Goal: Task Accomplishment & Management: Use online tool/utility

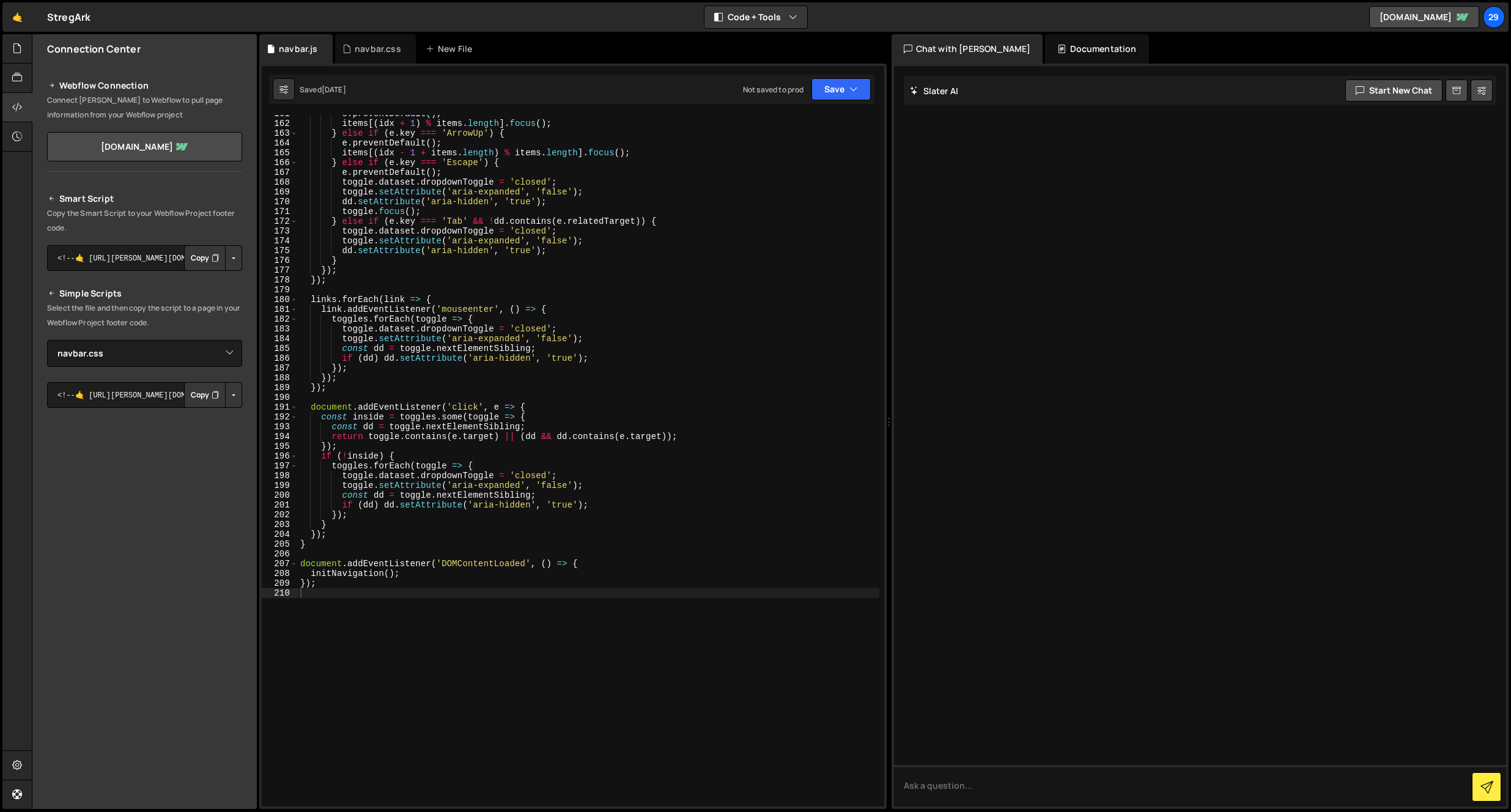
select select "45596"
click at [360, 49] on div "navbar.css" at bounding box center [378, 49] width 47 height 12
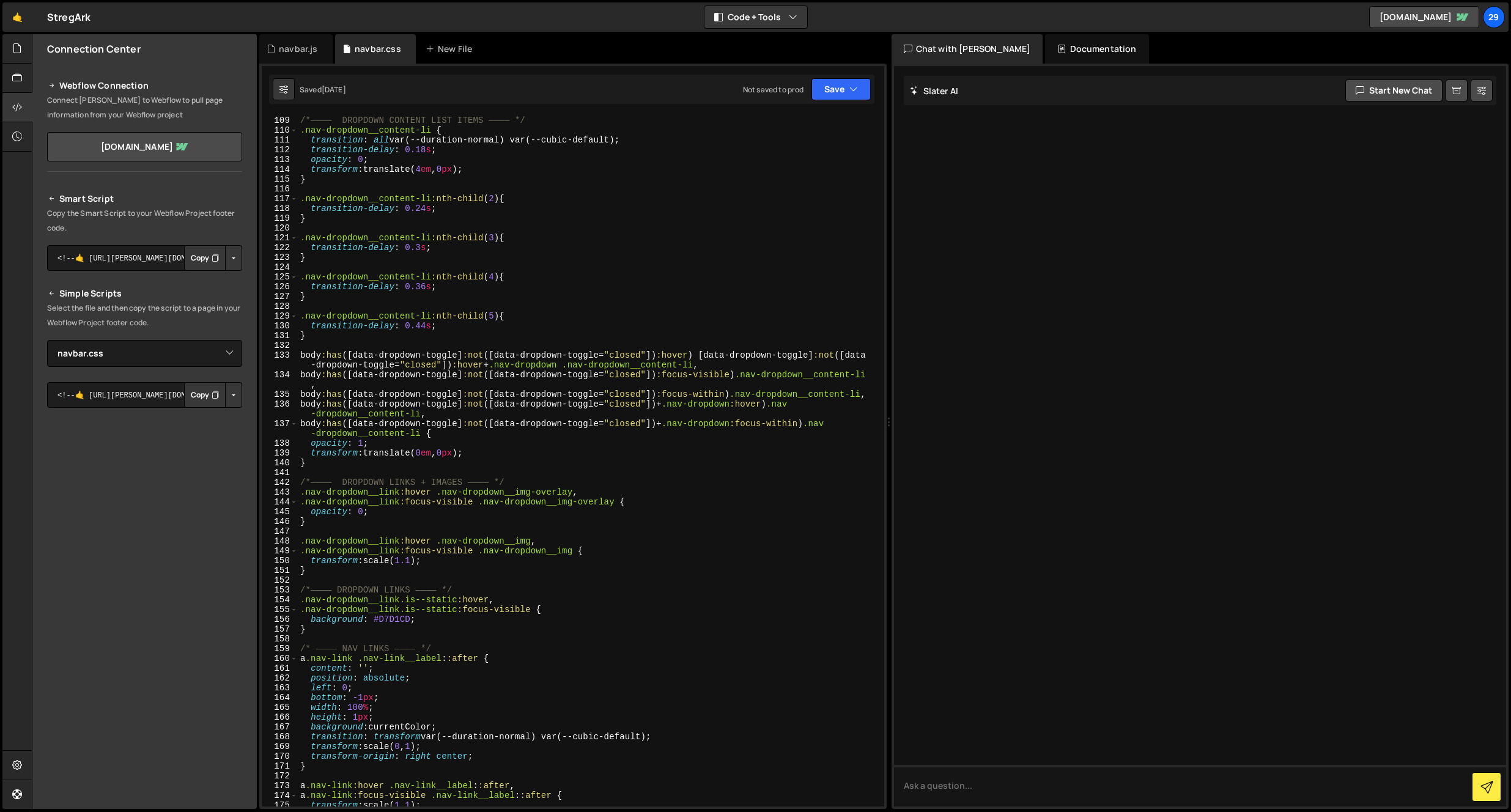
scroll to position [0, 0]
click at [320, 333] on div "/*———— DROPDOWN CONTENT LIST ITEMS ———— */ .nav-dropdown__content-li { transiti…" at bounding box center [588, 461] width 582 height 711
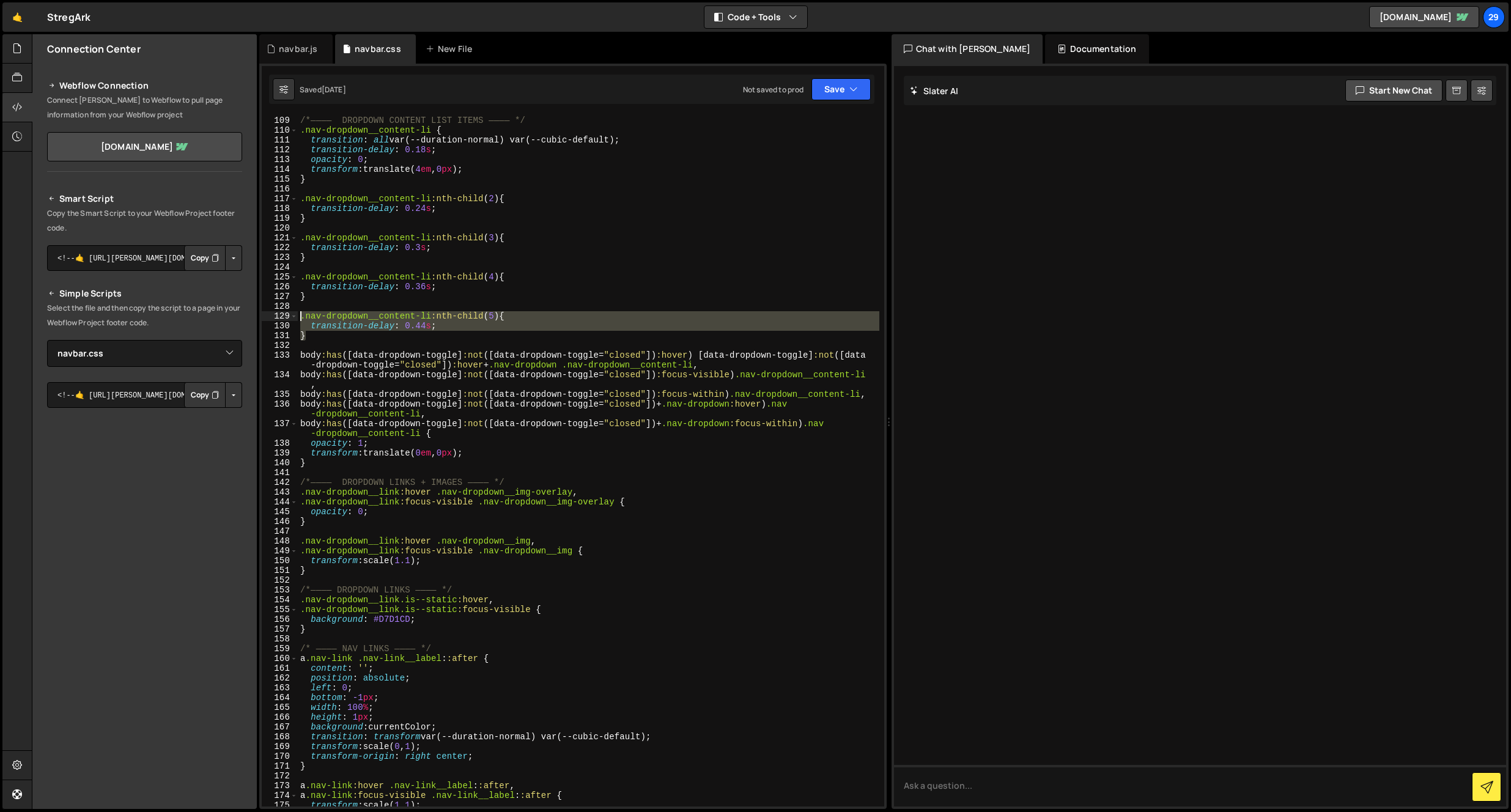
drag, startPoint x: 324, startPoint y: 334, endPoint x: 288, endPoint y: 314, distance: 41.2
click at [288, 314] on div "} 108 109 110 111 112 113 114 115 116 117 118 119 120 121 122 123 124 125 126 1…" at bounding box center [572, 460] width 623 height 692
type textarea "}"
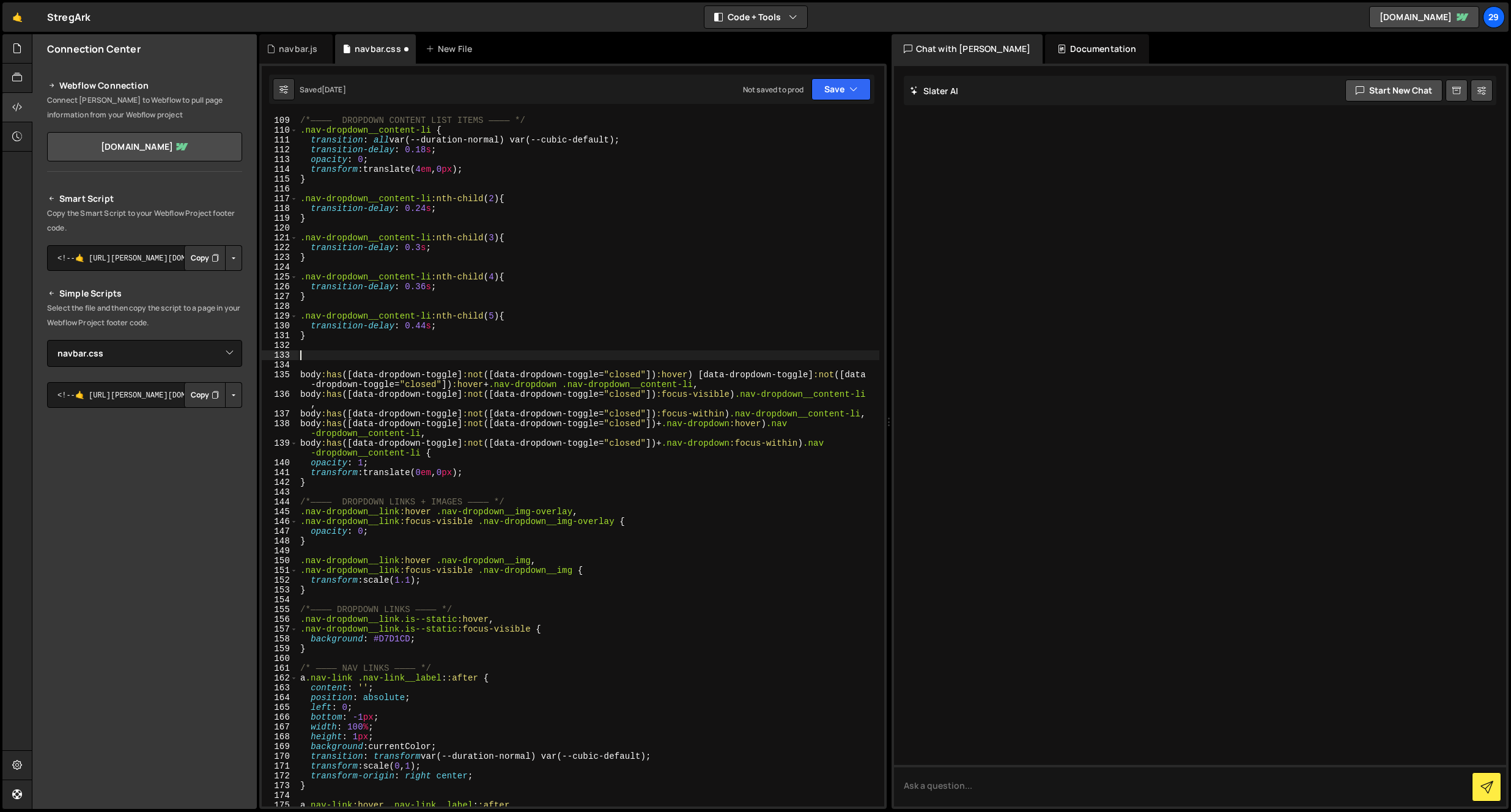
paste textarea "}"
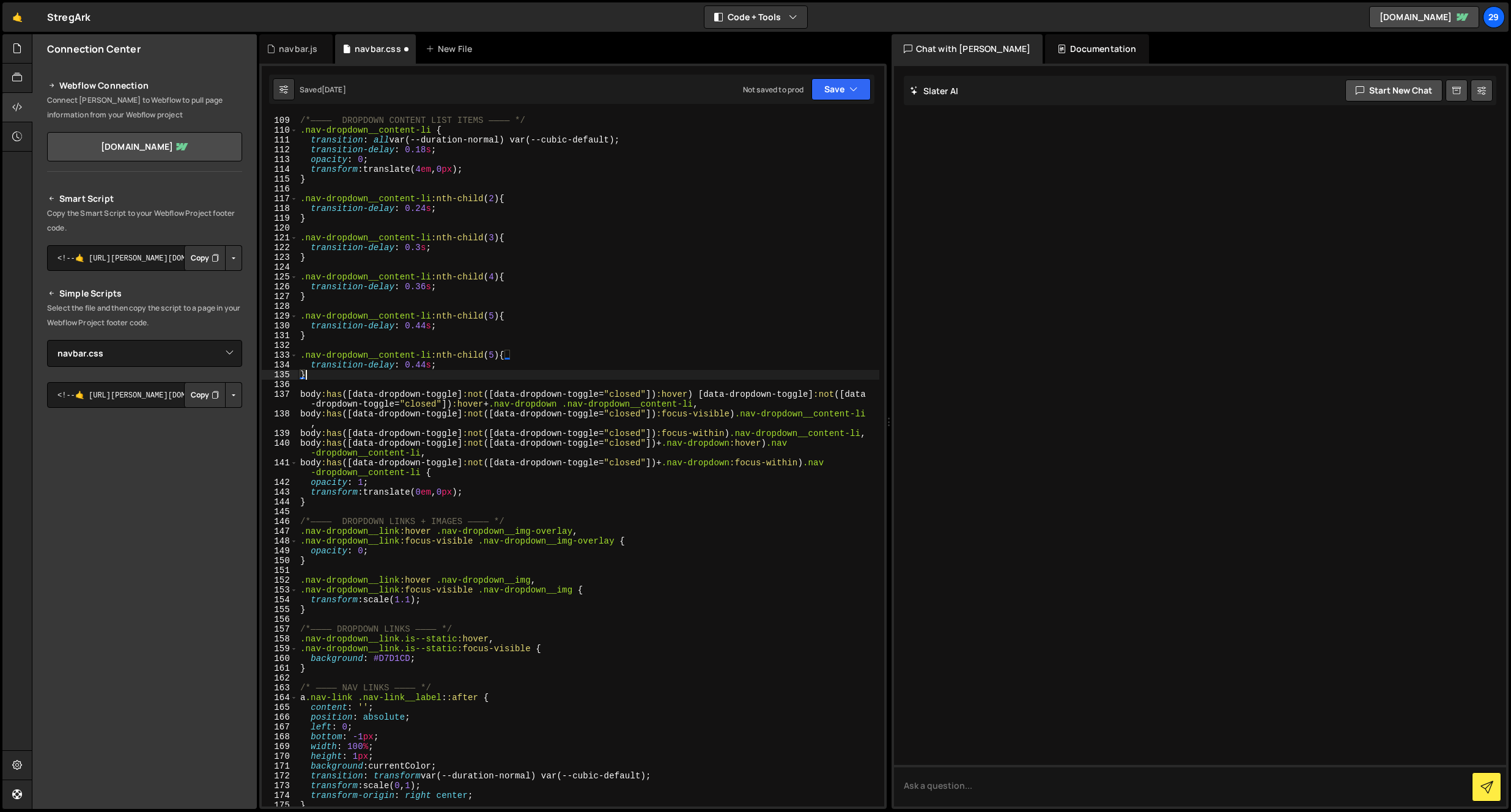
drag, startPoint x: 423, startPoint y: 363, endPoint x: 431, endPoint y: 360, distance: 8.5
click at [424, 363] on div "/*———— DROPDOWN CONTENT LIST ITEMS ———— */ .nav-dropdown__content-li { transiti…" at bounding box center [588, 461] width 582 height 711
click at [490, 354] on div "/*———— DROPDOWN CONTENT LIST ITEMS ———— */ .nav-dropdown__content-li { transiti…" at bounding box center [588, 461] width 582 height 711
click at [494, 352] on div "/*———— DROPDOWN CONTENT LIST ITEMS ———— */ .nav-dropdown__content-li { transiti…" at bounding box center [588, 461] width 582 height 711
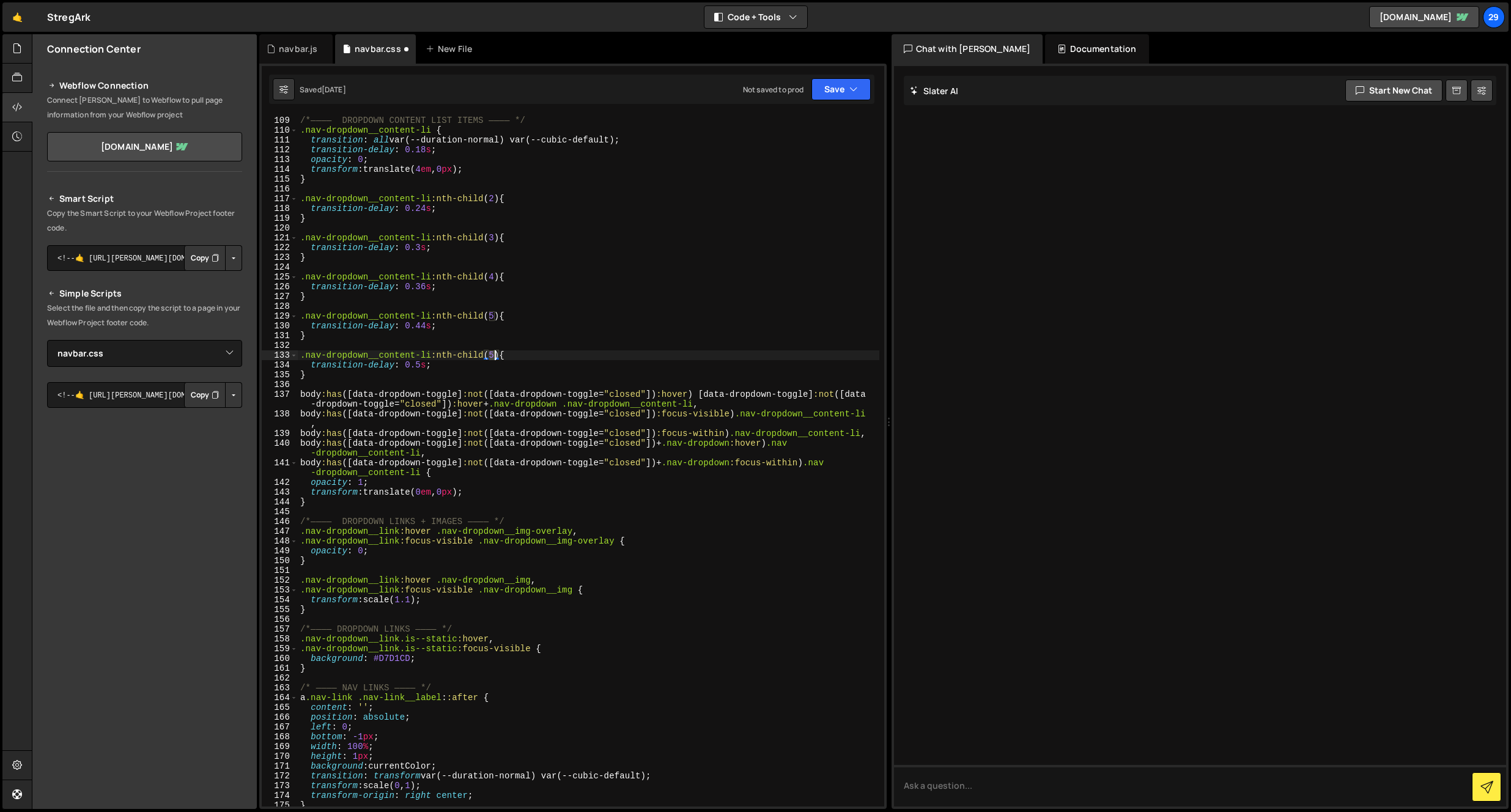
click at [494, 352] on div "/*———— DROPDOWN CONTENT LIST ITEMS ———— */ .nav-dropdown__content-li { transiti…" at bounding box center [588, 461] width 582 height 711
click at [400, 352] on div "/*———— DROPDOWN CONTENT LIST ITEMS ———— */ .nav-dropdown__content-li { transiti…" at bounding box center [588, 461] width 582 height 711
click at [831, 84] on button "Save" at bounding box center [841, 90] width 60 height 22
click at [770, 116] on div "Save to Staging S" at bounding box center [800, 119] width 127 height 12
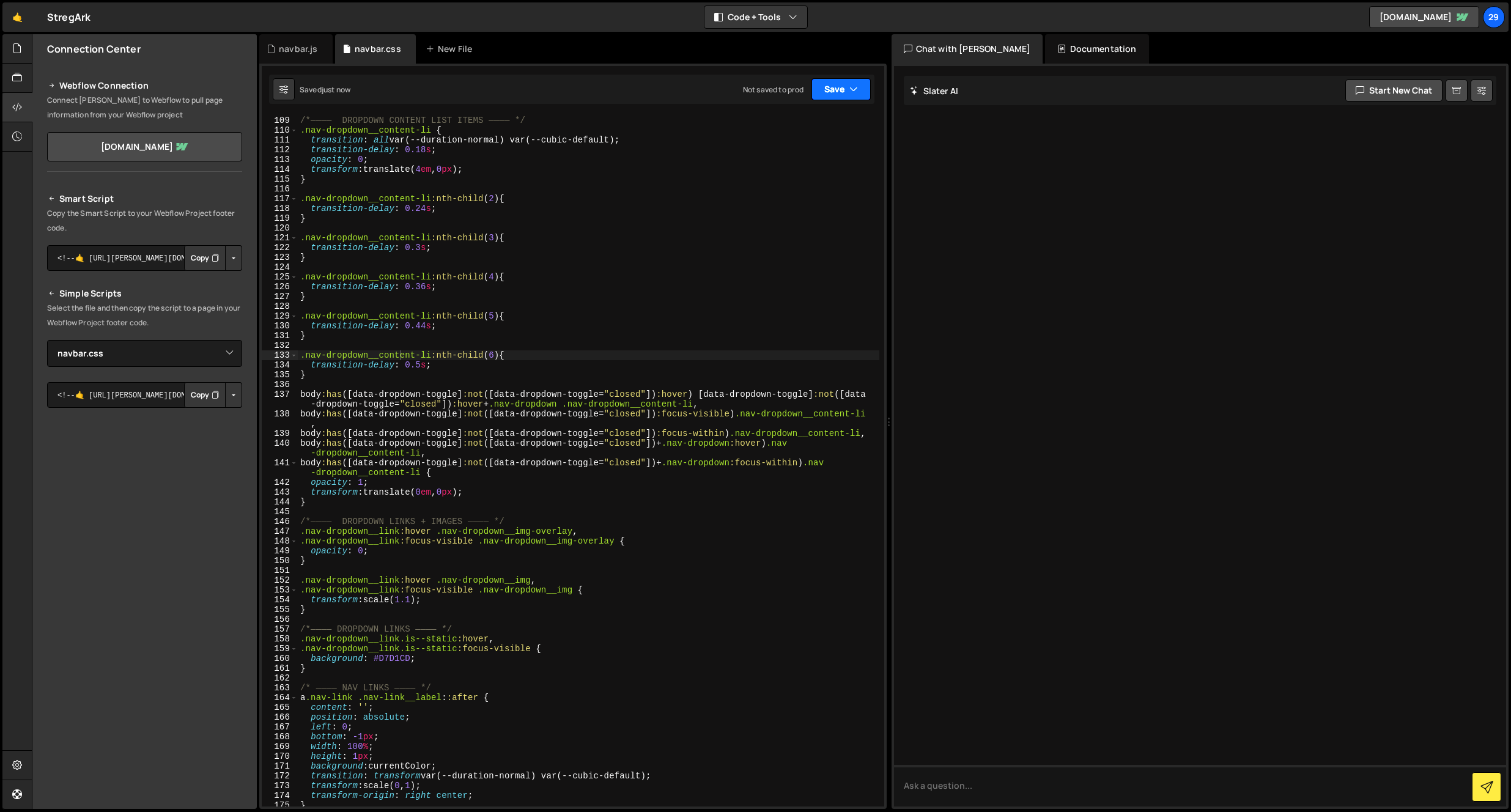
click at [835, 87] on button "Save" at bounding box center [841, 90] width 60 height 22
click at [616, 206] on div "/*———— DROPDOWN CONTENT LIST ITEMS ———— */ .nav-dropdown__content-li { transiti…" at bounding box center [588, 461] width 582 height 711
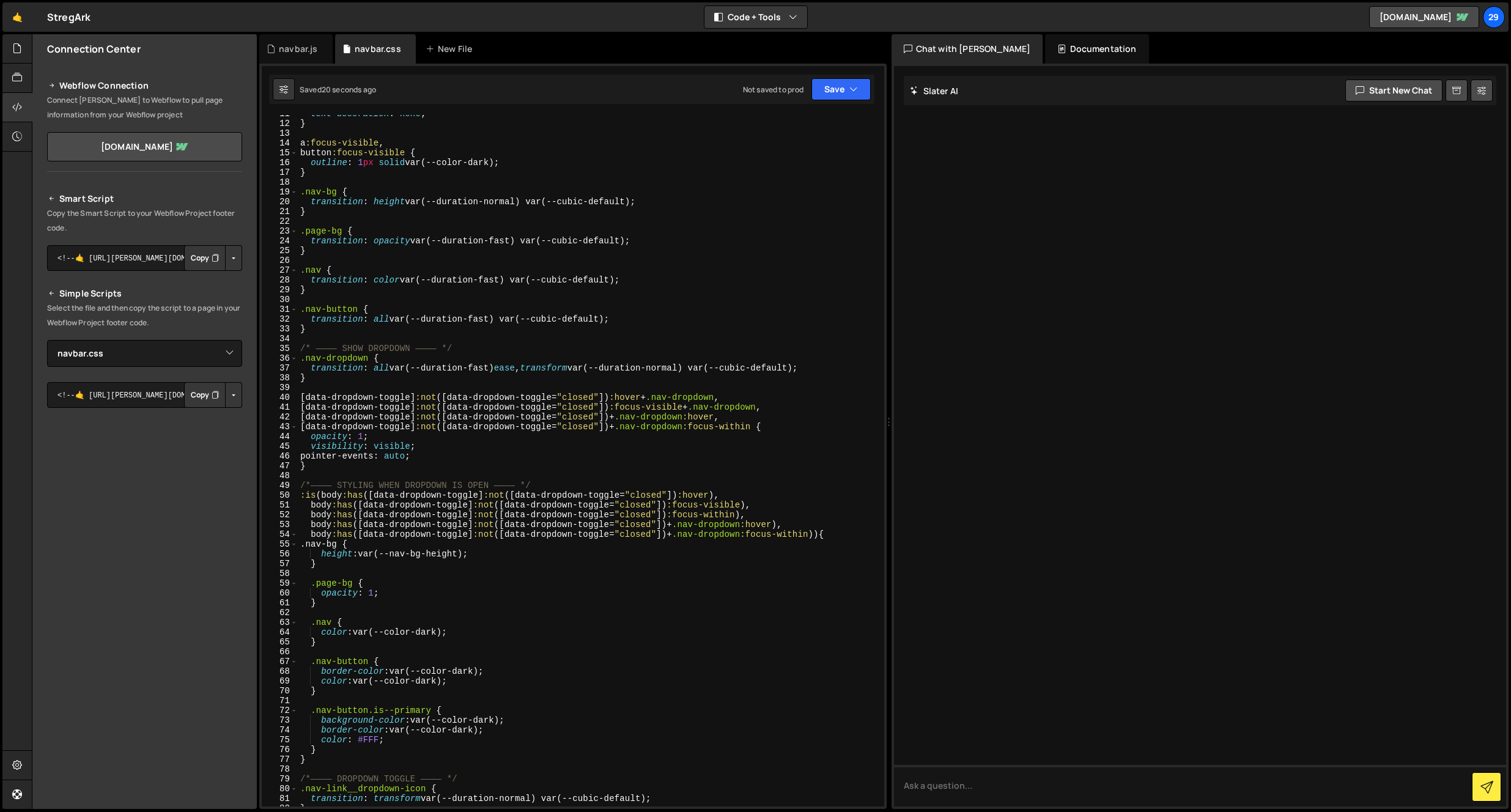
scroll to position [0, 0]
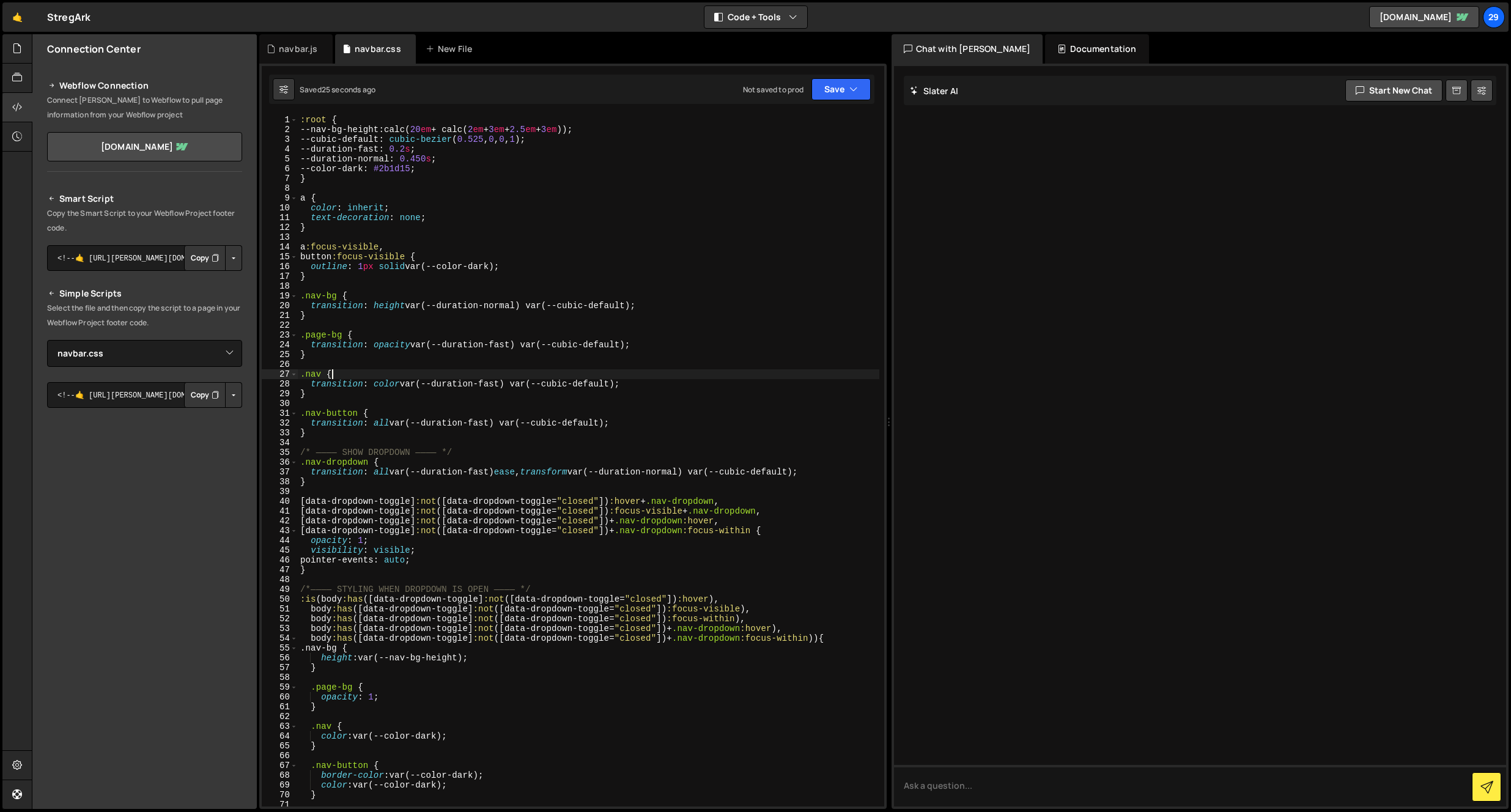
click at [520, 371] on div ":root { --nav-bg-height : calc( 20 em + calc( 2 em + 3 em + 2.5 em + 3 em )) ; …" at bounding box center [588, 470] width 582 height 711
type textarea ".nav {"
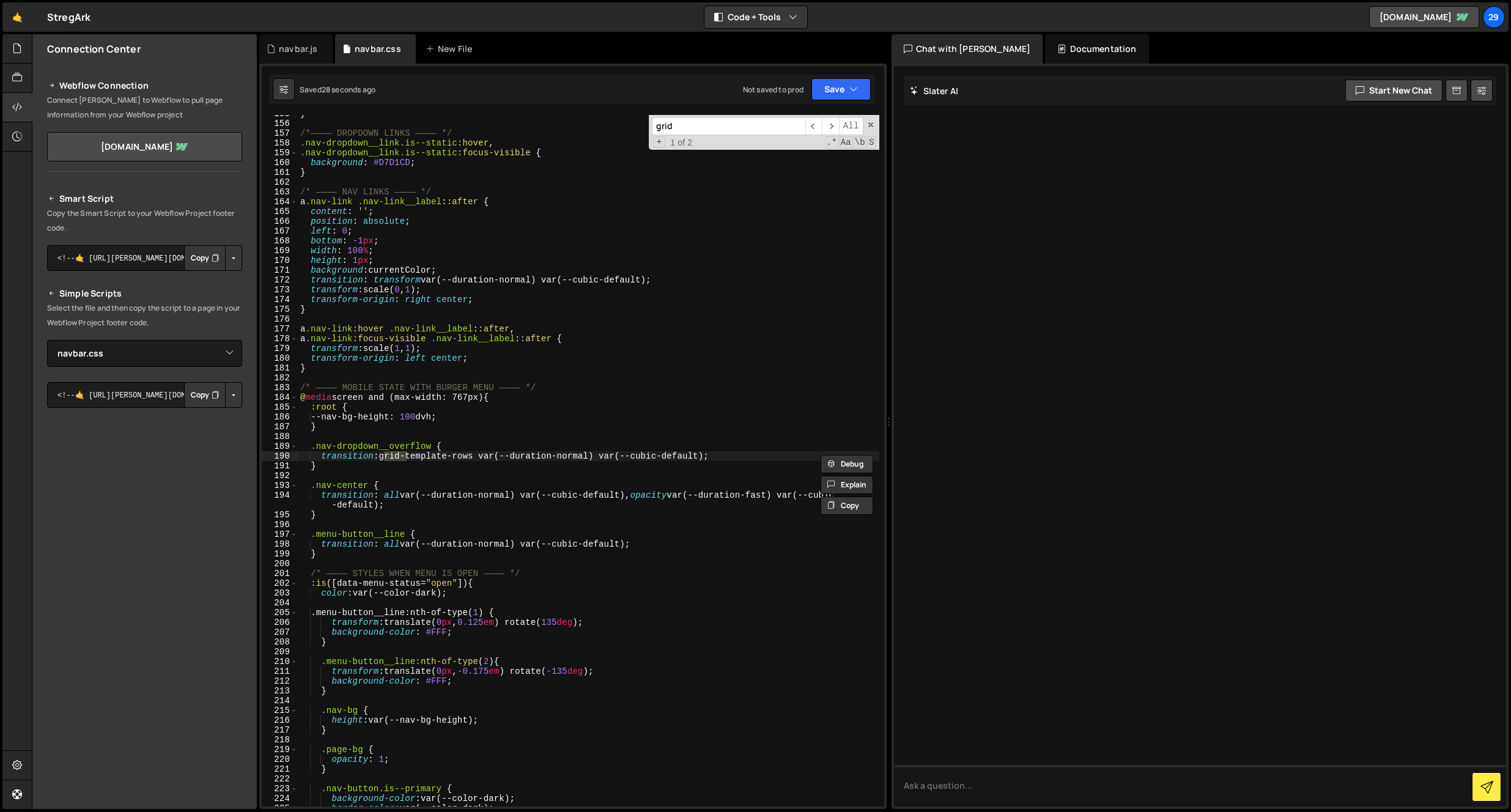
scroll to position [2051, 0]
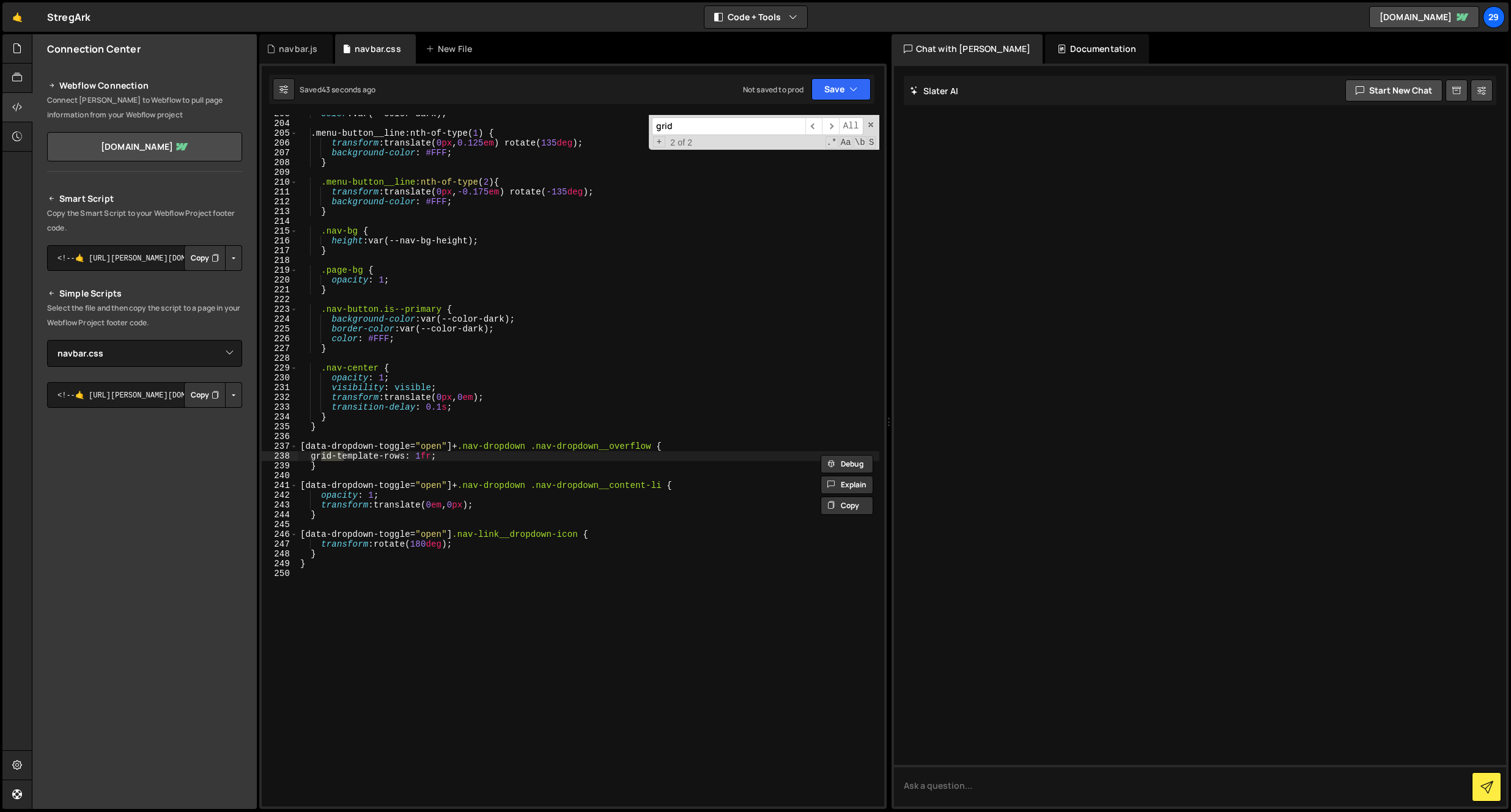
type input "grid"
click at [419, 486] on div "color : var(--color-dark) ; .menu-button__line : nth-of-type( 1 ) { transform :…" at bounding box center [588, 465] width 582 height 711
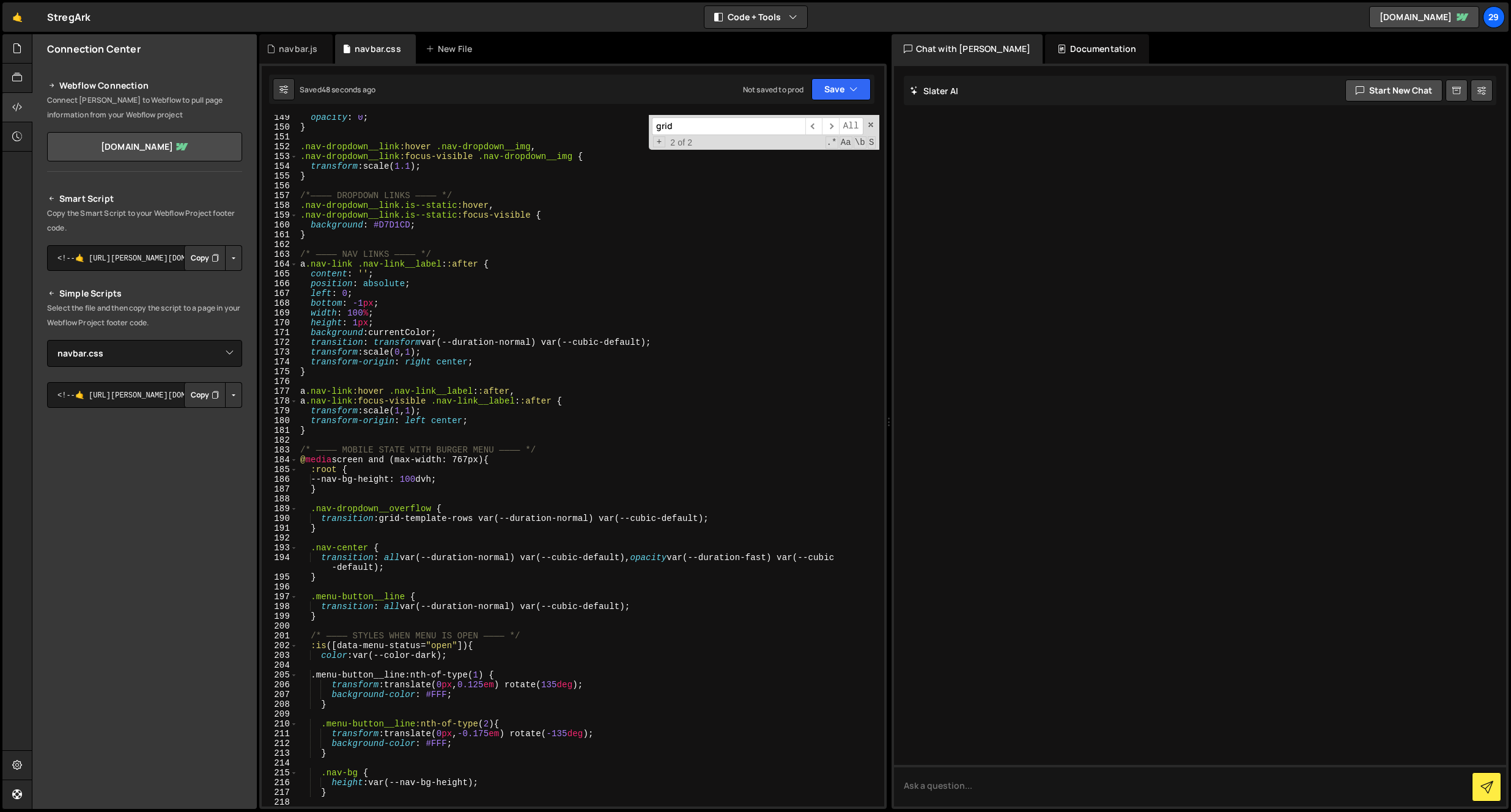
scroll to position [1494, 0]
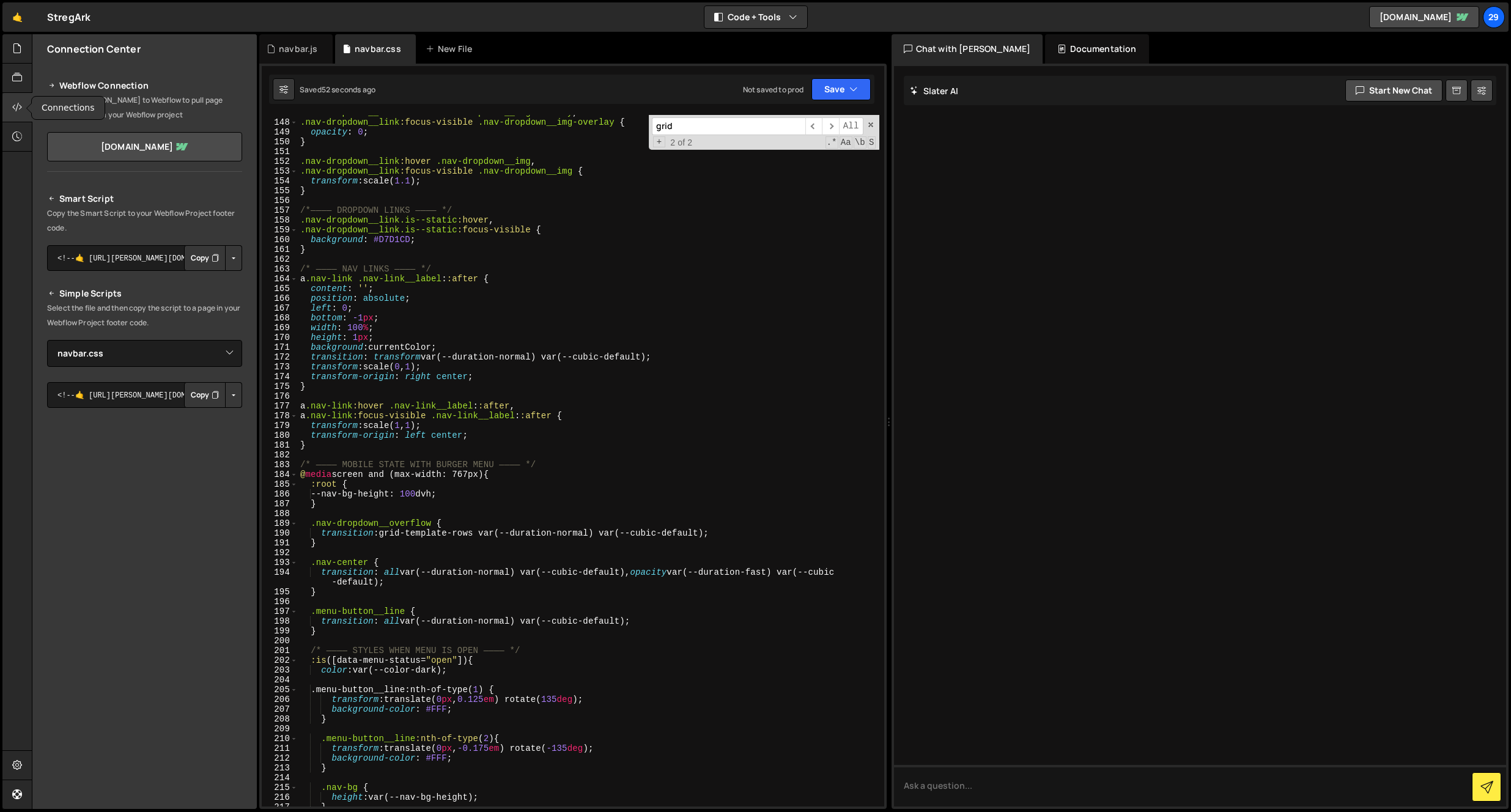
click at [7, 103] on div at bounding box center [18, 107] width 30 height 29
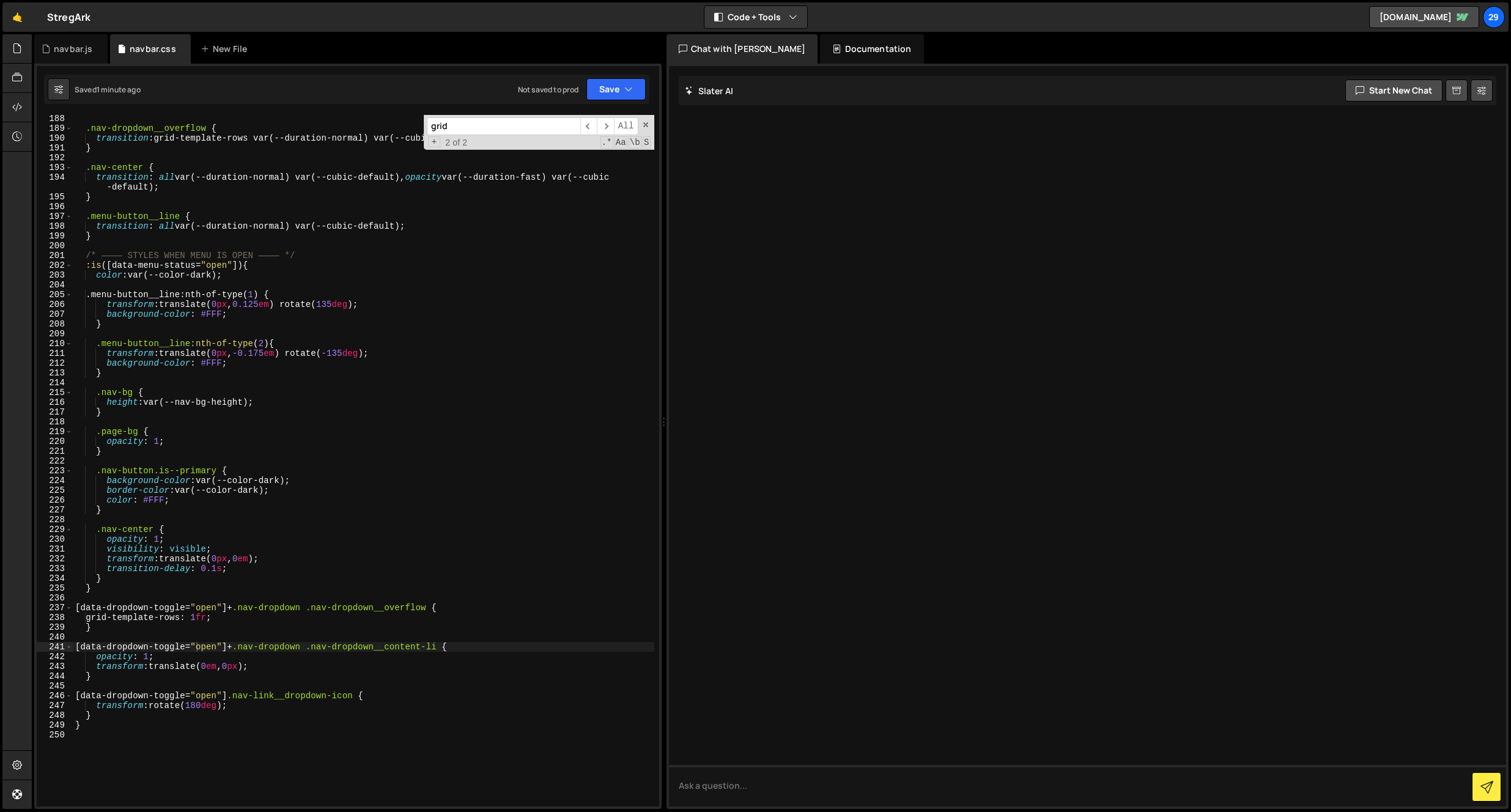
scroll to position [1889, 0]
click at [169, 351] on div ".nav-dropdown__overflow { transition : grid-template-rows var(--duration-normal…" at bounding box center [363, 469] width 582 height 711
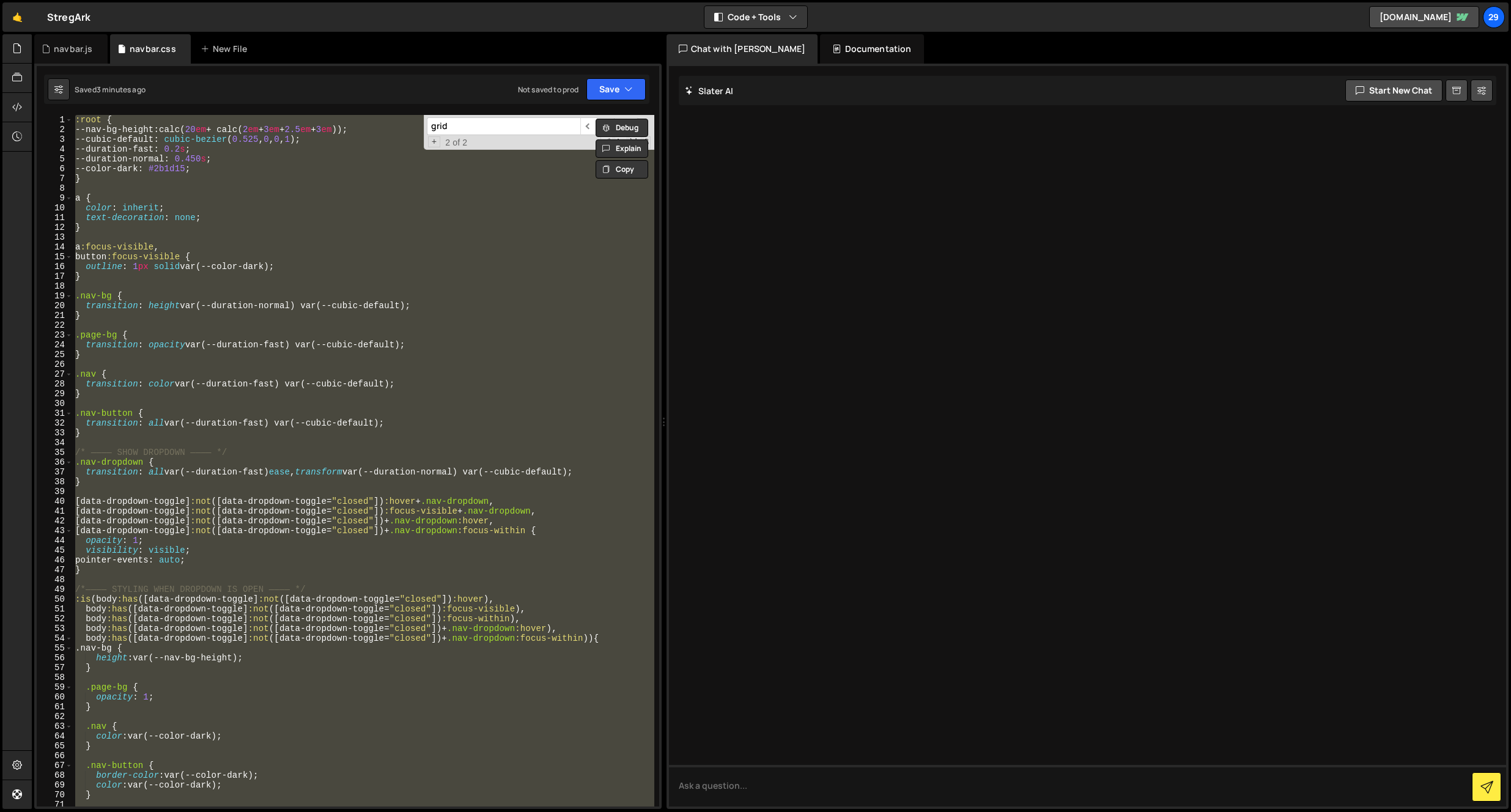
scroll to position [0, 0]
click at [287, 204] on div ":root { --nav-bg-height : calc( 20 em + calc( 2 em + 3 em + 2.5 em + 3 em )) ; …" at bounding box center [363, 460] width 582 height 692
type textarea "color: inherit;"
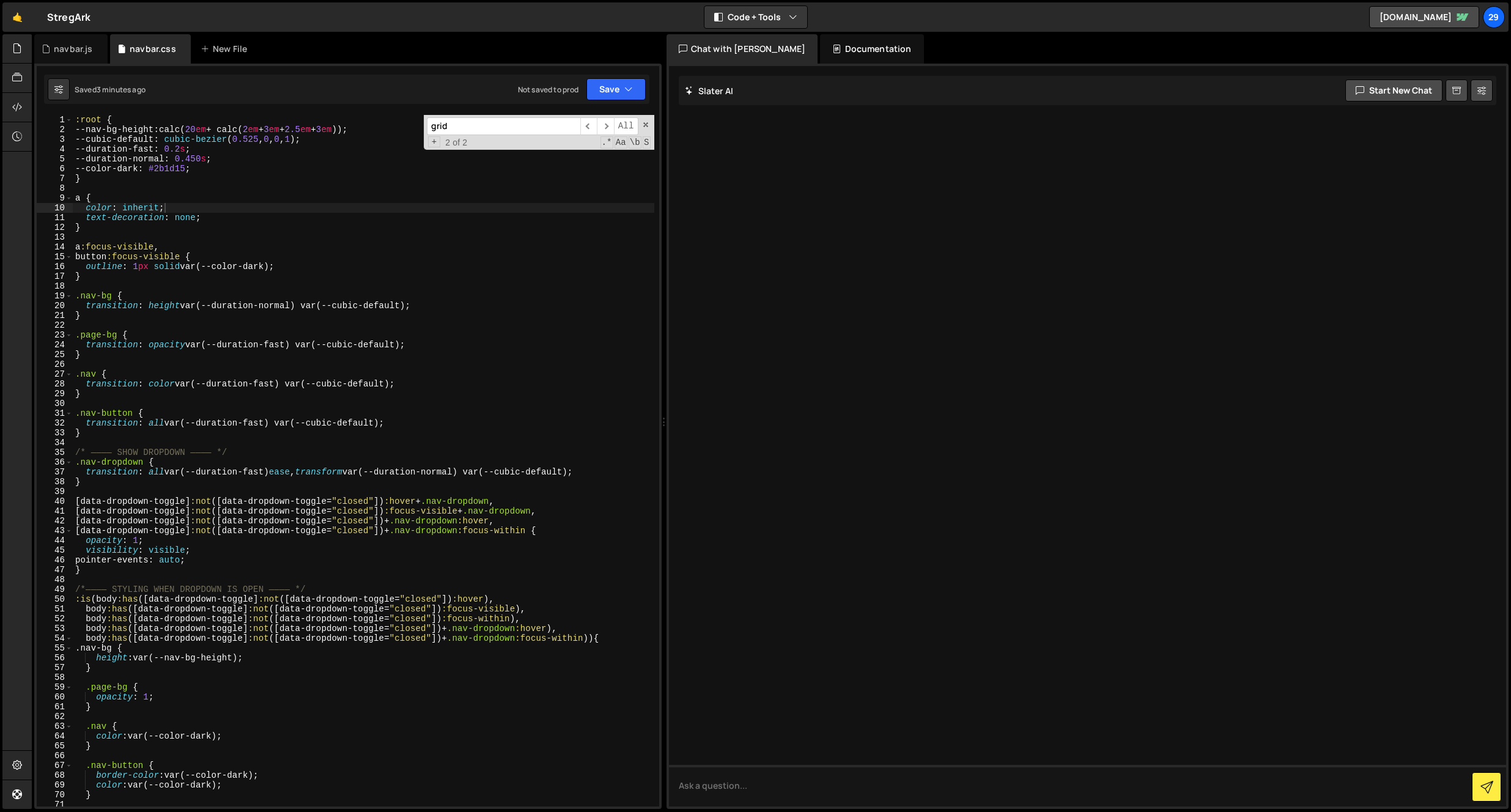
drag, startPoint x: 473, startPoint y: 119, endPoint x: 383, endPoint y: 118, distance: 90.0
click at [383, 118] on div ":root { --nav-bg-height : calc( 20 em + calc( 2 em + 3 em + 2.5 em + 3 em )) ; …" at bounding box center [363, 460] width 582 height 692
type input "n"
type input "-"
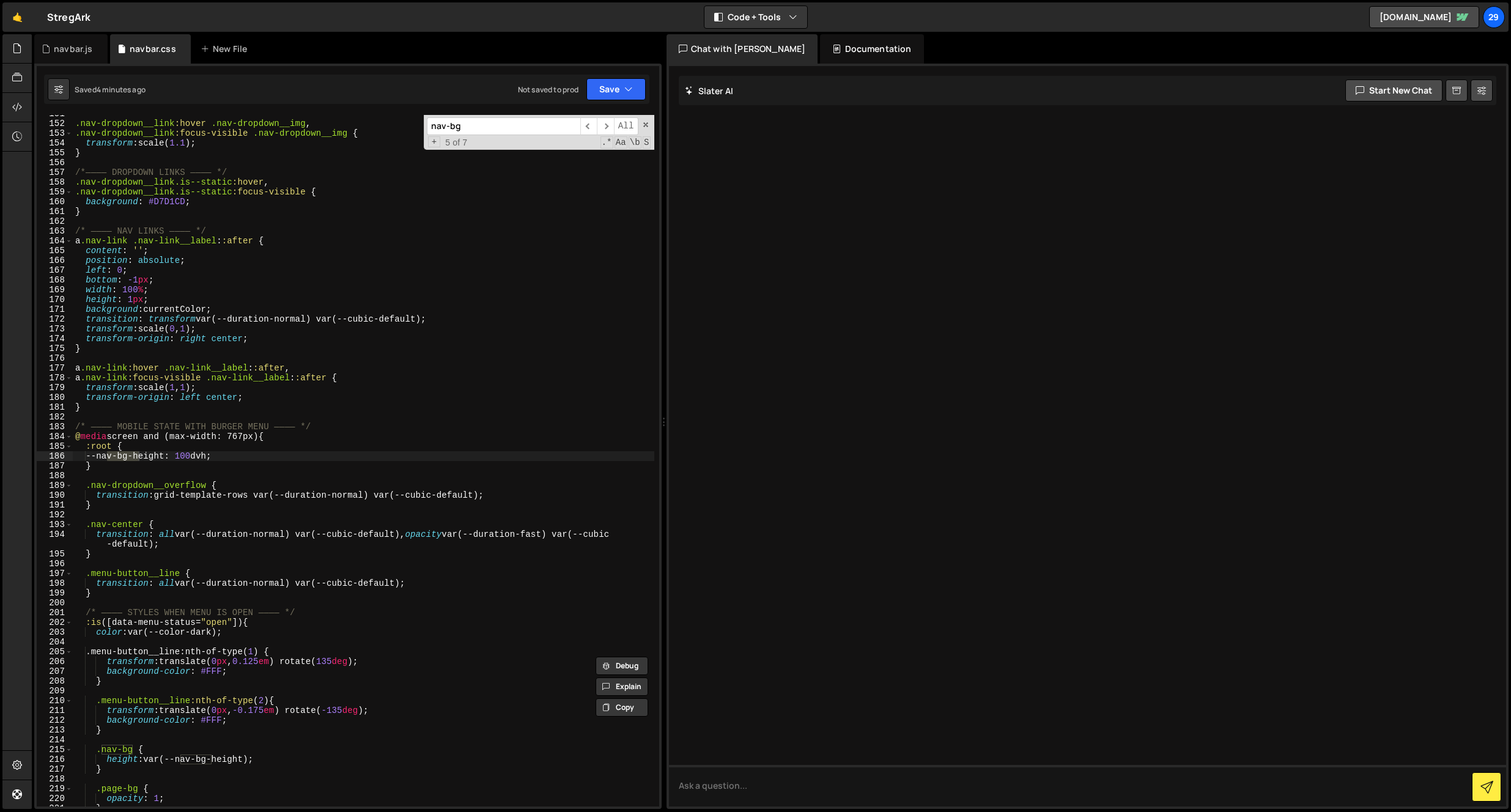
scroll to position [1533, 0]
type input "nav-bg"
click at [217, 446] on div ".nav-dropdown__link :hover .nav-dropdown__img , .nav-dropdown__link :focus-visi…" at bounding box center [363, 465] width 582 height 711
drag, startPoint x: 224, startPoint y: 456, endPoint x: 86, endPoint y: 453, distance: 138.0
click at [88, 455] on div ".nav-dropdown__link :hover .nav-dropdown__img , .nav-dropdown__link :focus-visi…" at bounding box center [363, 465] width 582 height 711
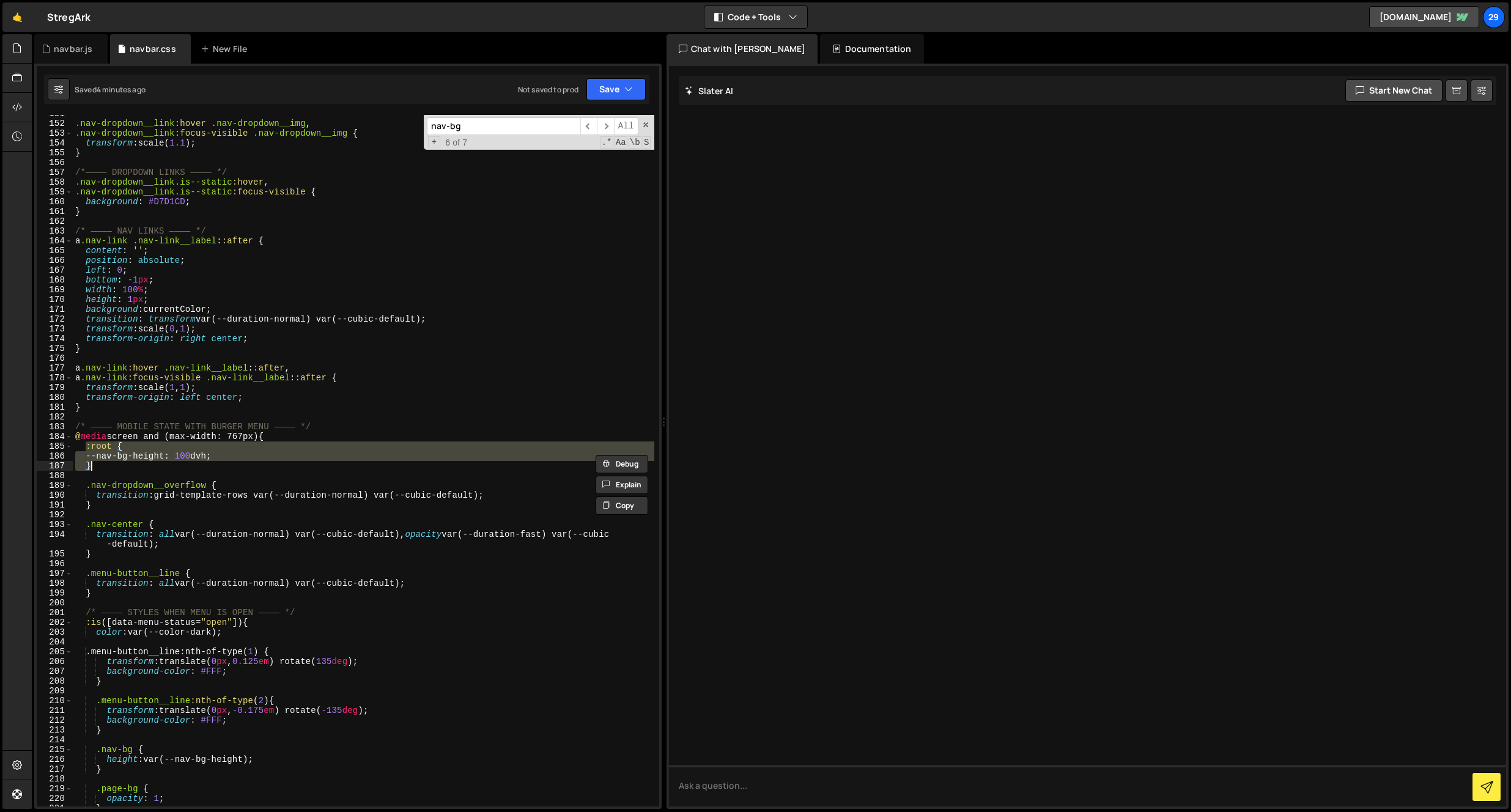
drag, startPoint x: 88, startPoint y: 443, endPoint x: 110, endPoint y: 463, distance: 29.7
click at [110, 463] on div ".nav-dropdown__link :hover .nav-dropdown__img , .nav-dropdown__link :focus-visi…" at bounding box center [363, 465] width 582 height 711
click at [192, 133] on div ".nav-dropdown__link :hover .nav-dropdown__img , .nav-dropdown__link :focus-visi…" at bounding box center [363, 464] width 582 height 711
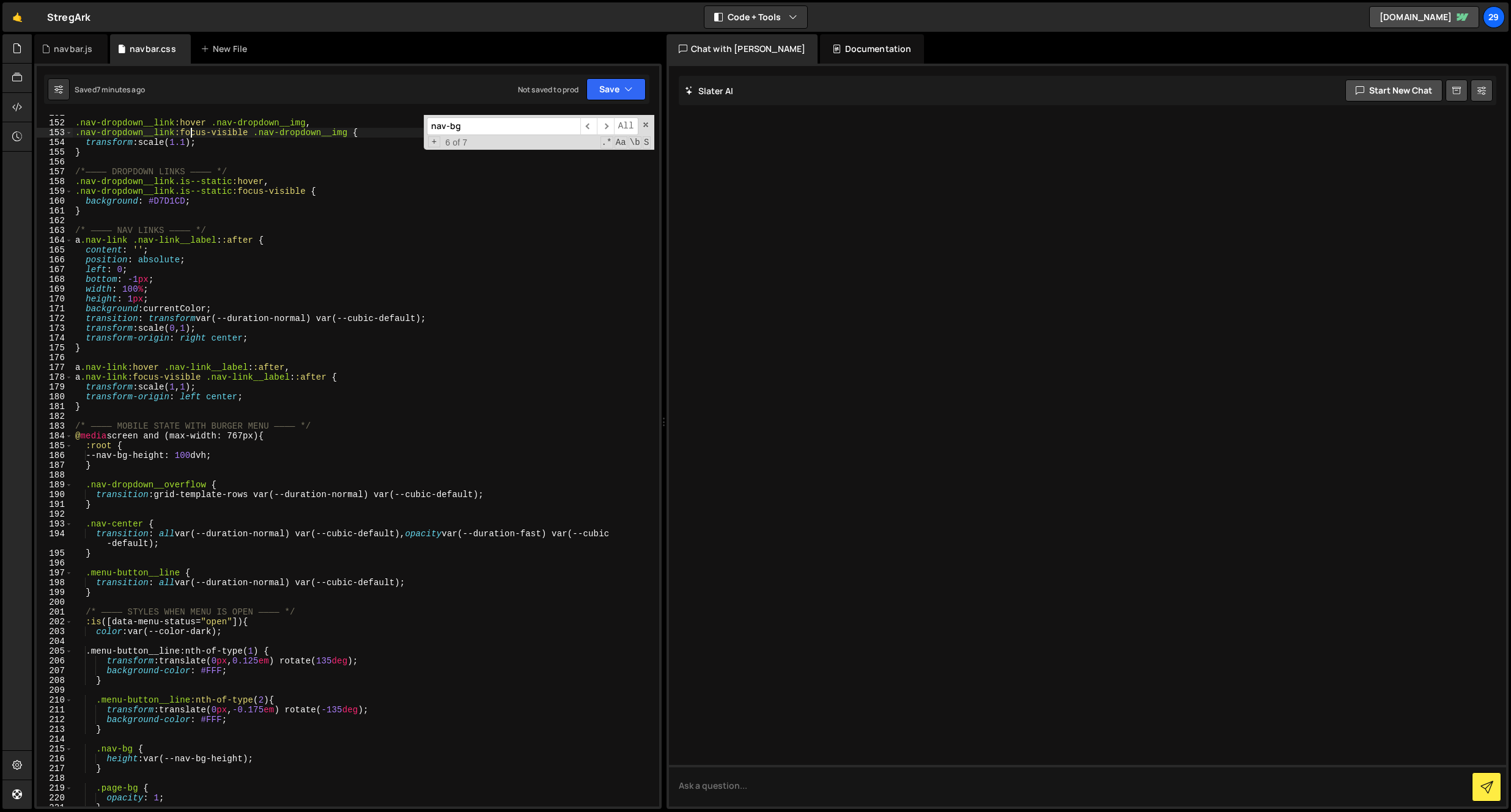
type textarea "}"
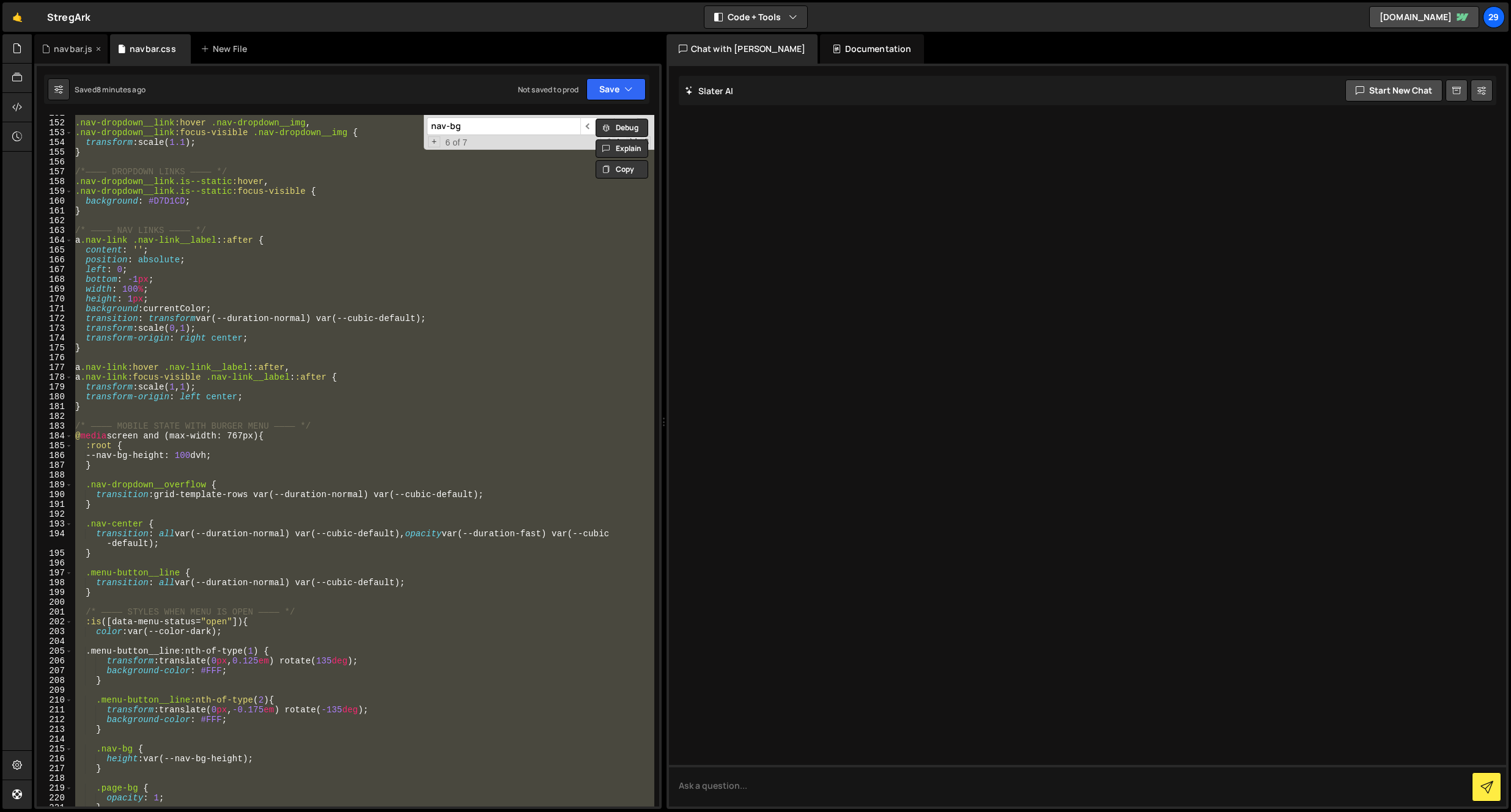
click at [68, 49] on div "navbar.js" at bounding box center [73, 49] width 38 height 12
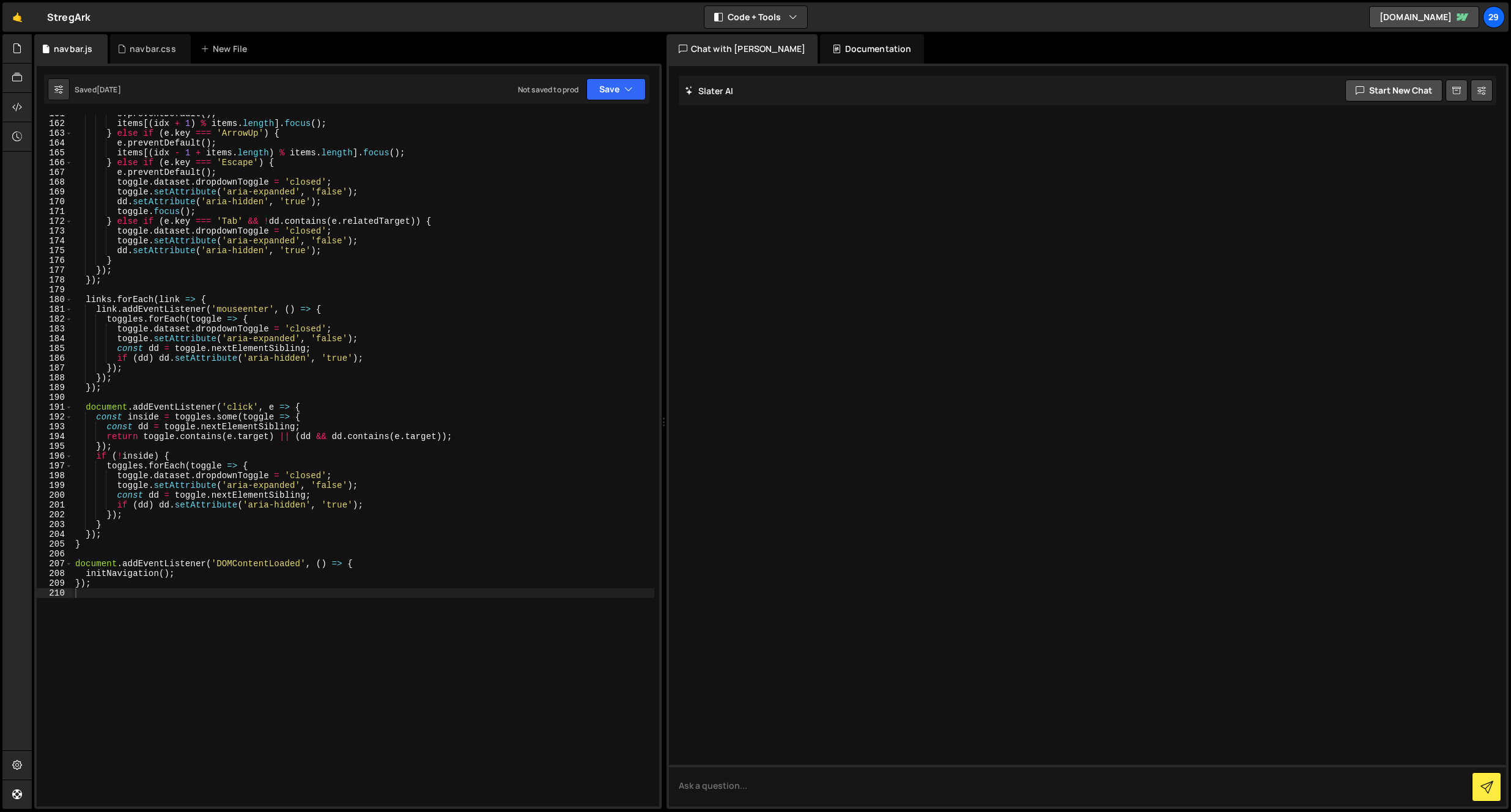
click at [191, 191] on div "e . preventDefault ( ) ; items [( idx + 1 ) % items . length ] . focus ( ) ; } …" at bounding box center [363, 465] width 582 height 711
type textarea "});"
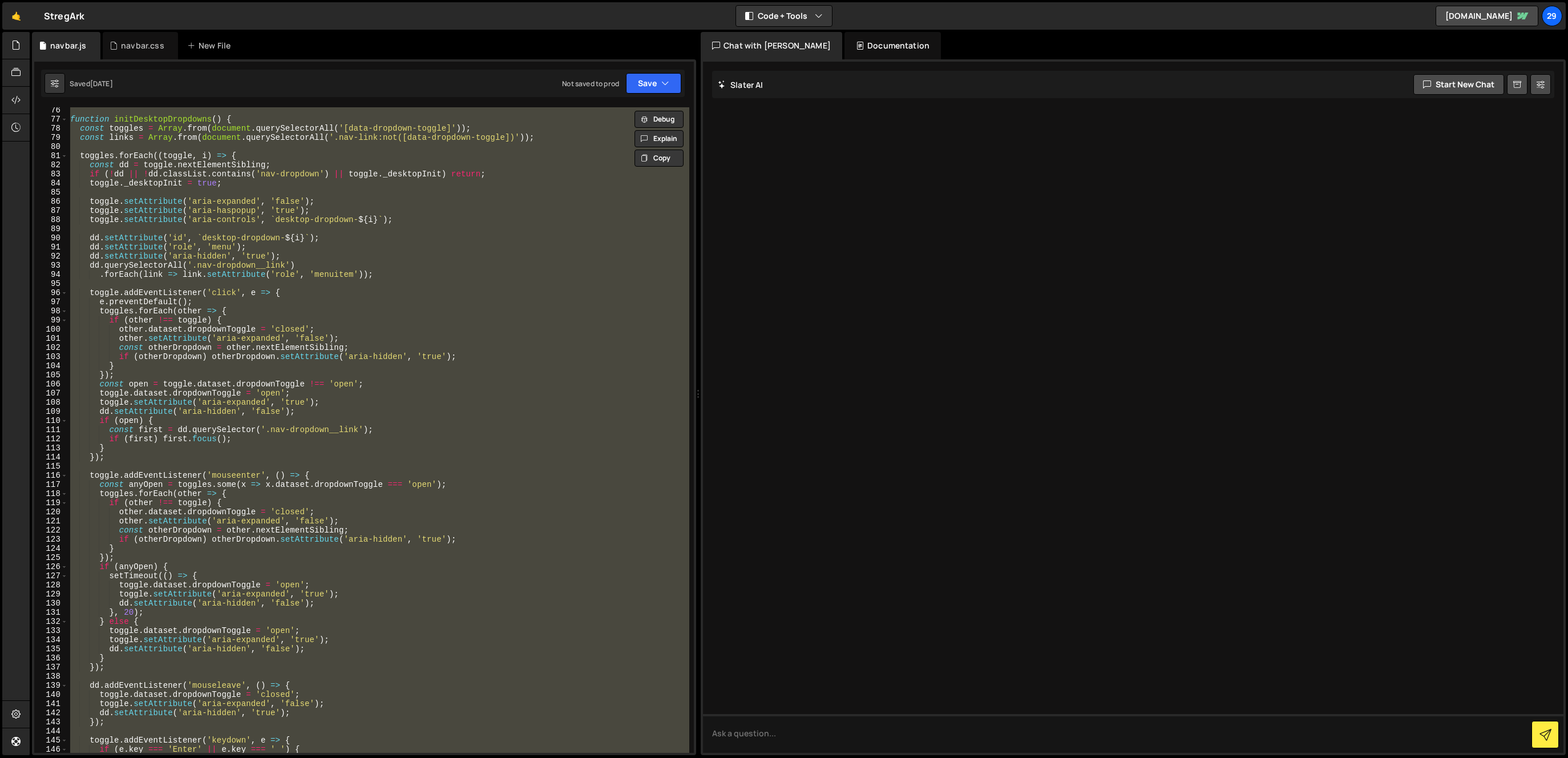
scroll to position [0, 0]
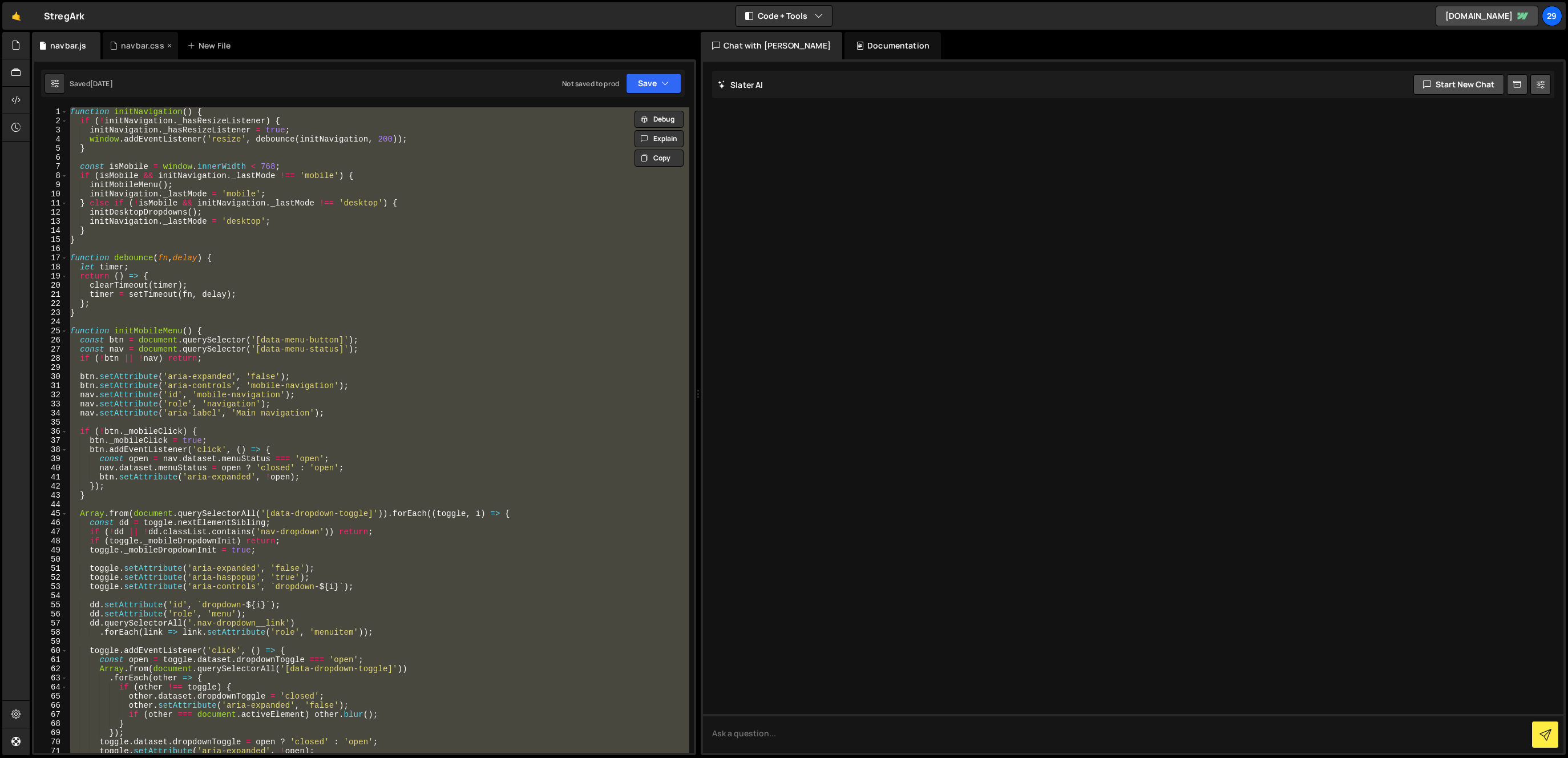
click at [136, 47] on div "navbar.css" at bounding box center [143, 45] width 44 height 11
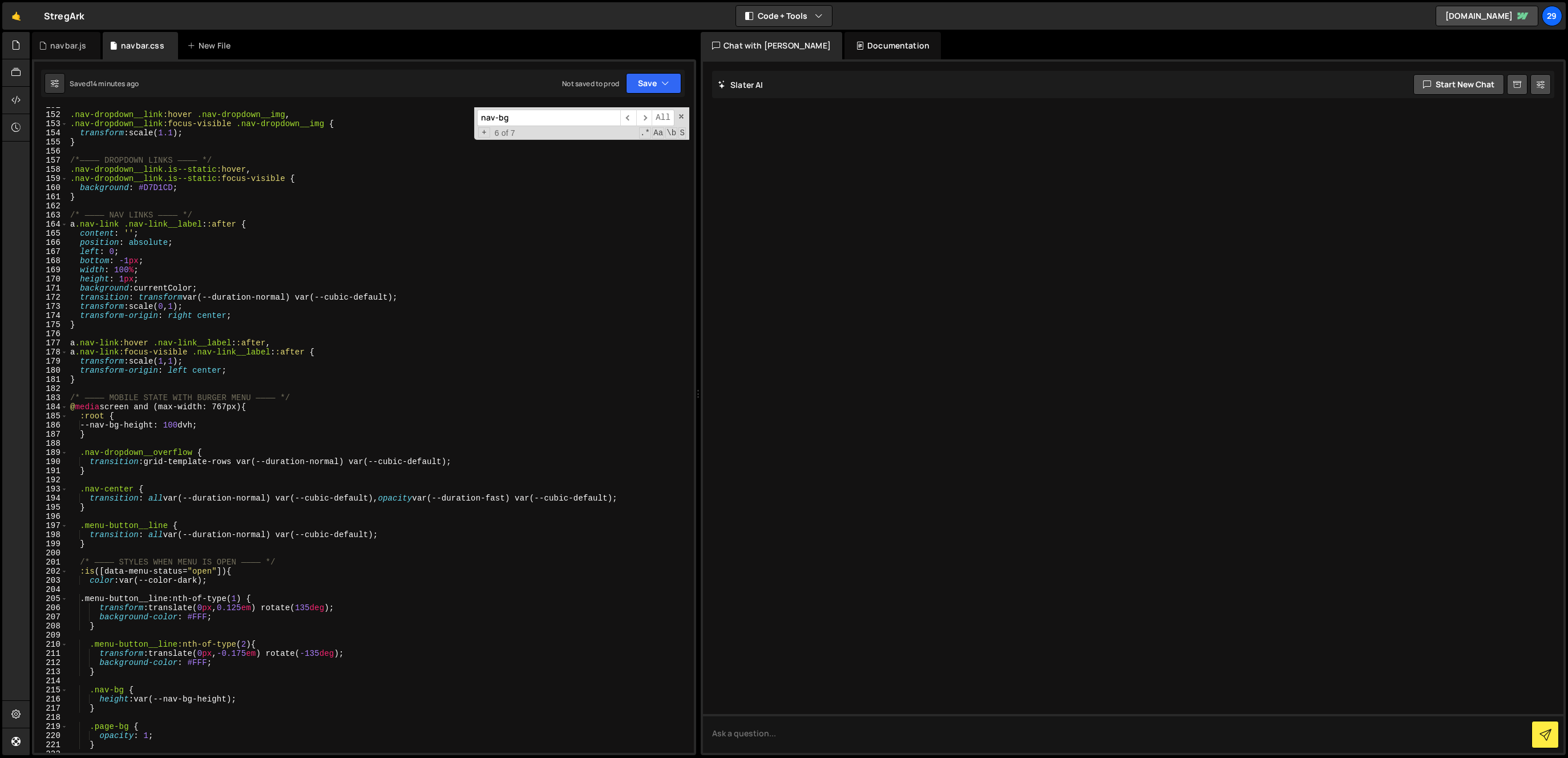
type textarea "content: '';"
click at [174, 235] on div ".nav-dropdown__link :hover .nav-dropdown__img , .nav-dropdown__link :focus-visi…" at bounding box center [378, 433] width 621 height 664
type input "nav-bg"
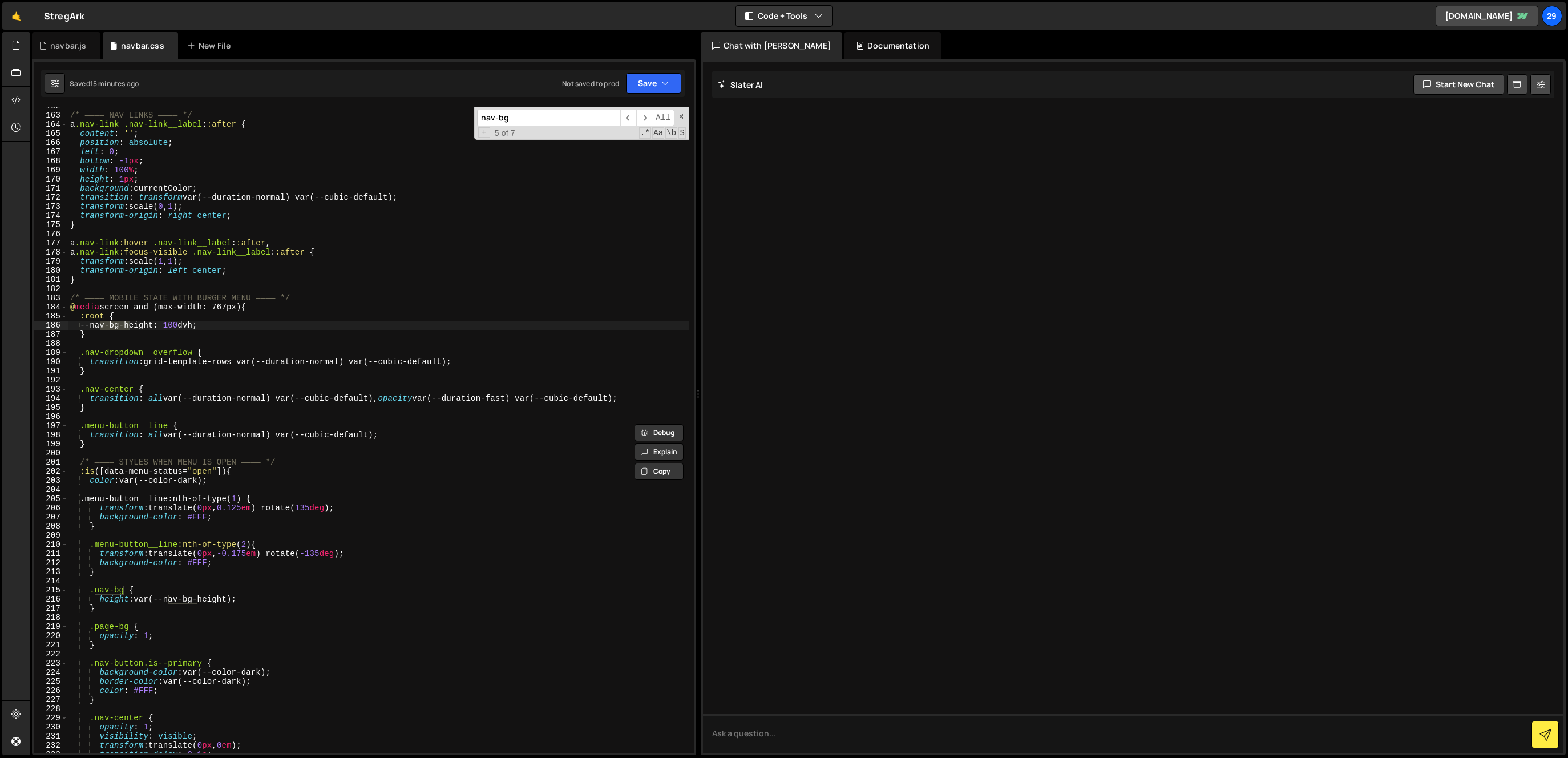
scroll to position [1485, 0]
click at [203, 321] on div "/* ———— NAV LINKS ———— */ a .nav-link .nav-link__label : :after { content : ' '…" at bounding box center [378, 434] width 621 height 664
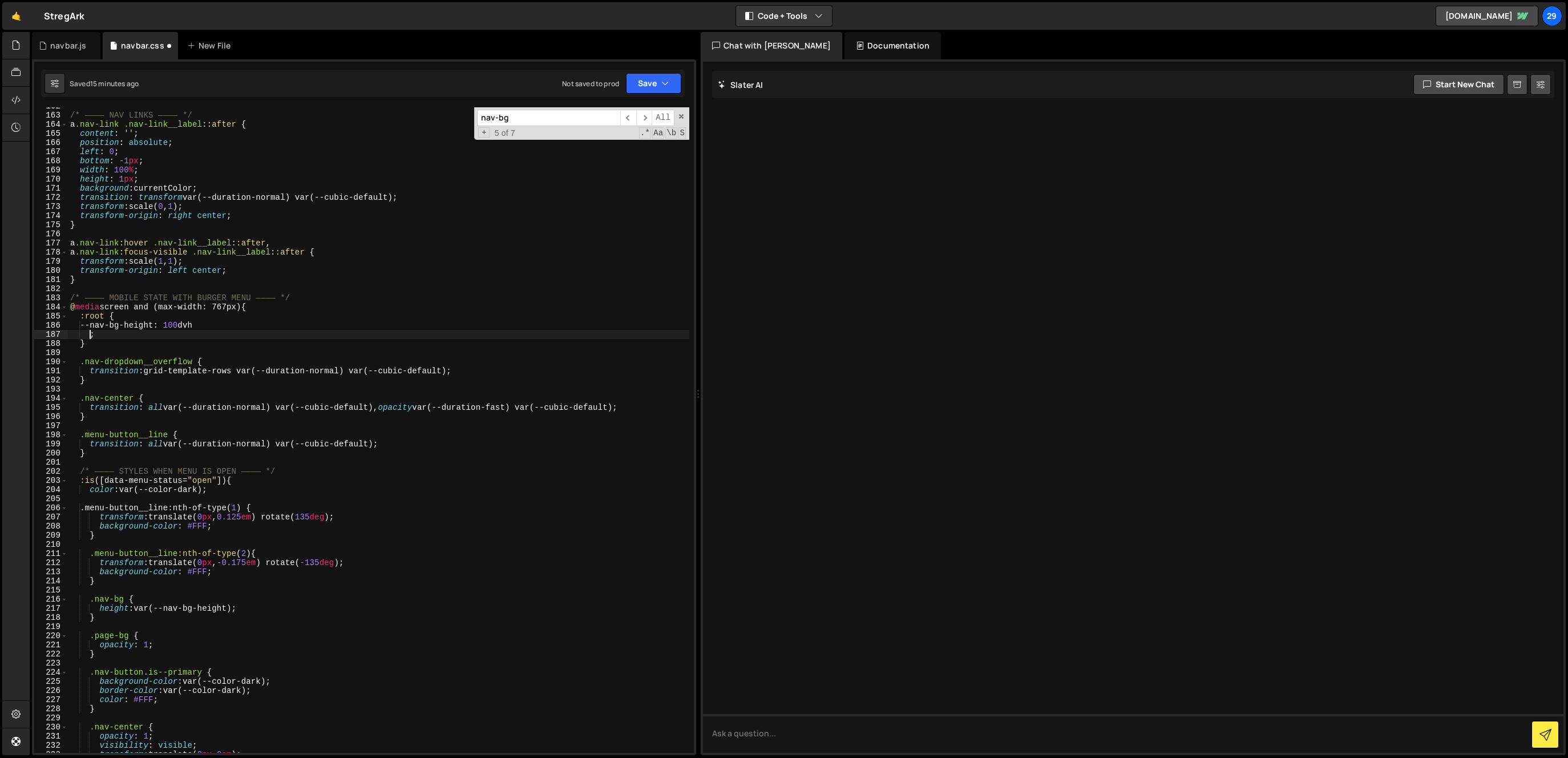
scroll to position [0, 1]
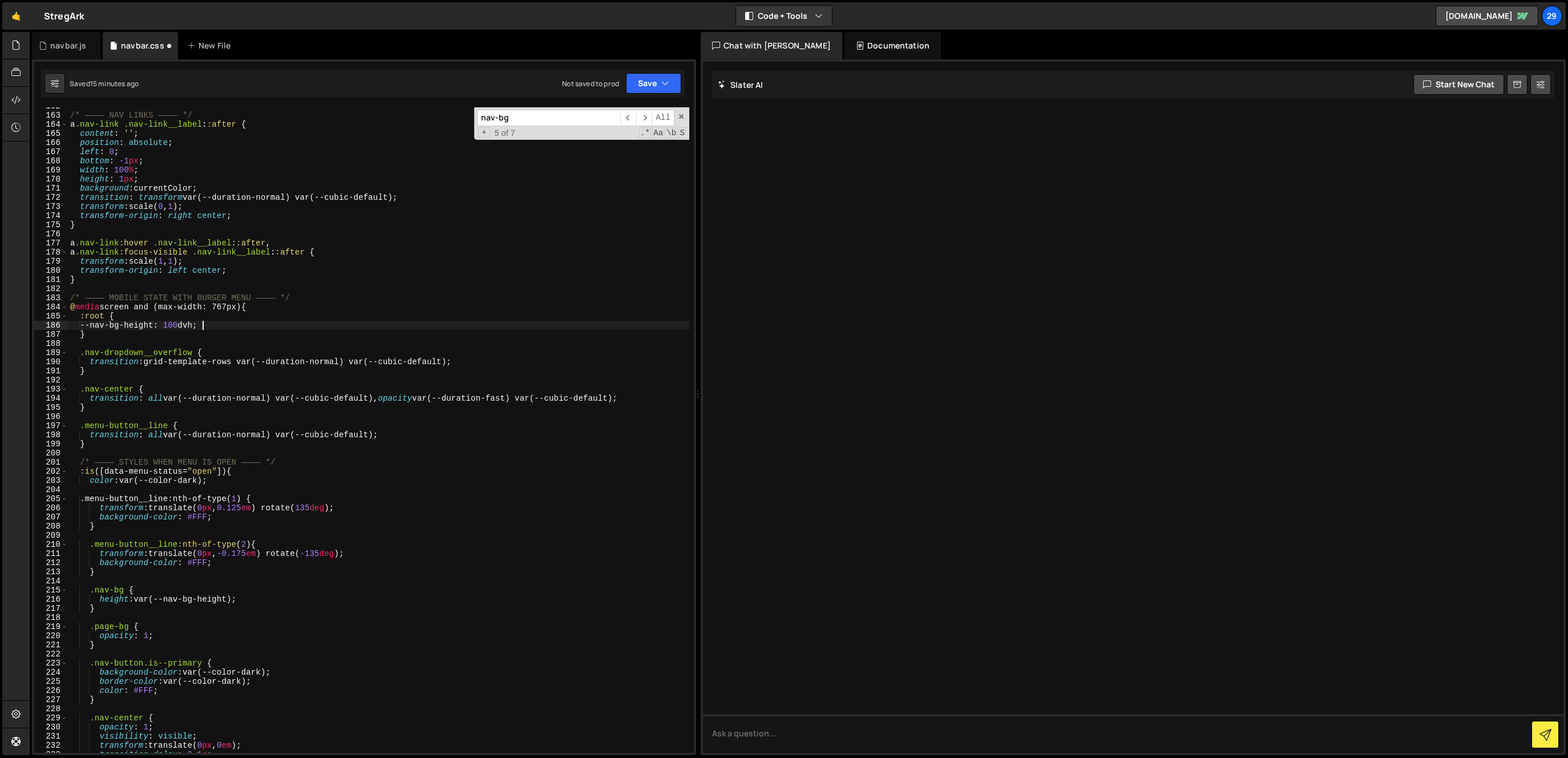
click at [535, 125] on div "nav-bg ​ ​ All Replace All + 5 of 7 .* Aa \b S" at bounding box center [581, 123] width 215 height 32
click at [135, 589] on div "/* ———— NAV LINKS ———— */ a .nav-link .nav-link__label : :after { content : ' '…" at bounding box center [378, 434] width 621 height 664
click at [544, 120] on input "nav-bg" at bounding box center [549, 118] width 143 height 17
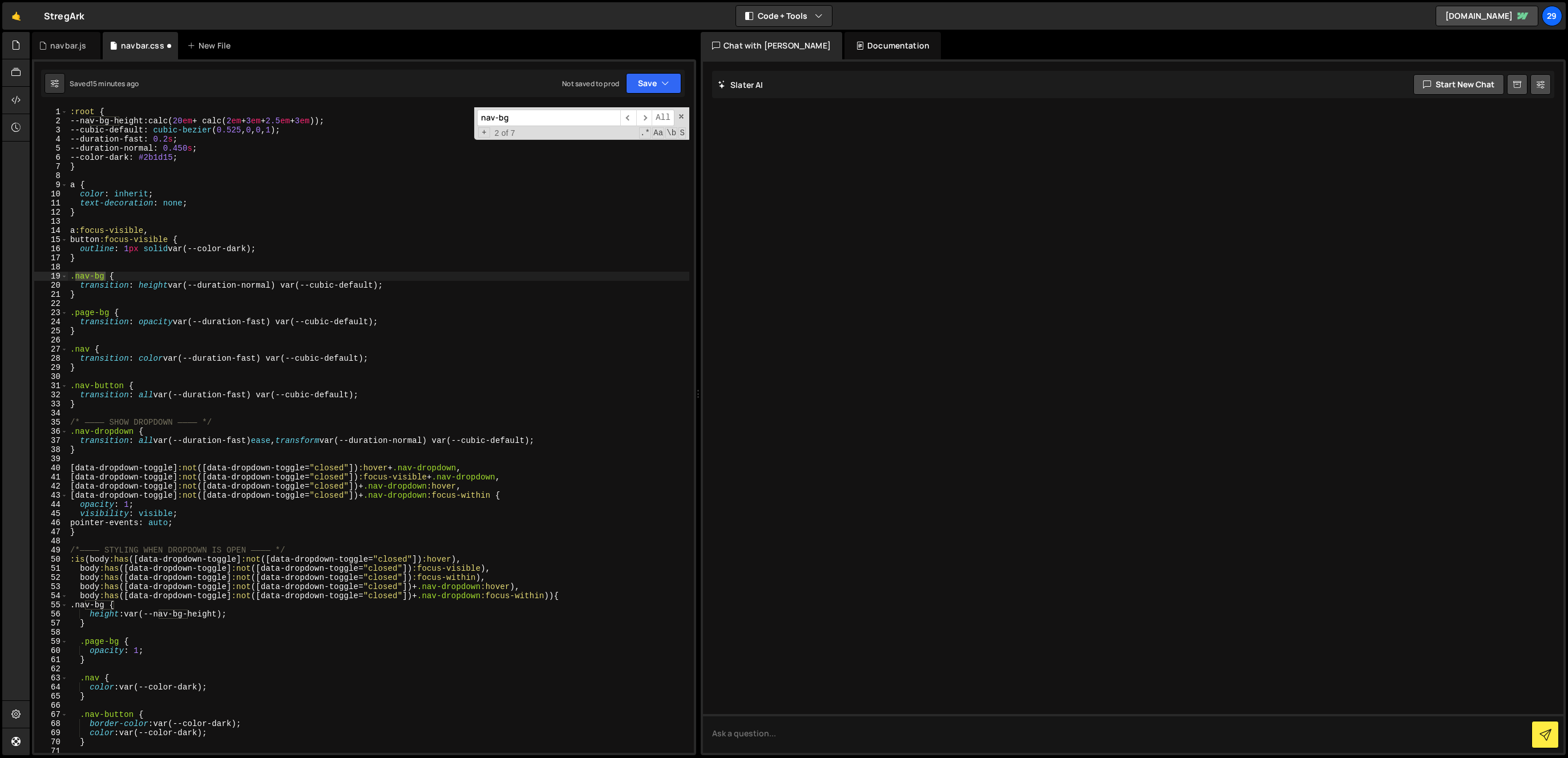
click at [396, 281] on div ":root { --nav-bg-height : calc( 20 em + calc( 2 em + 3 em + 2.5 em + 3 em )) ; …" at bounding box center [378, 439] width 621 height 664
type textarea "transition: height var(--duration-normal) var(--cubic-default);"
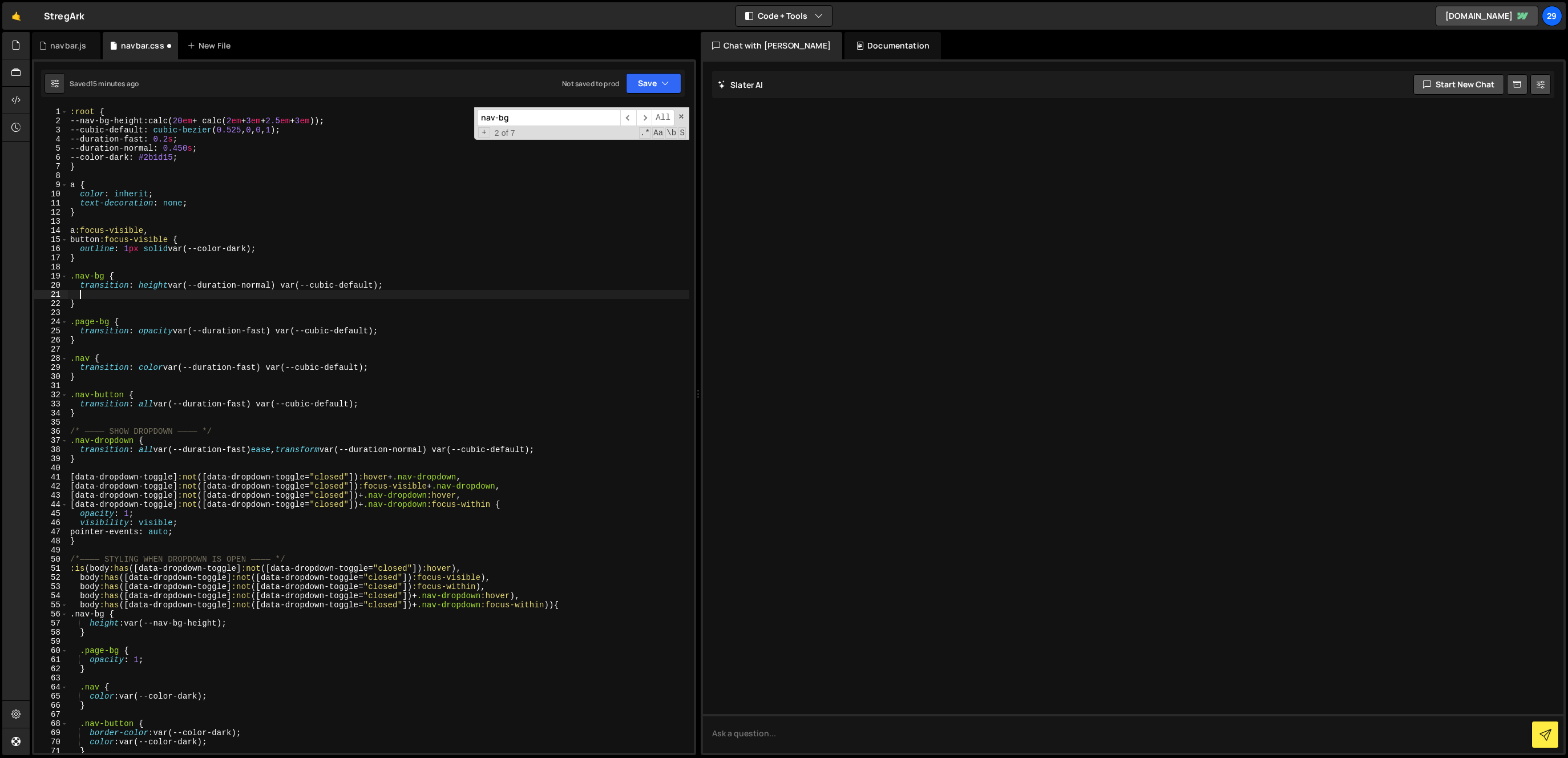
paste textarea "height: 0; /* start collapsed */"
click at [388, 117] on div ":root { --nav-bg-height : calc( 20 em + calc( 2 em + 3 em + 2.5 em + 3 em )) ; …" at bounding box center [378, 439] width 621 height 664
type textarea "--nav-bg-height: calc(20em + calc(2em + 3em + 2.5em + 3em));"
click at [213, 44] on div "New File" at bounding box center [211, 45] width 48 height 11
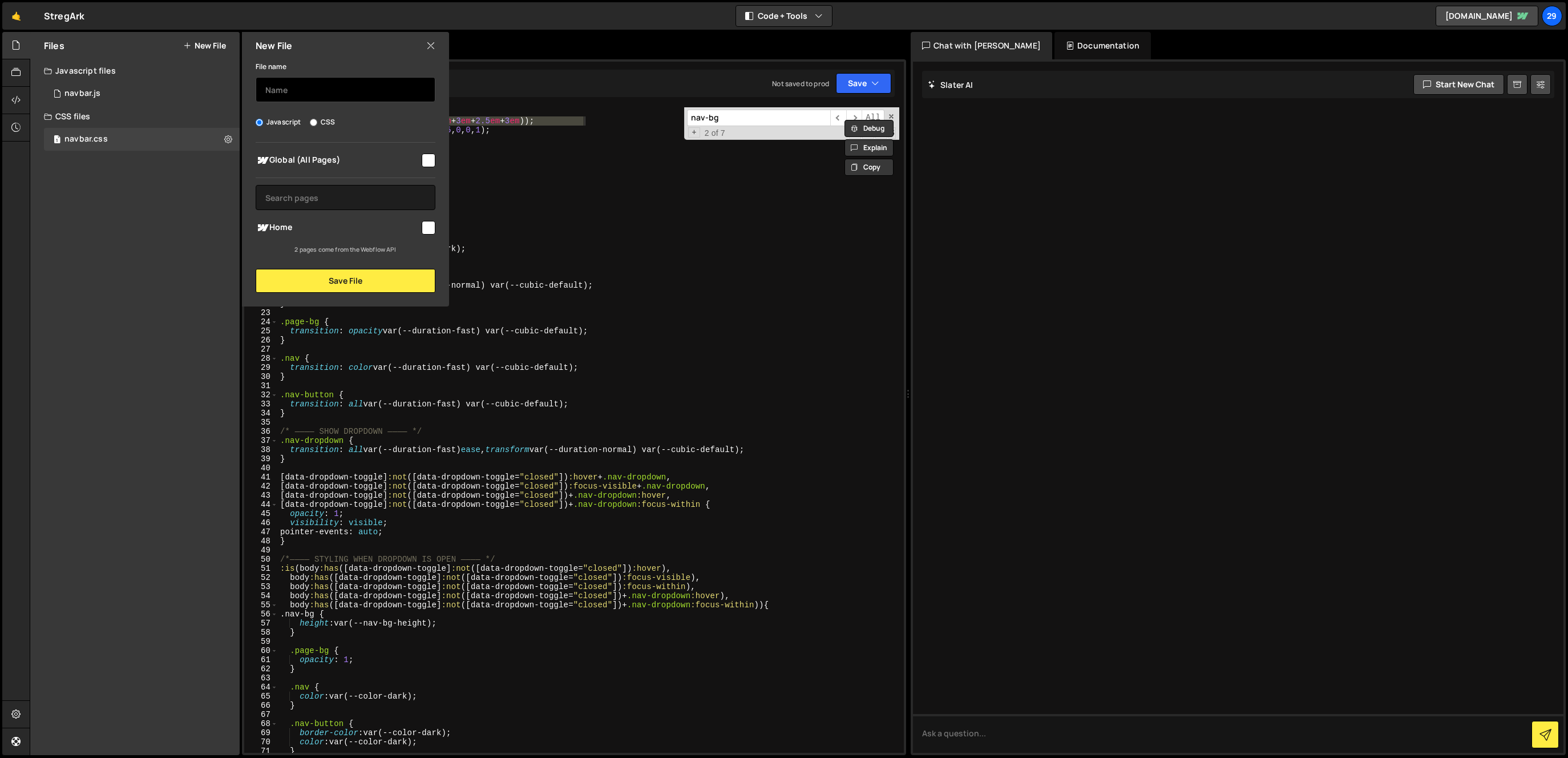
click at [309, 86] on input "text" at bounding box center [345, 89] width 179 height 25
type input "original"
click at [432, 41] on icon at bounding box center [430, 45] width 9 height 12
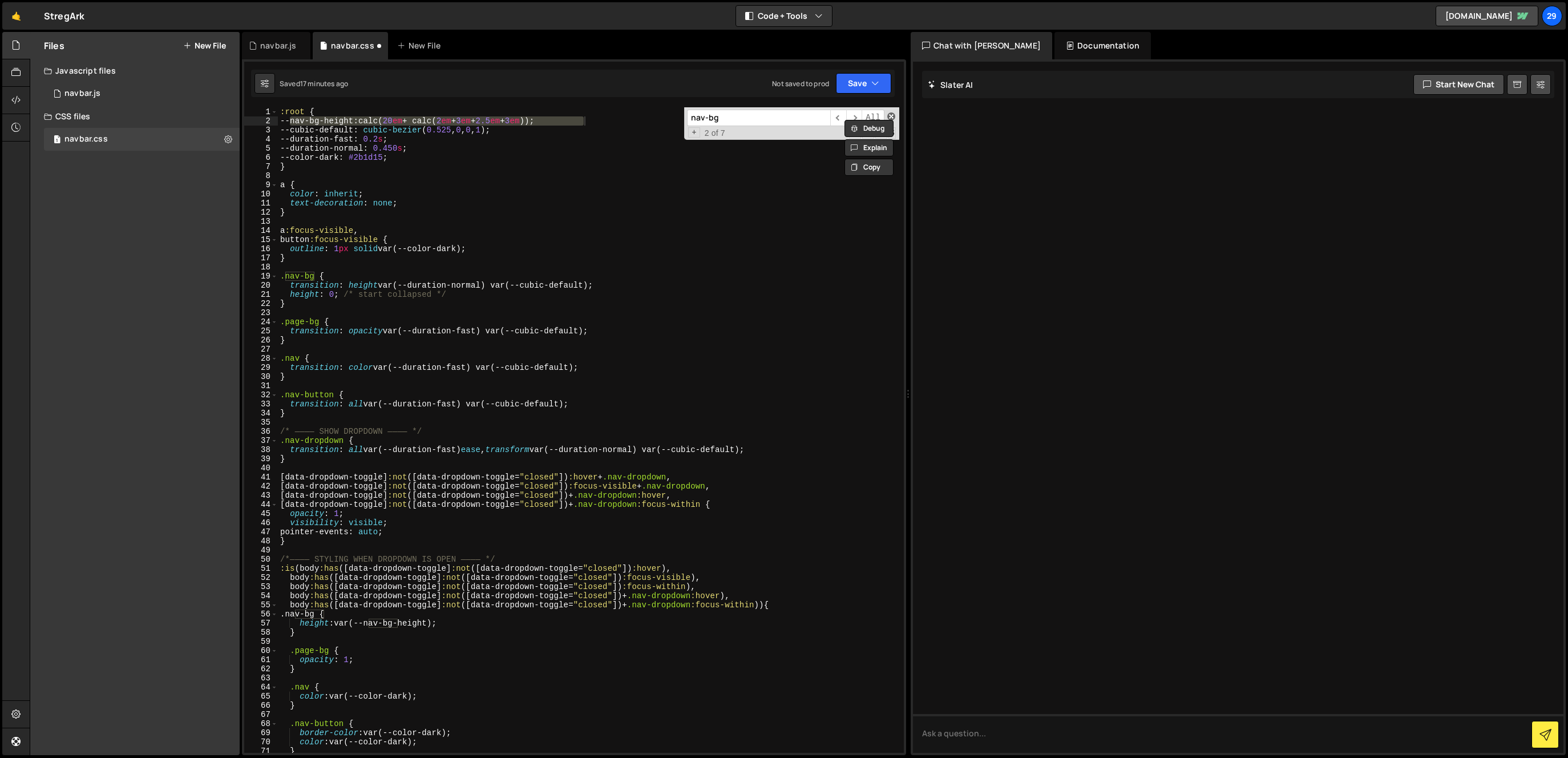
click at [890, 113] on span at bounding box center [890, 116] width 8 height 8
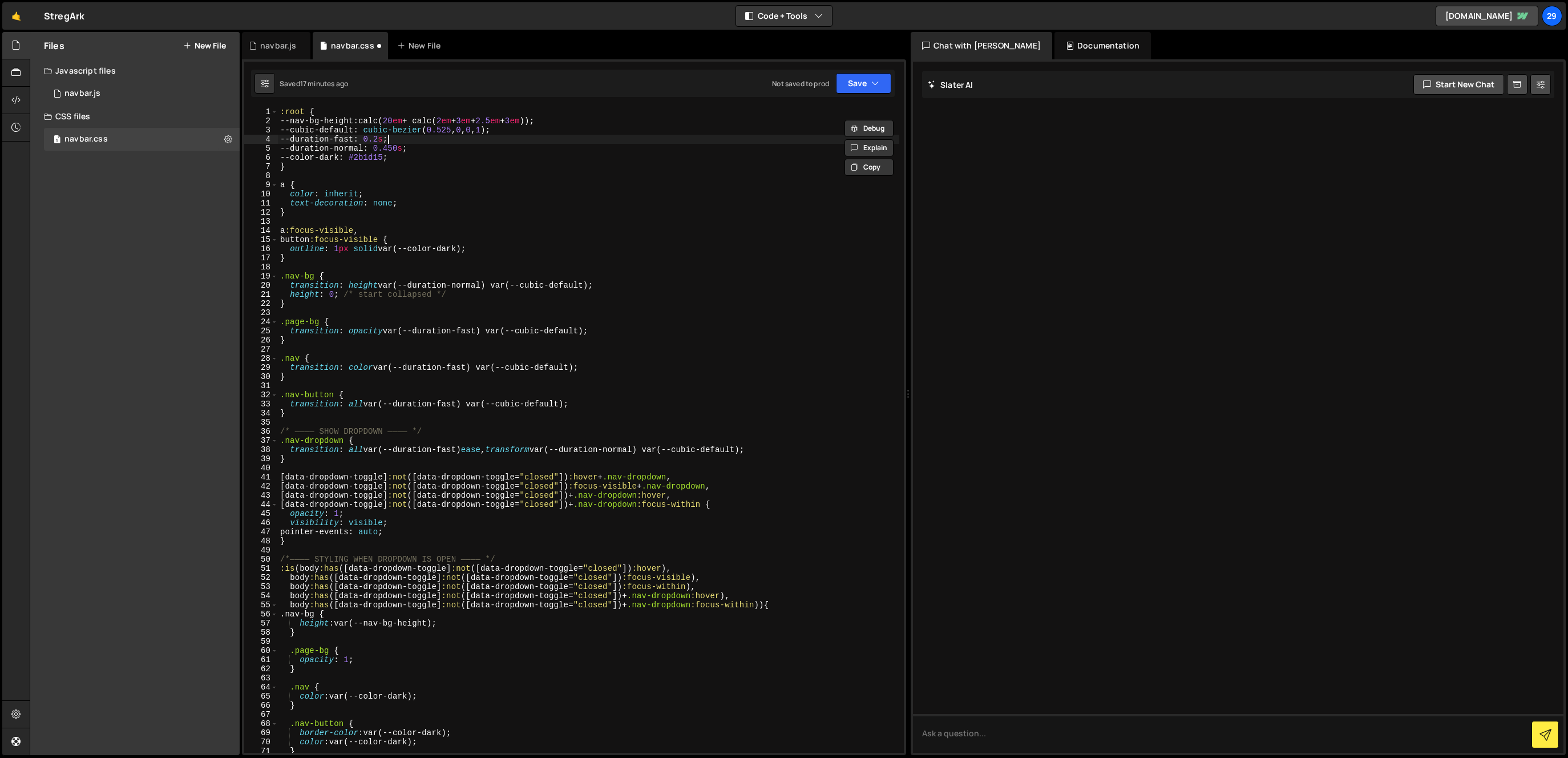
drag, startPoint x: 389, startPoint y: 139, endPoint x: 402, endPoint y: 143, distance: 13.6
click at [390, 139] on div ":root { --nav-bg-height : calc( 20 em + calc( 2 em + 3 em + 2.5 em + 3 em )) ; …" at bounding box center [588, 439] width 621 height 664
type textarea "--duration-fast: 0.2s;"
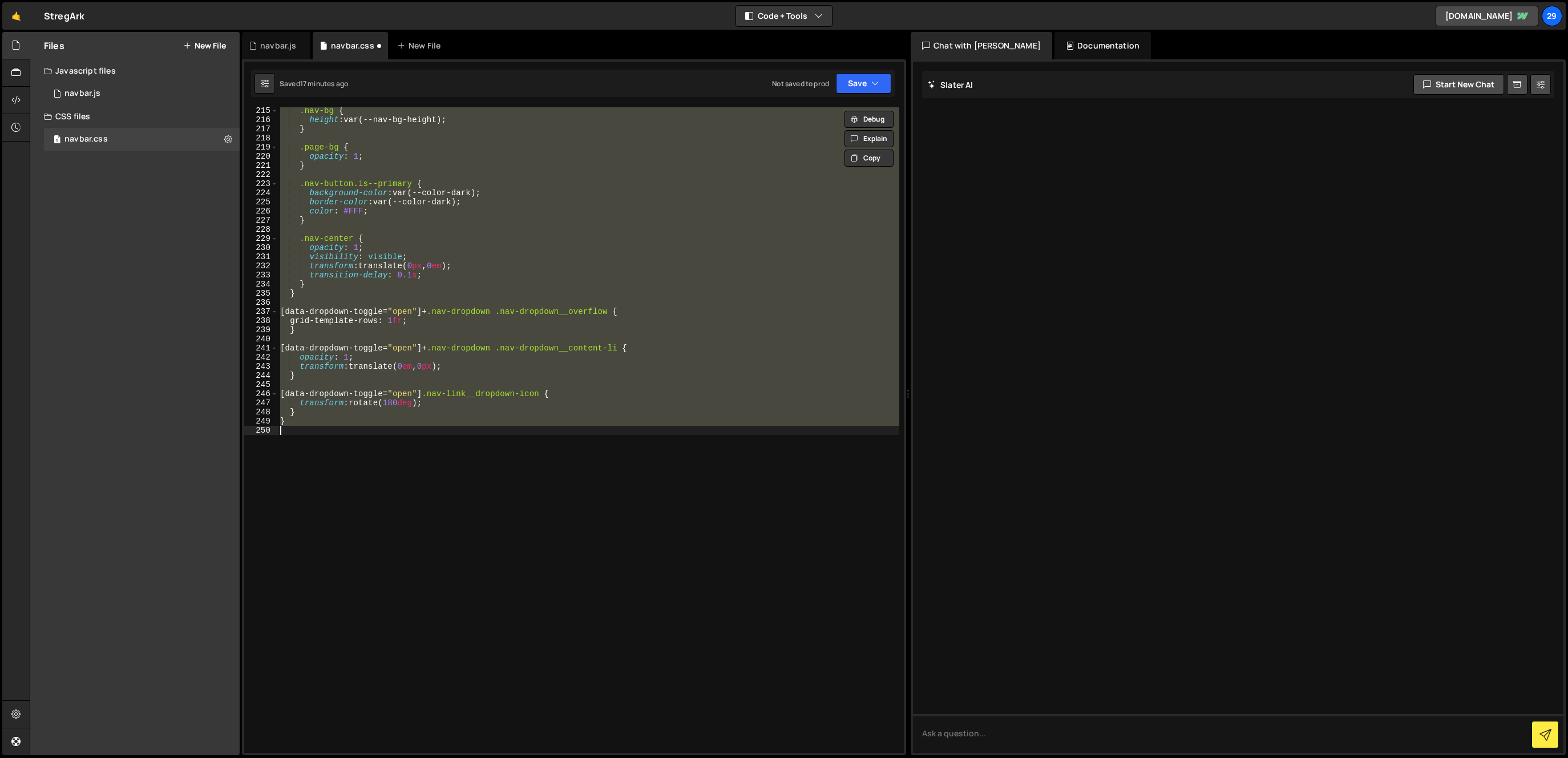
scroll to position [883, 0]
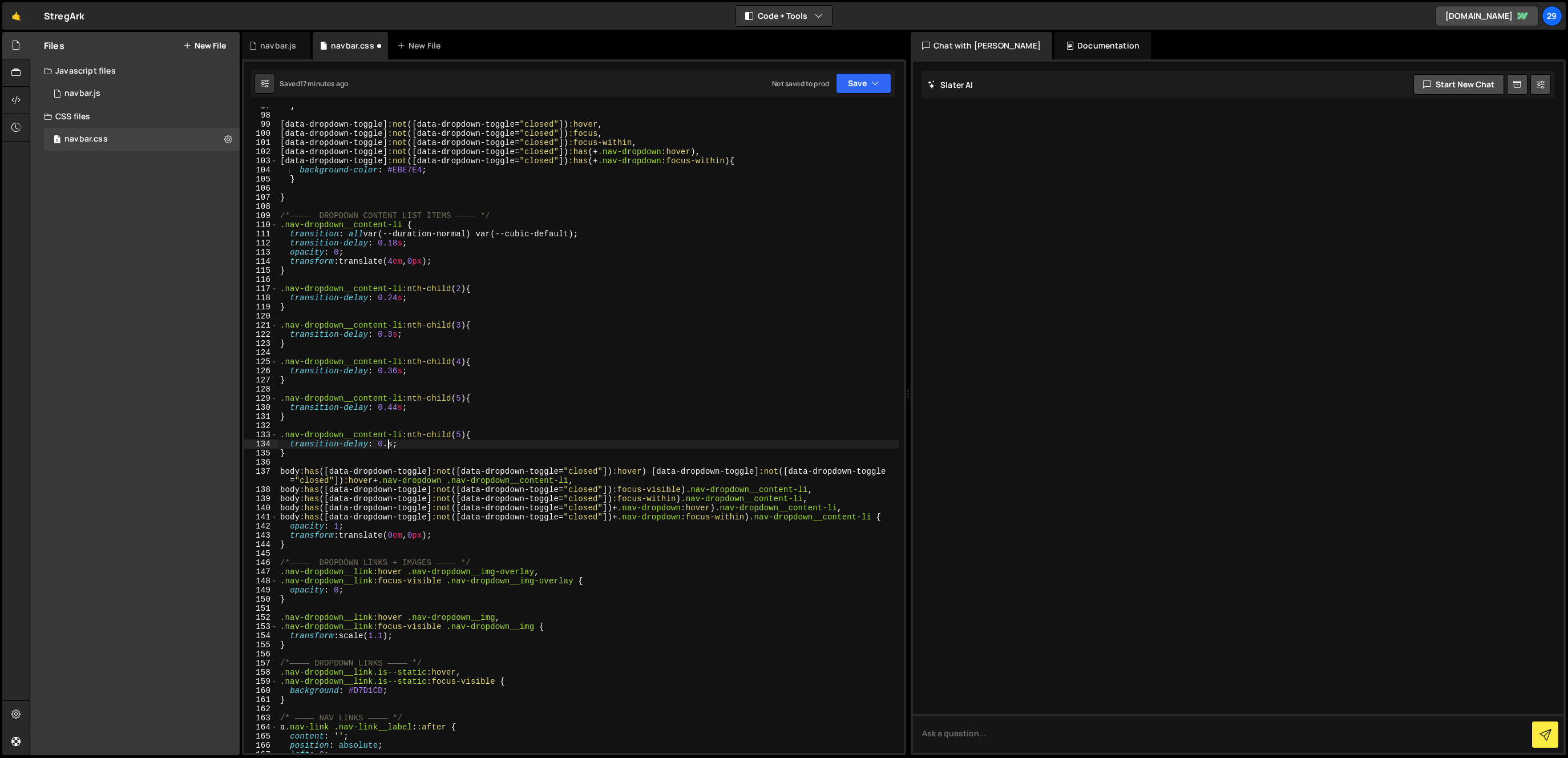
type textarea "transition-delay: 0.44s;"
type textarea "transition-delay: 0.5s;"
click at [855, 80] on button "Save" at bounding box center [863, 84] width 56 height 21
drag, startPoint x: 821, startPoint y: 113, endPoint x: 809, endPoint y: 112, distance: 12.0
click at [821, 113] on div "Save to Staging S" at bounding box center [825, 111] width 118 height 11
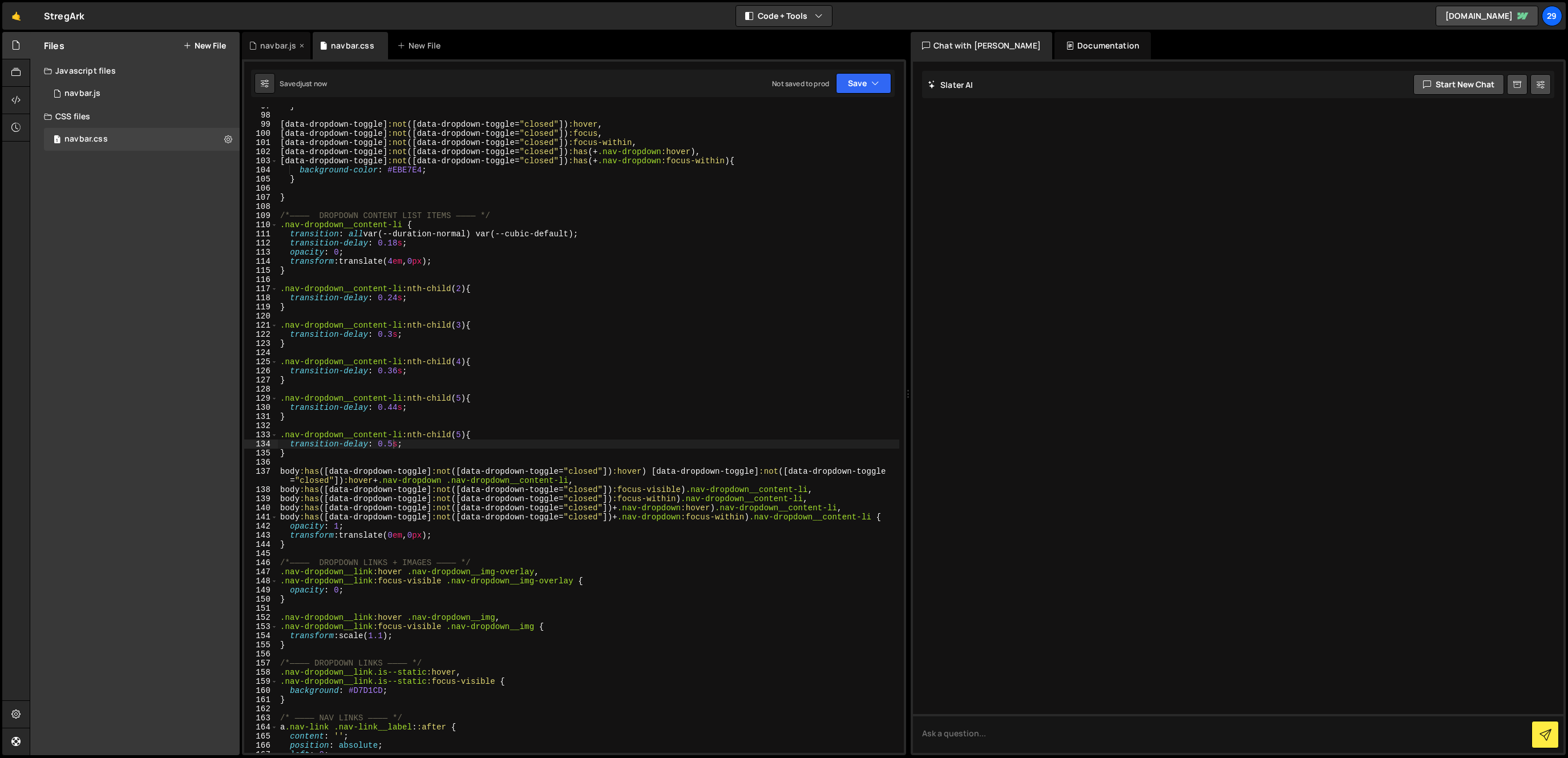
click at [277, 43] on div "navbar.js" at bounding box center [278, 45] width 36 height 11
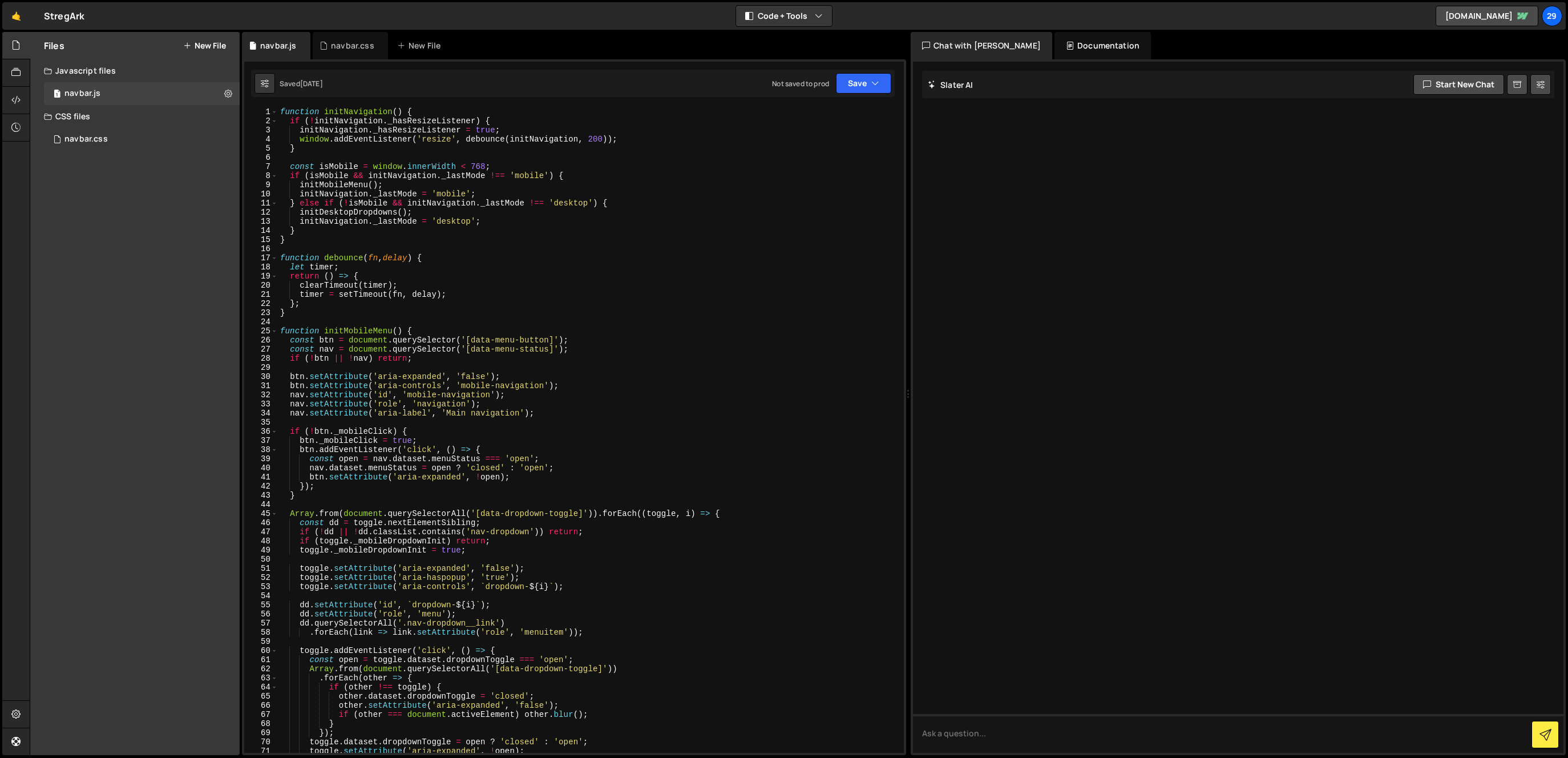
click at [343, 163] on div "function initNavigation ( ) { if ( ! initNavigation . _hasResizeListener ) { in…" at bounding box center [588, 439] width 621 height 664
type textarea "});"
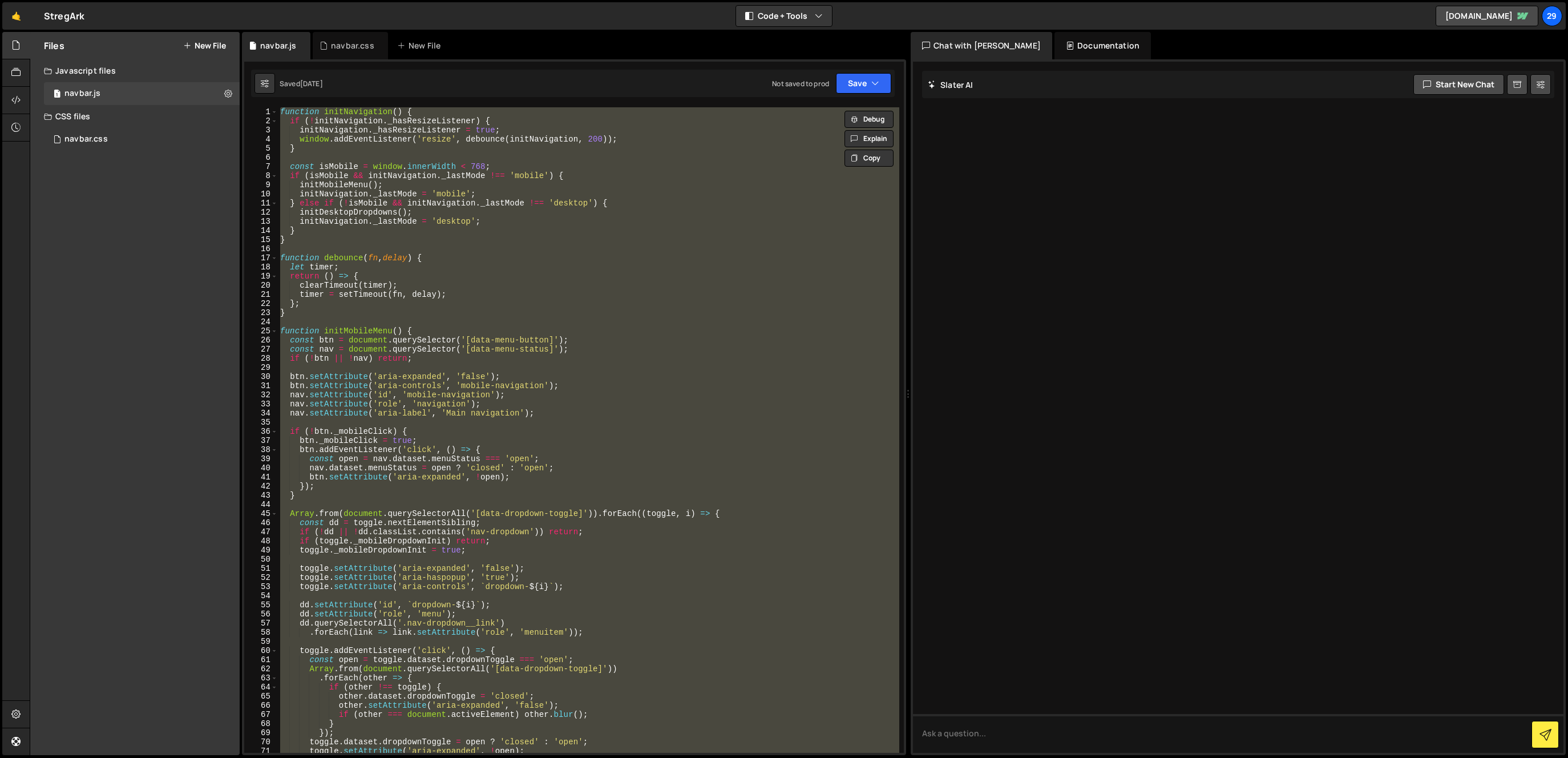
drag, startPoint x: 351, startPoint y: 42, endPoint x: 362, endPoint y: 91, distance: 50.2
click at [351, 42] on div "navbar.css" at bounding box center [353, 45] width 44 height 11
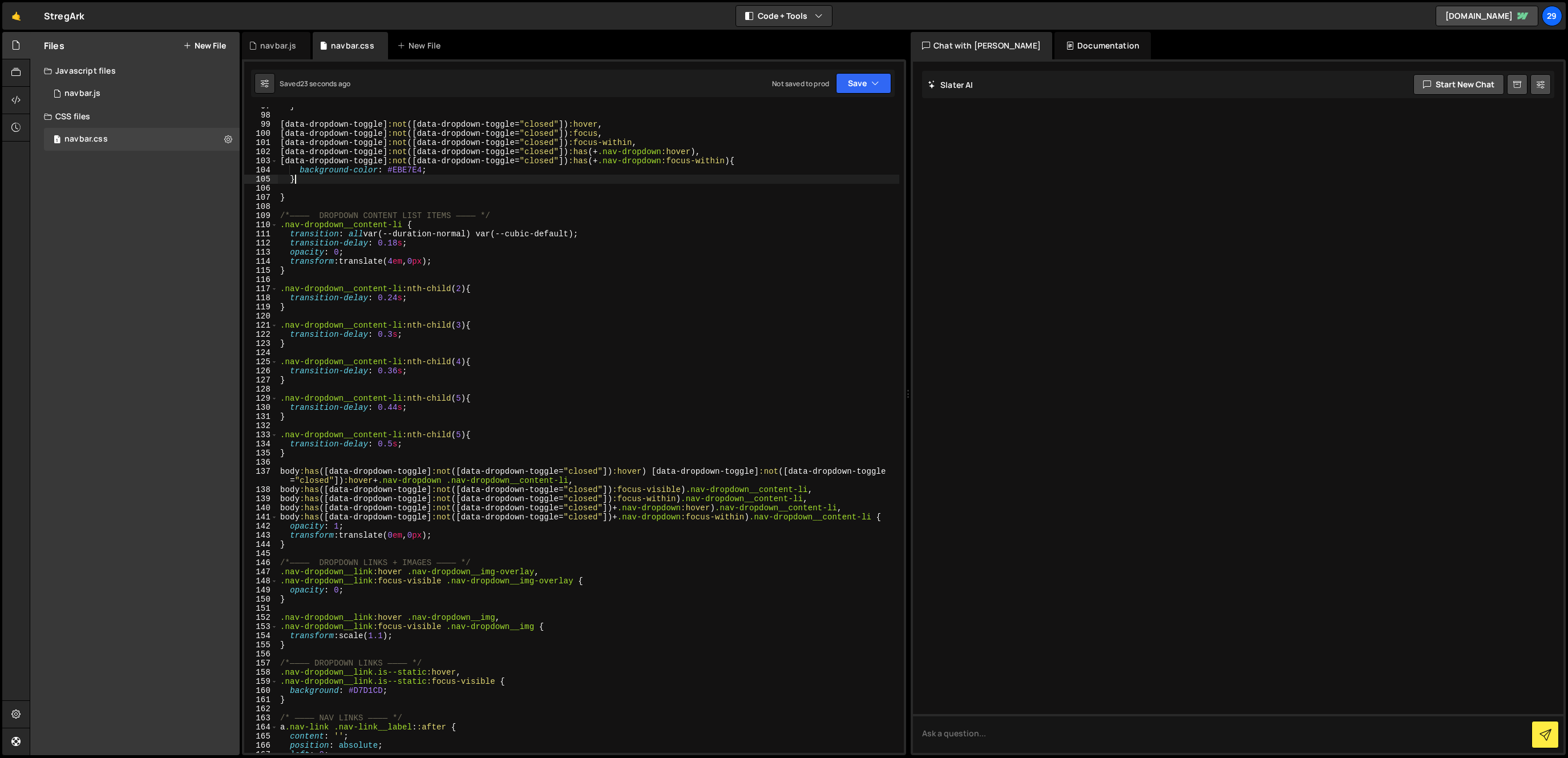
click at [376, 178] on div "} [ data-dropdown-toggle ] :not ([ data-dropdown-toggle = " closed " ]) :hover …" at bounding box center [588, 434] width 621 height 664
type textarea "}"
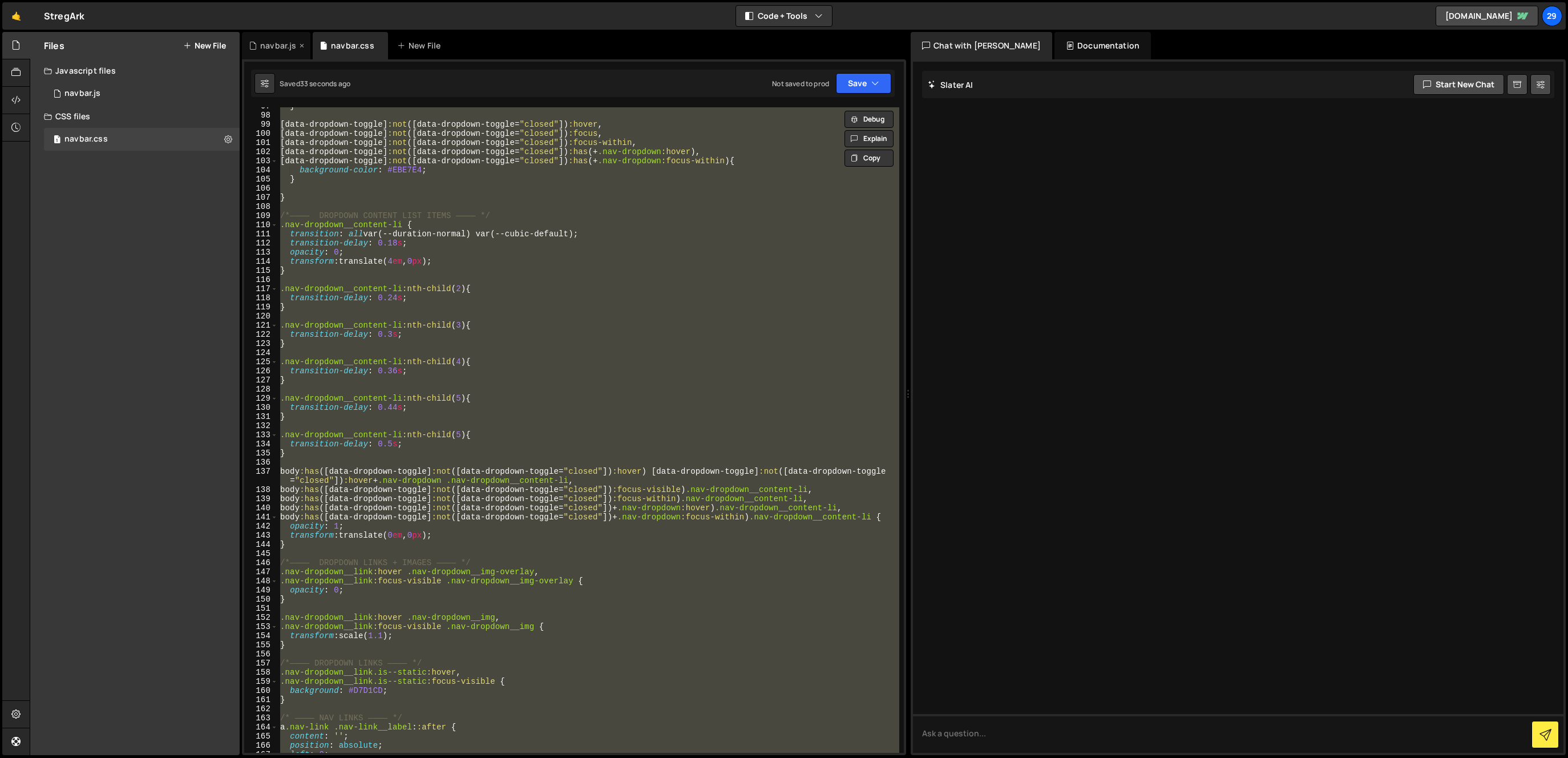
click at [290, 46] on div "navbar.js" at bounding box center [278, 45] width 36 height 11
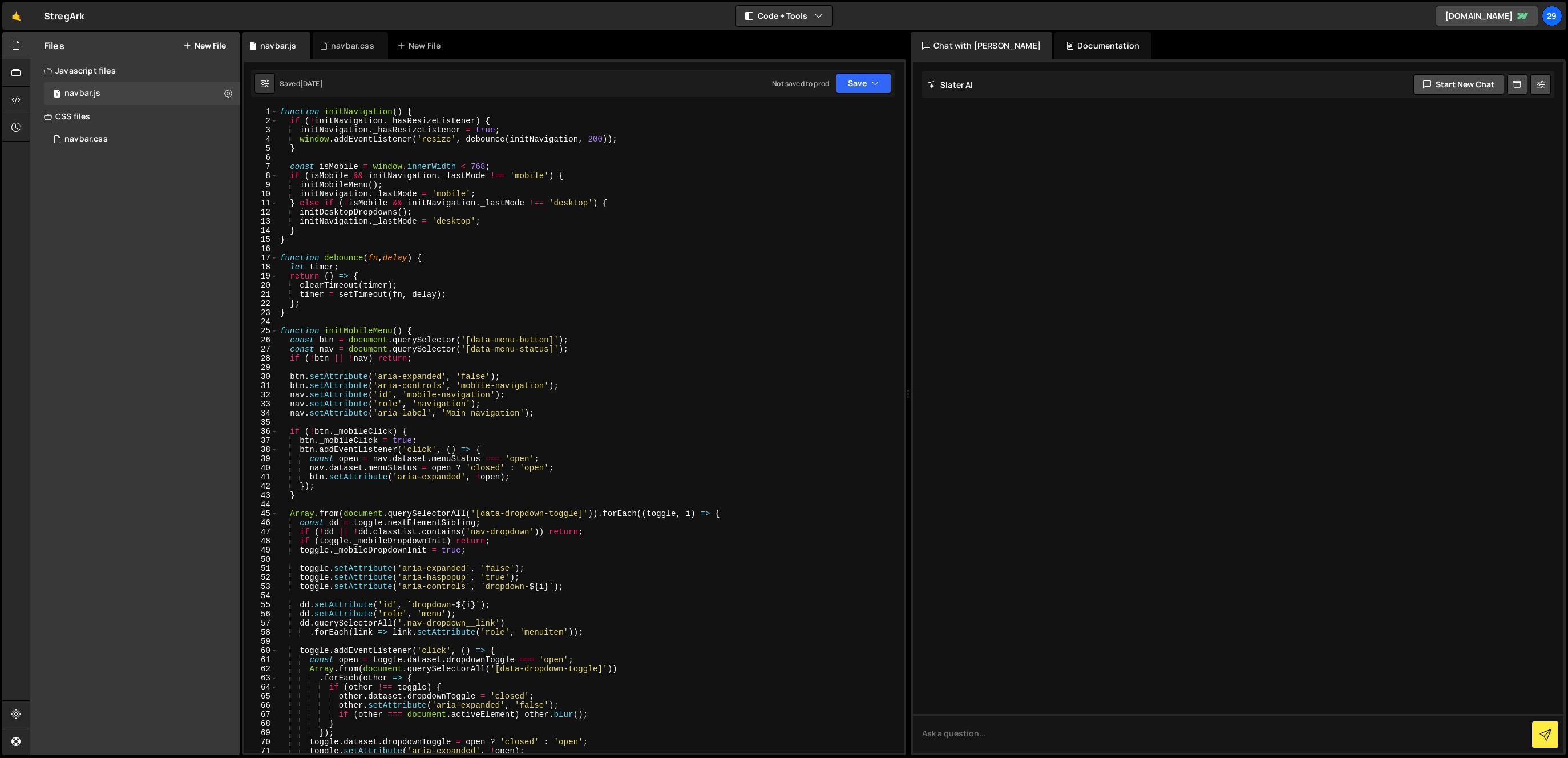
click at [349, 168] on div "function initNavigation ( ) { if ( ! initNavigation . _hasResizeListener ) { in…" at bounding box center [588, 439] width 621 height 664
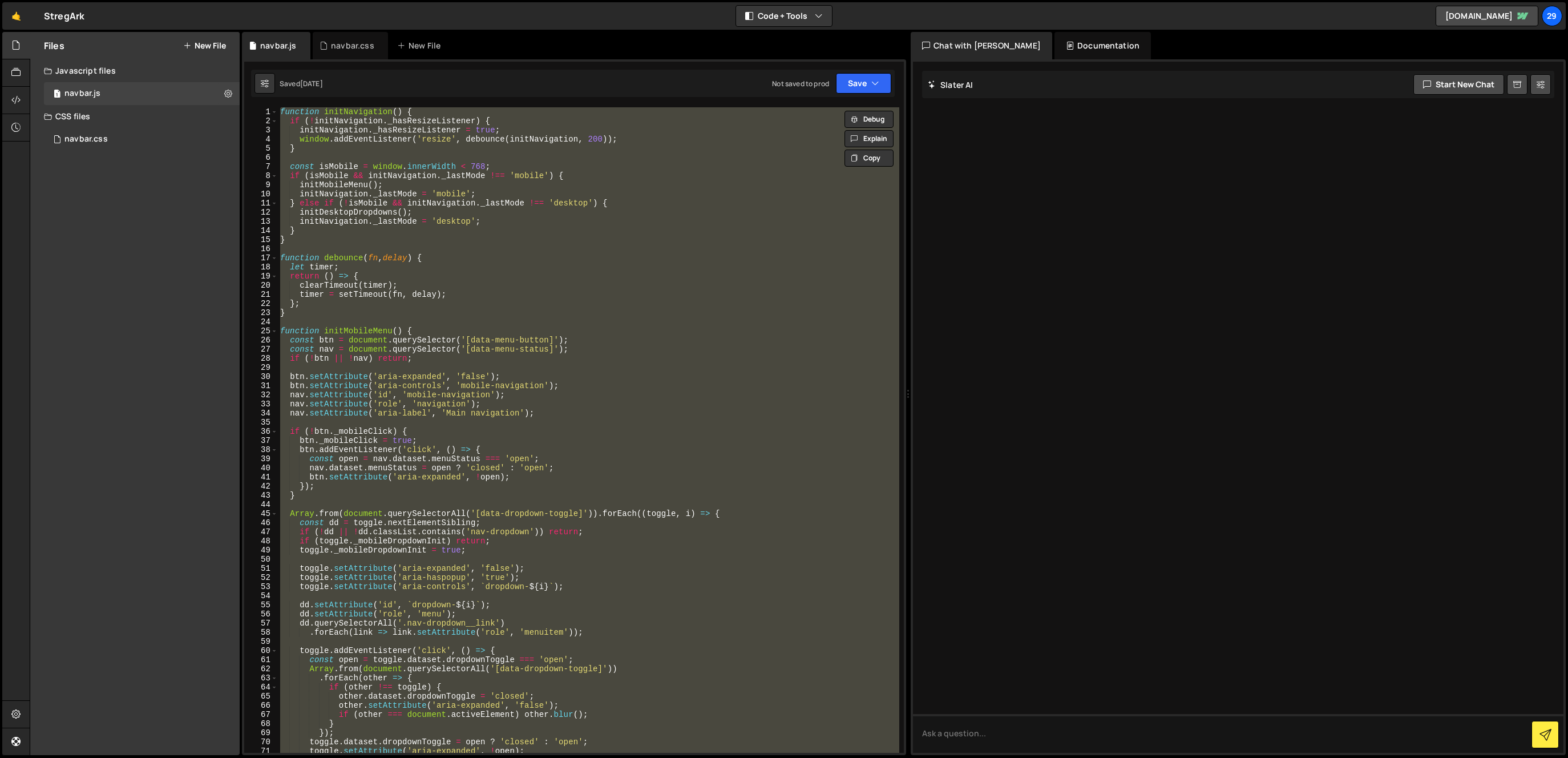
paste textarea
type textarea "});"
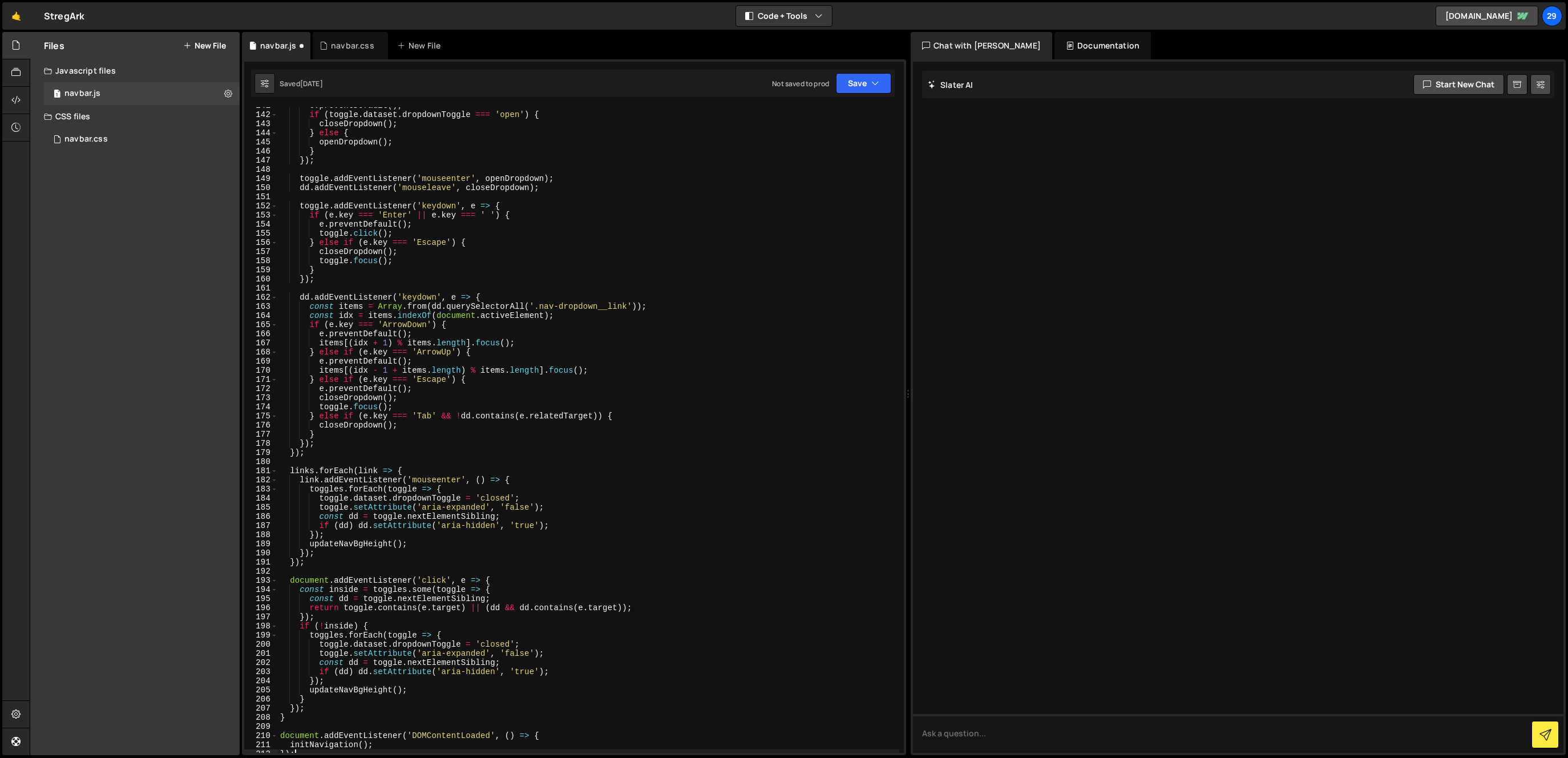
scroll to position [1284, 0]
click at [844, 84] on button "Save" at bounding box center [863, 84] width 56 height 21
click at [789, 108] on div "Save to Staging S" at bounding box center [825, 111] width 118 height 11
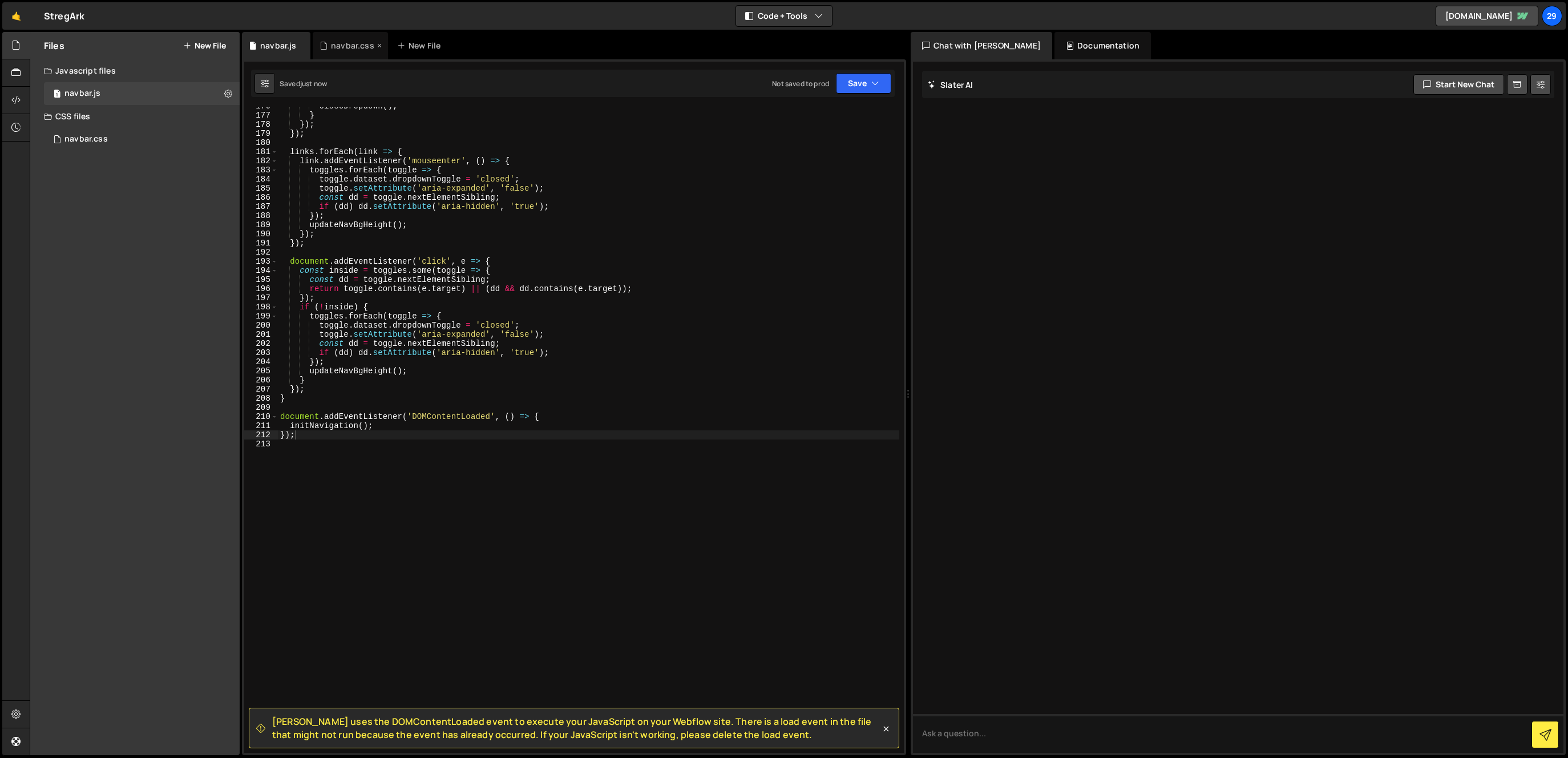
click at [341, 42] on div "navbar.css" at bounding box center [353, 45] width 44 height 11
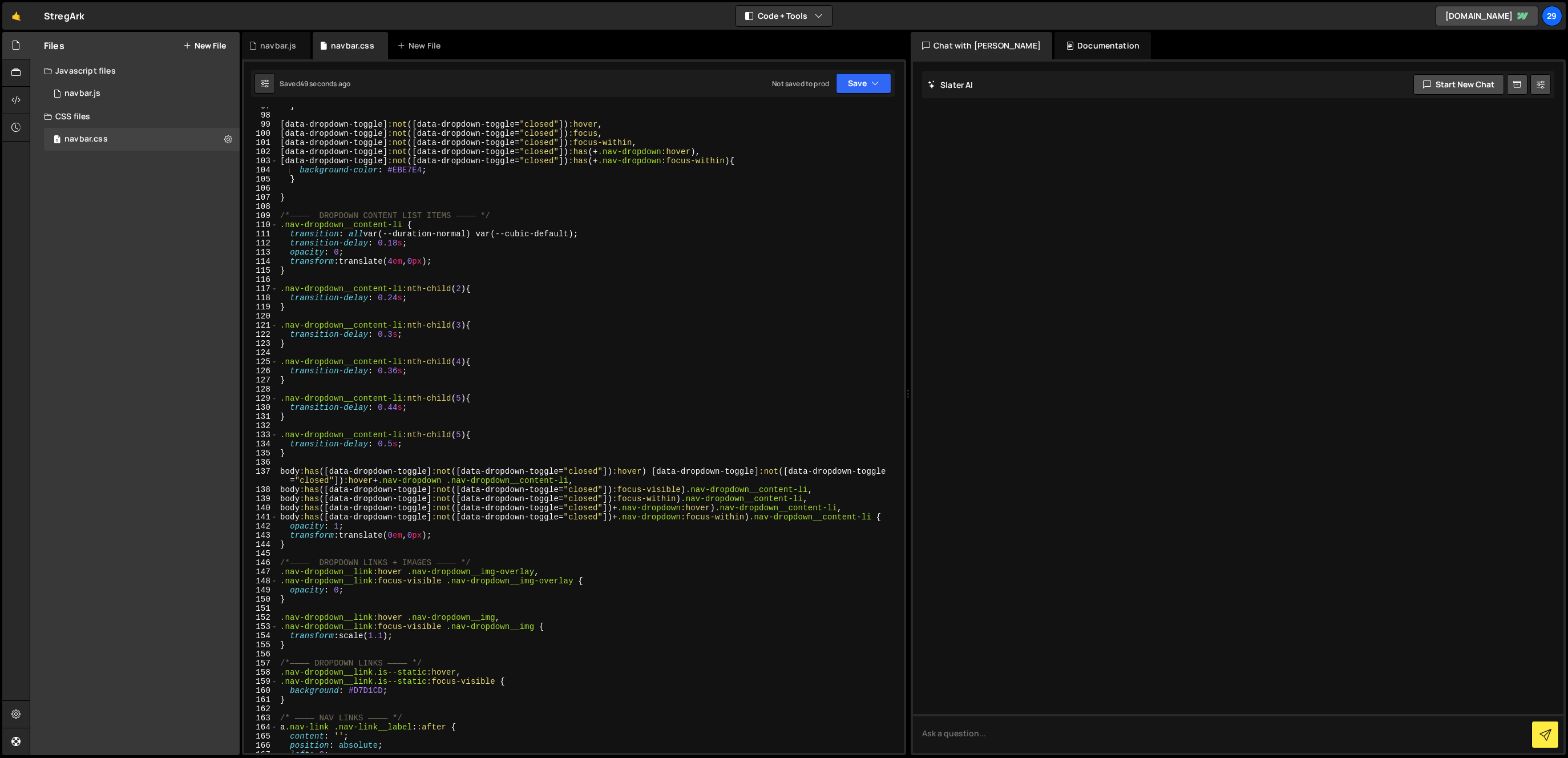
click at [557, 482] on div "} [ data-dropdown-toggle ] :not ([ data-dropdown-toggle = " closed " ]) :hover …" at bounding box center [588, 434] width 621 height 664
click at [671, 305] on div "} [ data-dropdown-toggle ] :not ([ data-dropdown-toggle = " closed " ]) :hover …" at bounding box center [588, 434] width 621 height 664
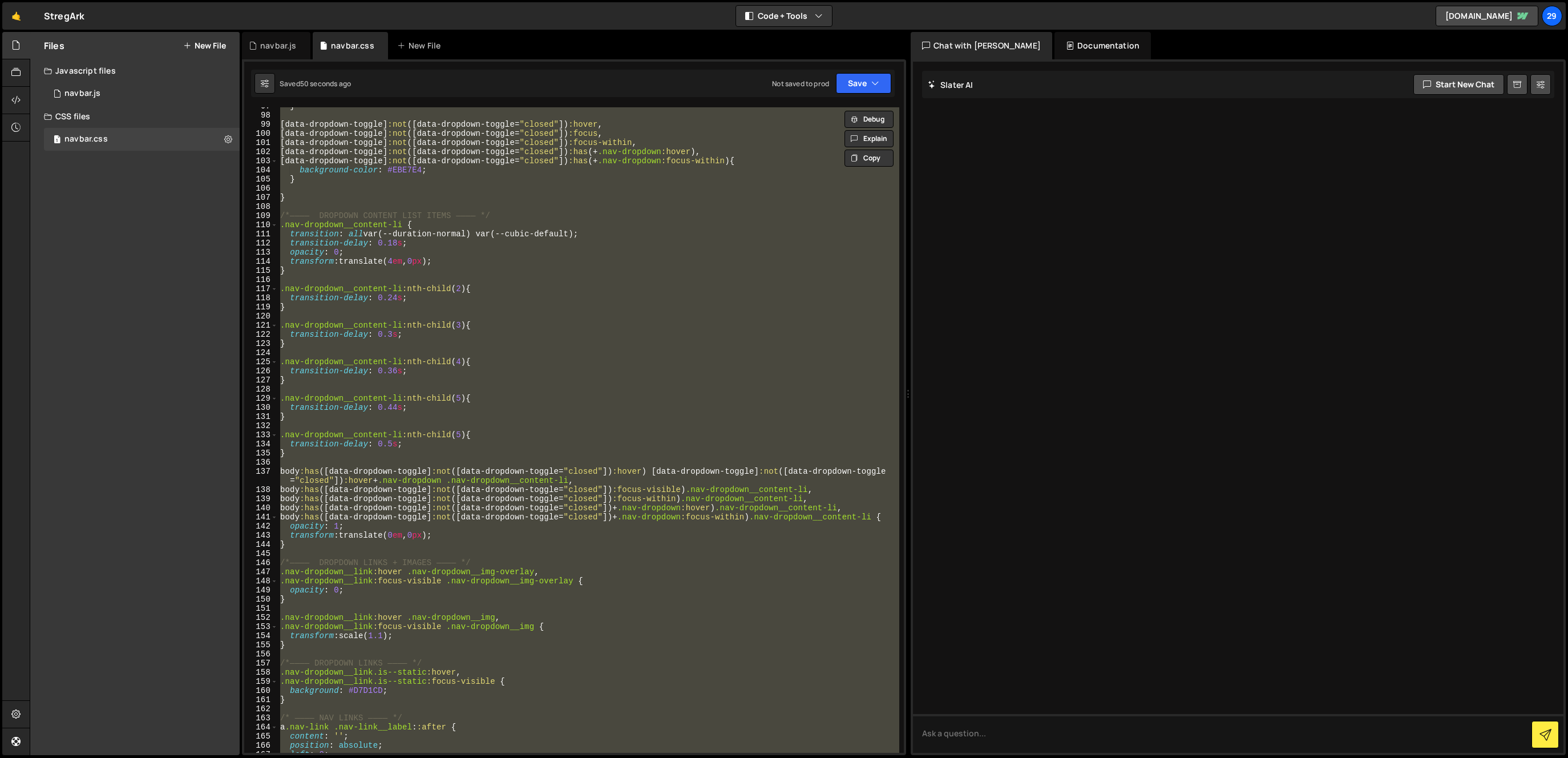
paste textarea
type textarea "}"
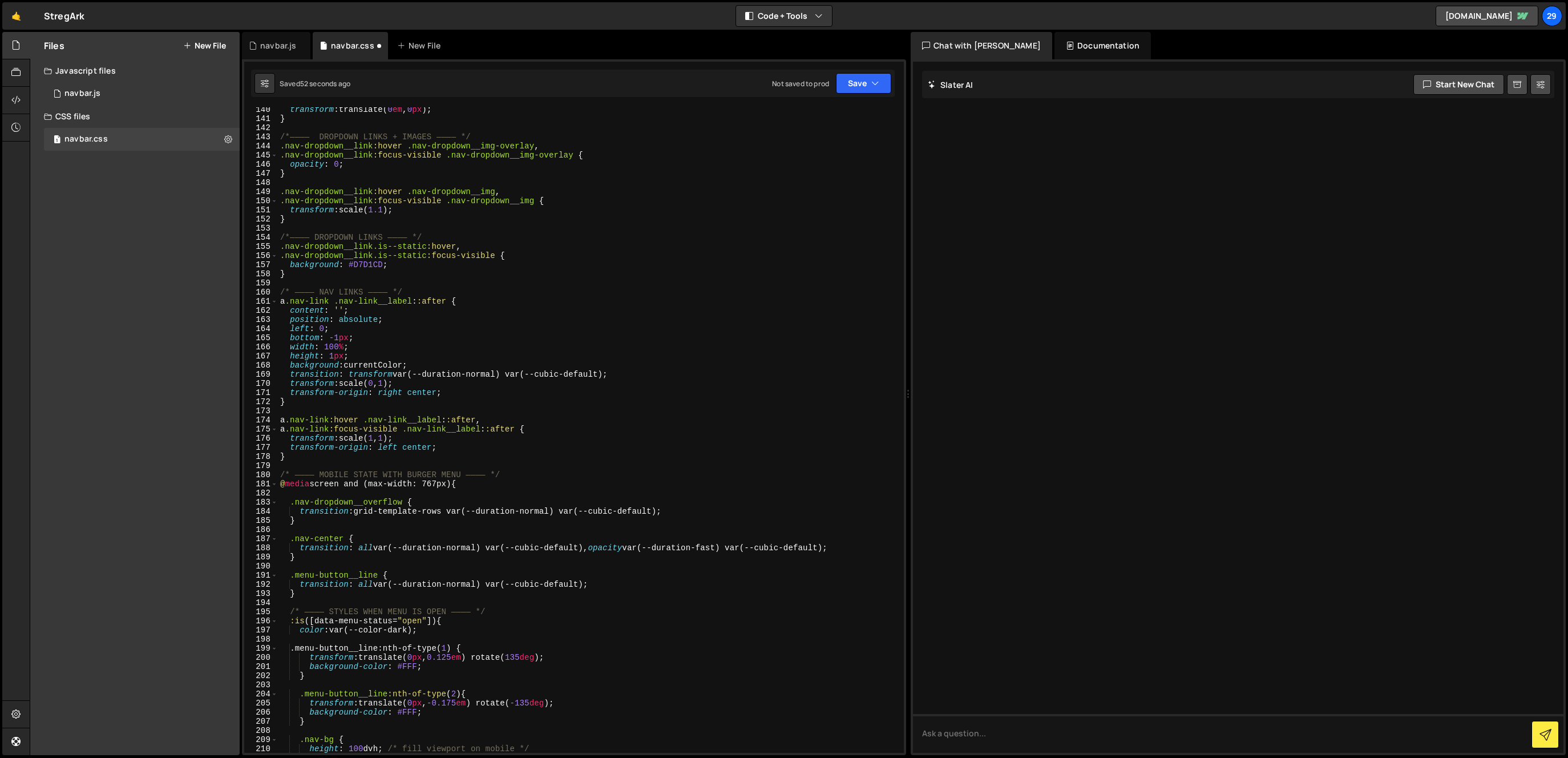
scroll to position [1089, 0]
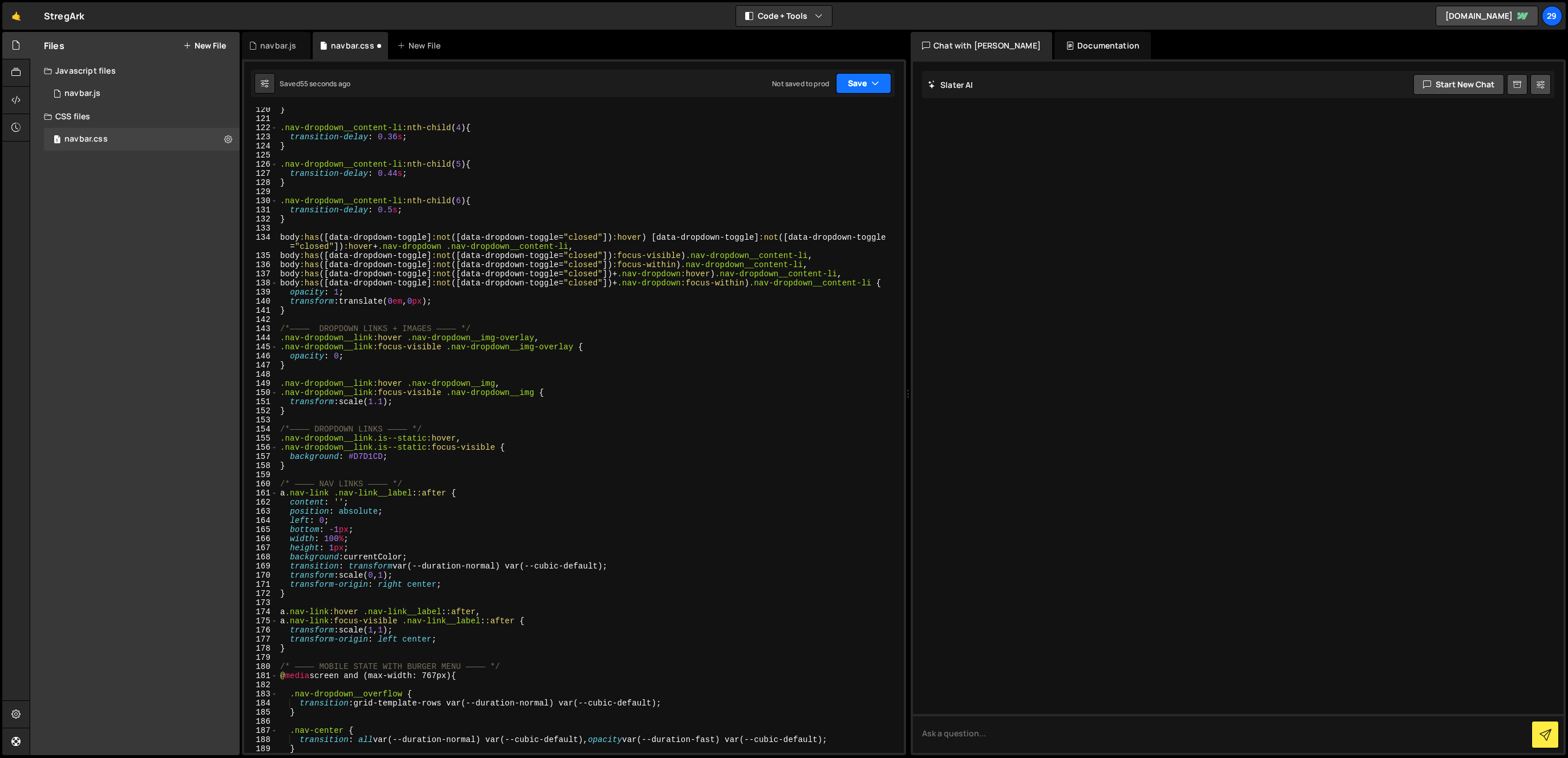
click at [854, 79] on button "Save" at bounding box center [863, 84] width 56 height 21
click at [794, 125] on div "56 seconds ago" at bounding box center [811, 123] width 51 height 10
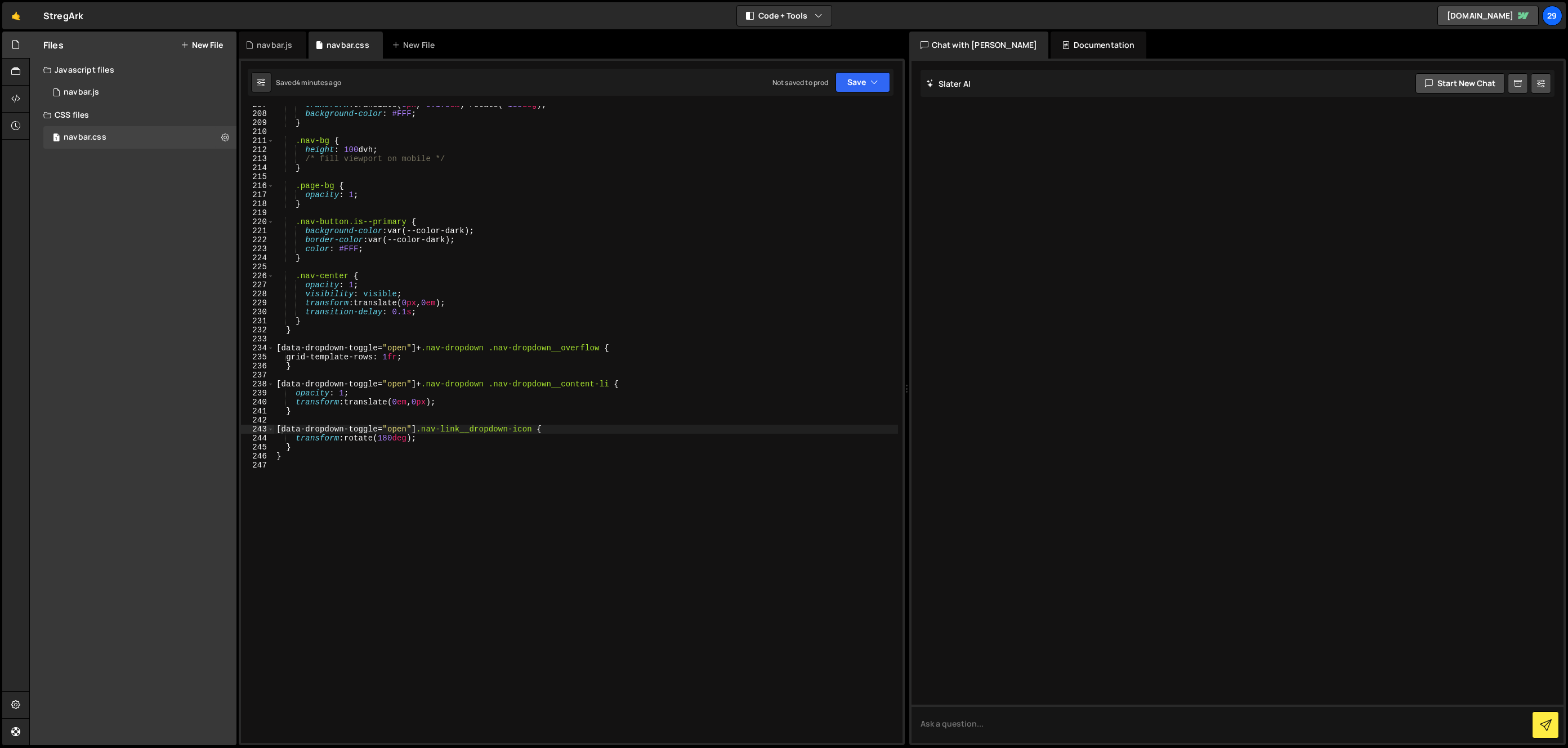
scroll to position [1871, 0]
drag, startPoint x: 266, startPoint y: 42, endPoint x: 302, endPoint y: 128, distance: 93.2
click at [266, 43] on div "navbar.js" at bounding box center [274, 45] width 35 height 11
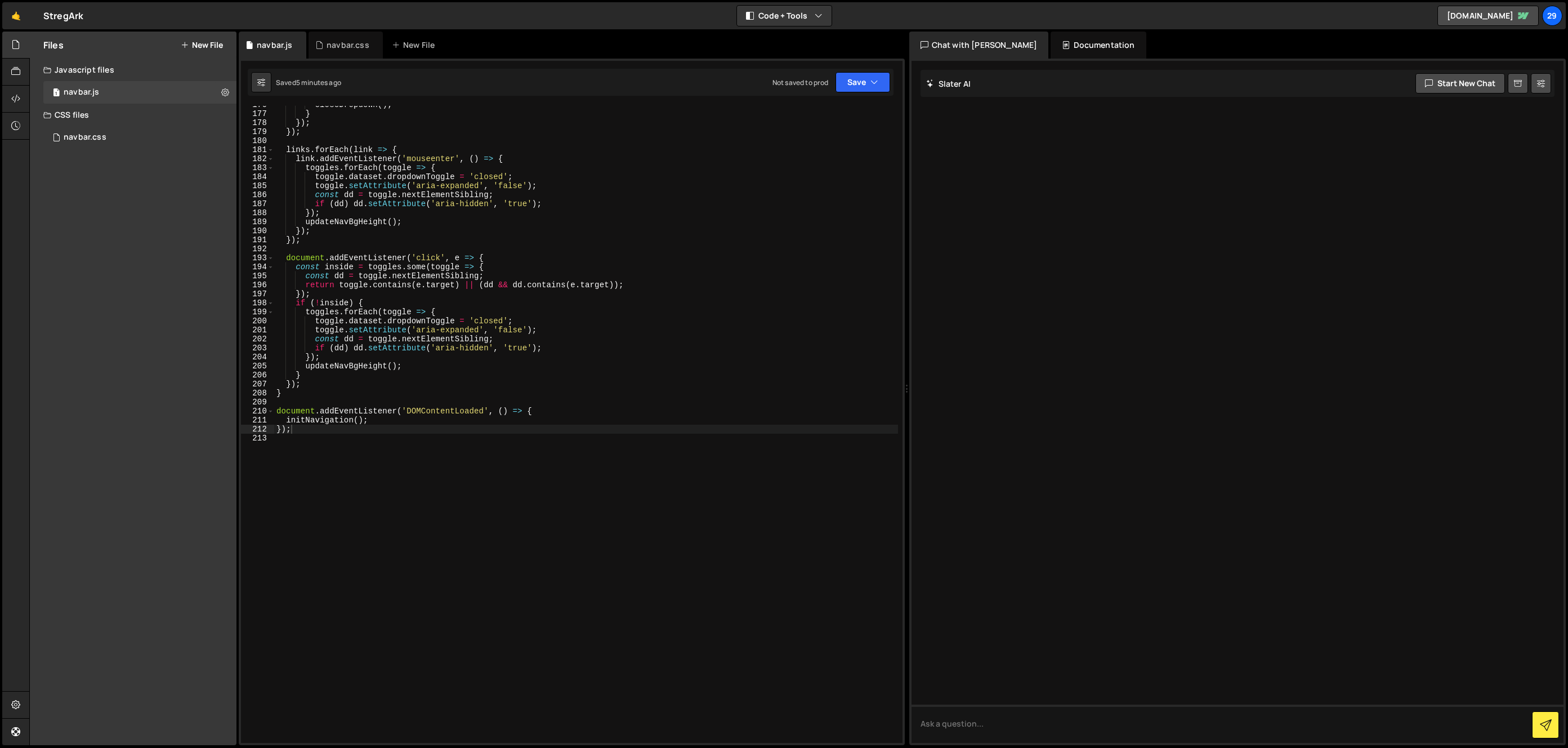
click at [332, 174] on div "closeDropdown ( ) ; } }) ; }) ; links . forEach ( link => { link . addEventList…" at bounding box center [586, 428] width 624 height 655
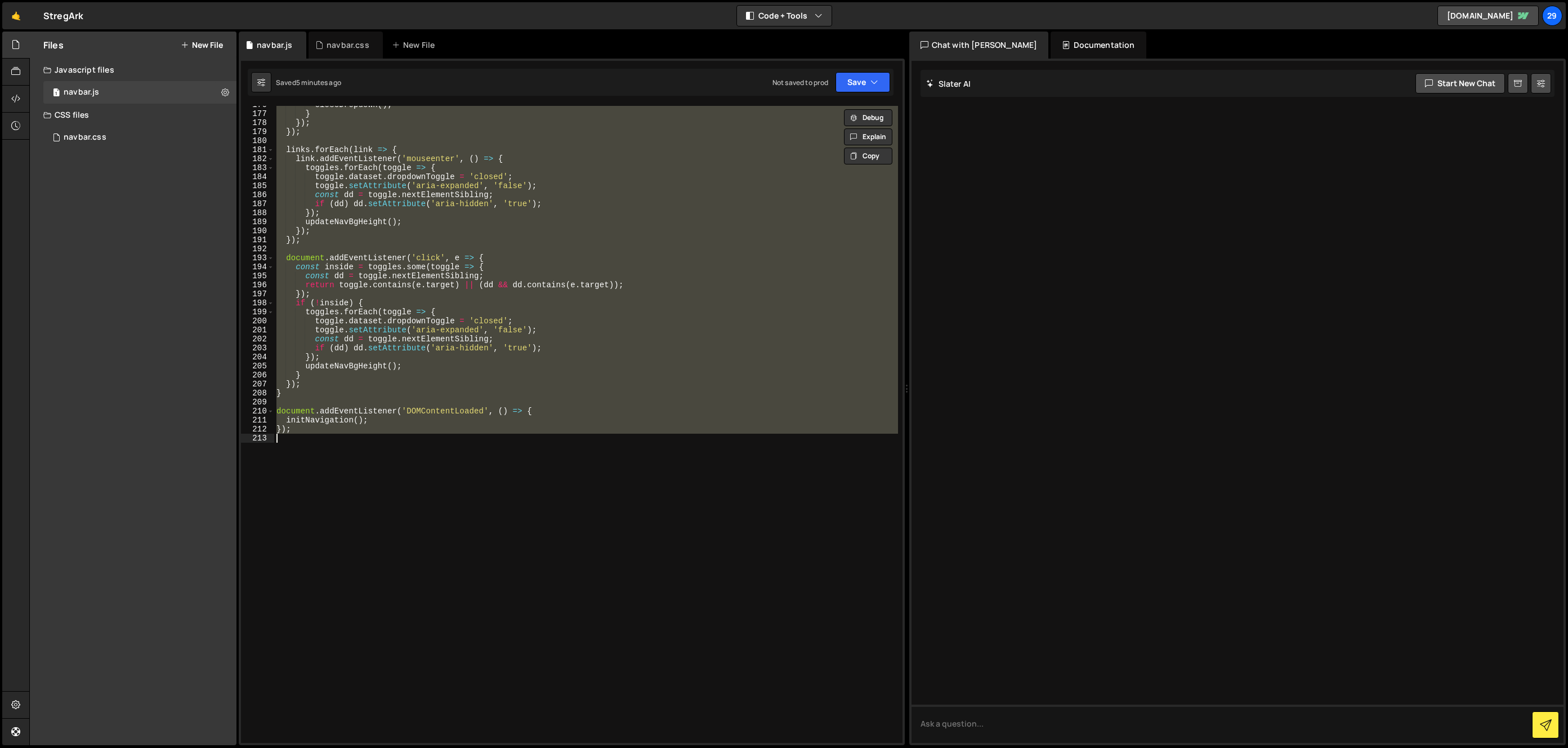
paste textarea
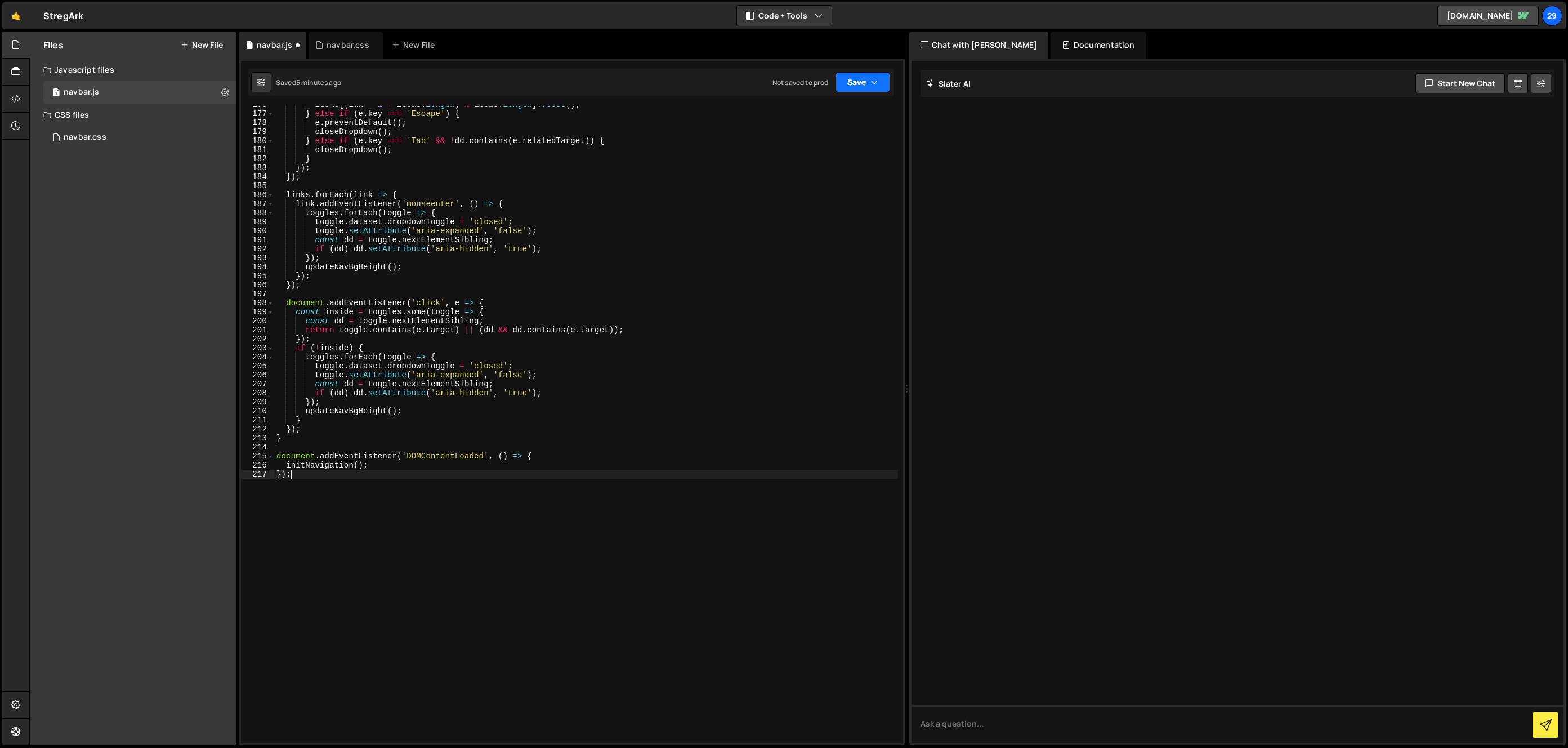
click at [861, 76] on button "Save" at bounding box center [863, 83] width 55 height 21
click at [797, 115] on div "Saved 5 minutes ago" at bounding box center [824, 122] width 117 height 14
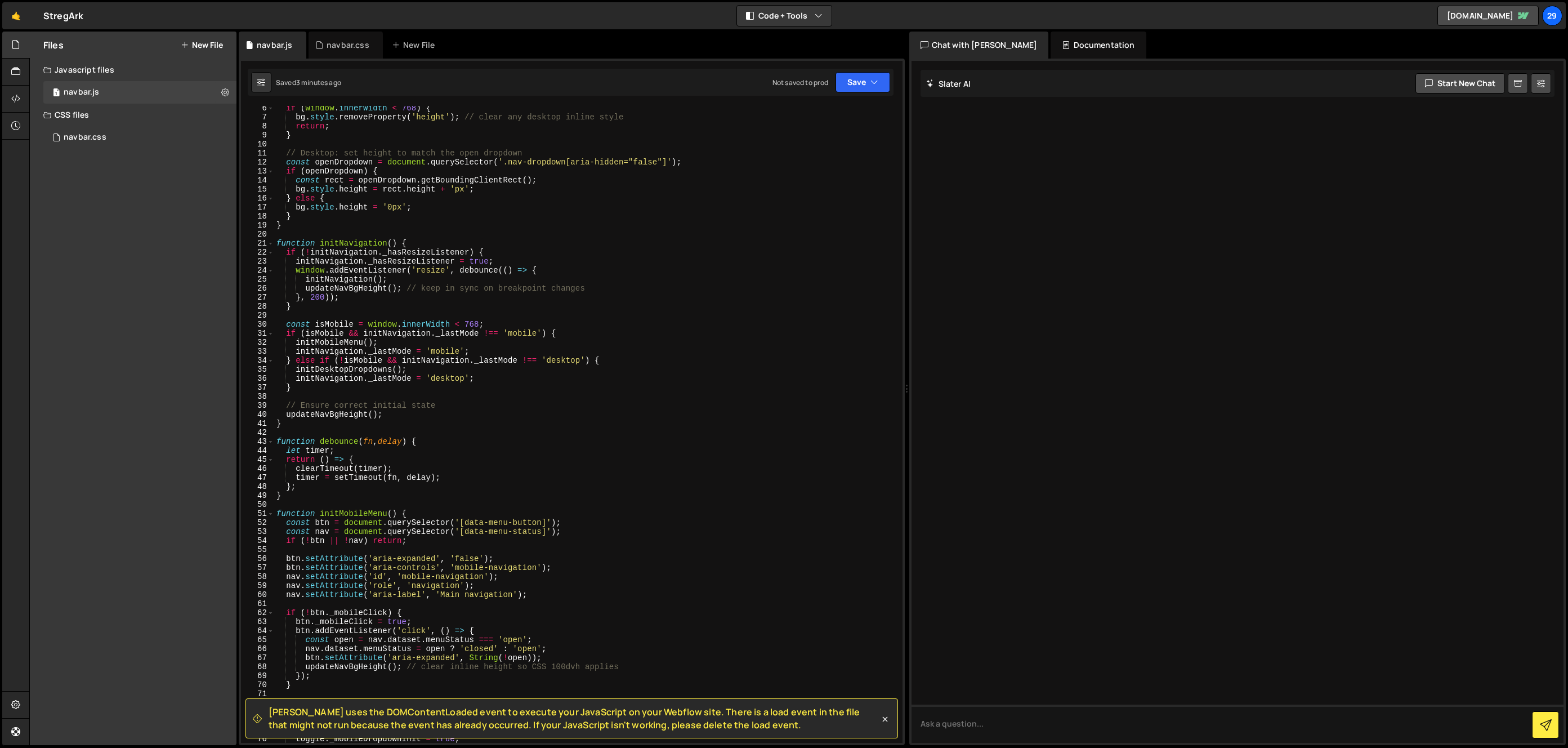
scroll to position [0, 0]
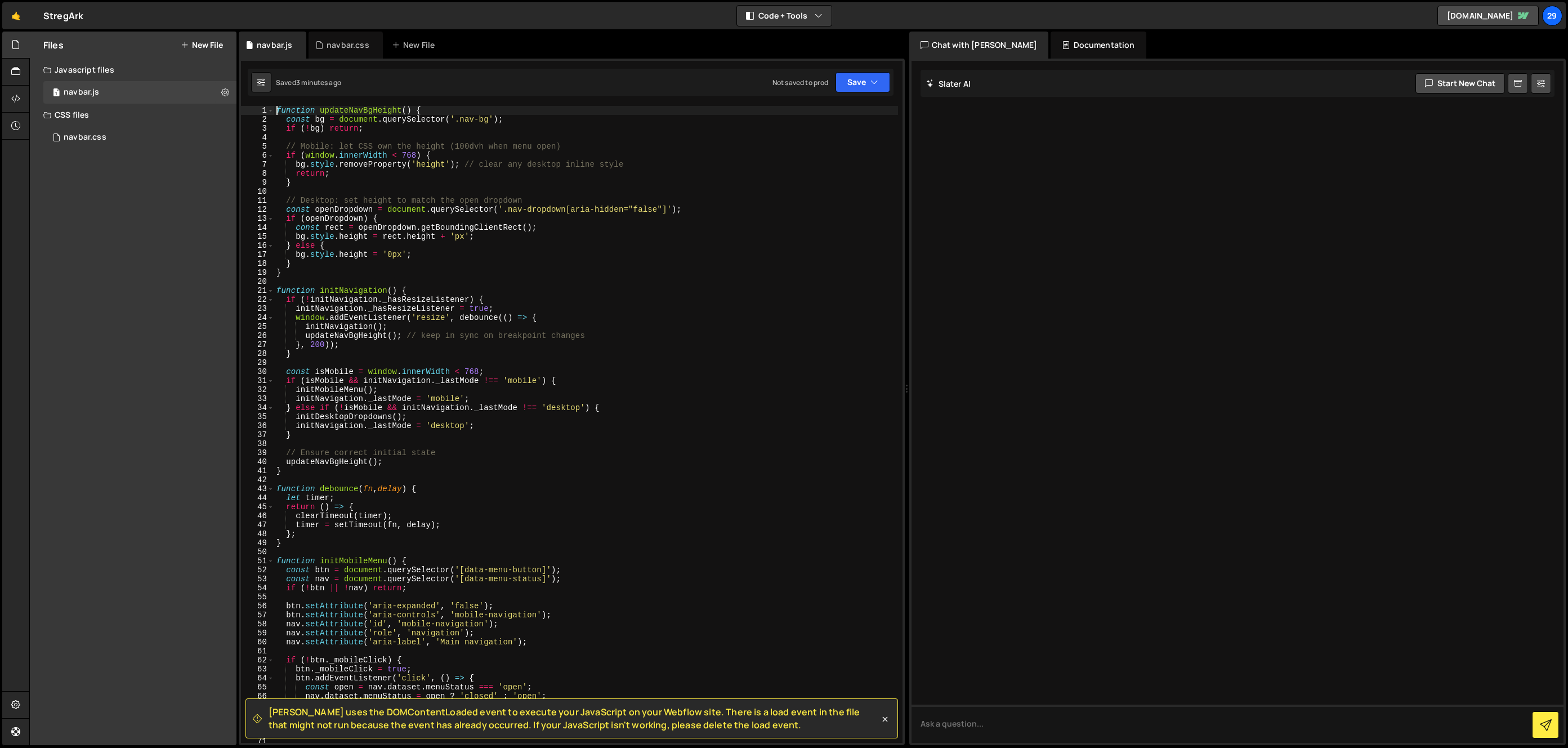
click at [277, 109] on div "function updateNavBgHeight ( ) { const bg = document . querySelector ( '.nav-bg…" at bounding box center [586, 433] width 624 height 655
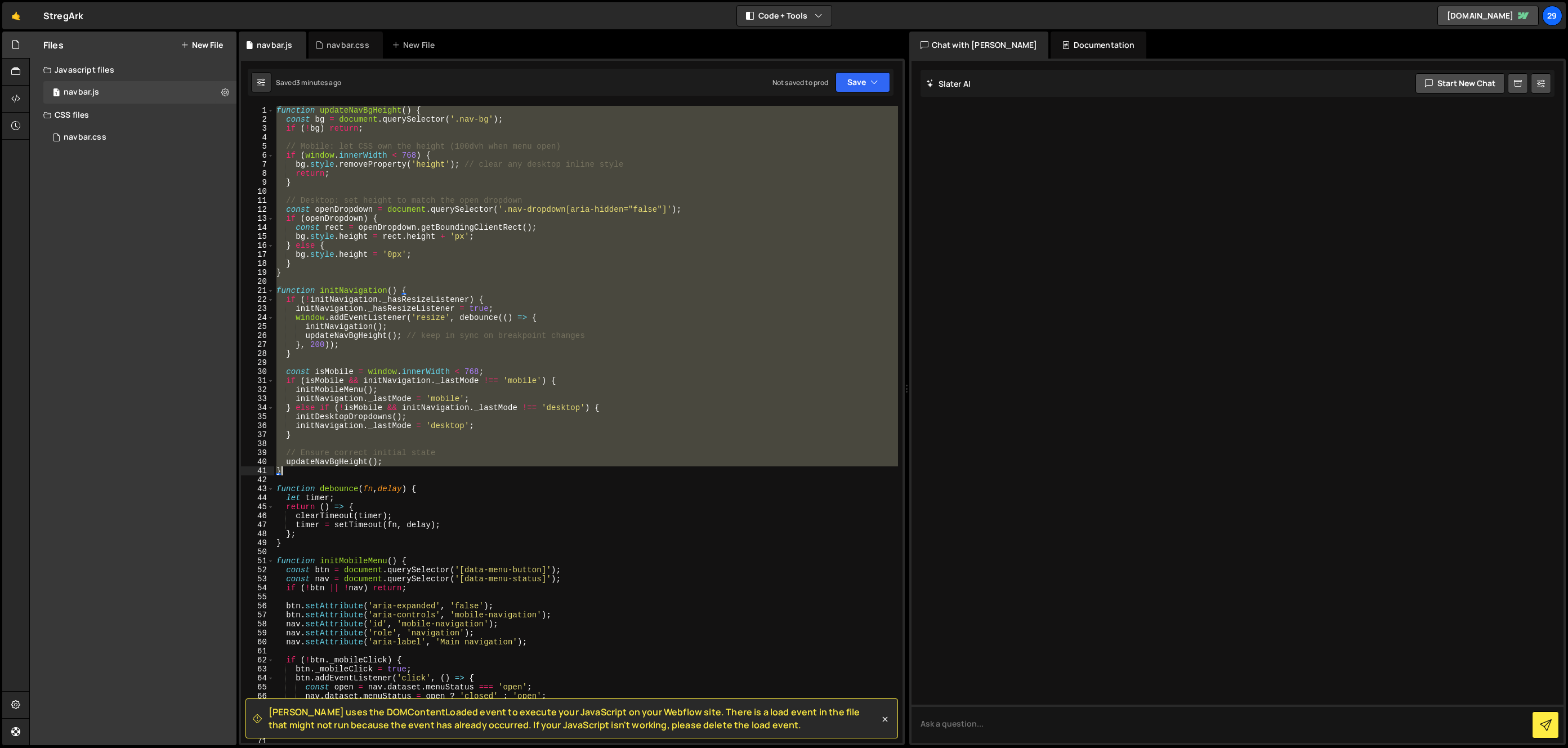
drag, startPoint x: 277, startPoint y: 108, endPoint x: 312, endPoint y: 470, distance: 363.7
click at [312, 470] on div "function updateNavBgHeight ( ) { const bg = document . querySelector ( '.nav-bg…" at bounding box center [586, 433] width 624 height 655
paste textarea
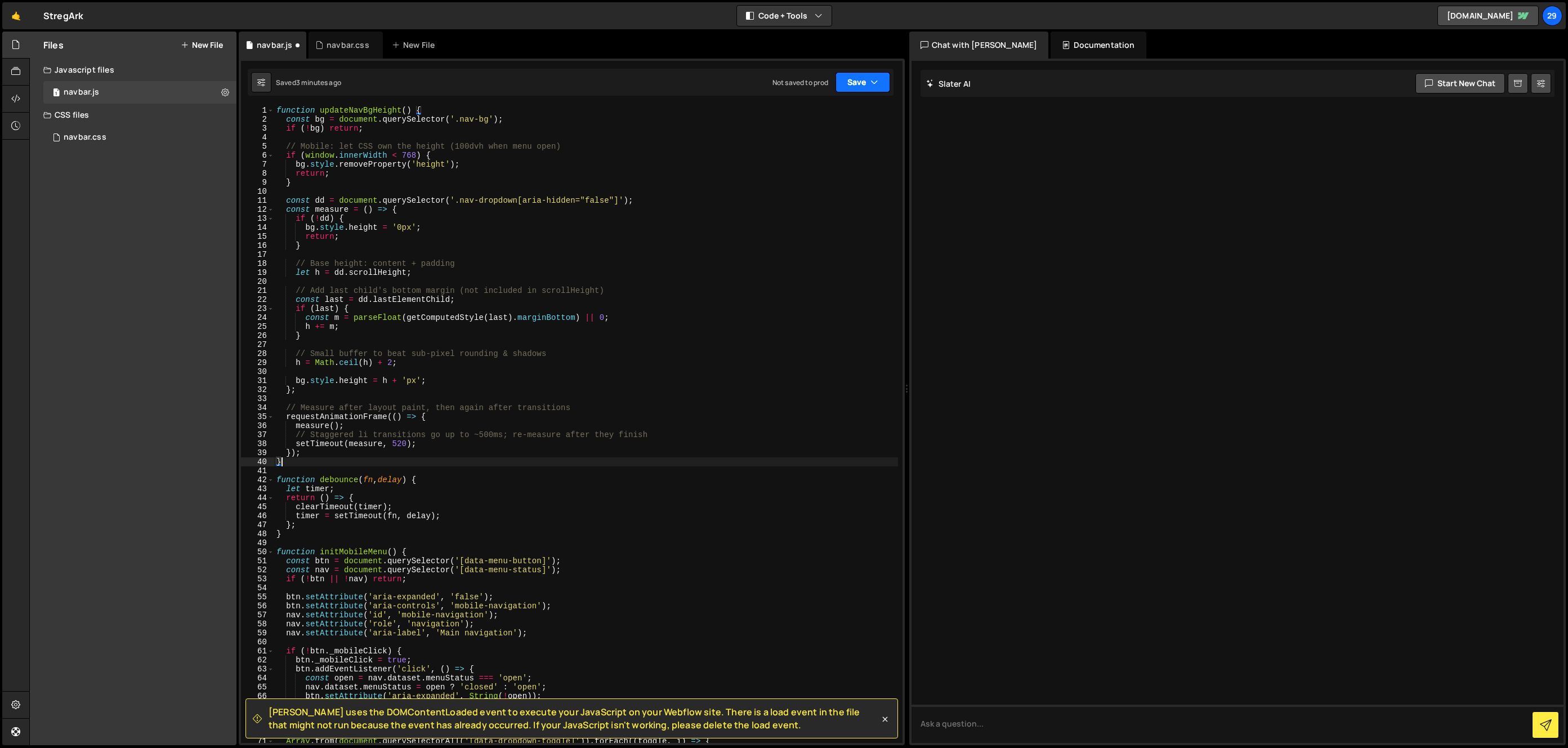
click at [862, 86] on button "Save" at bounding box center [863, 83] width 55 height 21
click at [818, 117] on div "3 minutes ago" at bounding box center [807, 121] width 44 height 9
click at [846, 81] on button "Save" at bounding box center [863, 83] width 55 height 21
click at [474, 438] on div "function updateNavBgHeight ( ) { const bg = document . querySelector ( '.nav-bg…" at bounding box center [586, 433] width 624 height 655
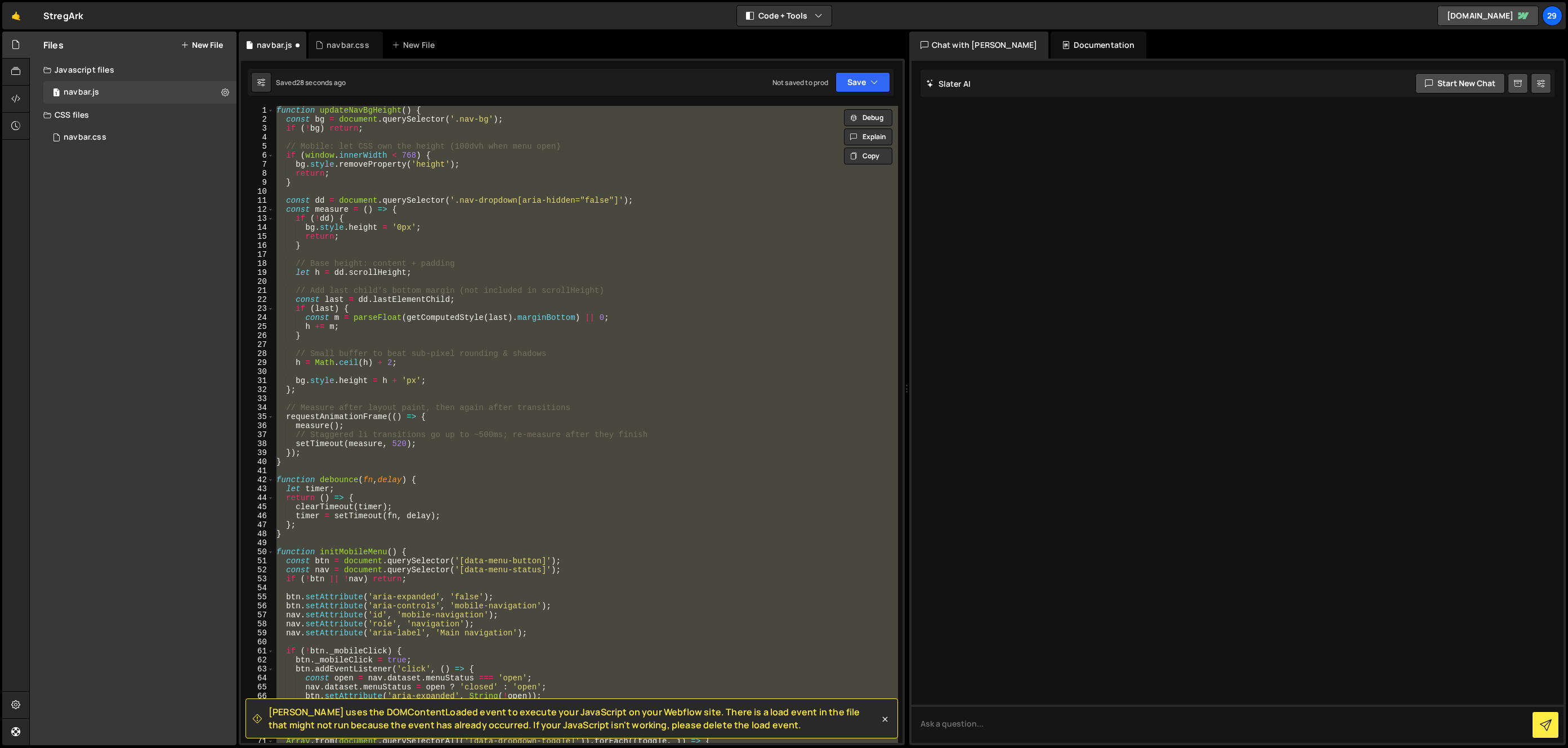
click at [529, 234] on div "function updateNavBgHeight ( ) { const bg = document . querySelector ( '.nav-bg…" at bounding box center [586, 424] width 624 height 637
paste textarea
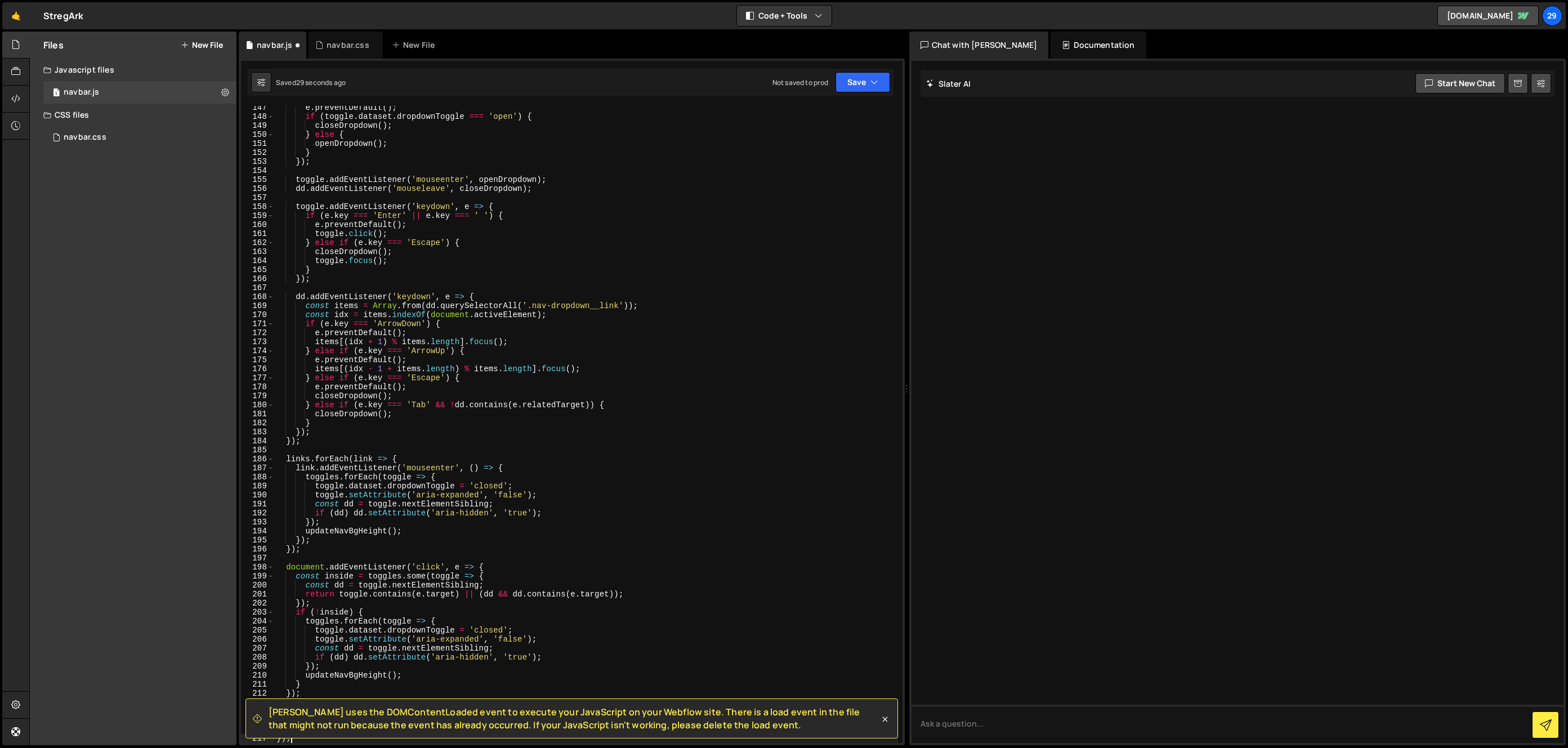
scroll to position [1318, 0]
drag, startPoint x: 851, startPoint y: 83, endPoint x: 842, endPoint y: 94, distance: 14.2
click at [851, 82] on button "Save" at bounding box center [863, 83] width 55 height 21
click at [819, 112] on div "Save to Staging S" at bounding box center [824, 109] width 117 height 11
click at [400, 218] on div "e . preventDefault ( ) ; if ( toggle . dataset . dropdownToggle === 'open' ) { …" at bounding box center [586, 431] width 624 height 655
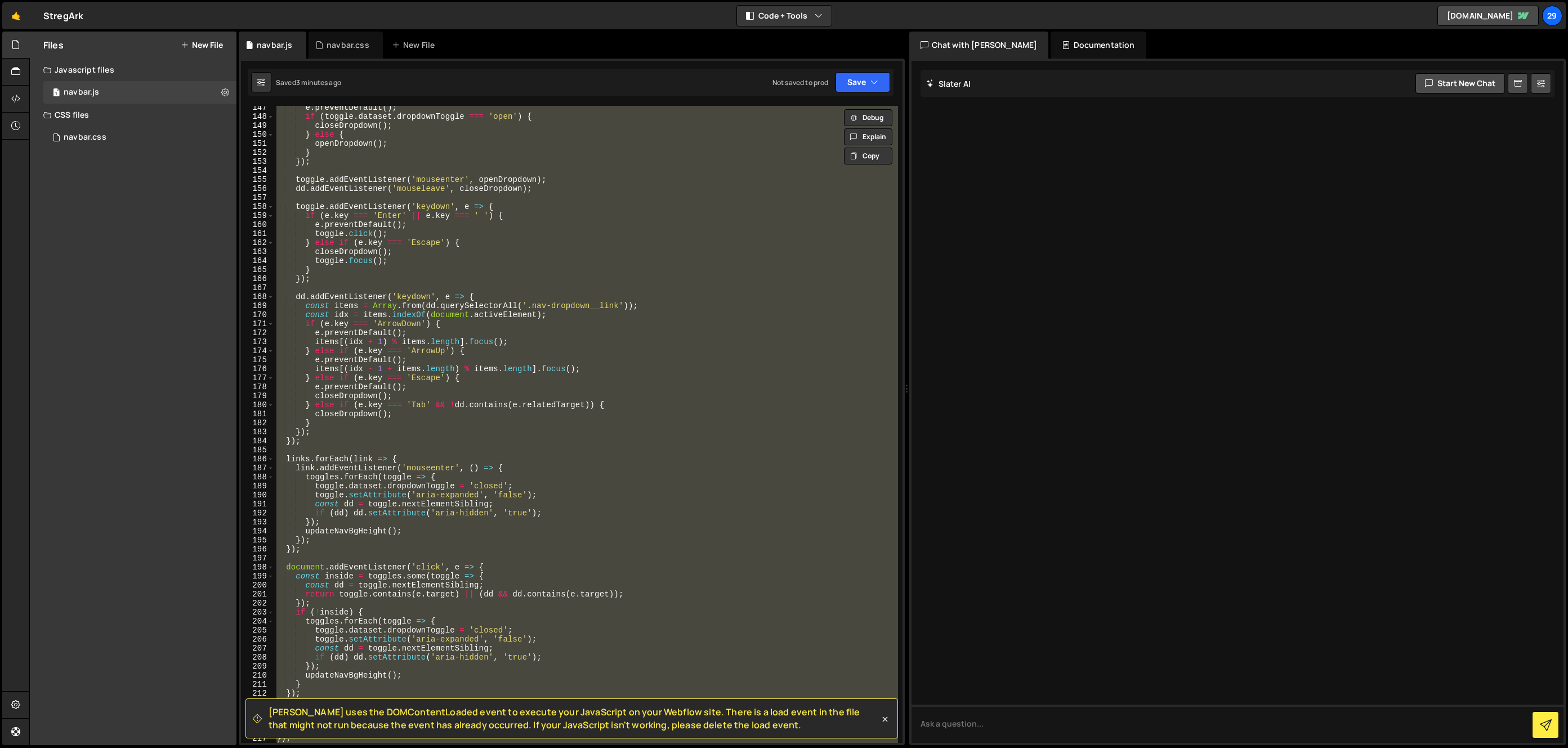
click at [444, 166] on div "e . preventDefault ( ) ; if ( toggle . dataset . dropdownToggle === 'open' ) { …" at bounding box center [586, 424] width 624 height 637
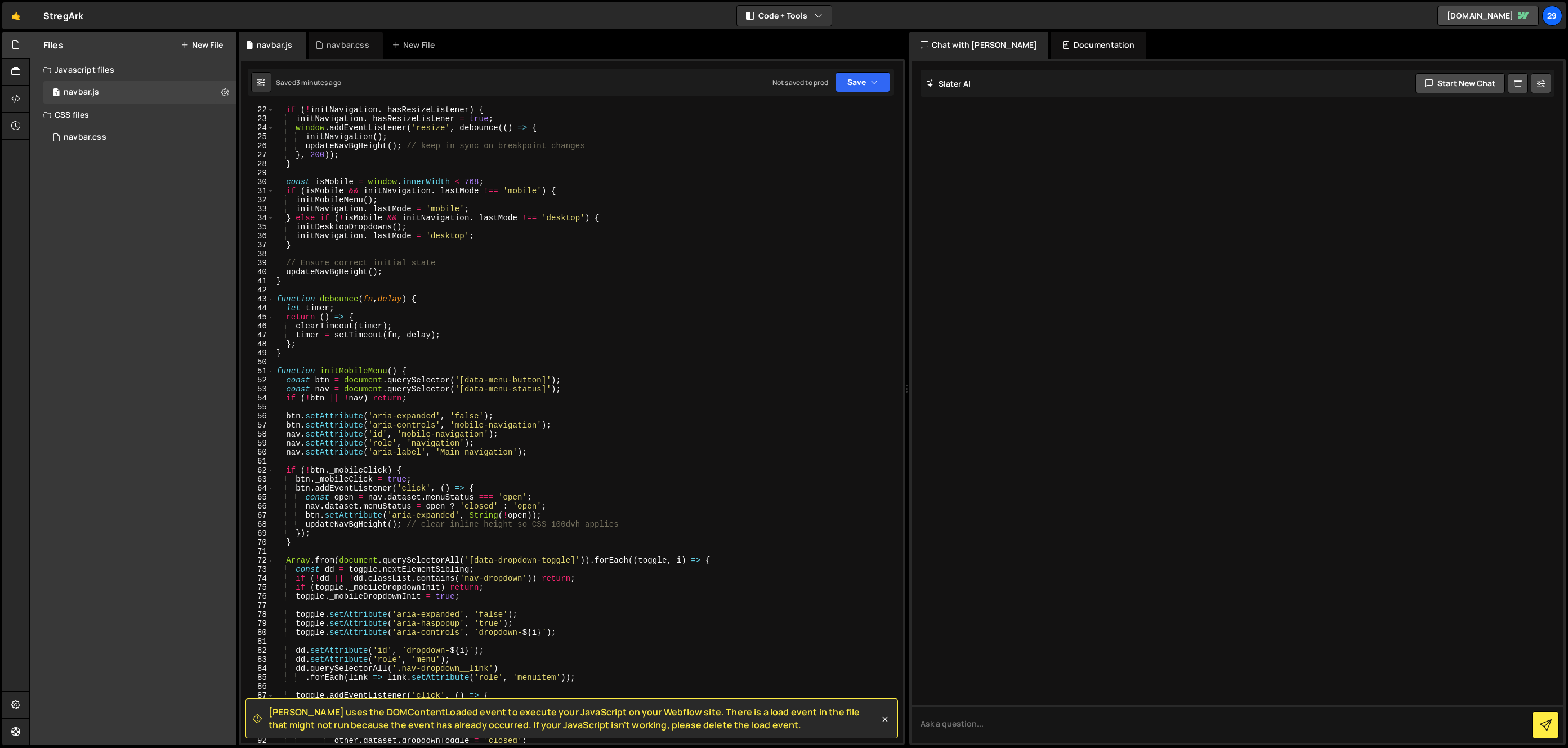
scroll to position [0, 0]
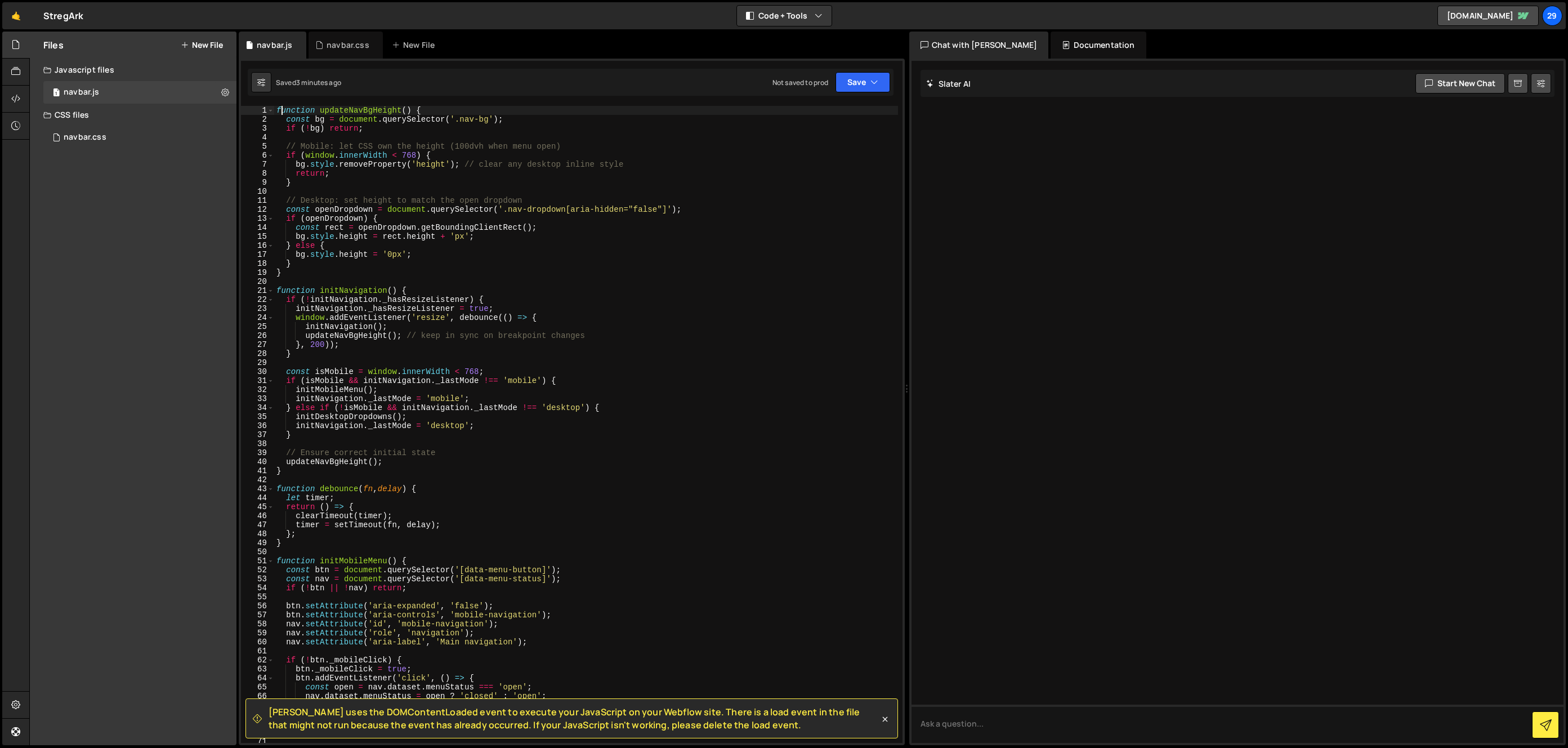
click at [281, 107] on div "function updateNavBgHeight ( ) { const bg = document . querySelector ( '.nav-bg…" at bounding box center [586, 433] width 624 height 655
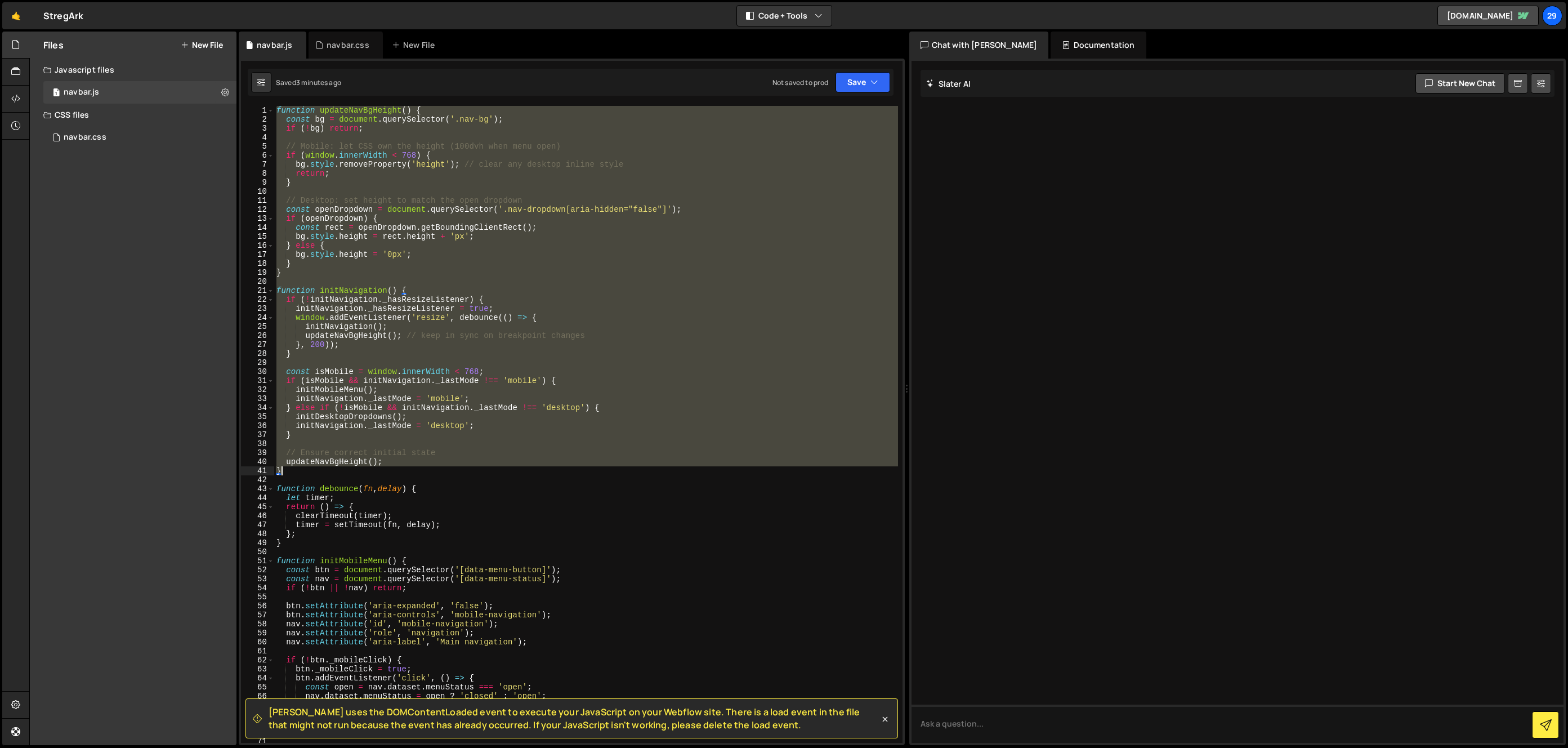
drag, startPoint x: 277, startPoint y: 107, endPoint x: 371, endPoint y: 469, distance: 374.0
click at [371, 469] on div "function updateNavBgHeight ( ) { const bg = document . querySelector ( '.nav-bg…" at bounding box center [586, 433] width 624 height 655
paste textarea
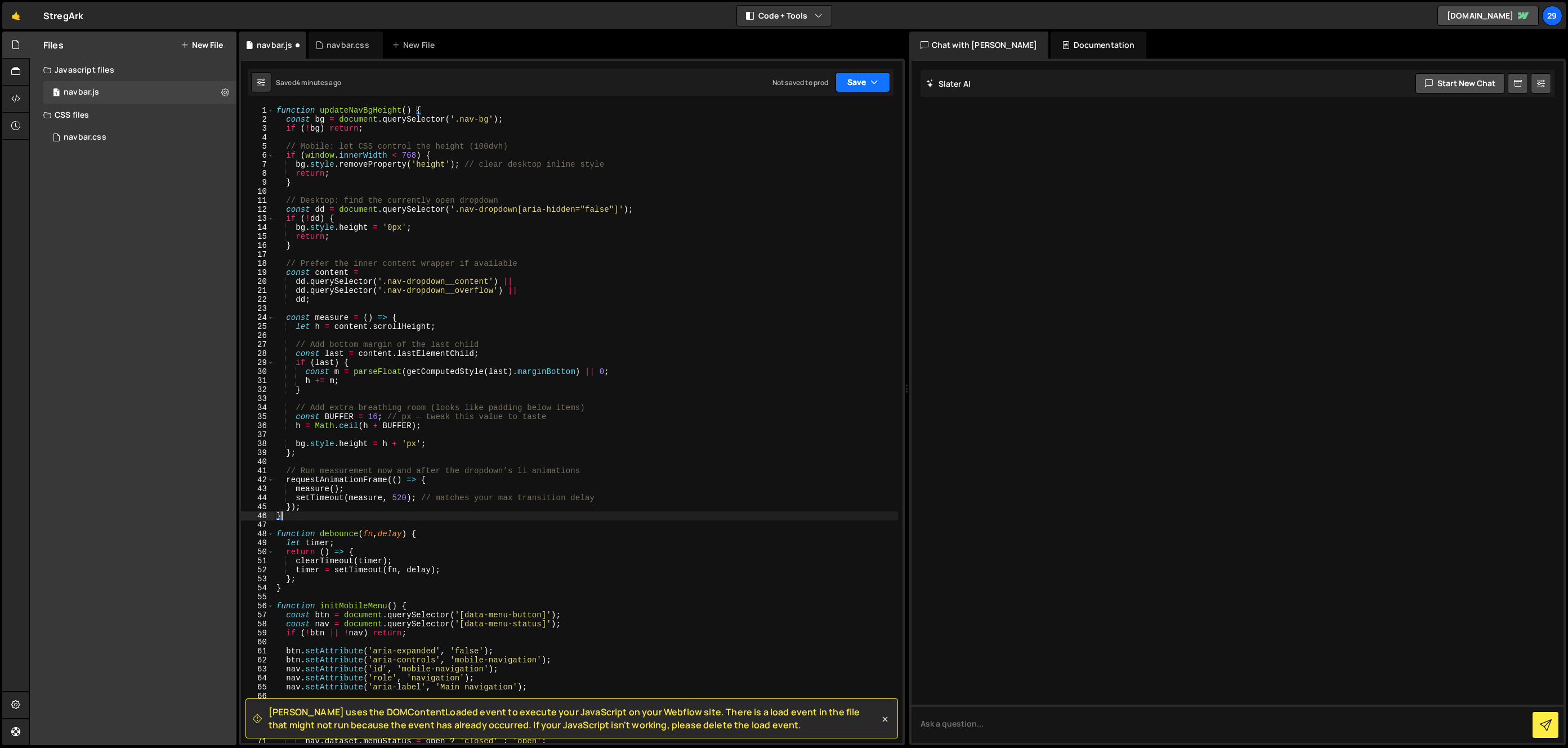
click at [857, 88] on button "Save" at bounding box center [863, 83] width 55 height 21
click at [819, 117] on div "4 minutes ago" at bounding box center [807, 121] width 44 height 9
click at [288, 104] on div "[PERSON_NAME] uses the DOMContentLoaded event to execute your JavaScript on you…" at bounding box center [572, 402] width 666 height 686
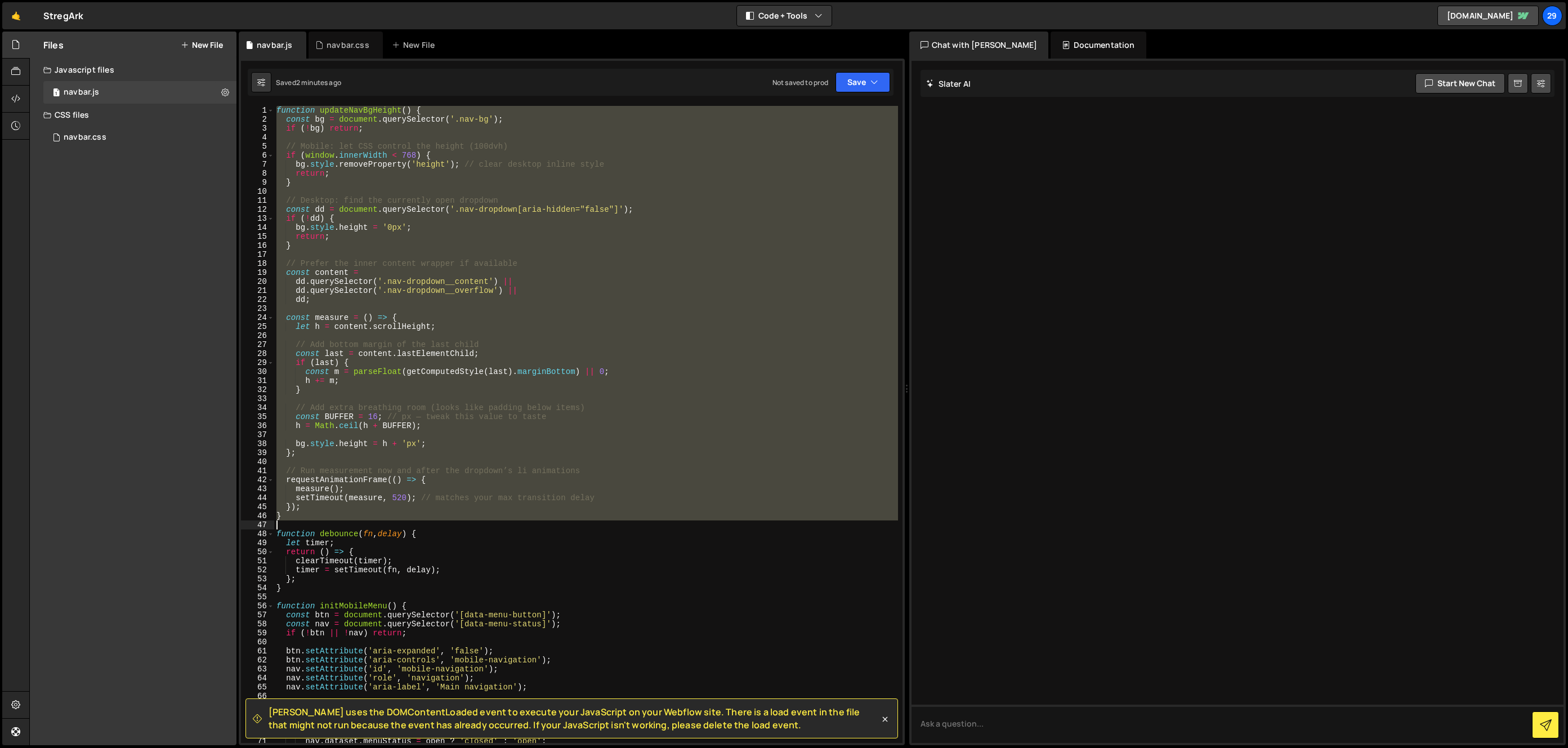
drag, startPoint x: 278, startPoint y: 108, endPoint x: 399, endPoint y: 522, distance: 431.3
click at [399, 522] on div "function updateNavBgHeight ( ) { const bg = document . querySelector ( '.nav-bg…" at bounding box center [586, 433] width 624 height 655
paste textarea
type textarea "}"
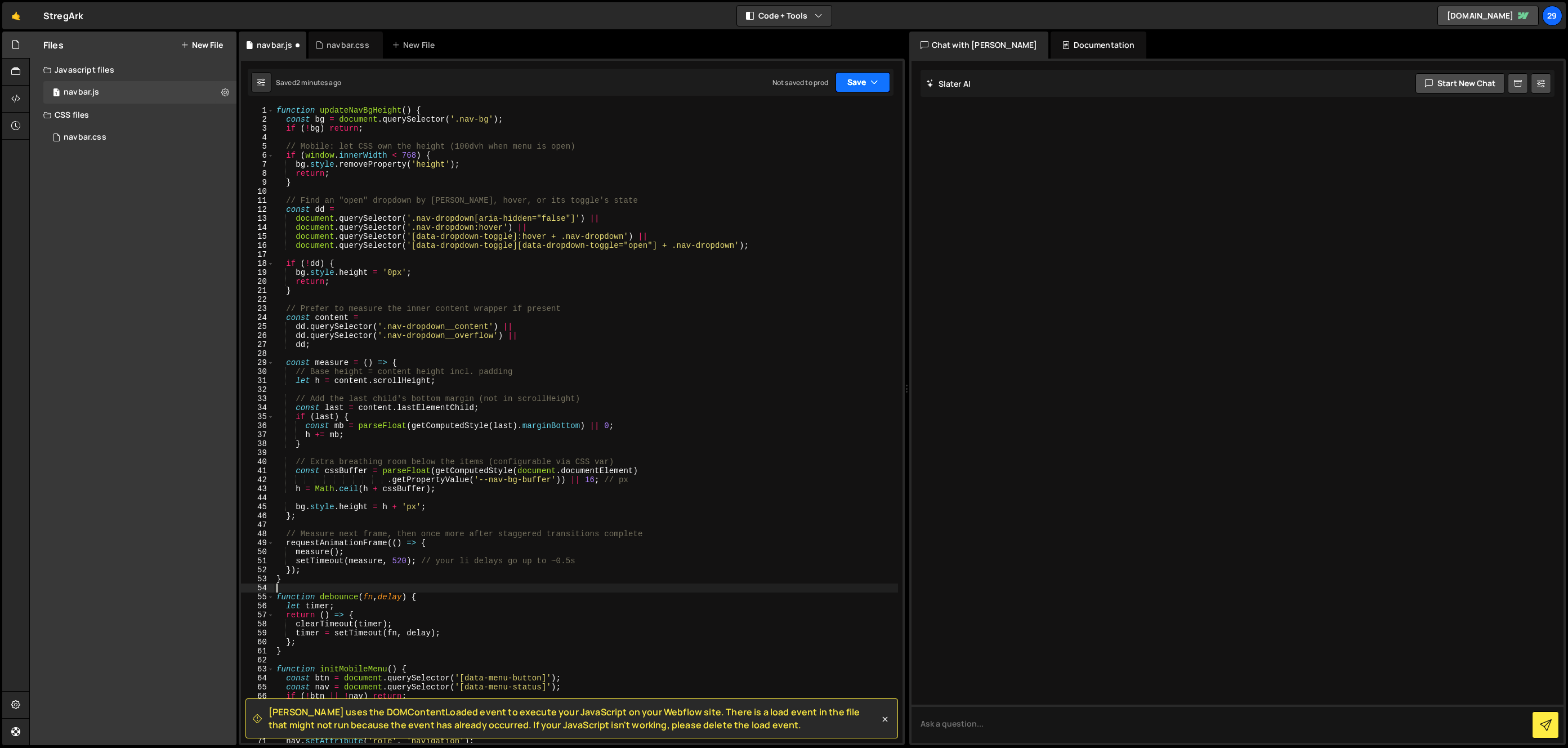
drag, startPoint x: 863, startPoint y: 83, endPoint x: 857, endPoint y: 108, distance: 25.7
click at [863, 83] on button "Save" at bounding box center [863, 83] width 55 height 21
click at [820, 117] on div "2 minutes ago" at bounding box center [807, 121] width 44 height 9
click at [861, 84] on button "Save" at bounding box center [863, 83] width 55 height 21
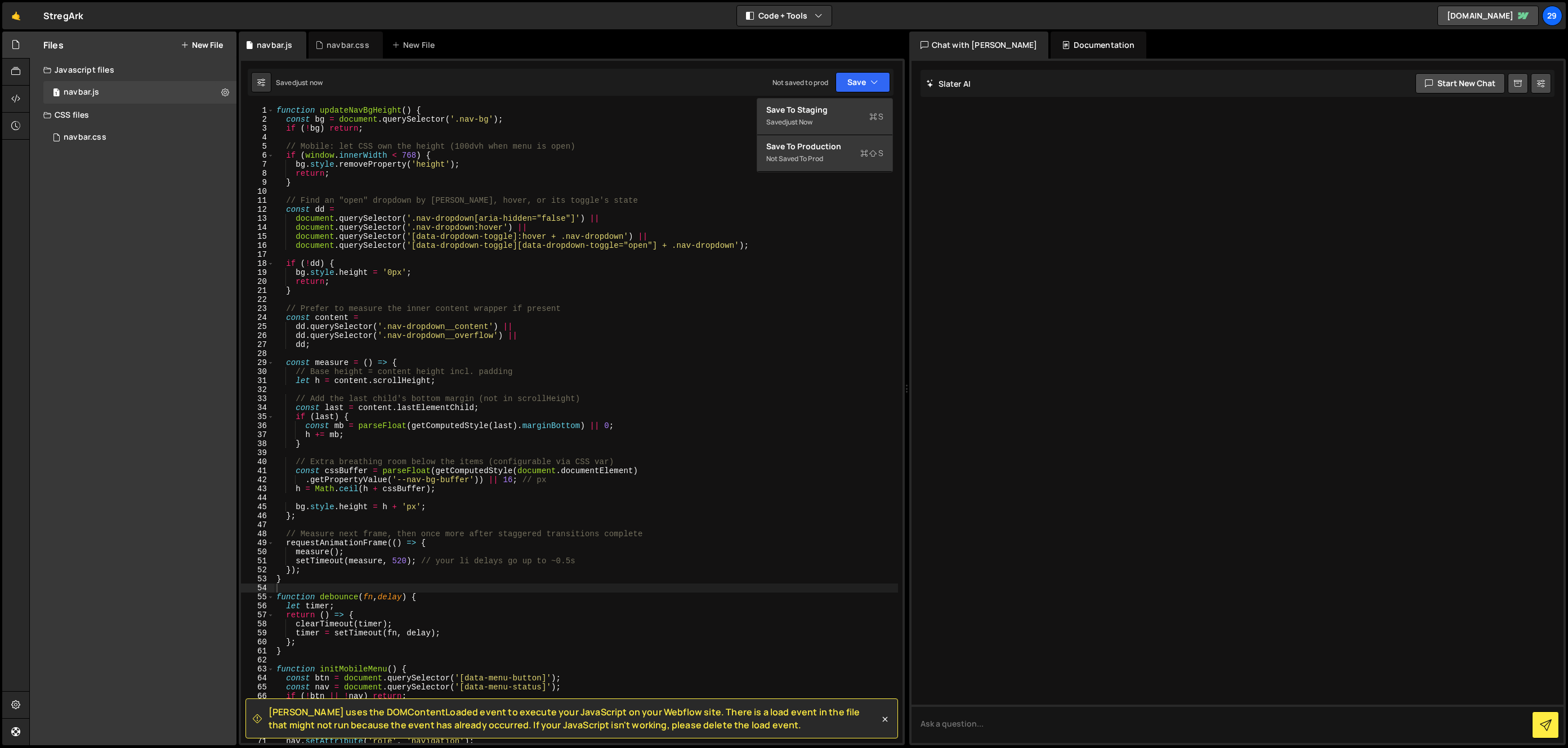
click at [718, 78] on div "Saved just now Not saved to prod Upgrade to Edit Save Save to Staging S Saved j…" at bounding box center [570, 82] width 646 height 27
click at [339, 45] on div "navbar.css" at bounding box center [348, 45] width 43 height 11
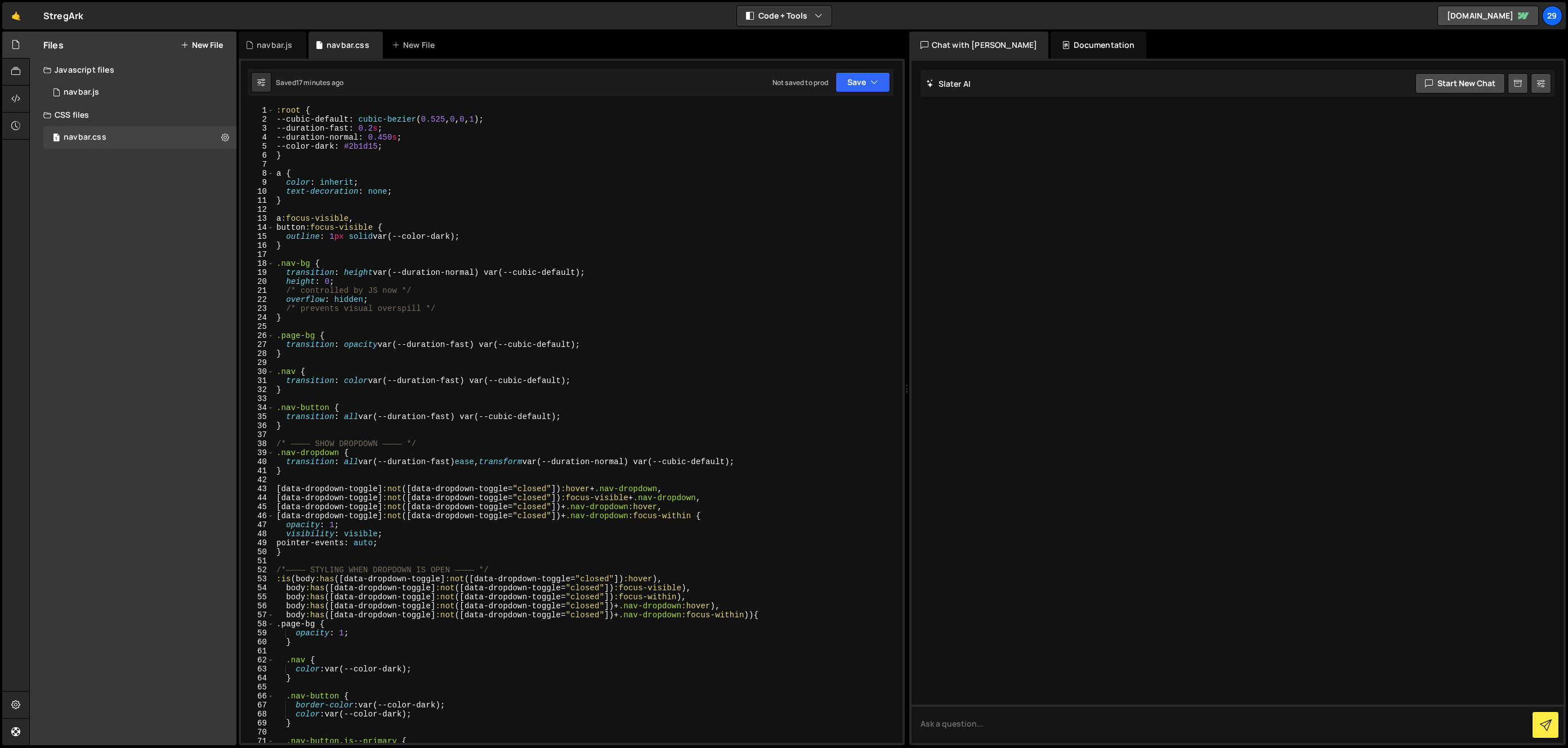
type textarea "--color-dark: #2b1d15;"
click at [403, 144] on div ":root { --cubic-default : cubic-bezier ( 0.525 , 0 , 0 , 1 ) ; --duration-fast …" at bounding box center [586, 433] width 624 height 655
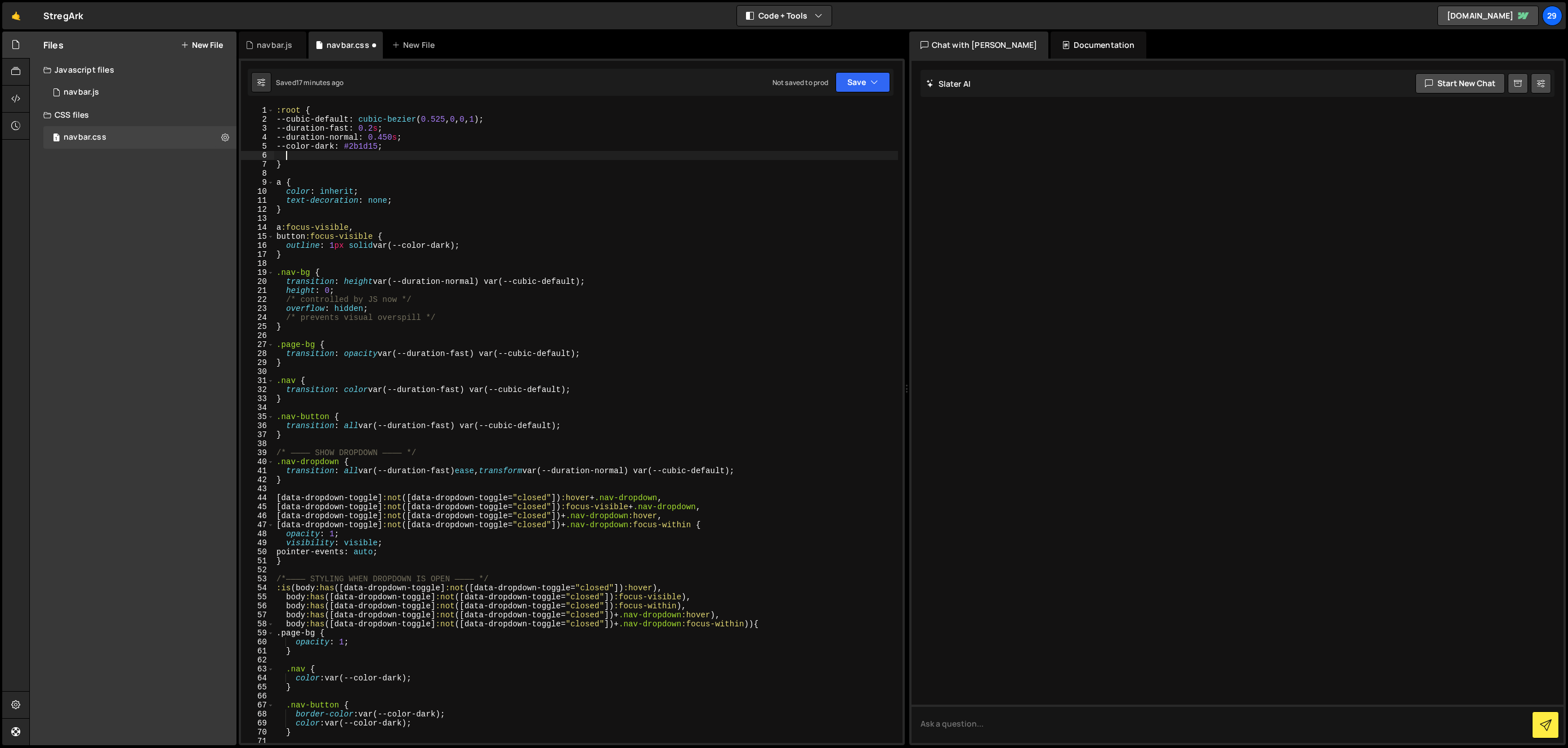
paste textarea "--nav-bg-buffer: 16;"
click at [871, 80] on icon "button" at bounding box center [874, 82] width 8 height 11
click at [839, 115] on div "Saved 17 minutes ago" at bounding box center [824, 122] width 117 height 14
click at [371, 322] on div ":root { --cubic-default : cubic-bezier ( 0.525 , 0 , 0 , 1 ) ; --duration-fast …" at bounding box center [586, 433] width 624 height 655
type textarea "/* prevents visual overspill */ }"
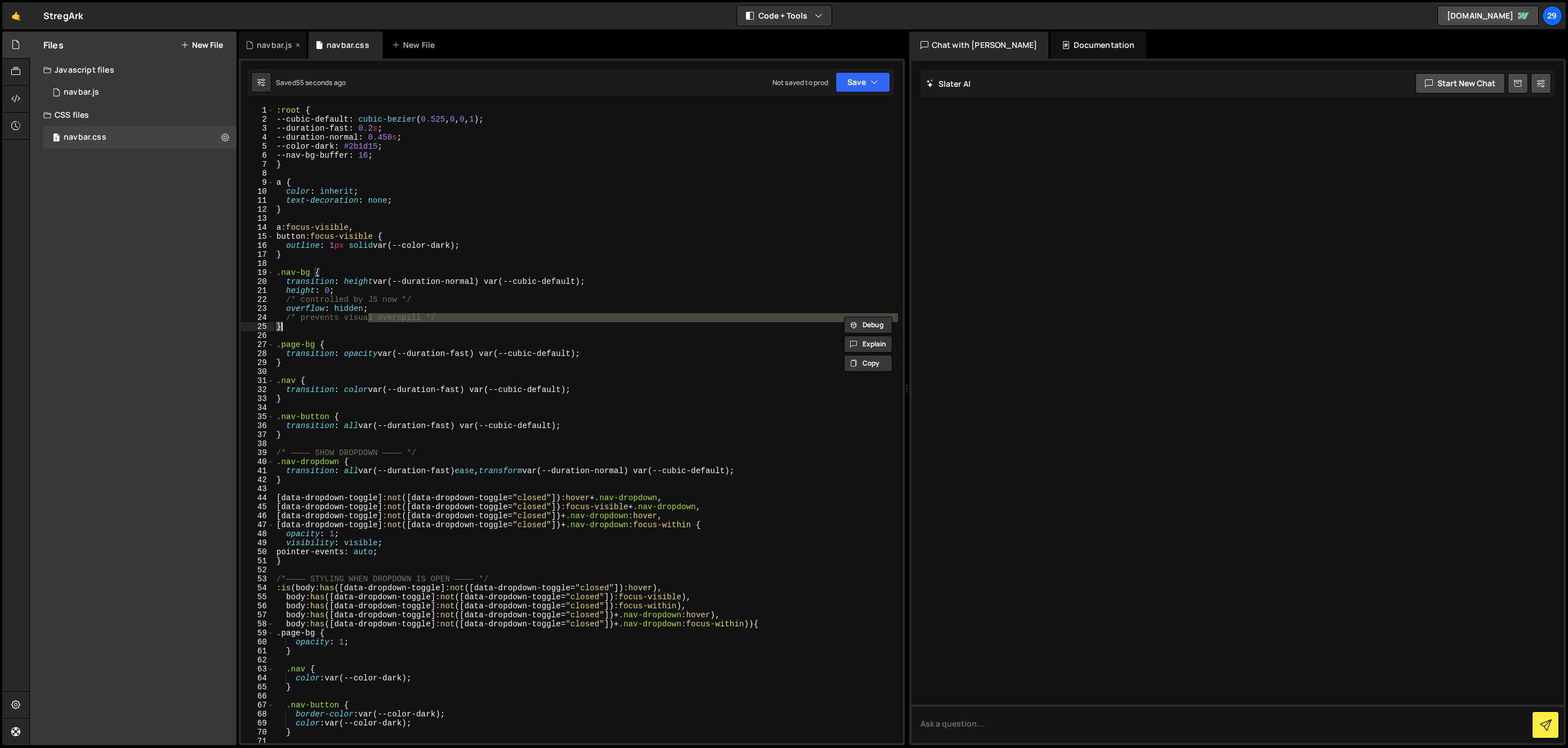
click at [279, 41] on div "navbar.js" at bounding box center [274, 45] width 35 height 11
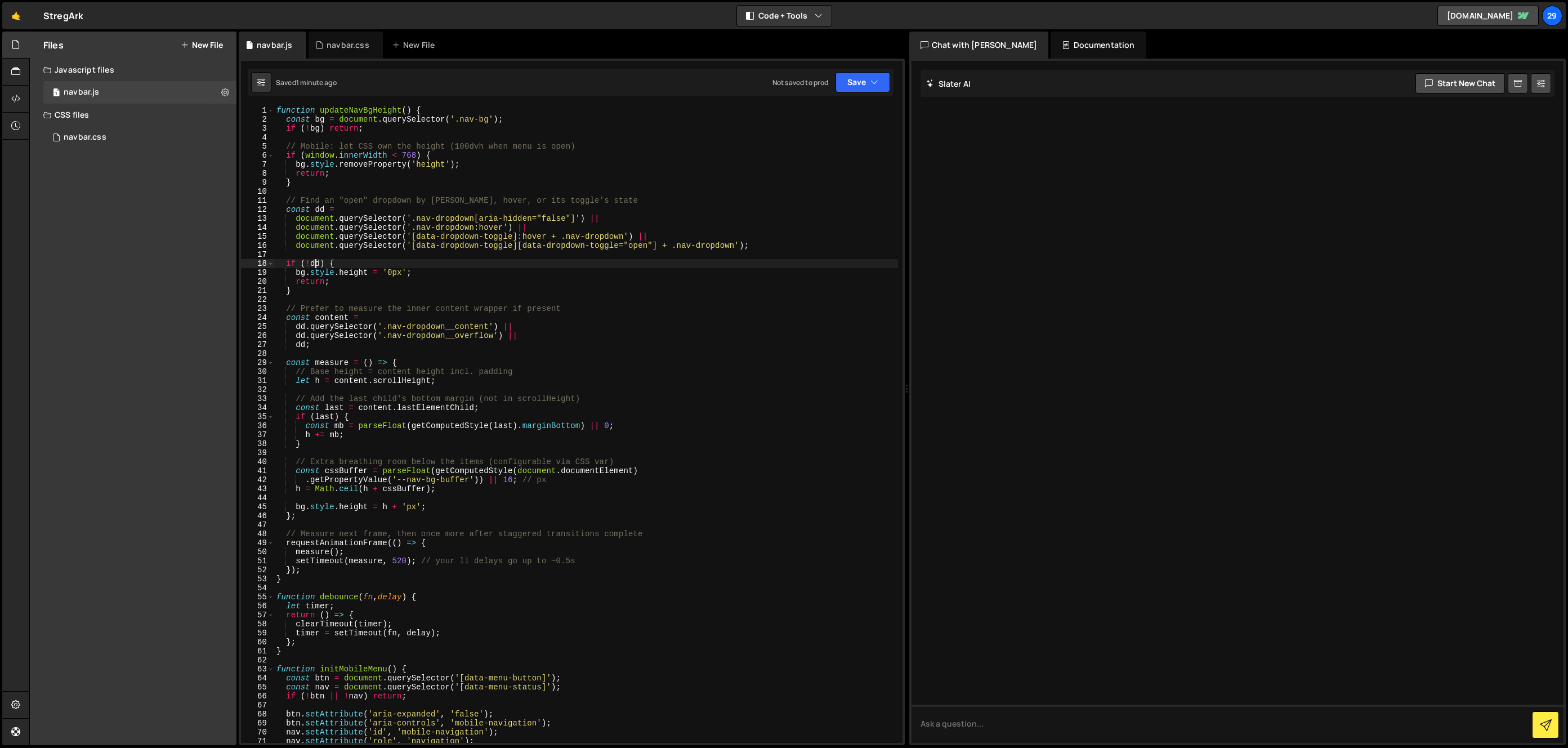
drag, startPoint x: 315, startPoint y: 261, endPoint x: 337, endPoint y: 286, distance: 33.3
click at [318, 261] on div "function updateNavBgHeight ( ) { const bg = document . querySelector ( '.nav-bg…" at bounding box center [586, 433] width 624 height 655
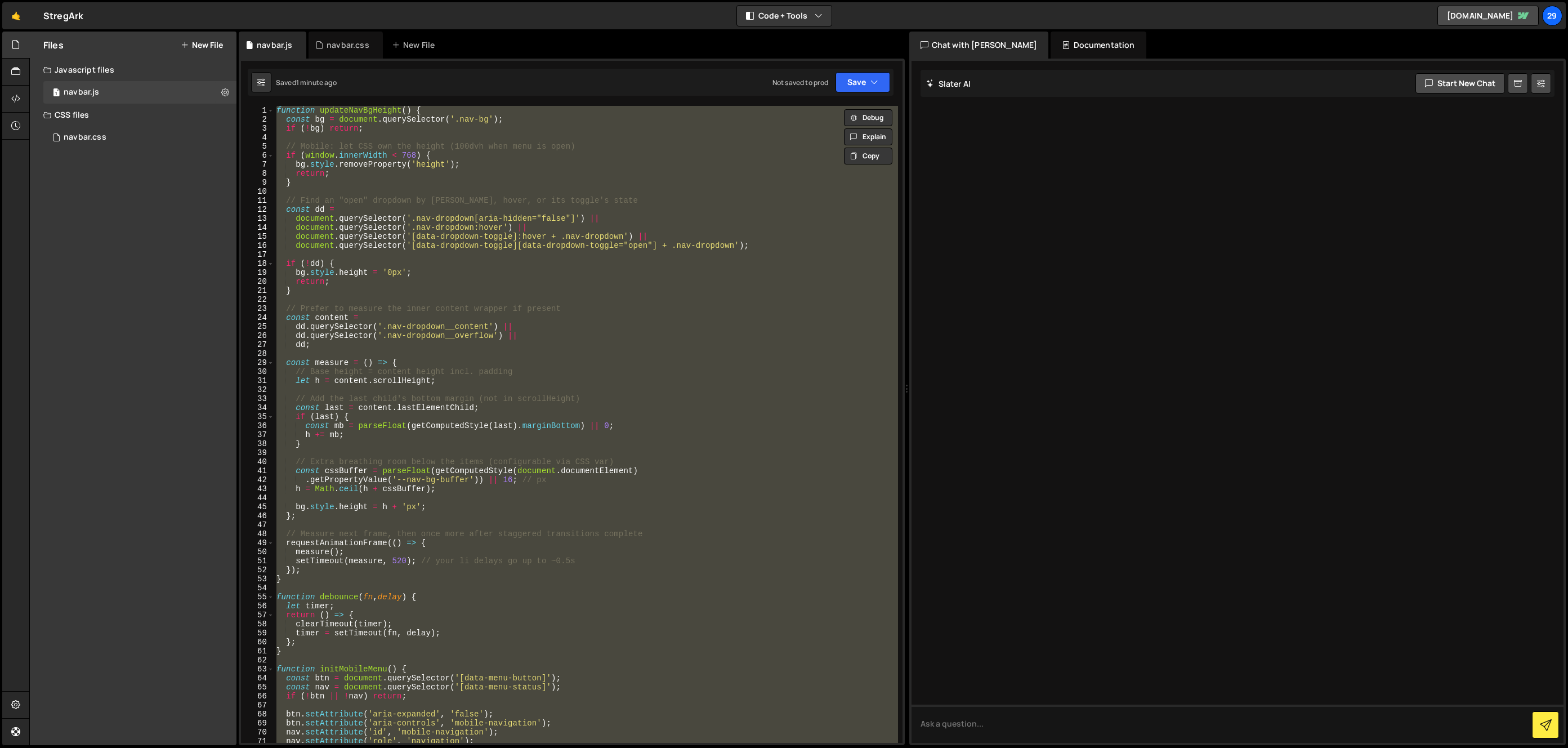
paste textarea
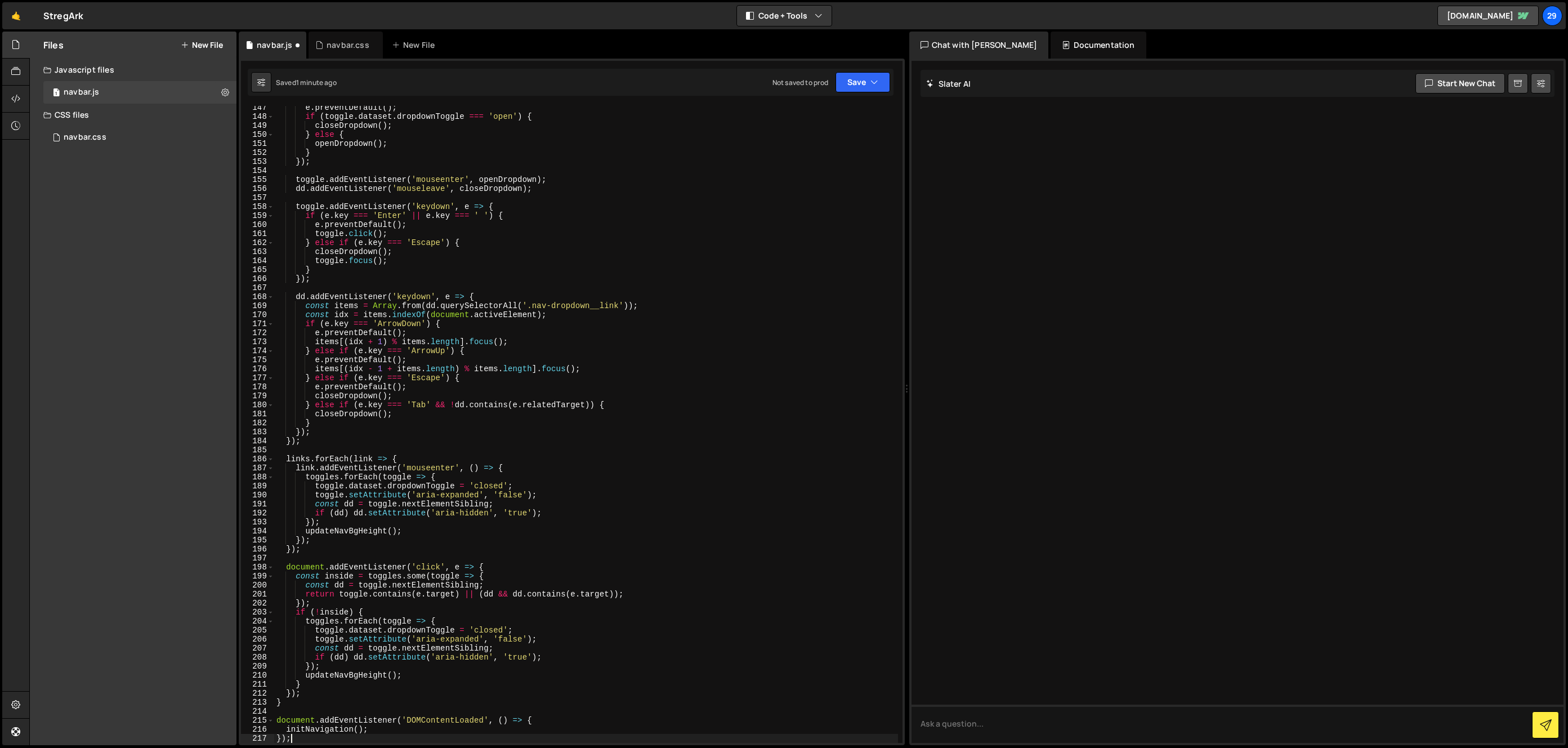
scroll to position [1318, 0]
click at [861, 83] on button "Save" at bounding box center [863, 83] width 55 height 21
click at [816, 120] on div "1 minute ago" at bounding box center [805, 121] width 40 height 9
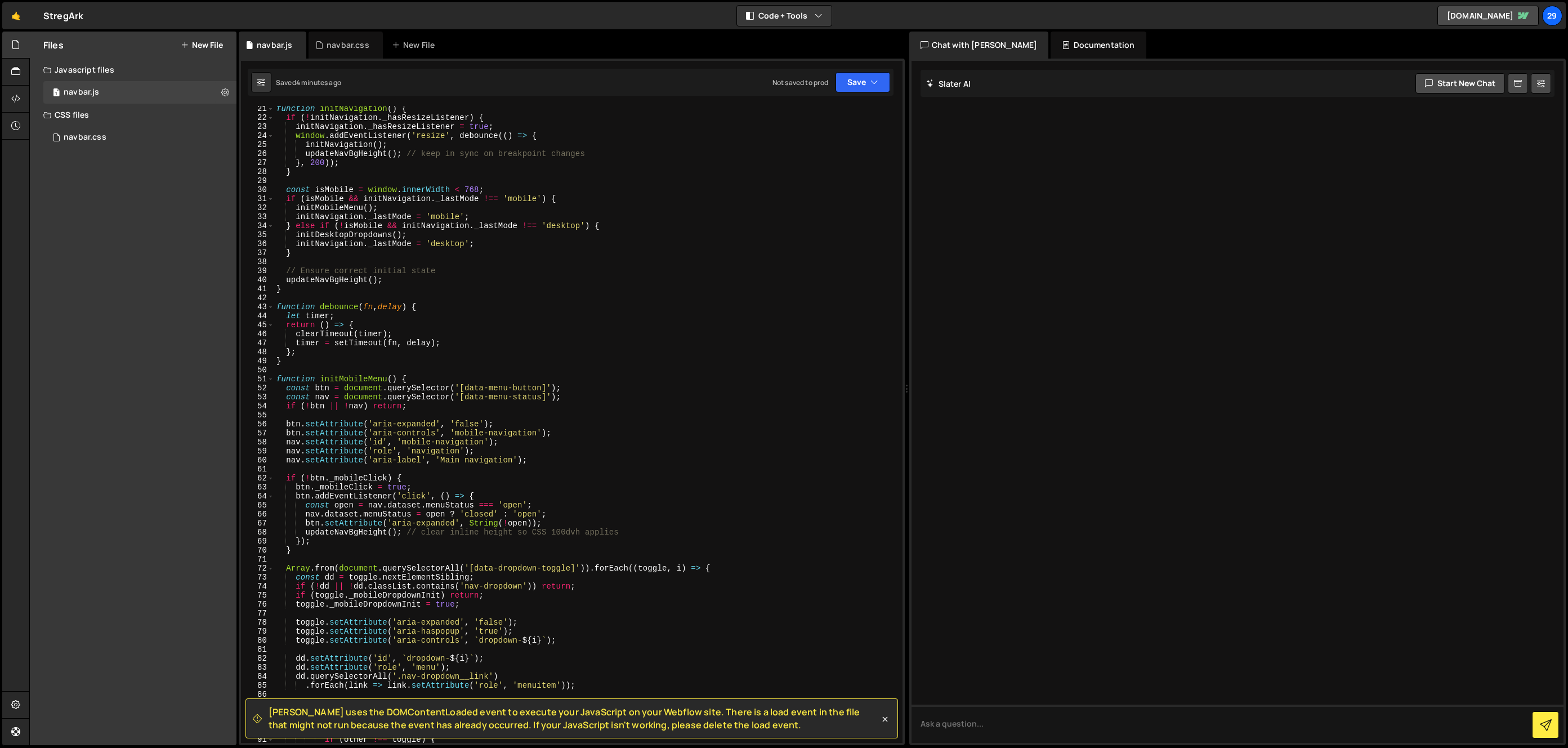
scroll to position [0, 0]
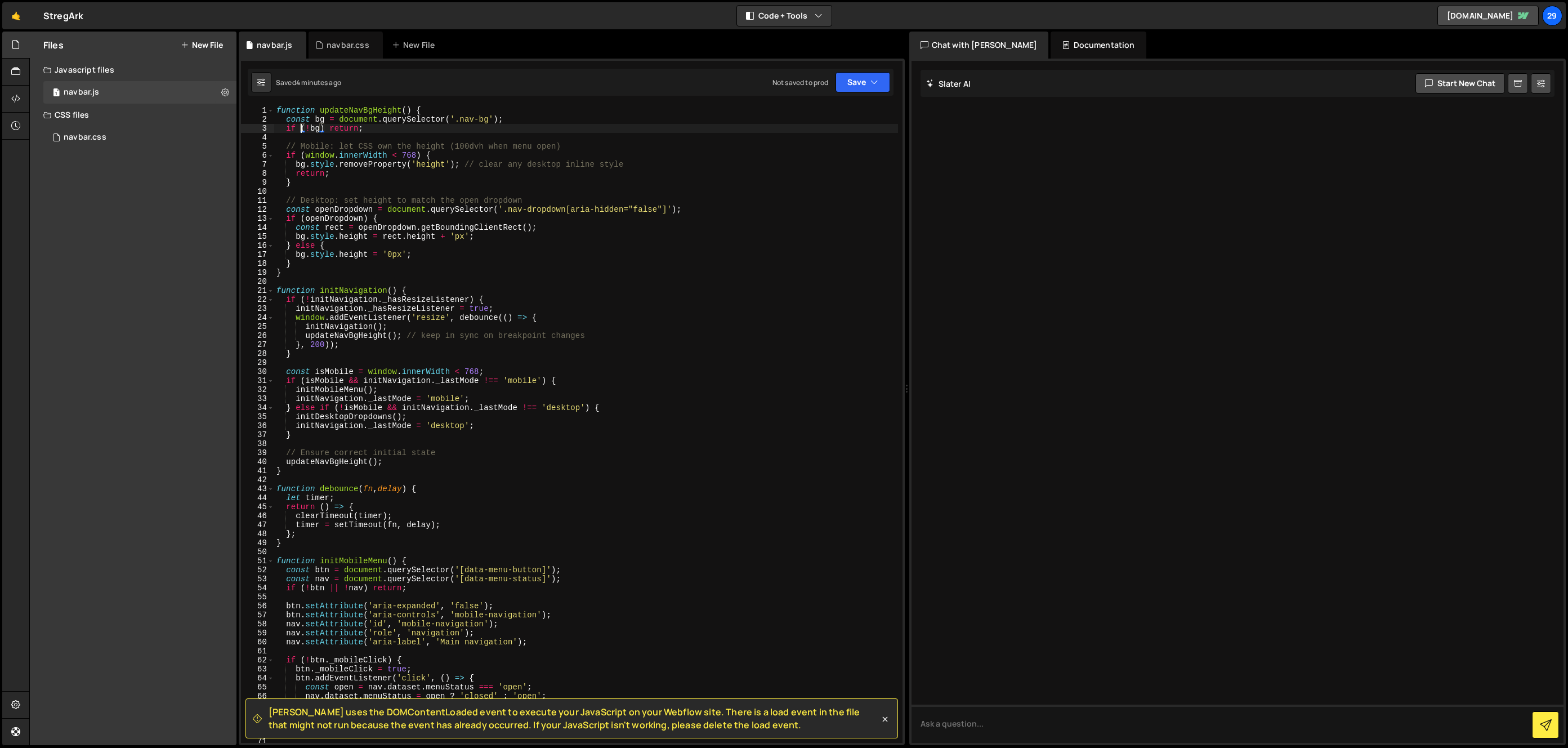
click at [301, 125] on div "function updateNavBgHeight ( ) { const bg = document . querySelector ( '.nav-bg…" at bounding box center [586, 433] width 624 height 655
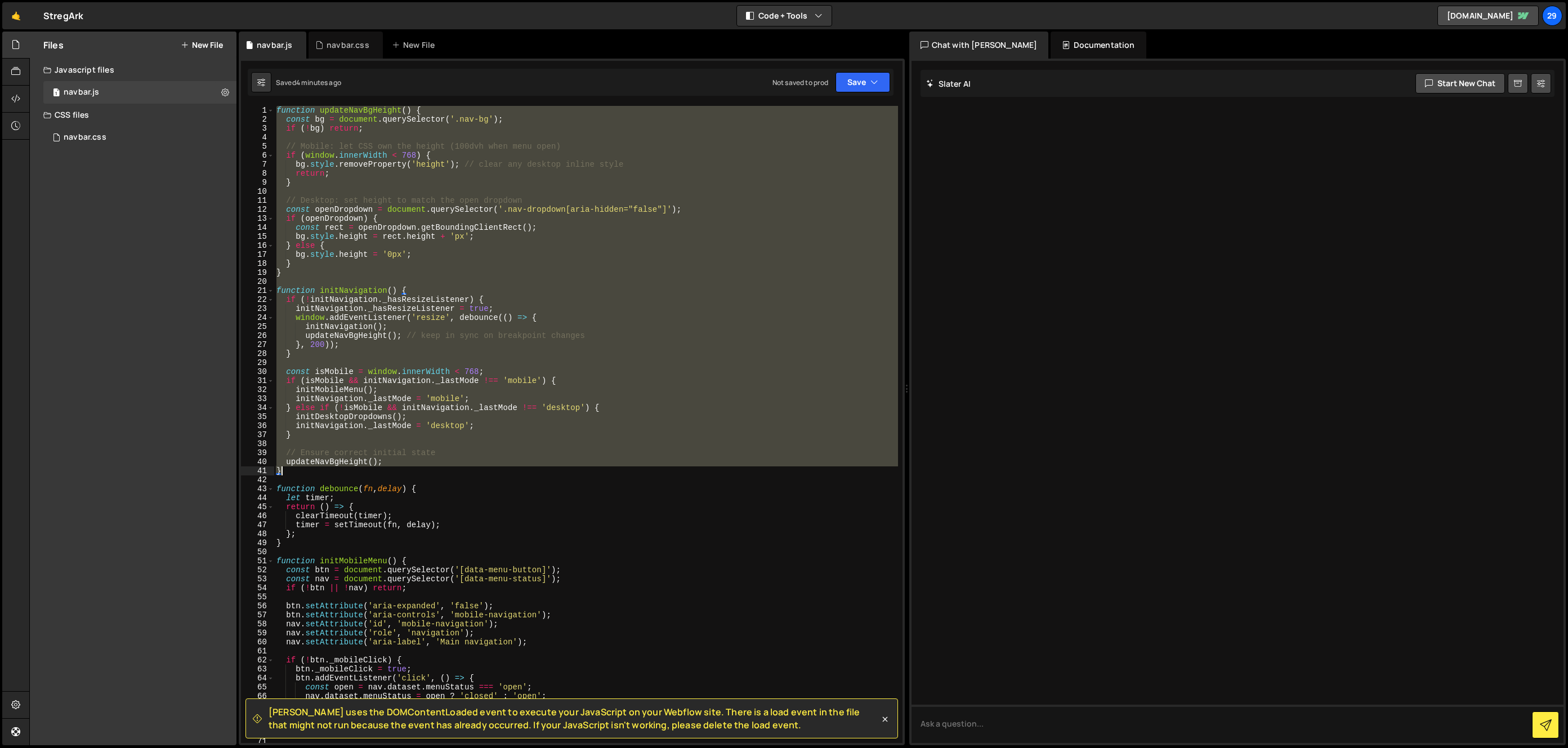
drag, startPoint x: 277, startPoint y: 107, endPoint x: 357, endPoint y: 470, distance: 371.7
click at [357, 470] on div "function updateNavBgHeight ( ) { const bg = document . querySelector ( '.nav-bg…" at bounding box center [586, 433] width 624 height 655
click at [317, 461] on div "function updateNavBgHeight ( ) { const bg = document . querySelector ( '.nav-bg…" at bounding box center [586, 424] width 624 height 637
drag, startPoint x: 291, startPoint y: 473, endPoint x: 270, endPoint y: 61, distance: 412.5
click at [270, 61] on div "[PERSON_NAME] uses the DOMContentLoaded event to execute your JavaScript on you…" at bounding box center [572, 402] width 666 height 686
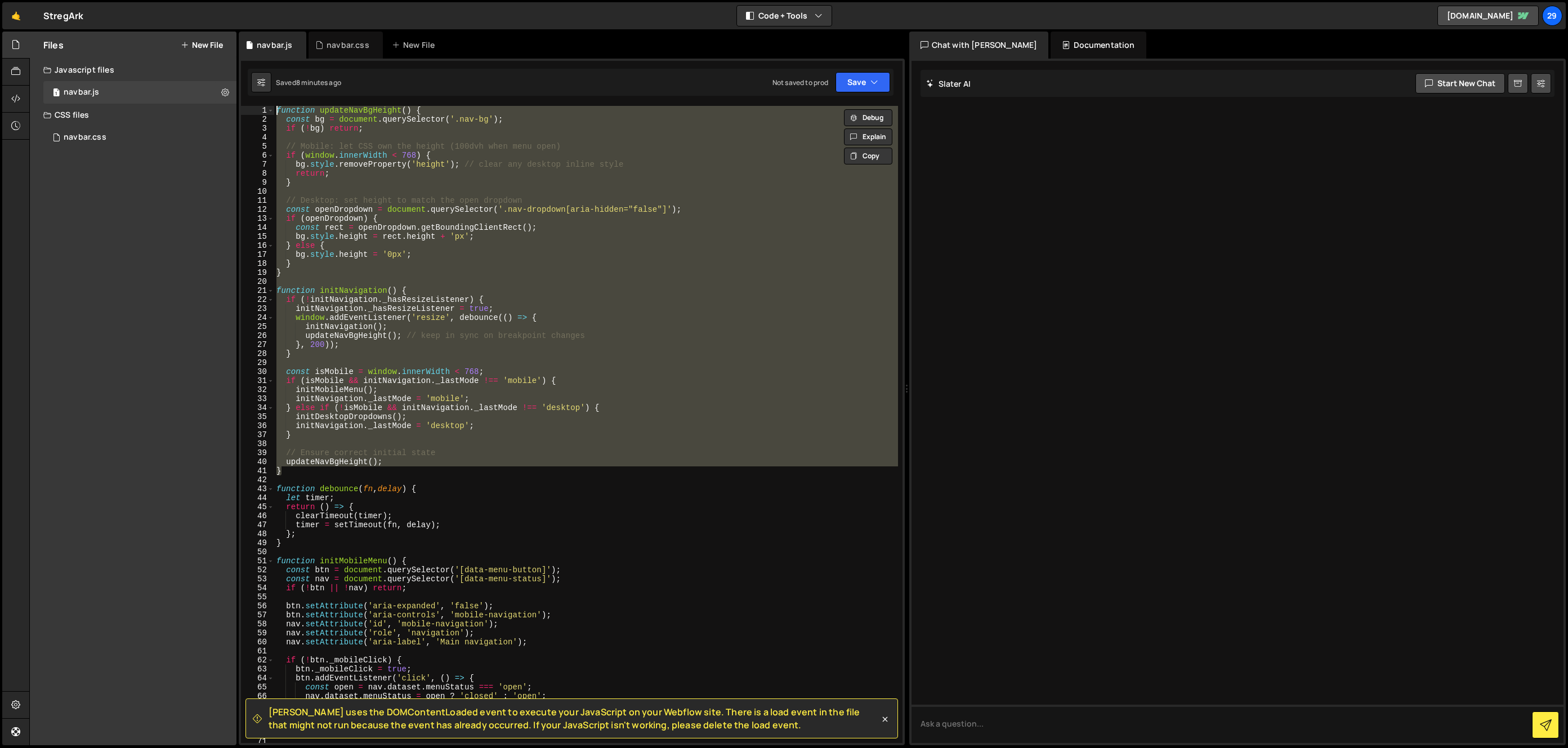
click at [304, 474] on div "function updateNavBgHeight ( ) { const bg = document . querySelector ( '.nav-bg…" at bounding box center [586, 424] width 624 height 637
drag, startPoint x: 299, startPoint y: 474, endPoint x: 273, endPoint y: 126, distance: 349.0
click at [270, 104] on div "[PERSON_NAME] uses the DOMContentLoaded event to execute your JavaScript on you…" at bounding box center [572, 402] width 666 height 686
paste textarea "}"
click at [371, 252] on div "function updateNavBgHeight ( ) { const bg = document . querySelector ( '.nav-bg…" at bounding box center [586, 424] width 624 height 637
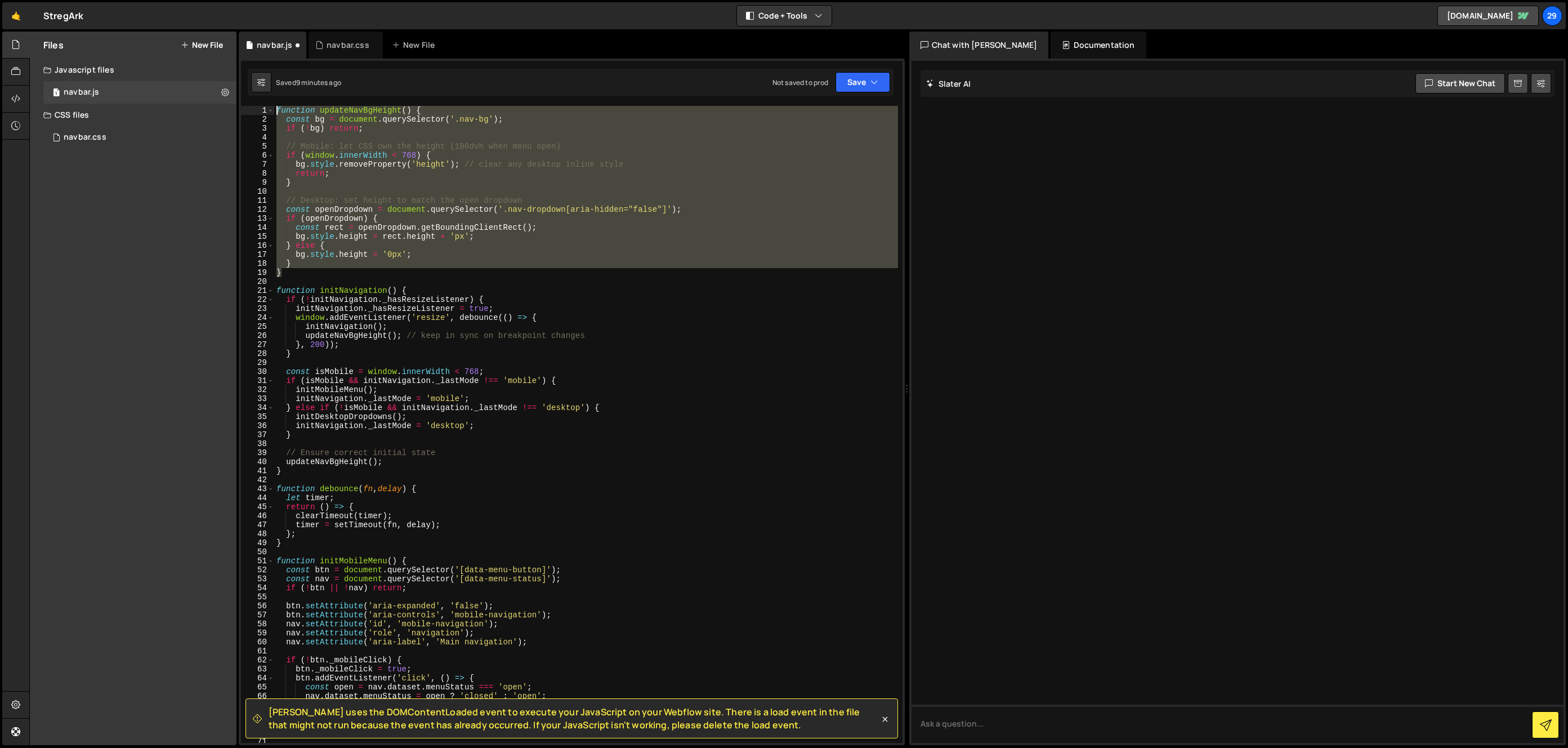
drag, startPoint x: 285, startPoint y: 271, endPoint x: 257, endPoint y: 99, distance: 174.3
click at [257, 99] on div "[PERSON_NAME] uses the DOMContentLoaded event to execute your JavaScript on you…" at bounding box center [572, 402] width 666 height 686
paste textarea "}"
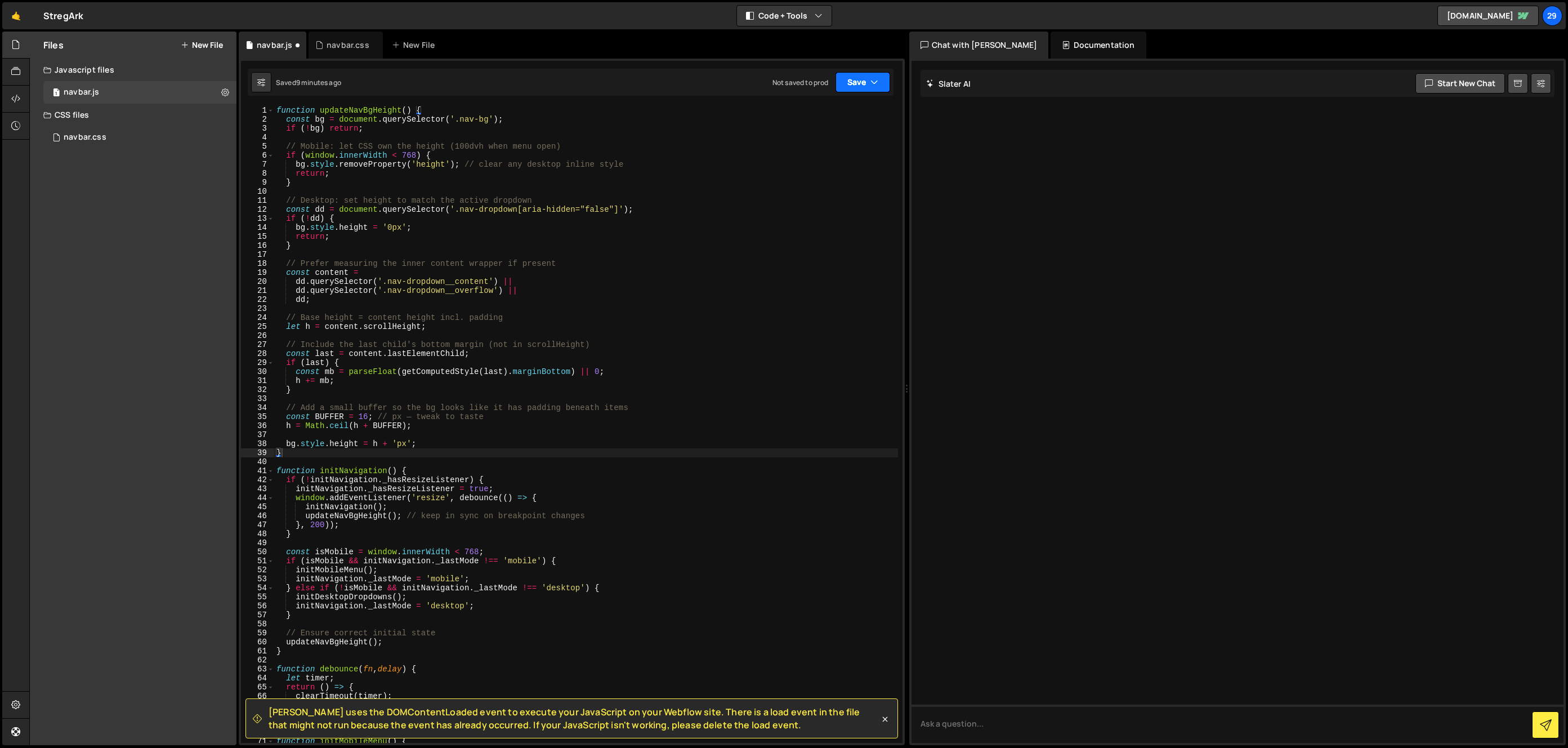
click at [857, 79] on button "Save" at bounding box center [863, 83] width 55 height 21
click at [824, 113] on div "Save to Staging S" at bounding box center [824, 109] width 117 height 11
click at [857, 81] on button "Save" at bounding box center [863, 83] width 55 height 21
click at [791, 117] on div "45 seconds ago" at bounding box center [811, 121] width 50 height 9
drag, startPoint x: 363, startPoint y: 144, endPoint x: 297, endPoint y: 116, distance: 71.7
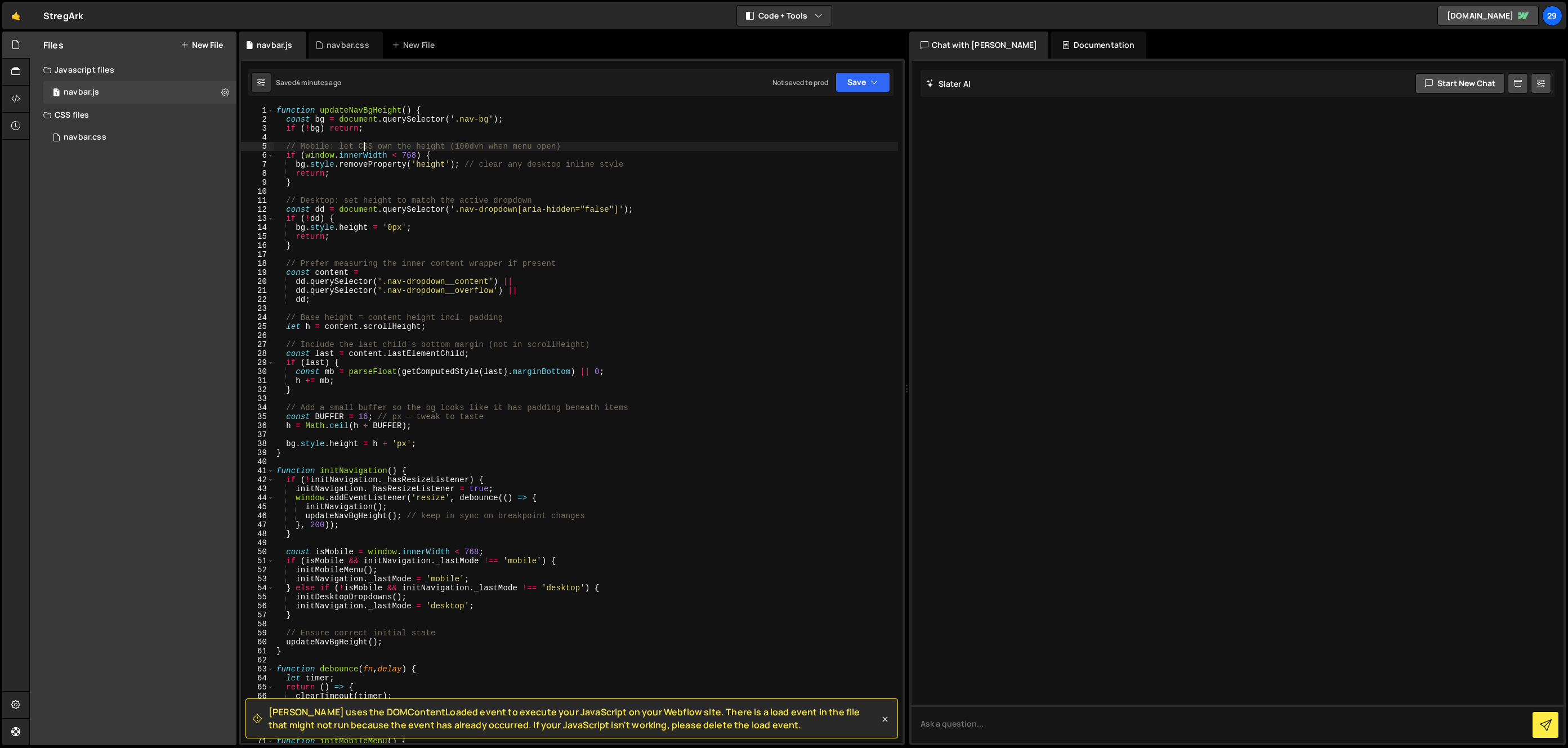
click at [361, 141] on div "function updateNavBgHeight ( ) { const bg = document . querySelector ( '.nav-bg…" at bounding box center [586, 433] width 624 height 655
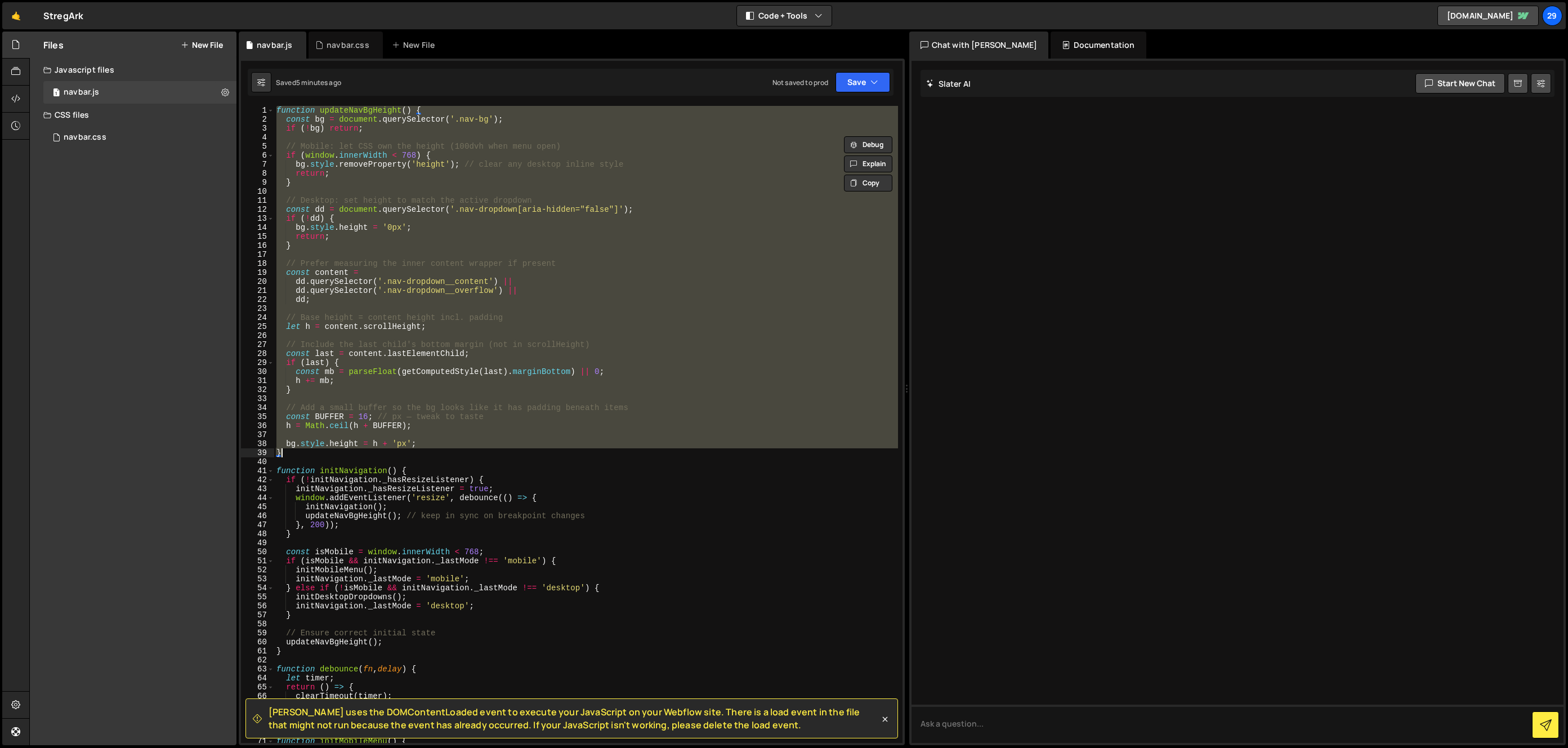
drag, startPoint x: 277, startPoint y: 106, endPoint x: 320, endPoint y: 451, distance: 347.7
click at [320, 451] on div "function updateNavBgHeight ( ) { const bg = document . querySelector ( '.nav-bg…" at bounding box center [586, 433] width 624 height 655
paste textarea
type textarea "}"
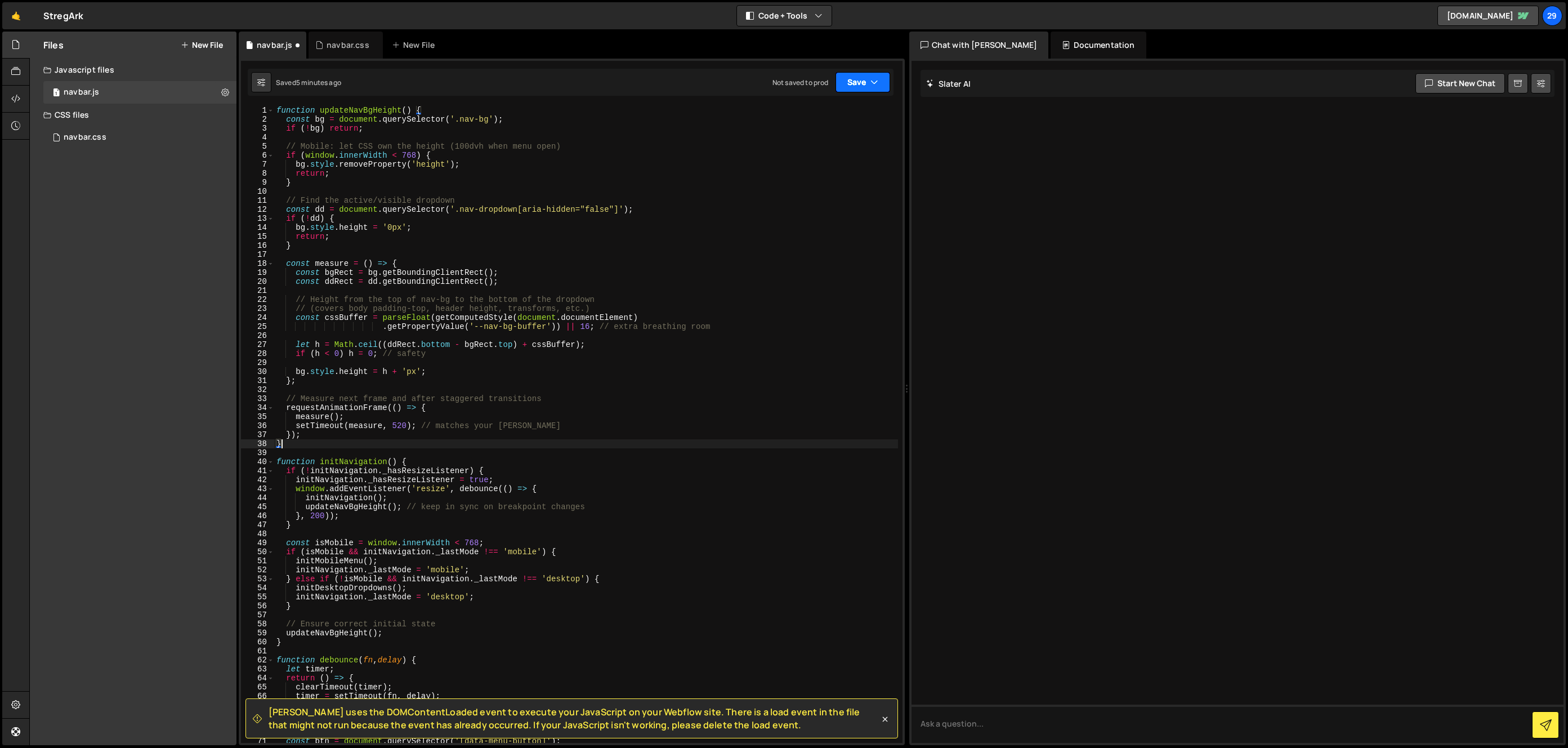
drag, startPoint x: 861, startPoint y: 74, endPoint x: 848, endPoint y: 100, distance: 29.1
click at [861, 76] on button "Save" at bounding box center [863, 83] width 55 height 21
click at [813, 117] on div "5 minutes ago" at bounding box center [807, 121] width 44 height 9
click at [340, 45] on div "navbar.css" at bounding box center [348, 45] width 43 height 11
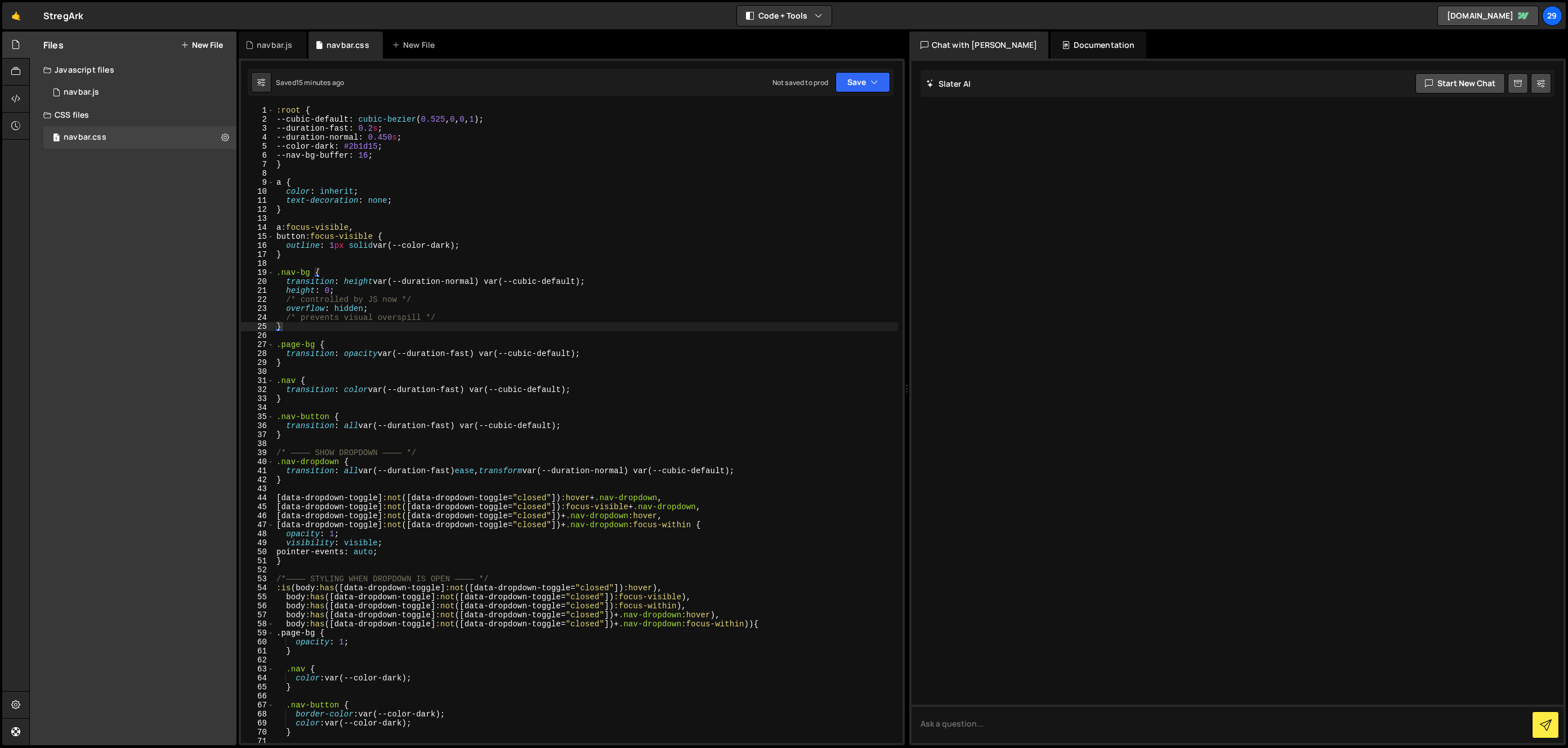
click at [376, 157] on div ":root { --cubic-default : cubic-bezier ( 0.525 , 0 , 0 , 1 ) ; --duration-fast …" at bounding box center [586, 433] width 624 height 655
type textarea "--nav-bg-buffer: 0;"
click at [852, 79] on button "Save" at bounding box center [863, 83] width 55 height 21
click at [808, 113] on div "Save to Staging S" at bounding box center [824, 109] width 117 height 11
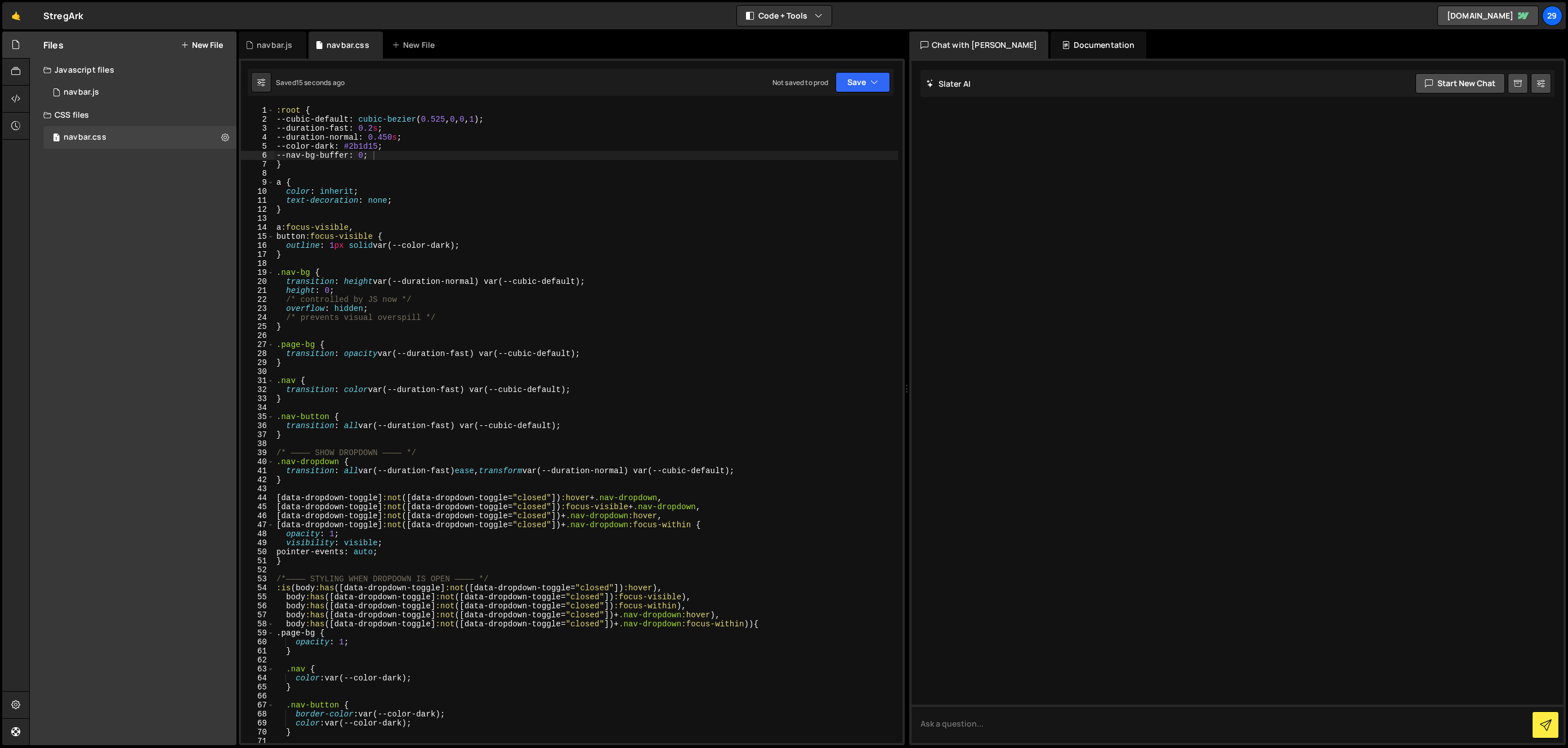
click at [388, 151] on div ":root { --cubic-default : cubic-bezier ( 0.525 , 0 , 0 , 1 ) ; --duration-fast …" at bounding box center [586, 433] width 624 height 655
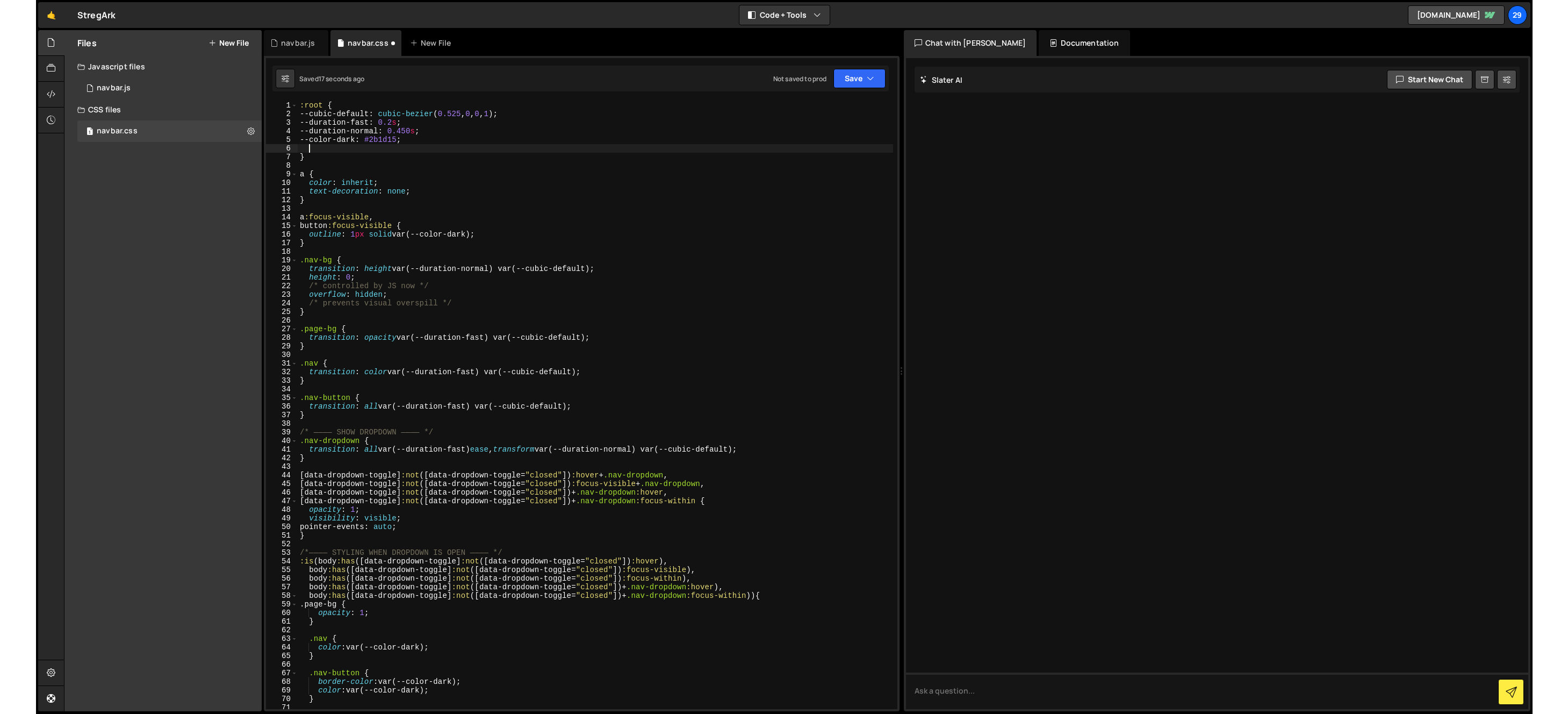
scroll to position [0, 0]
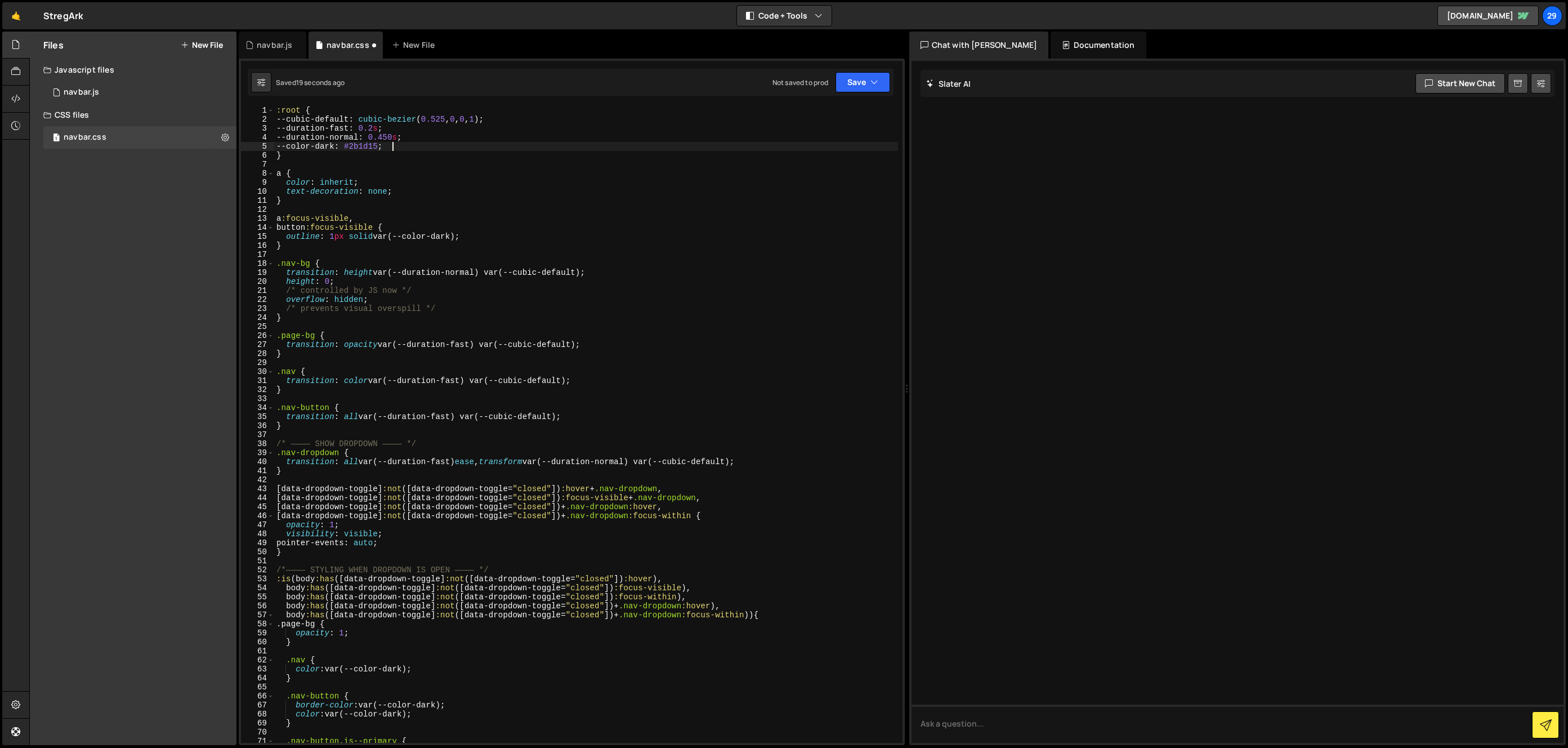
type textarea "--color-dark: #2b1d15; --nav-bg-buffer: 0;"
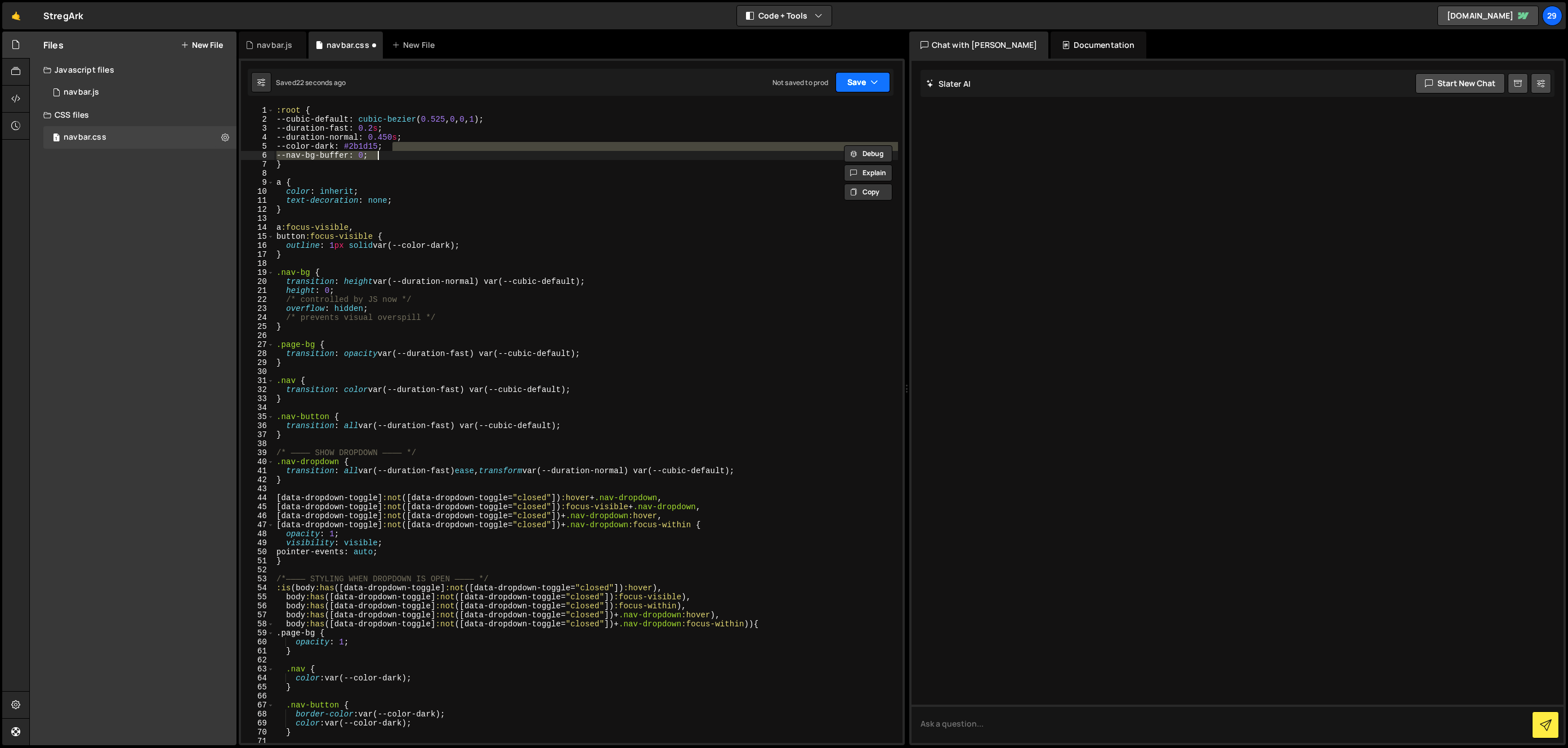
click at [859, 87] on button "Save" at bounding box center [863, 83] width 55 height 21
click at [835, 112] on div "Save to Staging S" at bounding box center [824, 109] width 117 height 11
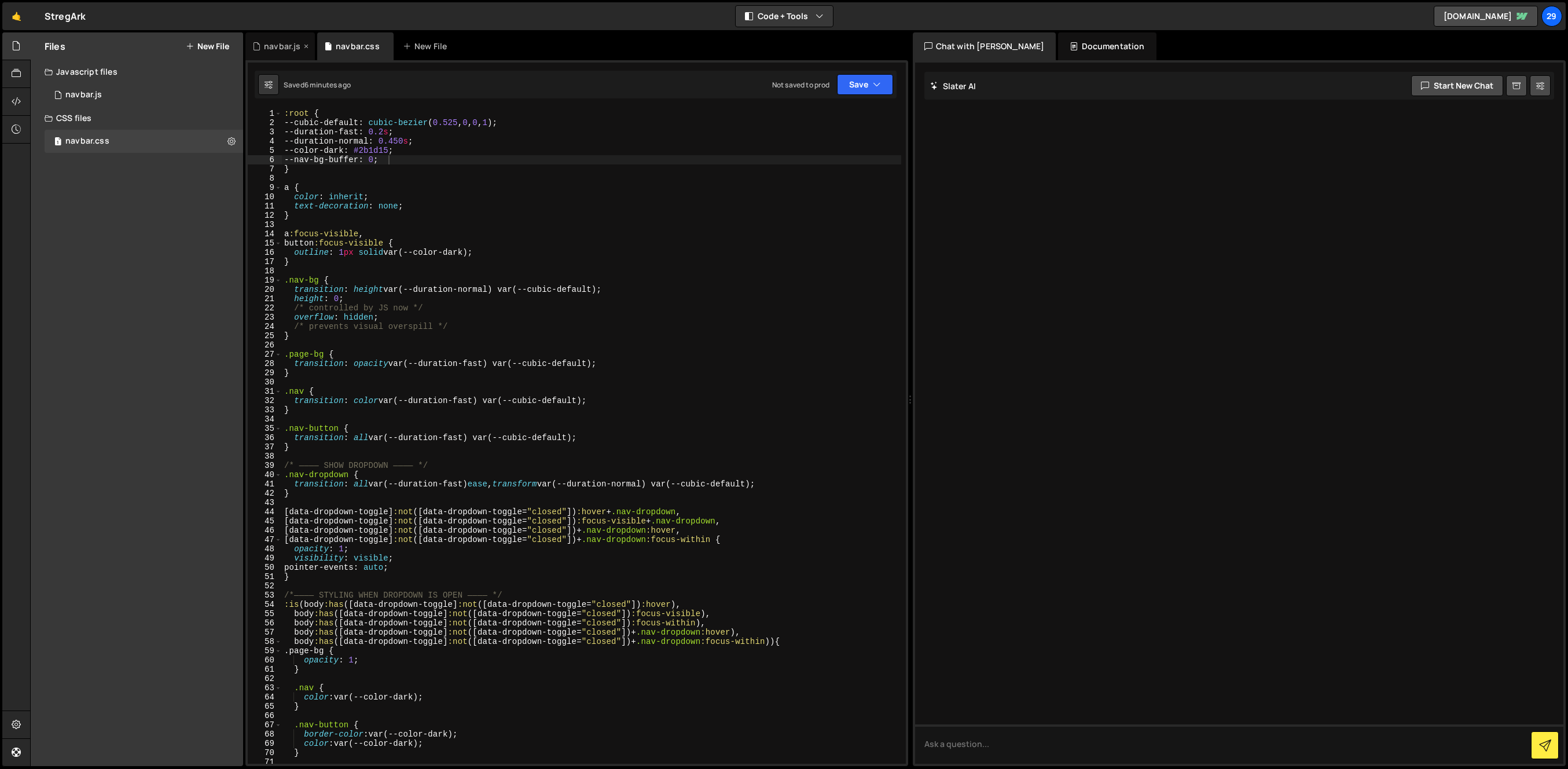
click at [273, 44] on div "navbar.js" at bounding box center [282, 46] width 36 height 11
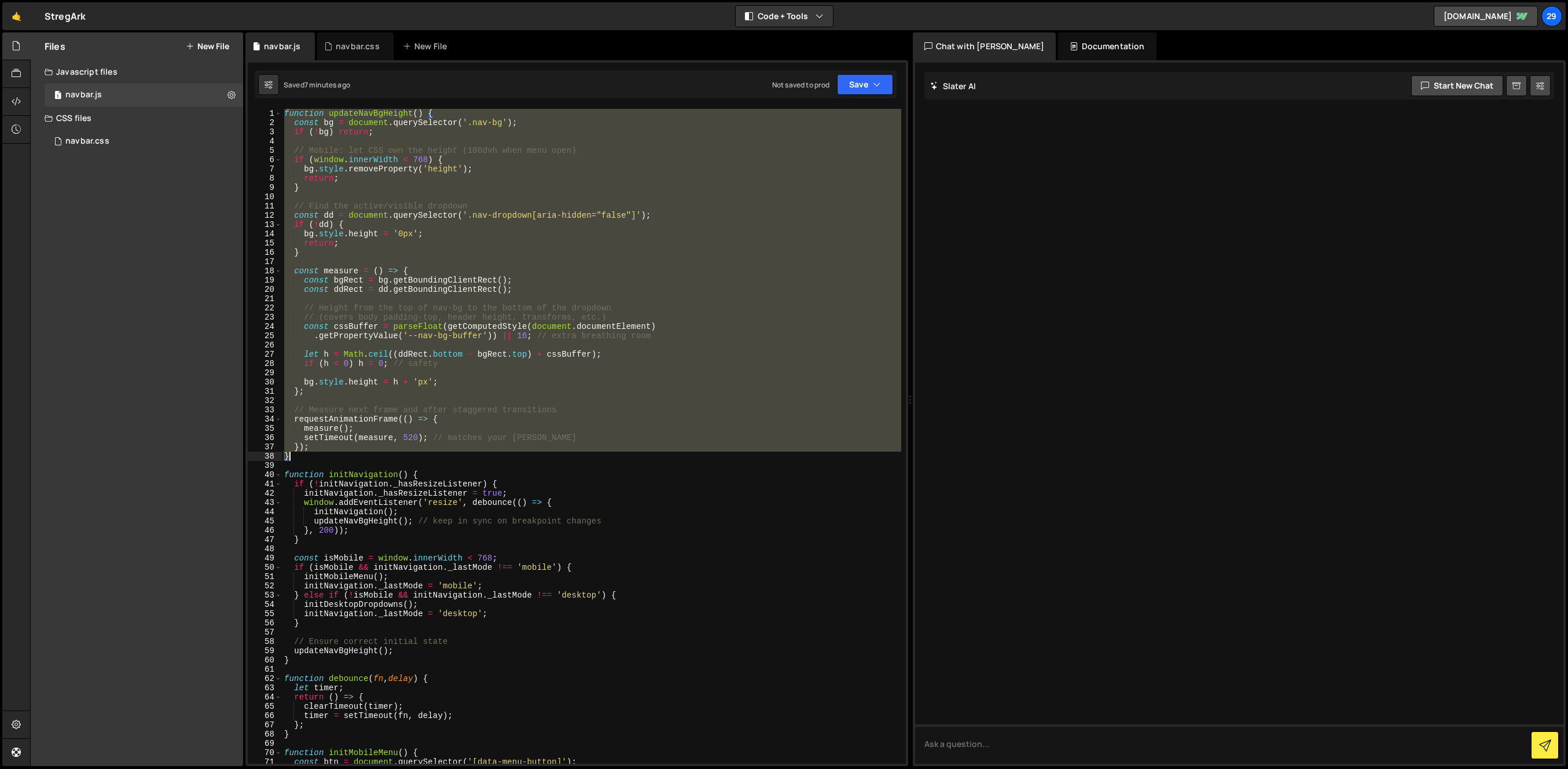
drag, startPoint x: 285, startPoint y: 111, endPoint x: 362, endPoint y: 459, distance: 356.4
click at [362, 459] on div "function updateNavBgHeight ( ) { const bg = document . querySelector ( '.nav-bg…" at bounding box center [591, 445] width 620 height 674
paste textarea
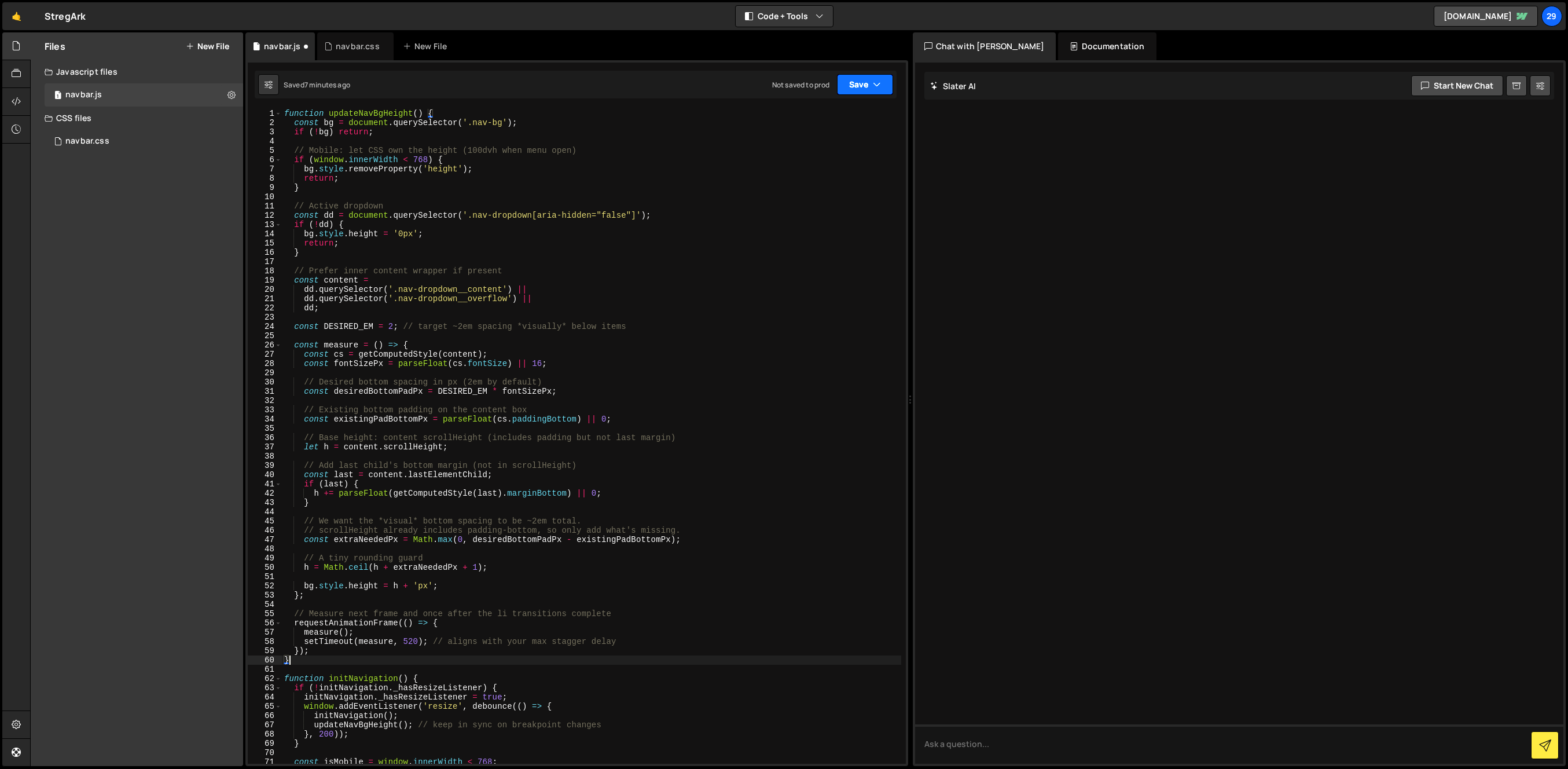
click at [864, 80] on button "Save" at bounding box center [865, 85] width 57 height 21
click at [810, 120] on div "7 minutes ago" at bounding box center [808, 125] width 44 height 10
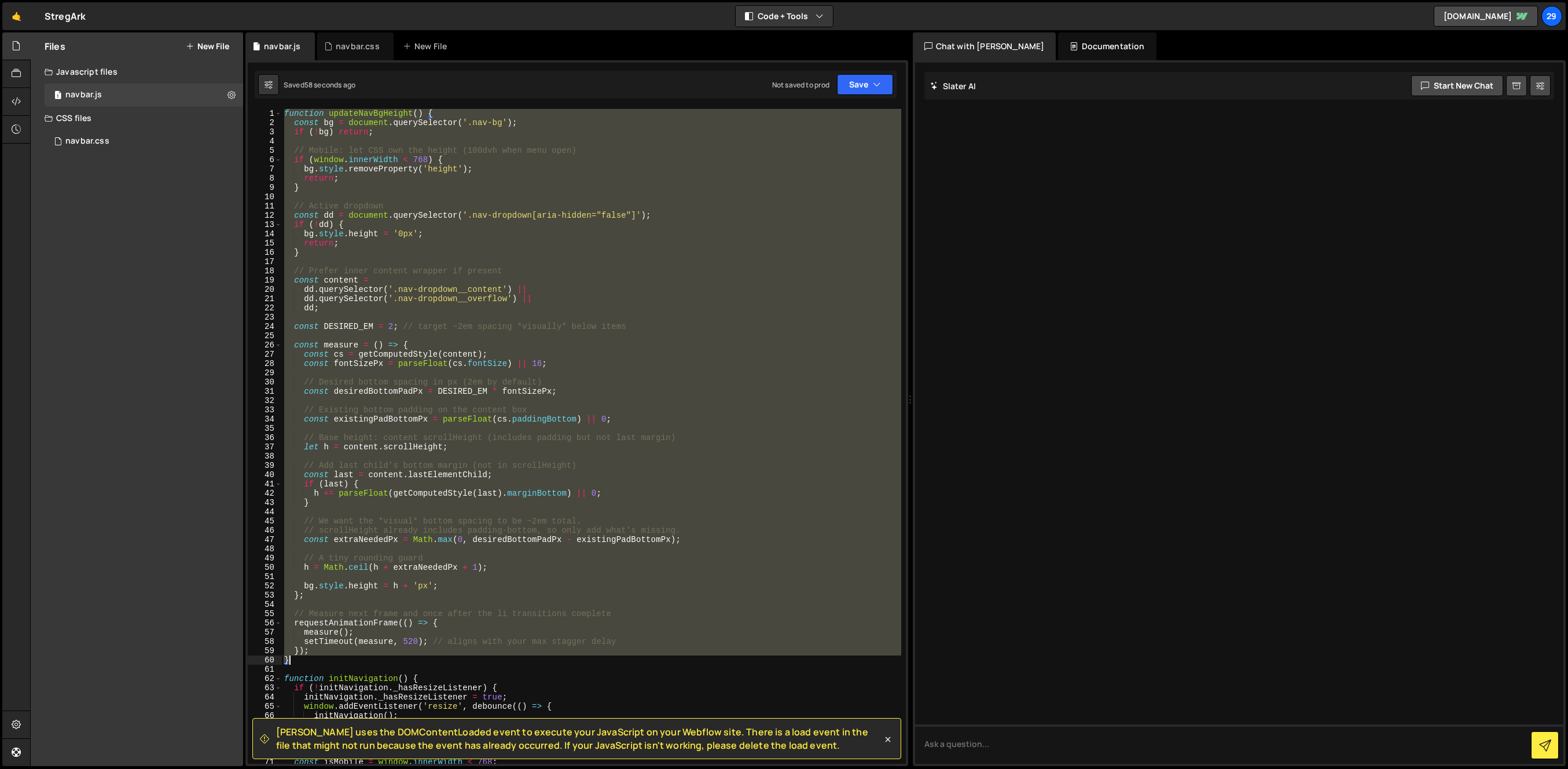
drag, startPoint x: 285, startPoint y: 111, endPoint x: 383, endPoint y: 664, distance: 561.6
click at [383, 664] on div "function updateNavBgHeight ( ) { const bg = document . querySelector ( '.nav-bg…" at bounding box center [591, 445] width 620 height 674
paste textarea
type textarea "}"
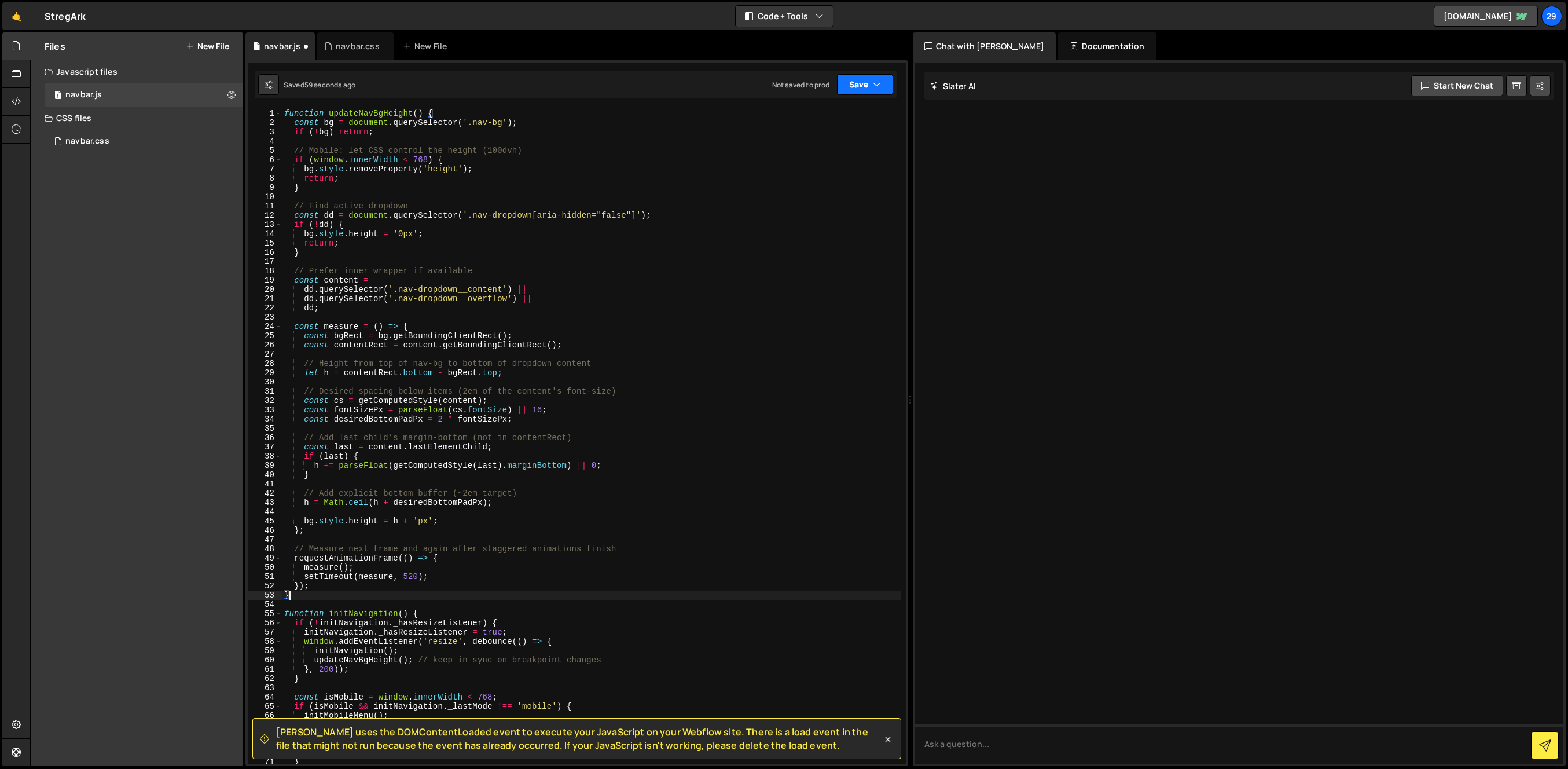
click at [874, 81] on icon "button" at bounding box center [877, 84] width 8 height 11
drag, startPoint x: 826, startPoint y: 117, endPoint x: 813, endPoint y: 103, distance: 19.1
click at [826, 117] on div "Save to Staging S" at bounding box center [826, 112] width 120 height 11
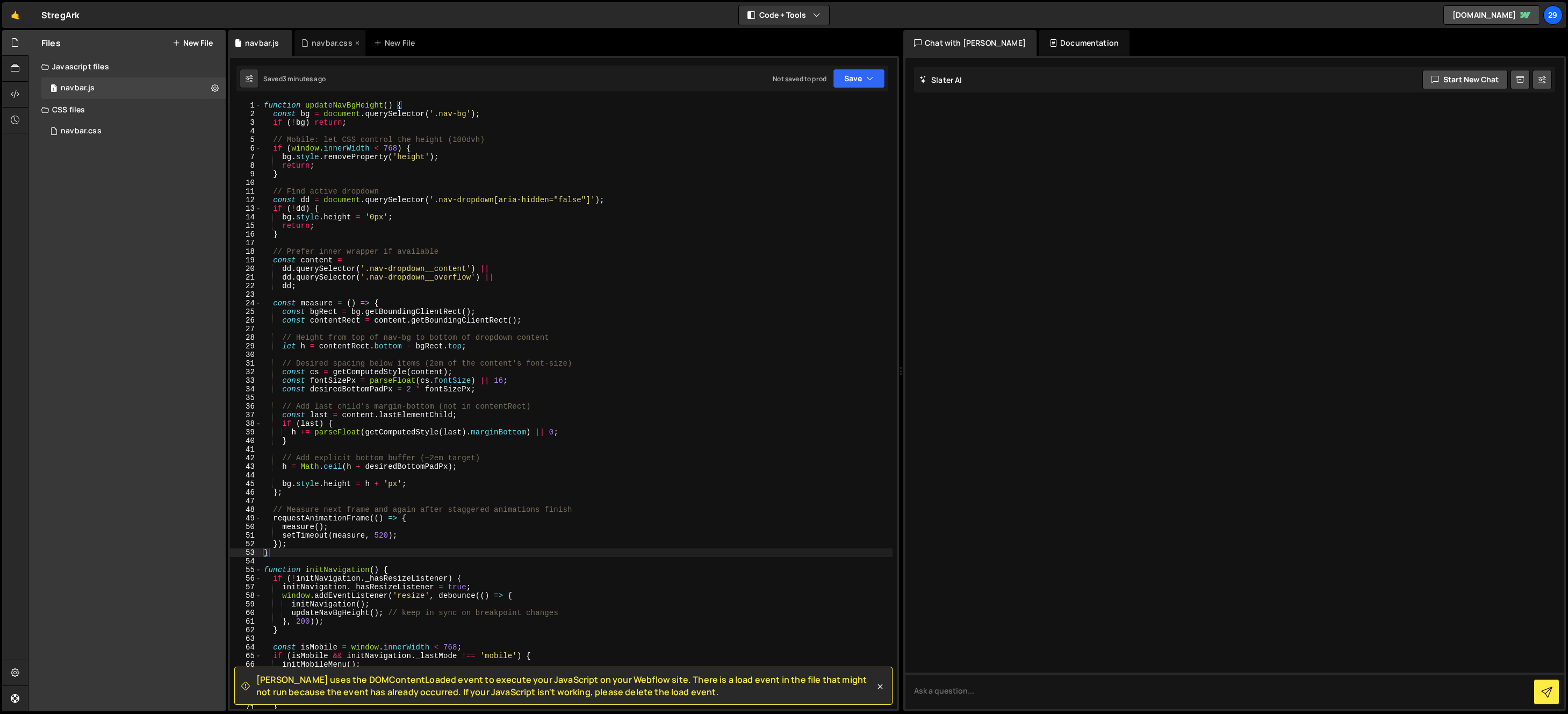
click at [331, 37] on div "navbar.css" at bounding box center [330, 43] width 71 height 25
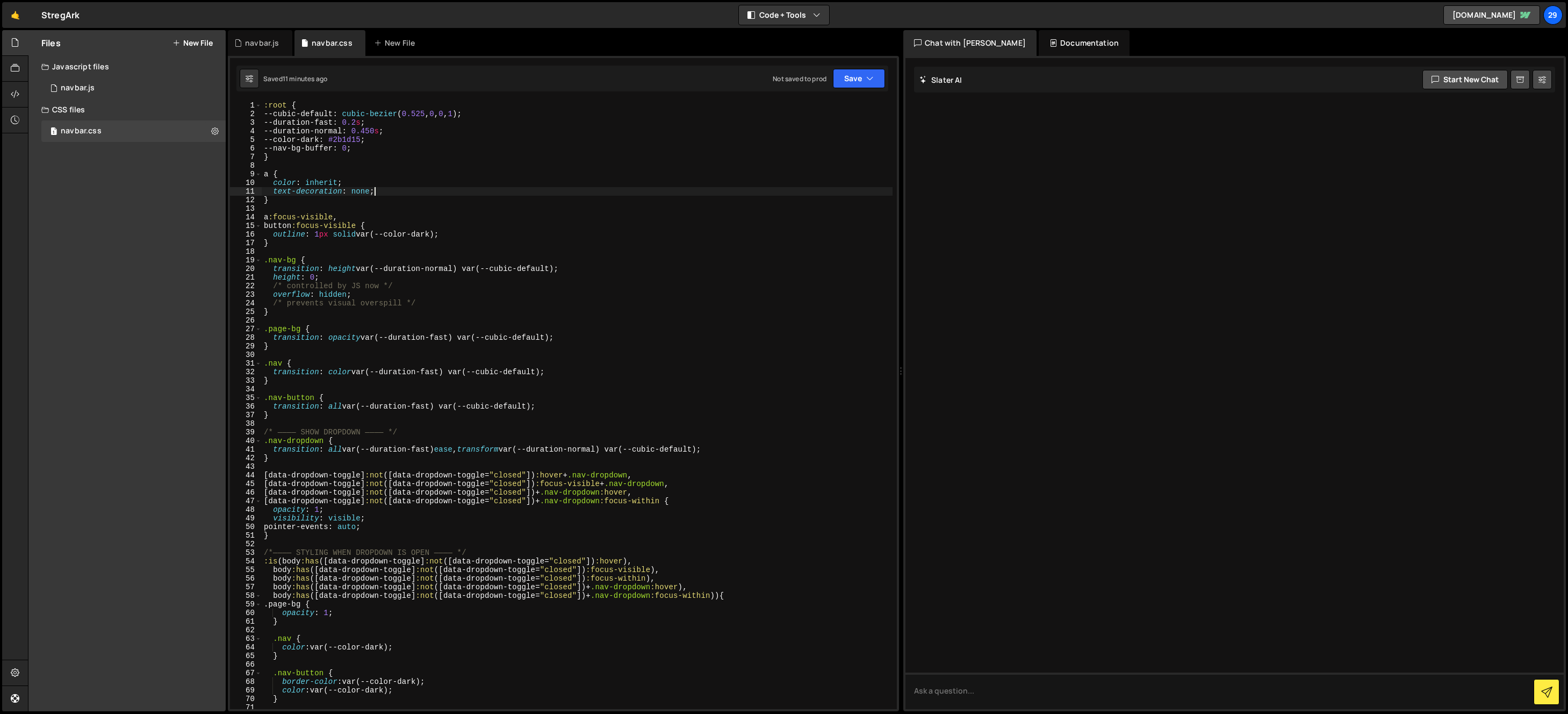
click at [671, 192] on div ":root { --cubic-default : cubic-bezier ( 0.525 , 0 , 0 , 1 ) ; --duration-fast …" at bounding box center [577, 414] width 631 height 625
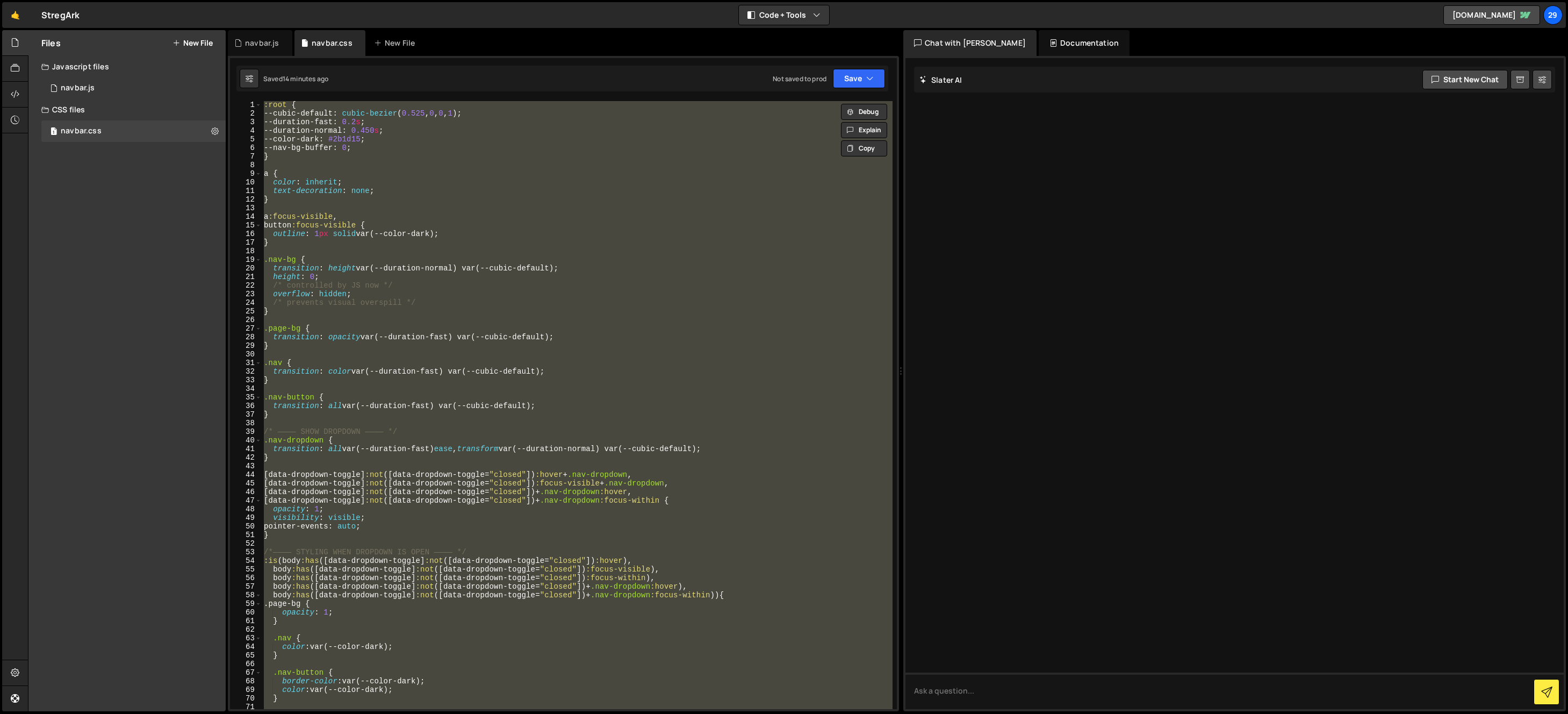
click at [398, 143] on div ":root { --cubic-default : cubic-bezier ( 0.525 , 0 , 0 , 1 ) ; --duration-fast …" at bounding box center [577, 405] width 631 height 608
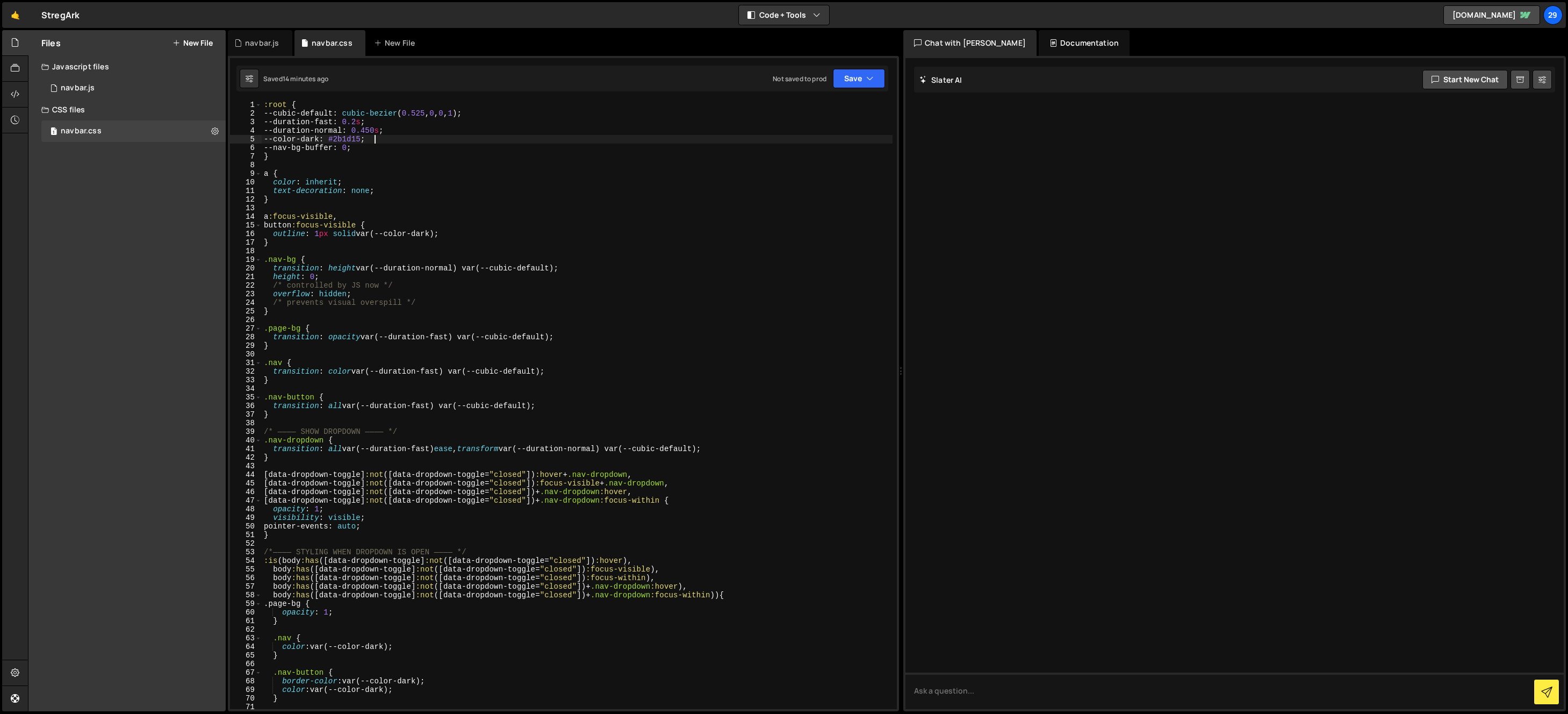
click at [387, 139] on div ":root { --cubic-default : cubic-bezier ( 0.525 , 0 , 0 , 1 ) ; --duration-fast …" at bounding box center [577, 413] width 631 height 625
type textarea "}"
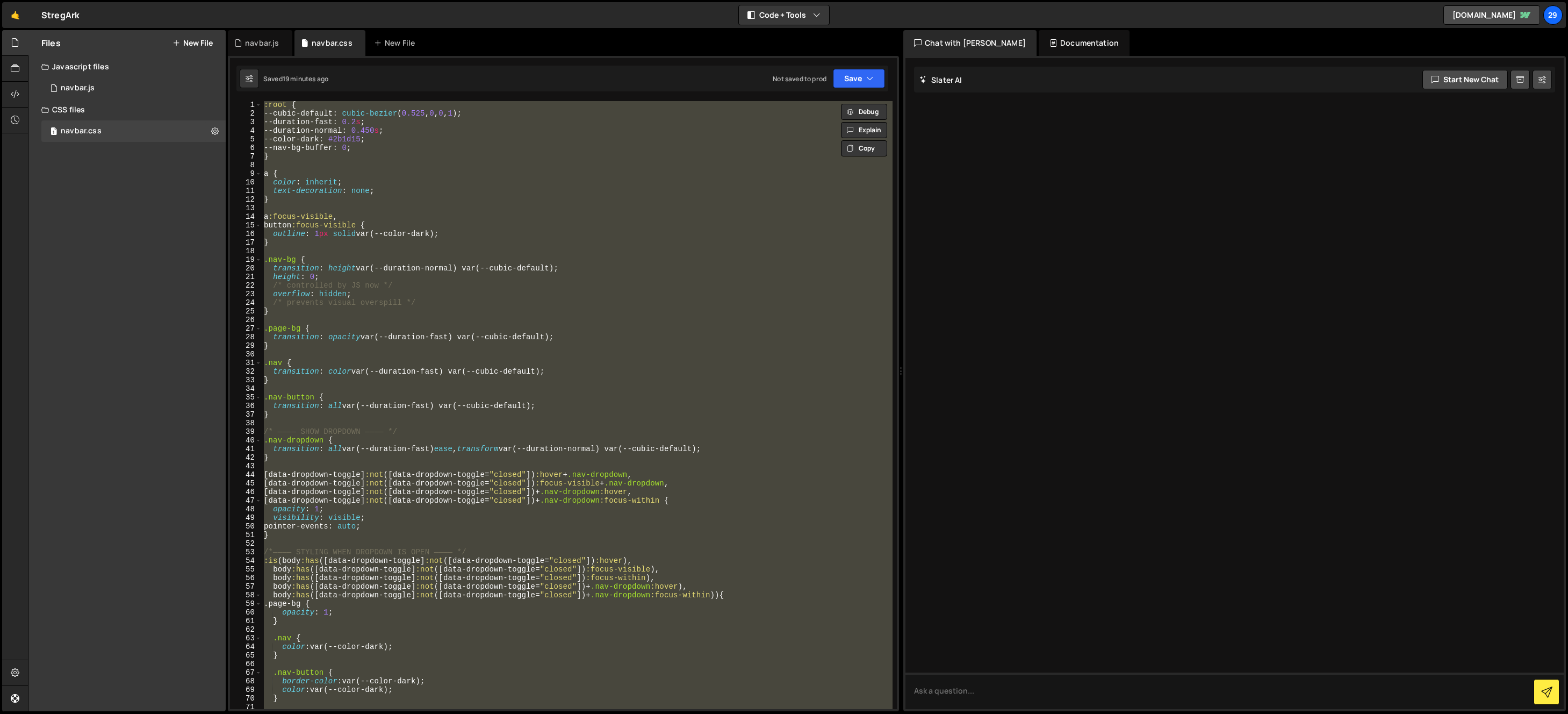
click at [390, 162] on div ":root { --cubic-default : cubic-bezier ( 0.525 , 0 , 0 , 1 ) ; --duration-fast …" at bounding box center [577, 405] width 631 height 608
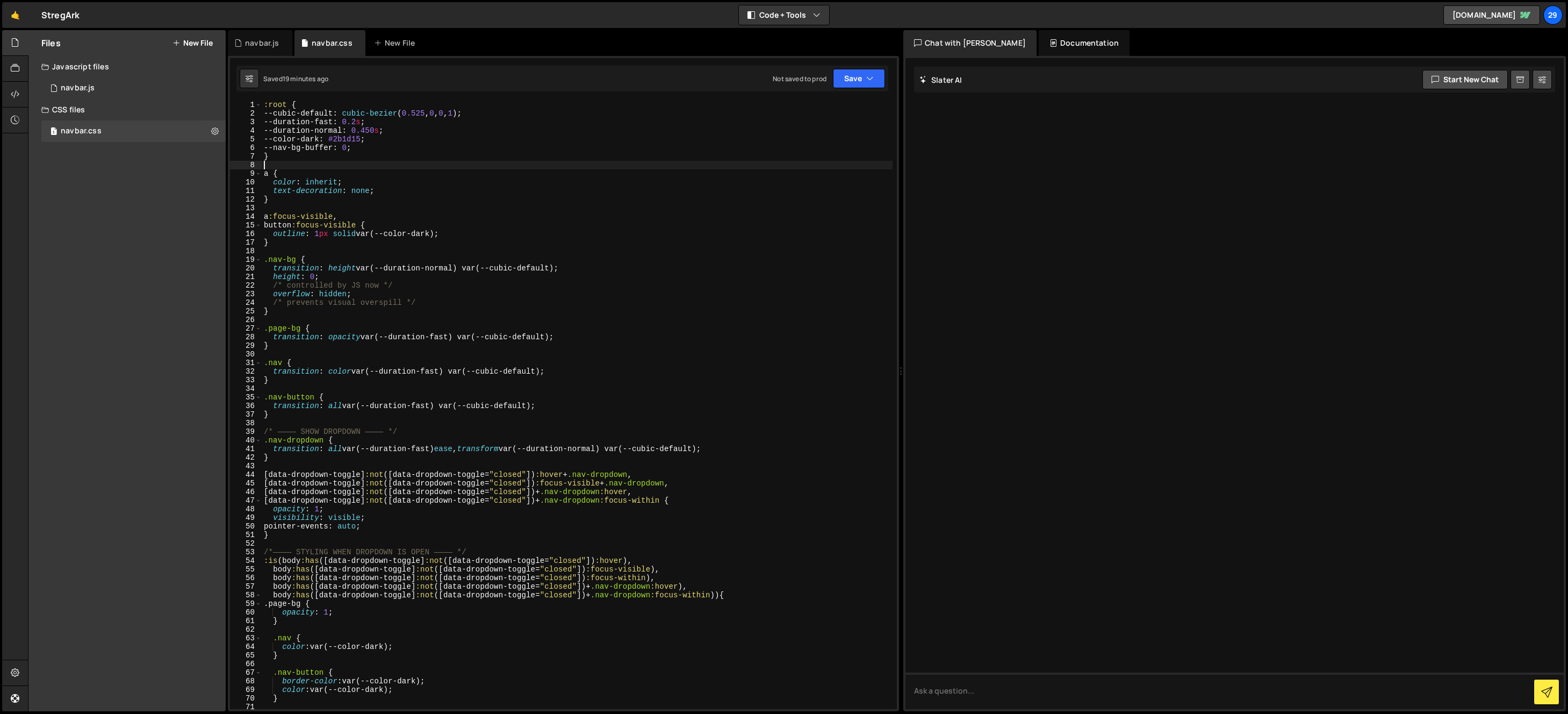
click at [397, 169] on div ":root { --cubic-default : cubic-bezier ( 0.525 , 0 , 0 , 1 ) ; --duration-fast …" at bounding box center [577, 413] width 631 height 625
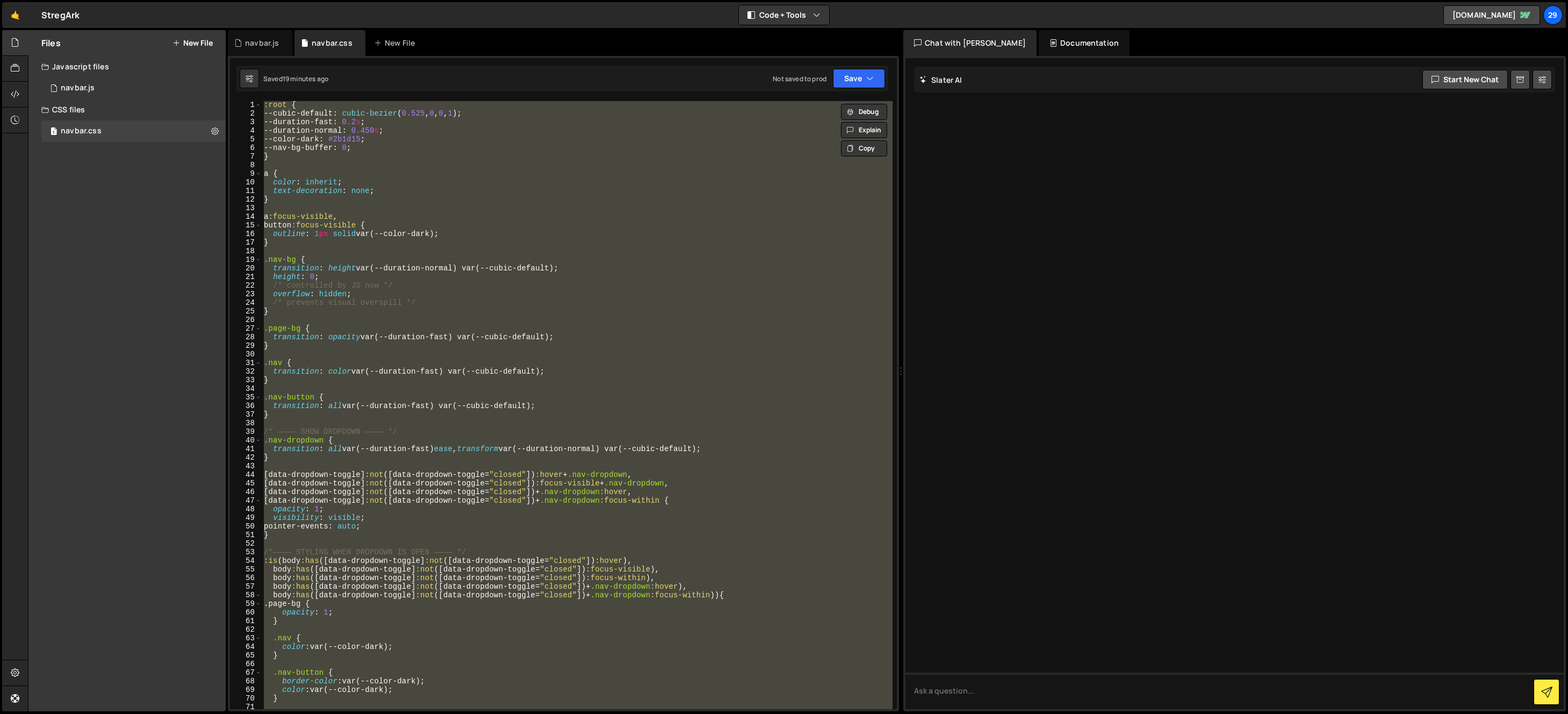
paste textarea
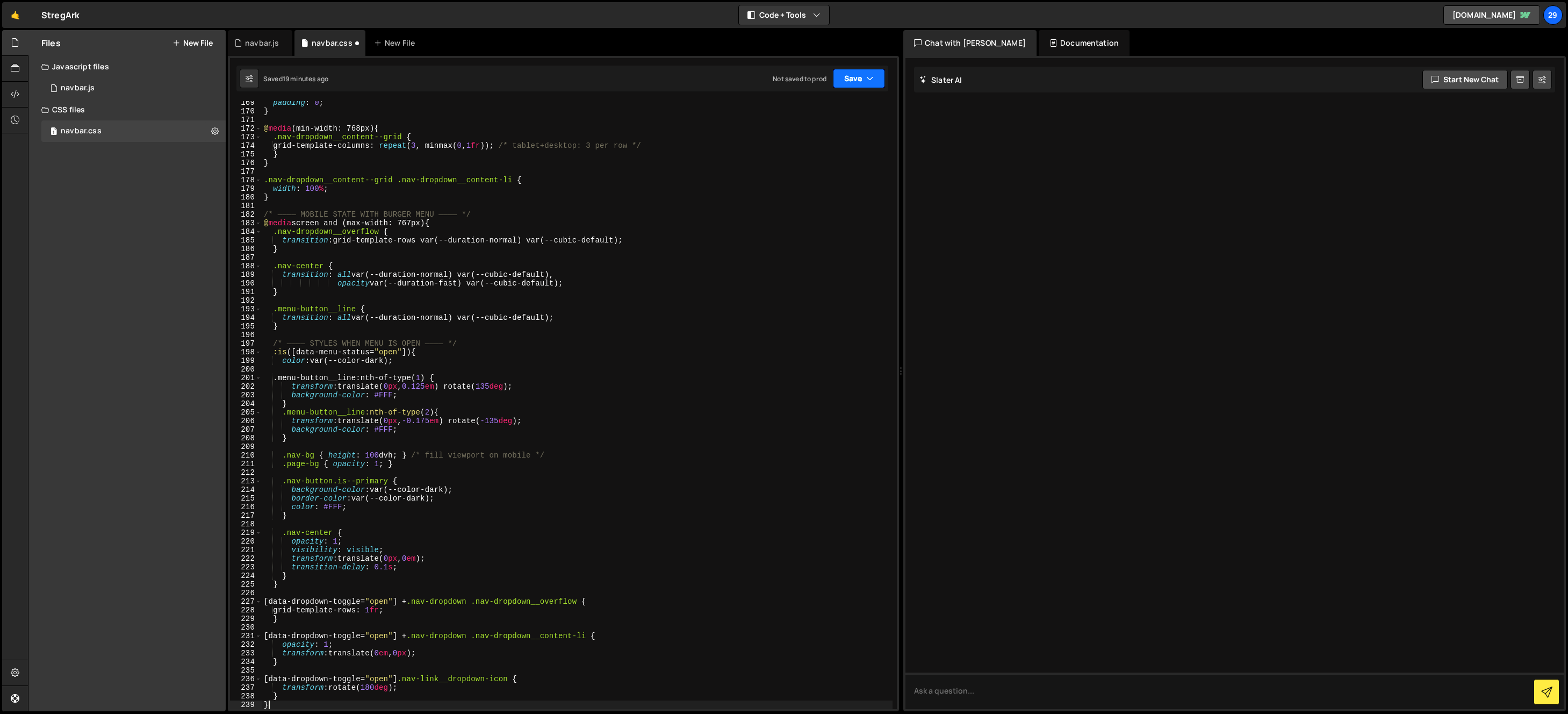
click at [858, 79] on button "Save" at bounding box center [859, 79] width 53 height 20
click at [827, 115] on div "19 minutes ago" at bounding box center [808, 116] width 44 height 9
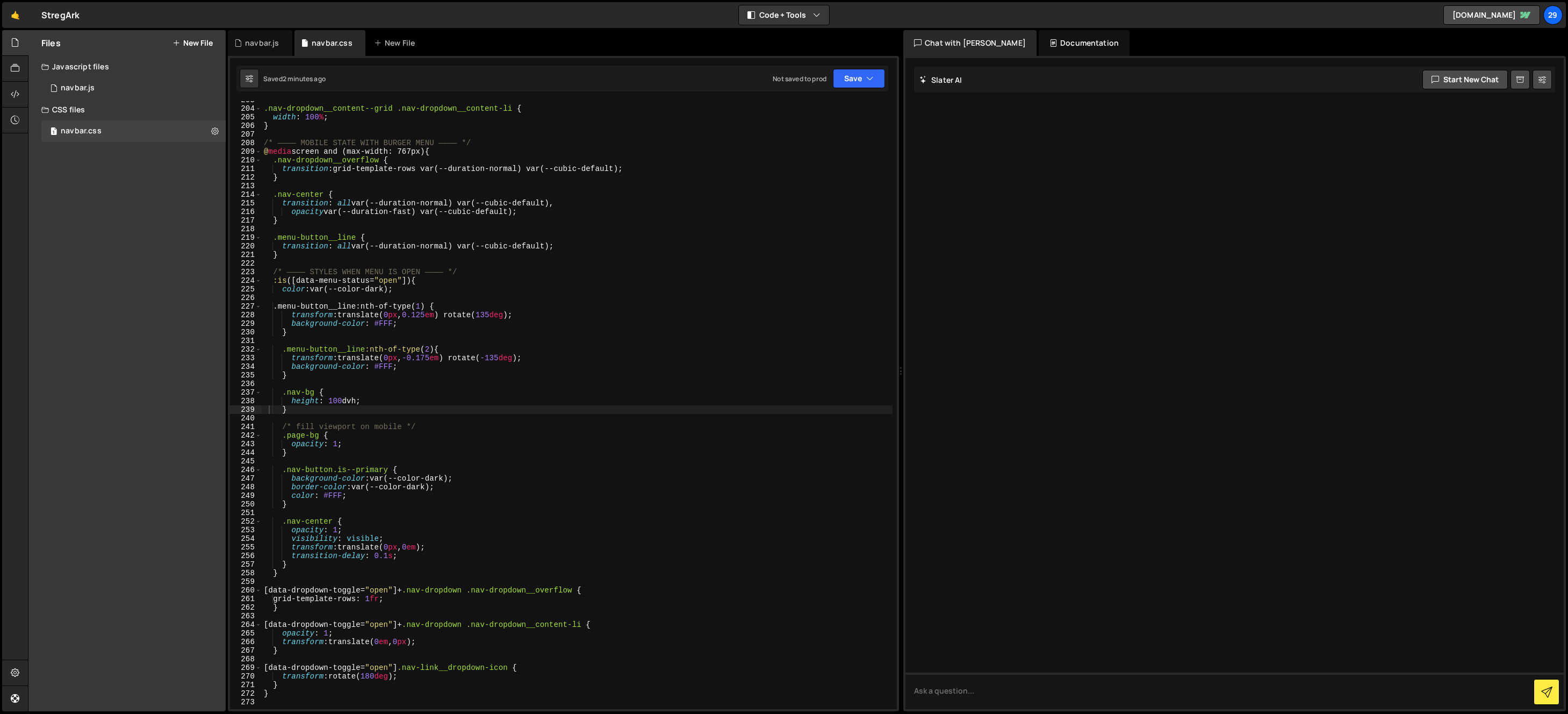
scroll to position [1751, 0]
drag, startPoint x: 377, startPoint y: 139, endPoint x: 382, endPoint y: 144, distance: 7.1
click at [377, 140] on div ".nav-dropdown__content--grid .nav-dropdown__content-li { width : 100 % ; } /* —…" at bounding box center [577, 409] width 631 height 625
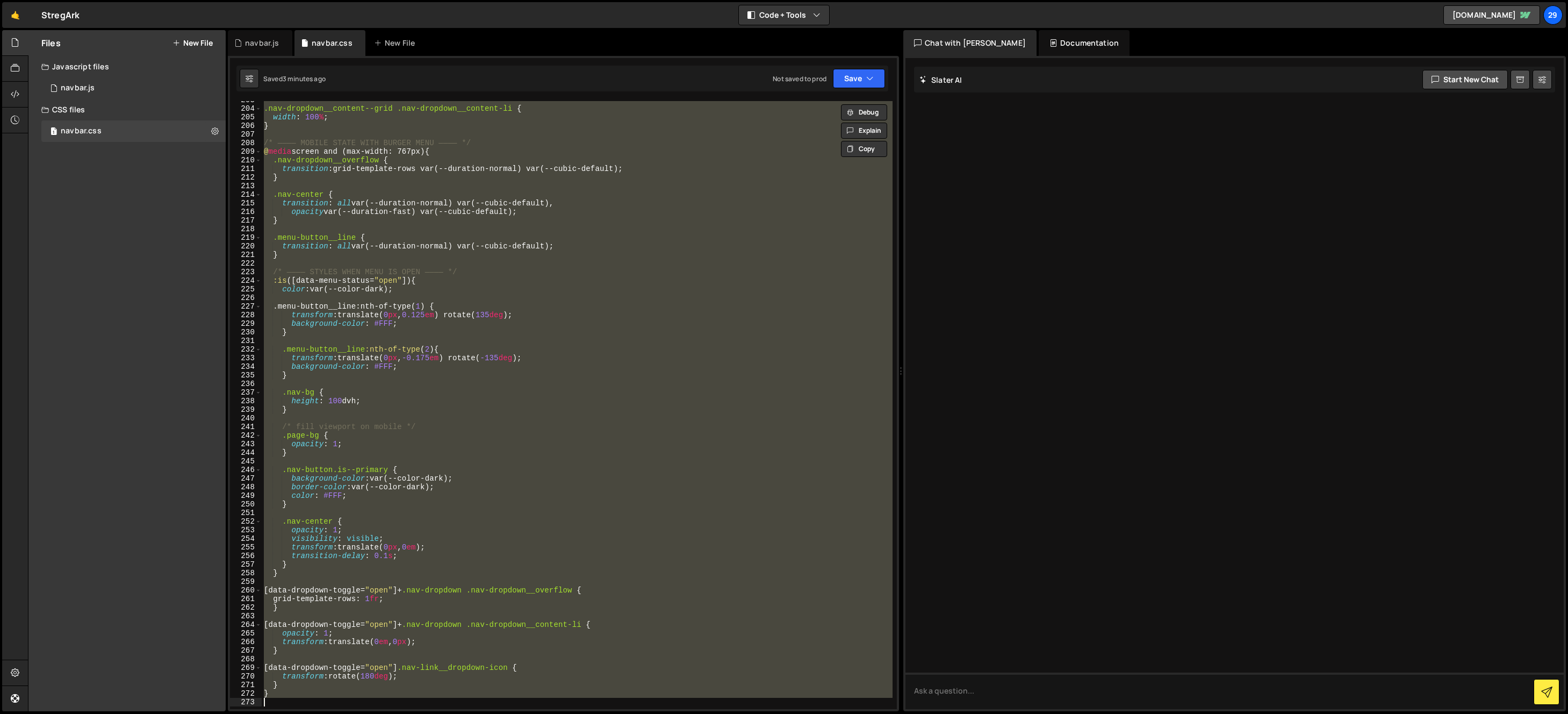
paste textarea
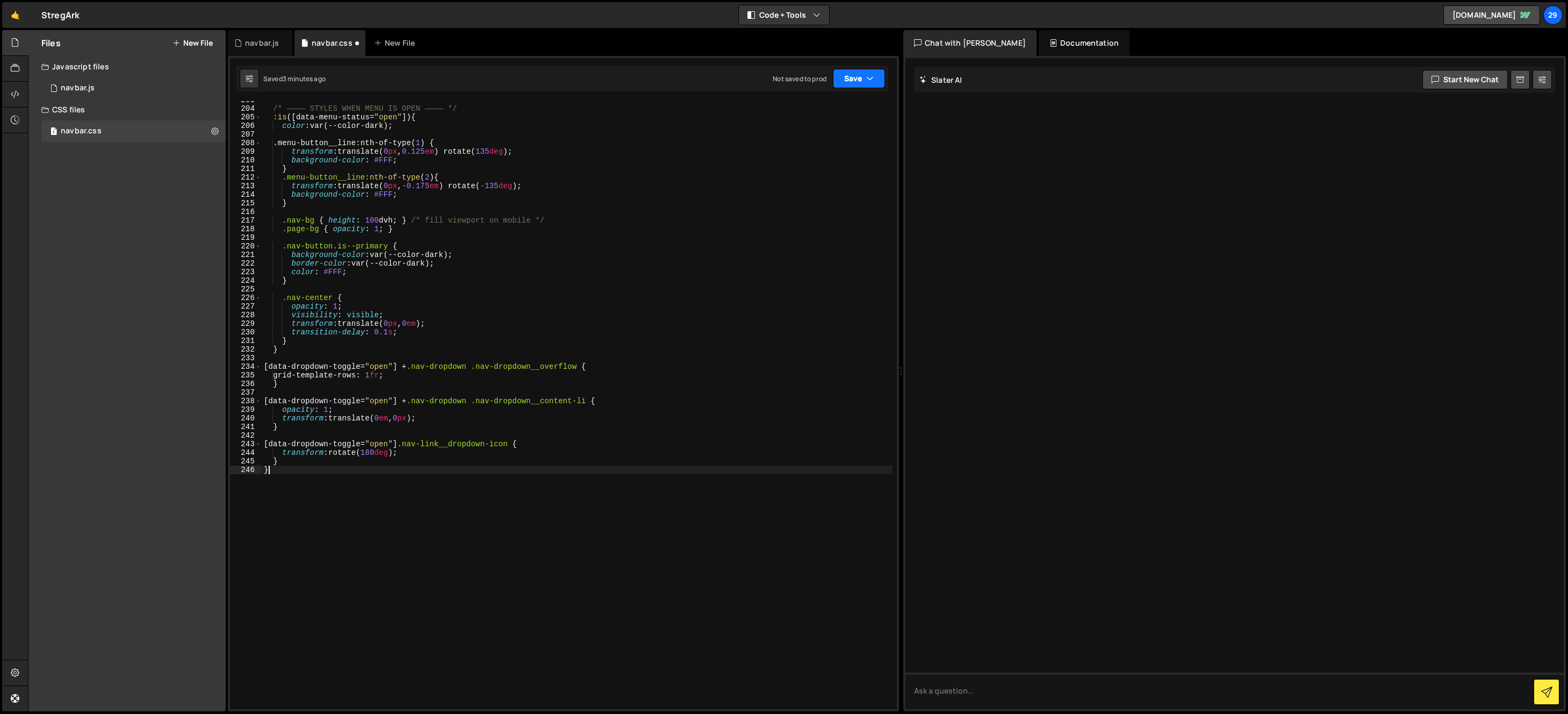
click at [856, 79] on button "Save" at bounding box center [859, 79] width 53 height 20
click at [812, 110] on div "Saved 3 minutes ago" at bounding box center [823, 117] width 112 height 13
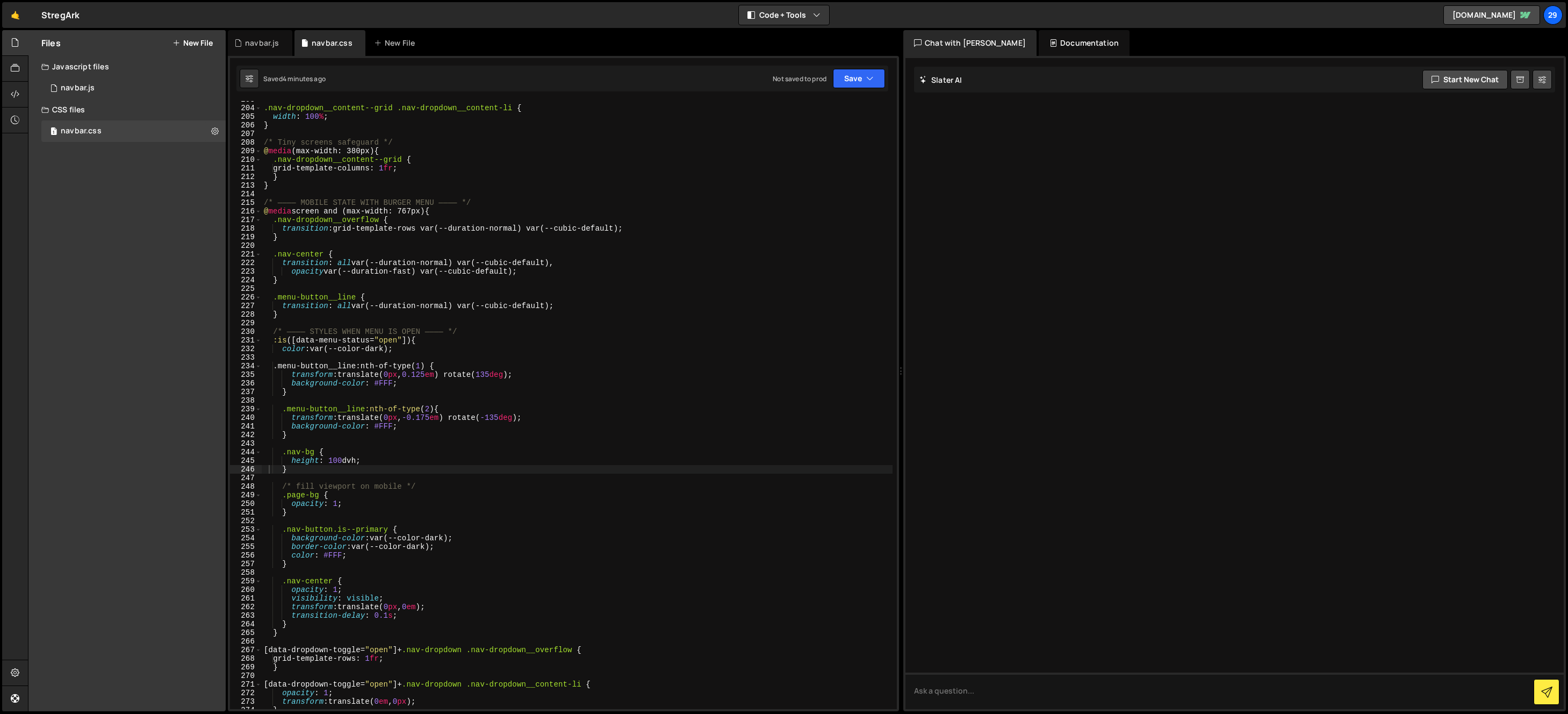
scroll to position [1751, 0]
click at [415, 169] on div ".nav-dropdown__content--grid .nav-dropdown__content-li { width : 100 % ; } /* T…" at bounding box center [577, 408] width 631 height 625
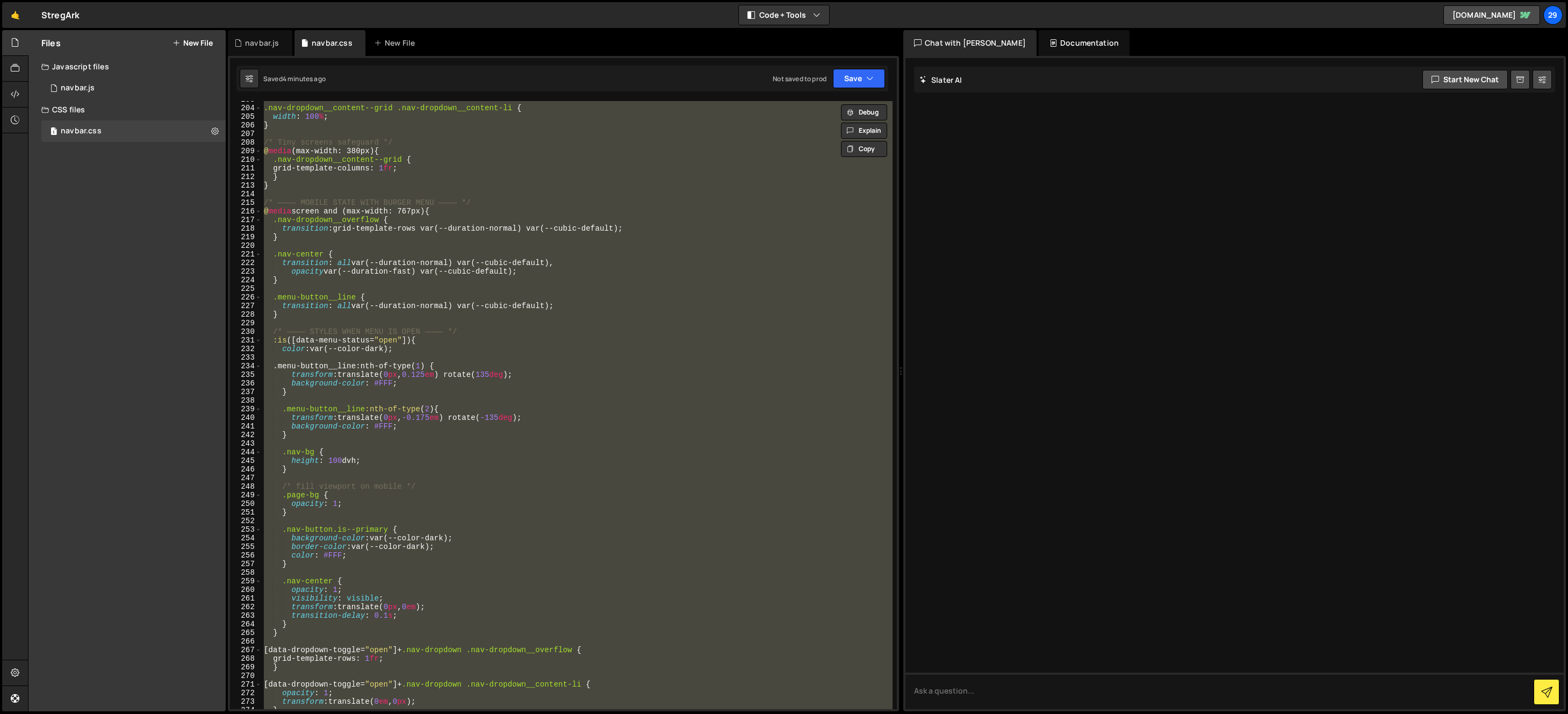
paste textarea
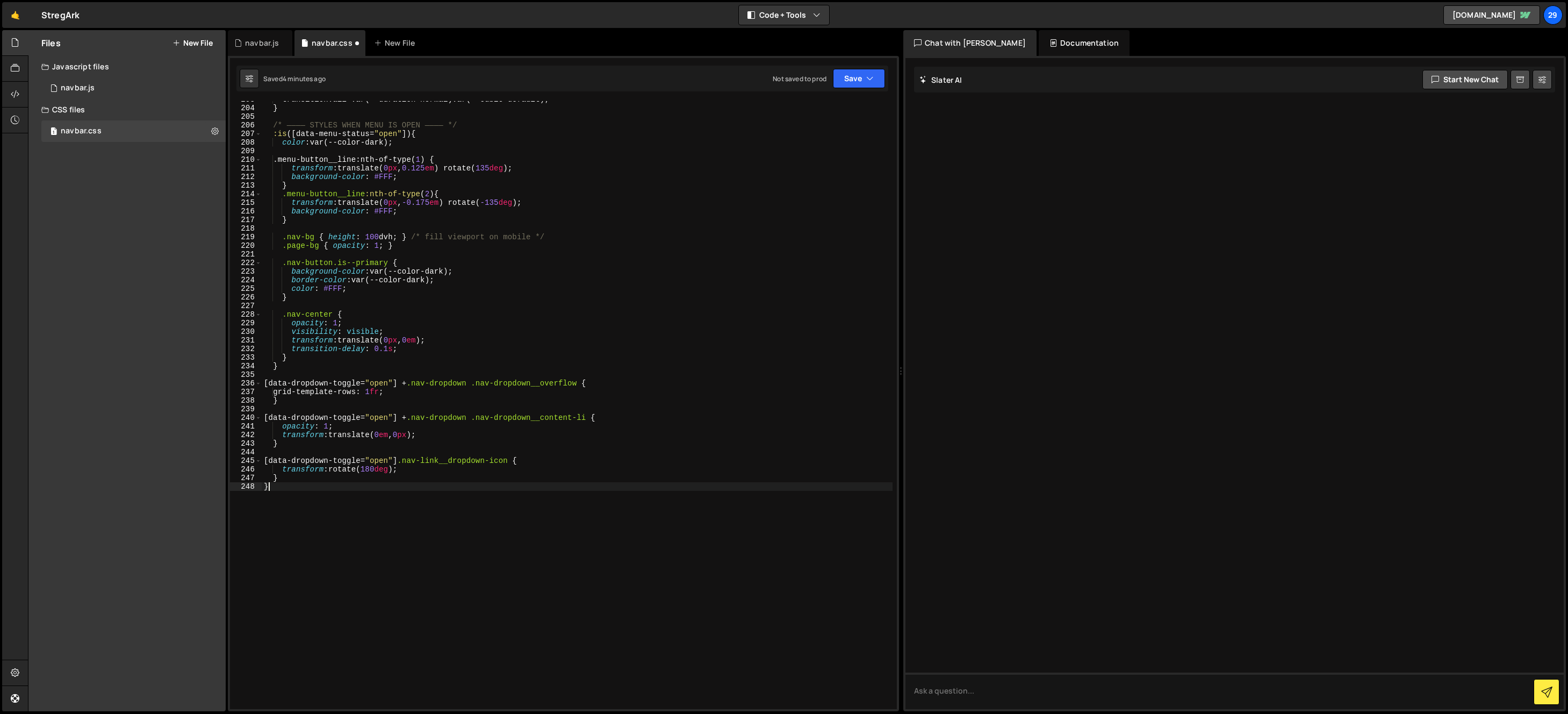
scroll to position [1743, 0]
click at [854, 78] on button "Save" at bounding box center [859, 79] width 53 height 20
click at [839, 108] on div "Save to Staging S" at bounding box center [823, 104] width 112 height 11
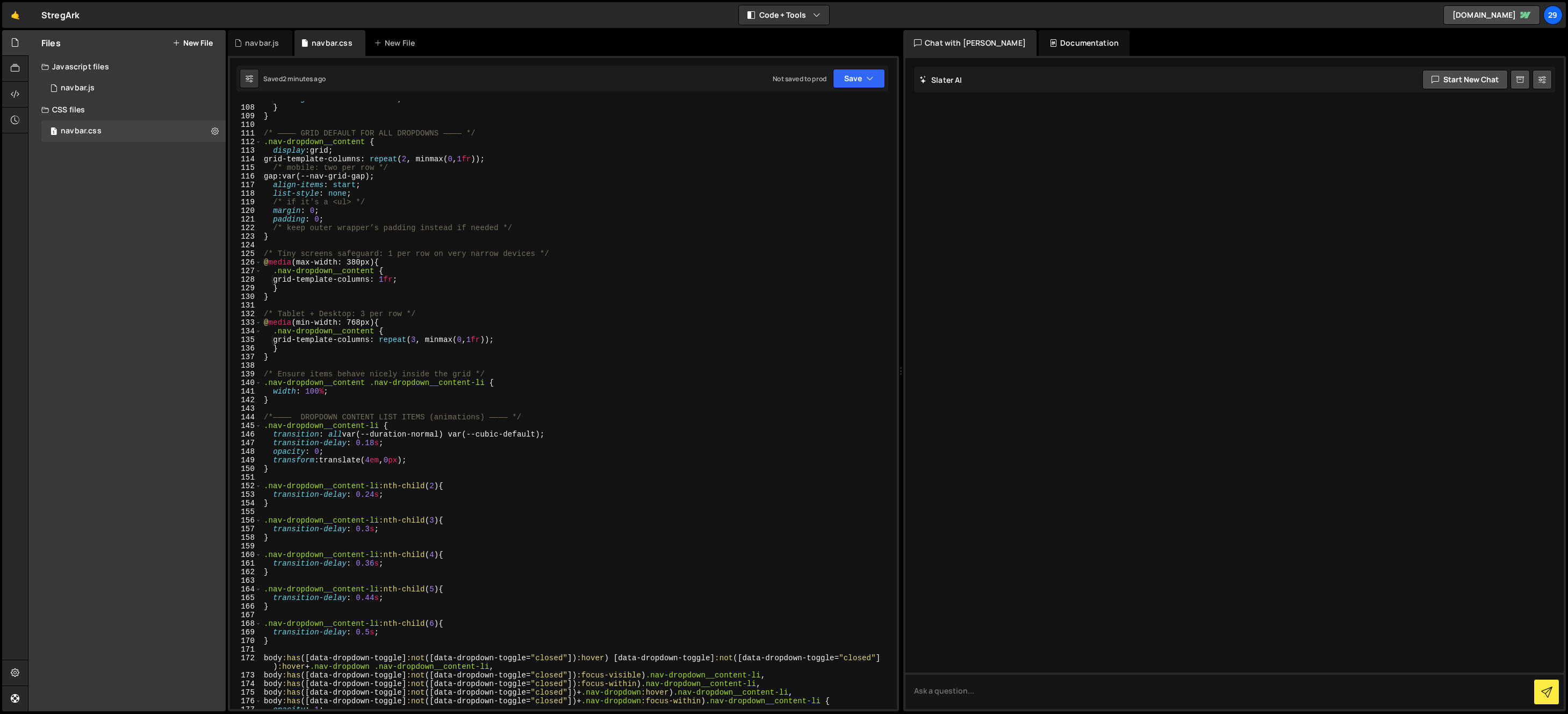
scroll to position [928, 0]
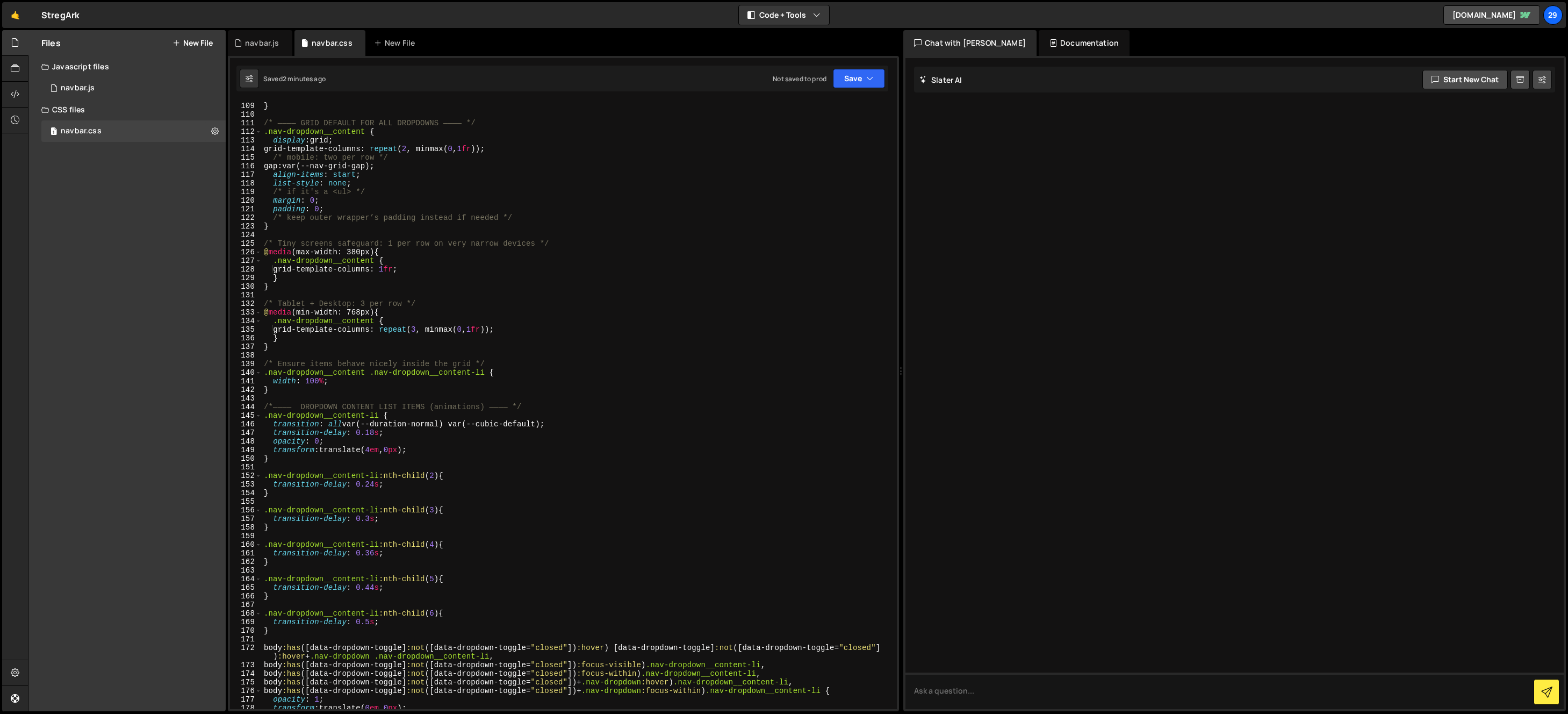
type textarea "transform: translate(4em, 0px);"
click at [432, 451] on div "} } /* ———— GRID DEFAULT FOR ALL DROPDOWNS ———— */ .nav-dropdown__content { dis…" at bounding box center [577, 405] width 631 height 625
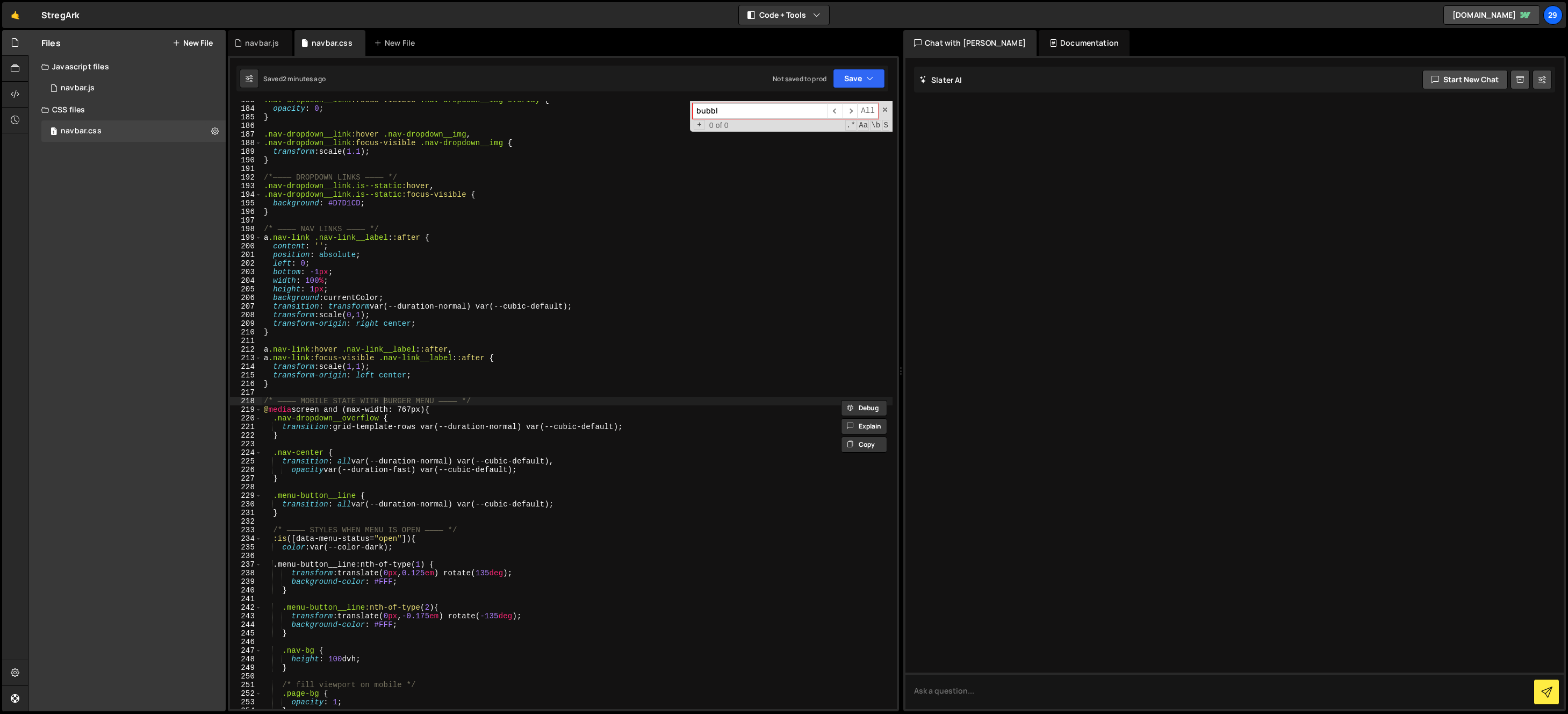
type input "bubble"
type textarea "/* ———— MOBILE STATE WITH BURGER MENU ———— */"
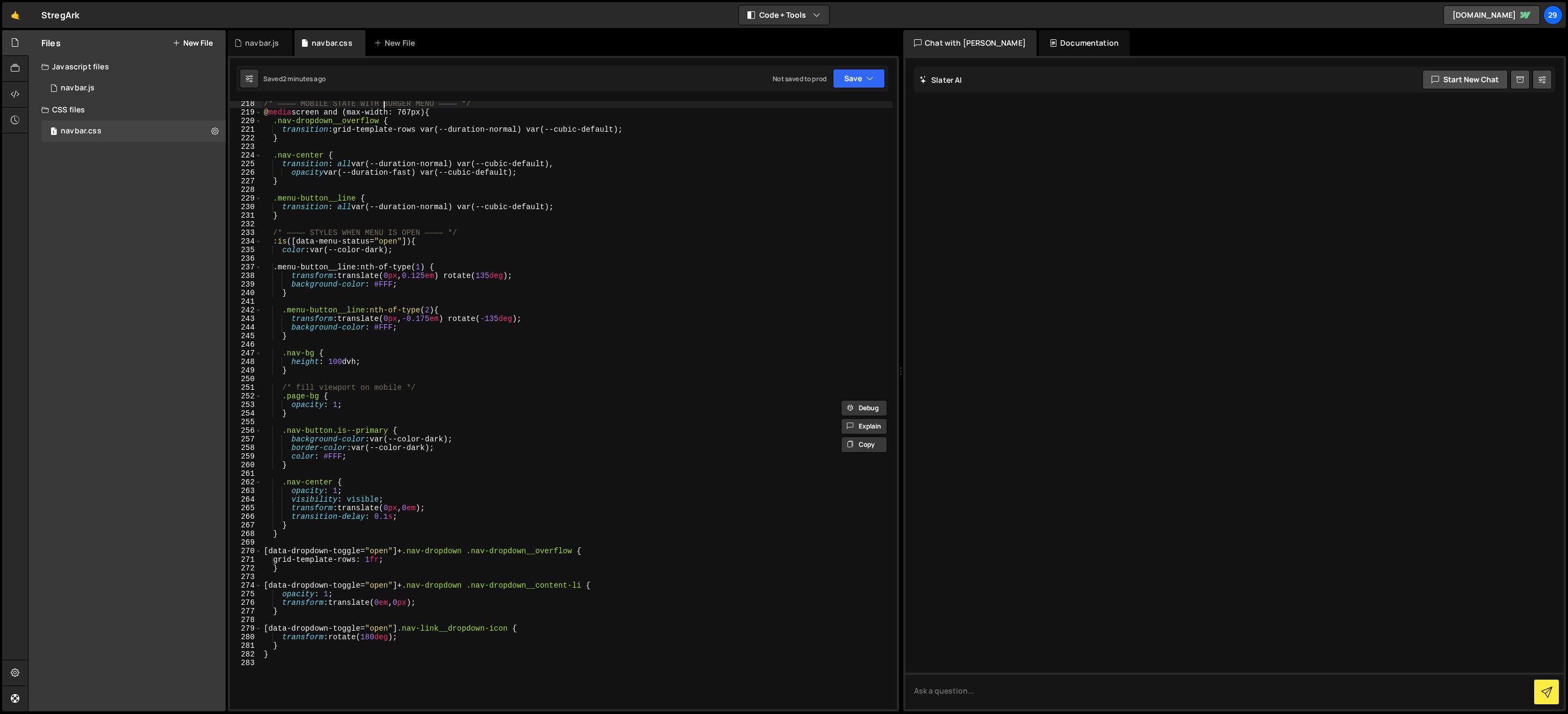
scroll to position [1876, 0]
click at [283, 665] on div "/* ———— MOBILE STATE WITH BURGER MENU ———— */ @ media screen and (max-width: 76…" at bounding box center [577, 412] width 631 height 625
paste textarea "}"
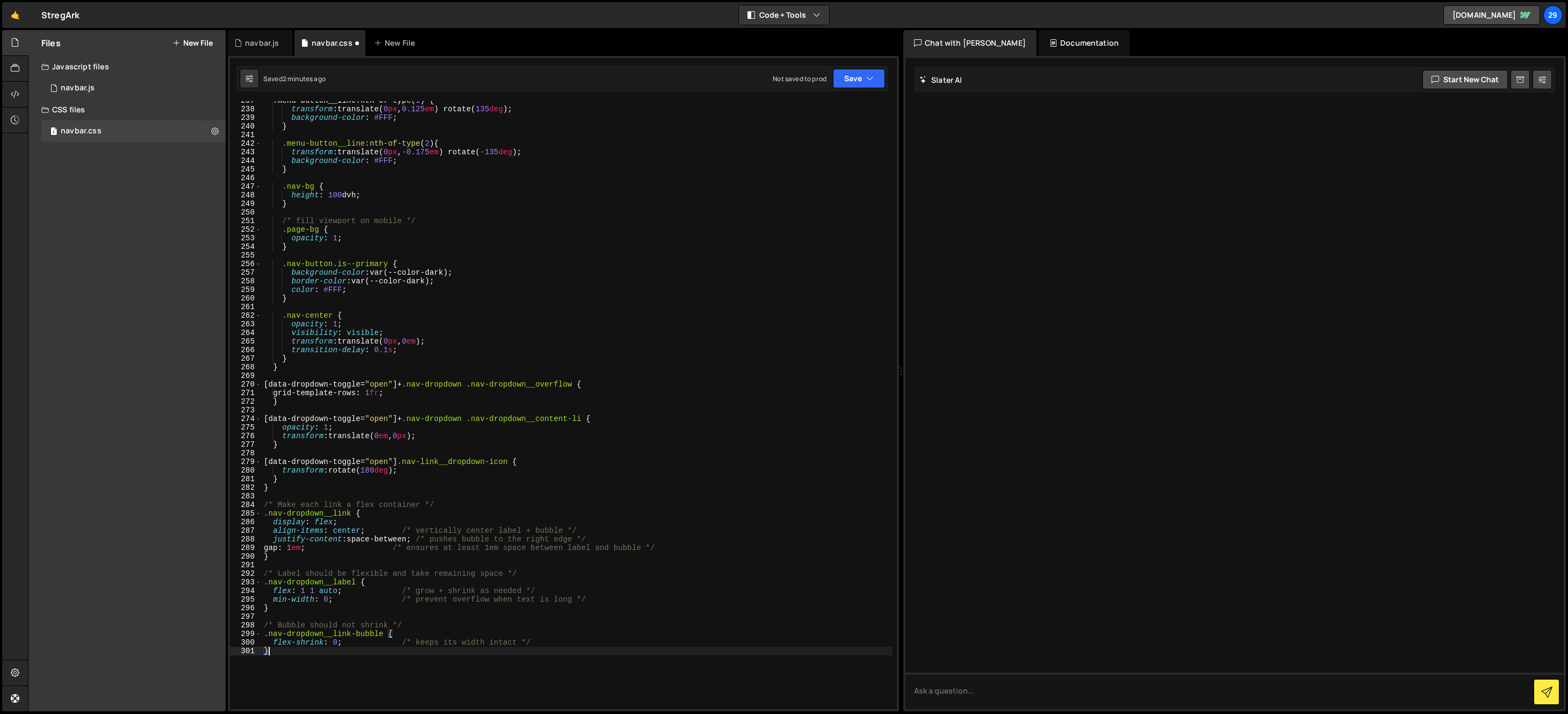
scroll to position [2044, 0]
drag, startPoint x: 859, startPoint y: 76, endPoint x: 841, endPoint y: 100, distance: 30.0
click at [859, 76] on button "Save" at bounding box center [859, 79] width 53 height 20
click at [826, 110] on div "Saved 2 minutes ago" at bounding box center [823, 117] width 112 height 13
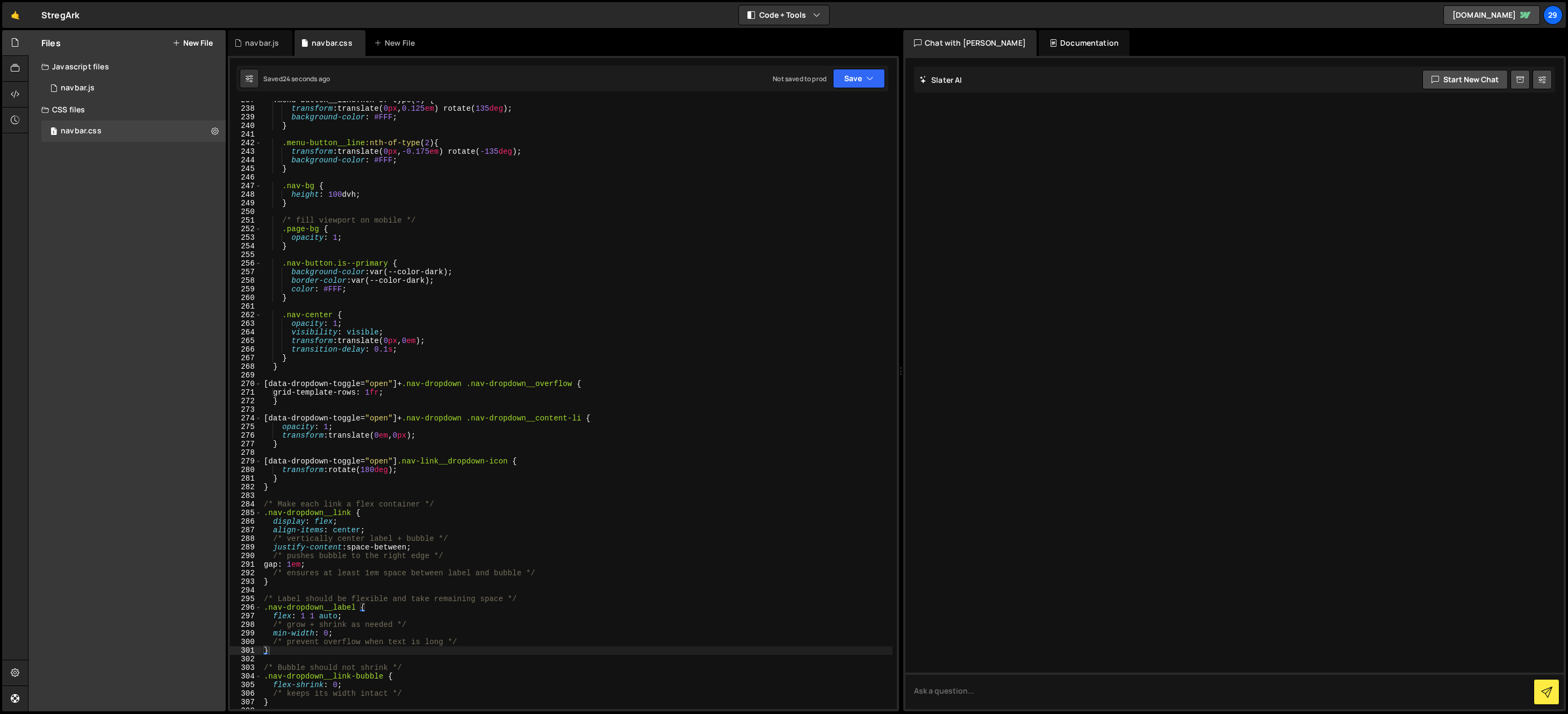
type textarea "flex-shrink: 0;"
drag, startPoint x: 414, startPoint y: 681, endPoint x: 400, endPoint y: 686, distance: 14.9
click at [414, 681] on div ".menu-button__line : nth-of-type( 1 ) { transform : translate( 0 px , 0.125 em …" at bounding box center [577, 409] width 631 height 625
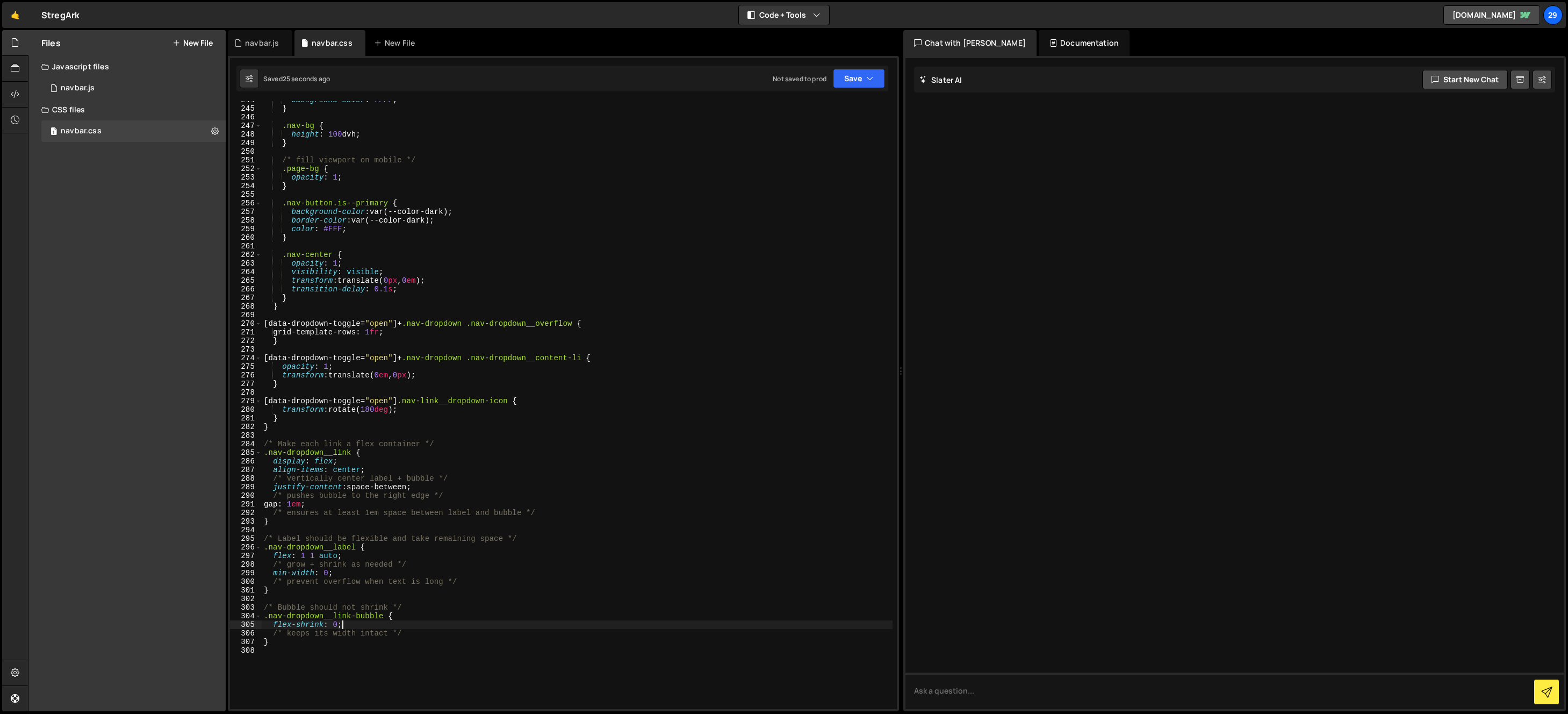
scroll to position [2103, 0]
click at [307, 602] on div "background-color : #FFF ; } .nav-bg { height : 100 dvh ; } /* fill viewport on …" at bounding box center [577, 409] width 631 height 625
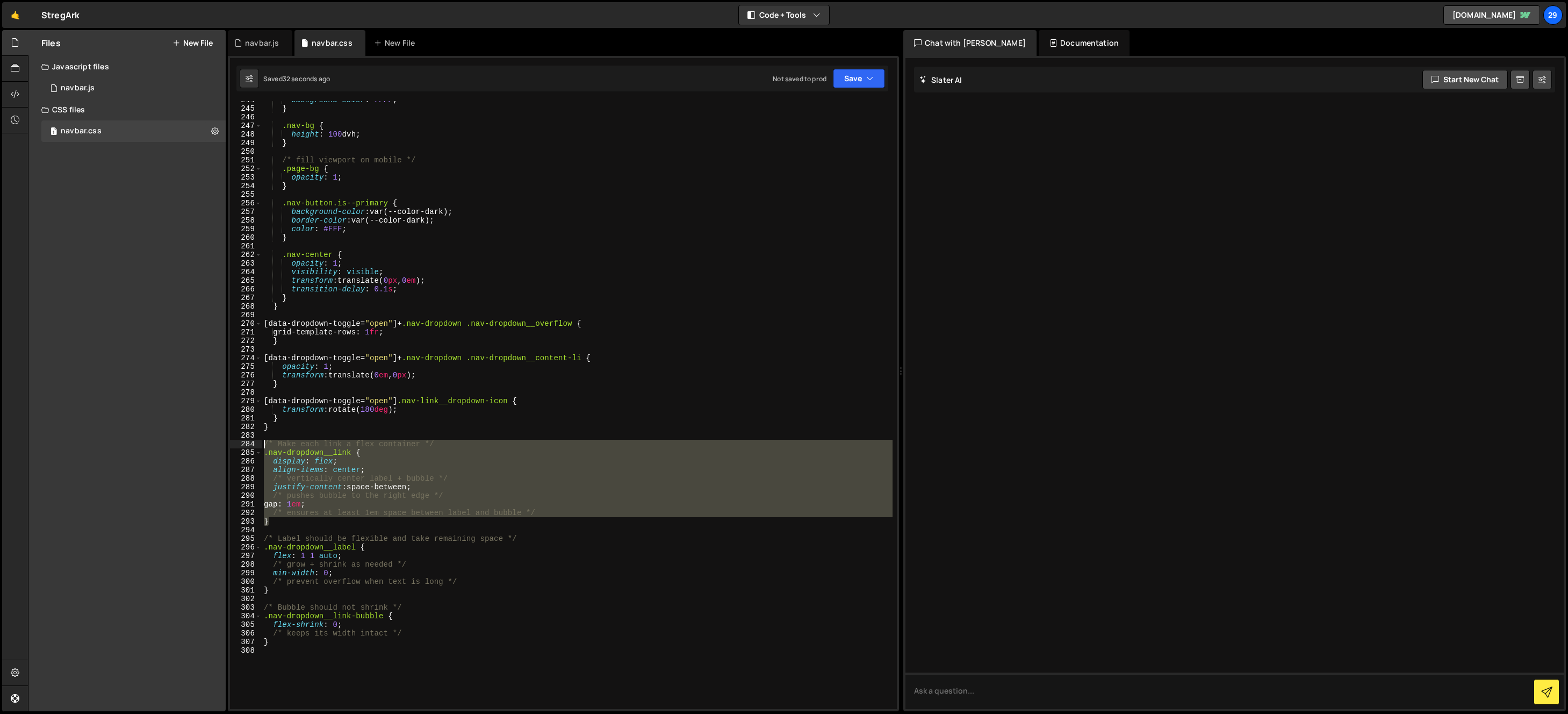
drag, startPoint x: 284, startPoint y: 524, endPoint x: 217, endPoint y: 444, distance: 104.4
click at [217, 444] on div "Files New File Create your first file Get started by starting a Javascript or C…" at bounding box center [798, 371] width 1540 height 681
type textarea "/* Make each link a flex container */ .nav-dropdown__link {"
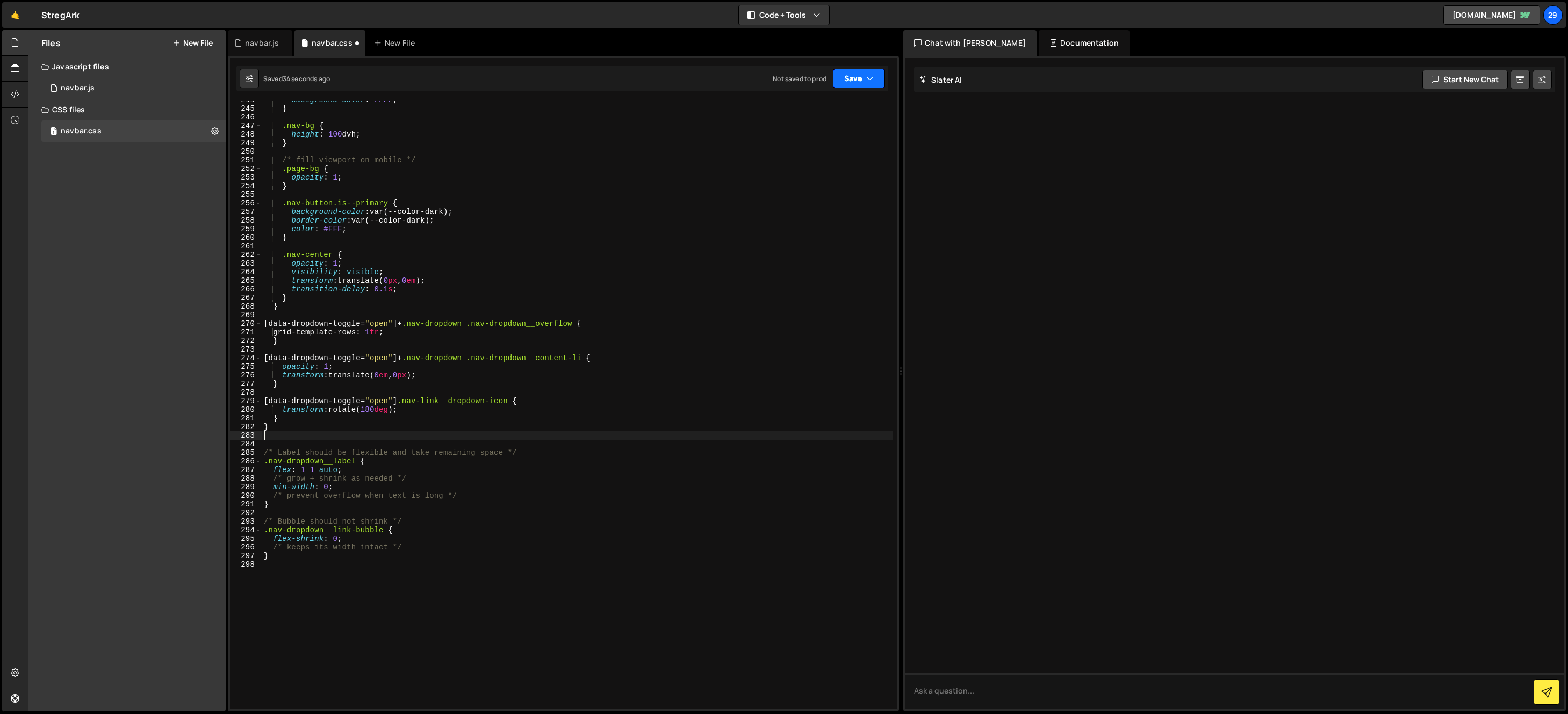
type textarea "}"
drag, startPoint x: 859, startPoint y: 78, endPoint x: 834, endPoint y: 105, distance: 36.8
click at [859, 78] on button "Save" at bounding box center [859, 79] width 53 height 20
click at [815, 112] on div "36 seconds ago" at bounding box center [810, 116] width 48 height 9
click at [285, 426] on div "background-color : #FFF ; } .nav-bg { height : 100 dvh ; } /* fill viewport on …" at bounding box center [577, 409] width 631 height 625
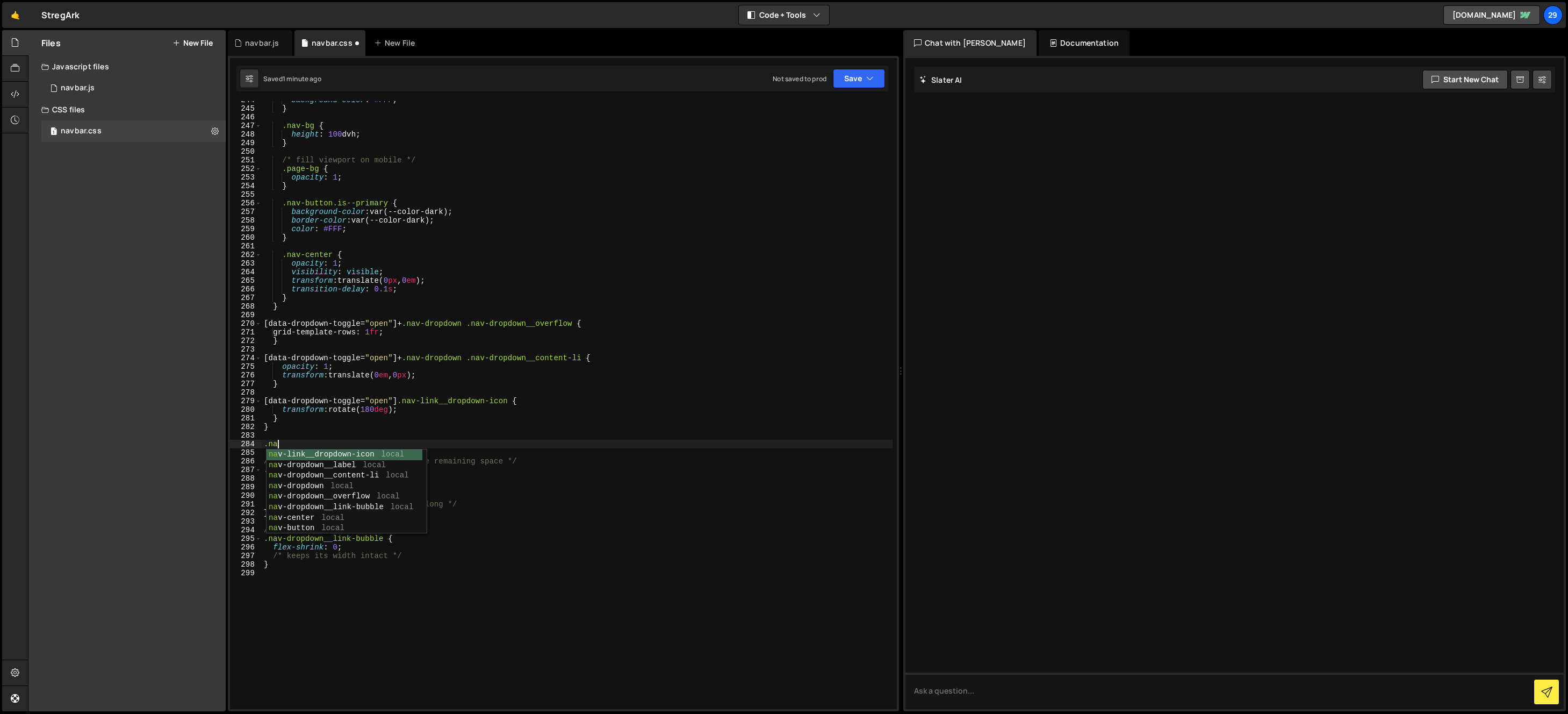
scroll to position [0, 1]
type textarea ".nav-dropdown__inner {}"
paste textarea "gap: 1em;"
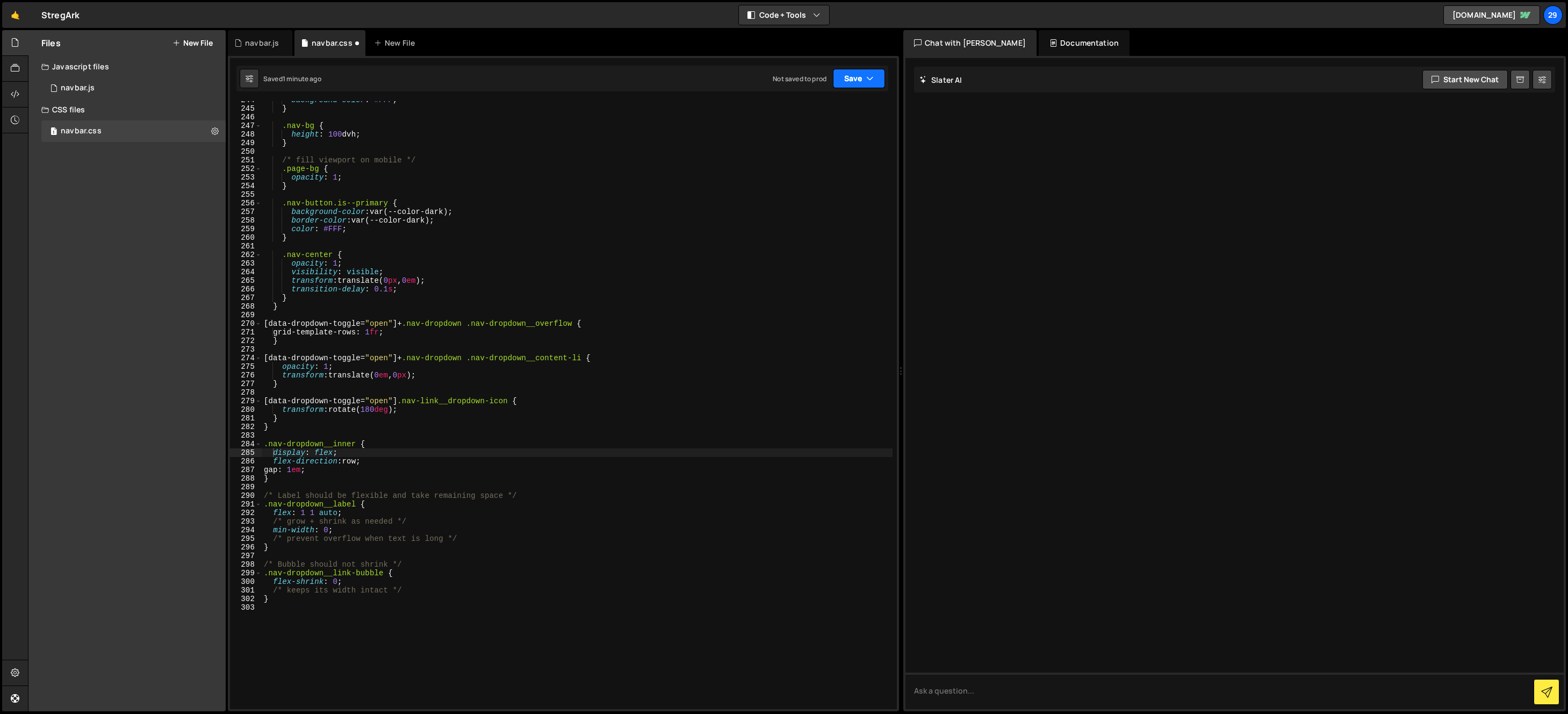
click at [853, 71] on button "Save" at bounding box center [859, 79] width 53 height 20
click at [795, 108] on div "Save to Staging S" at bounding box center [823, 104] width 112 height 11
click at [322, 469] on div "background-color : #FFF ; } .nav-bg { height : 100 dvh ; } /* fill viewport on …" at bounding box center [577, 409] width 631 height 625
type textarea "}"
type textarea "/* prevent overflow when text is long */"
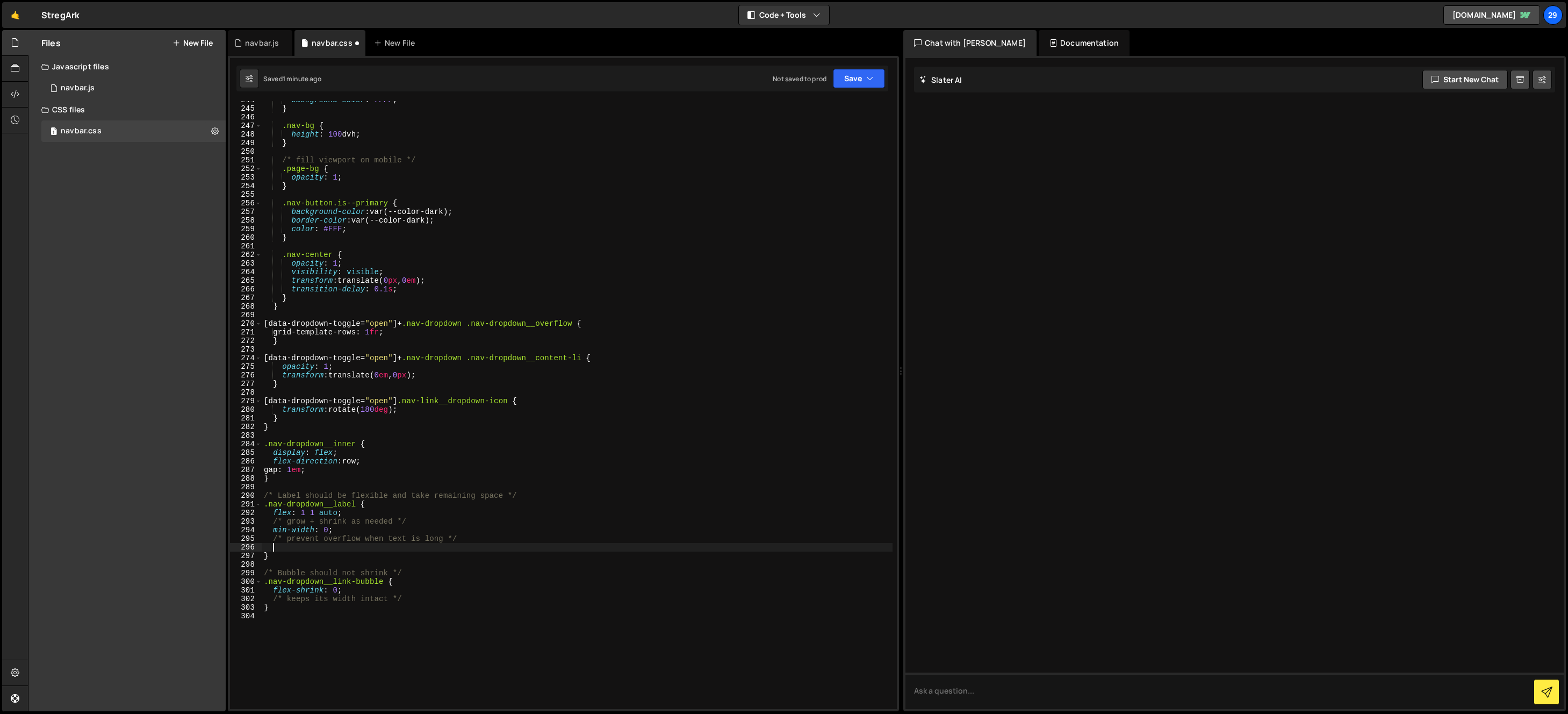
paste textarea "hyphens: auto;"
click at [847, 79] on button "Save" at bounding box center [859, 79] width 53 height 20
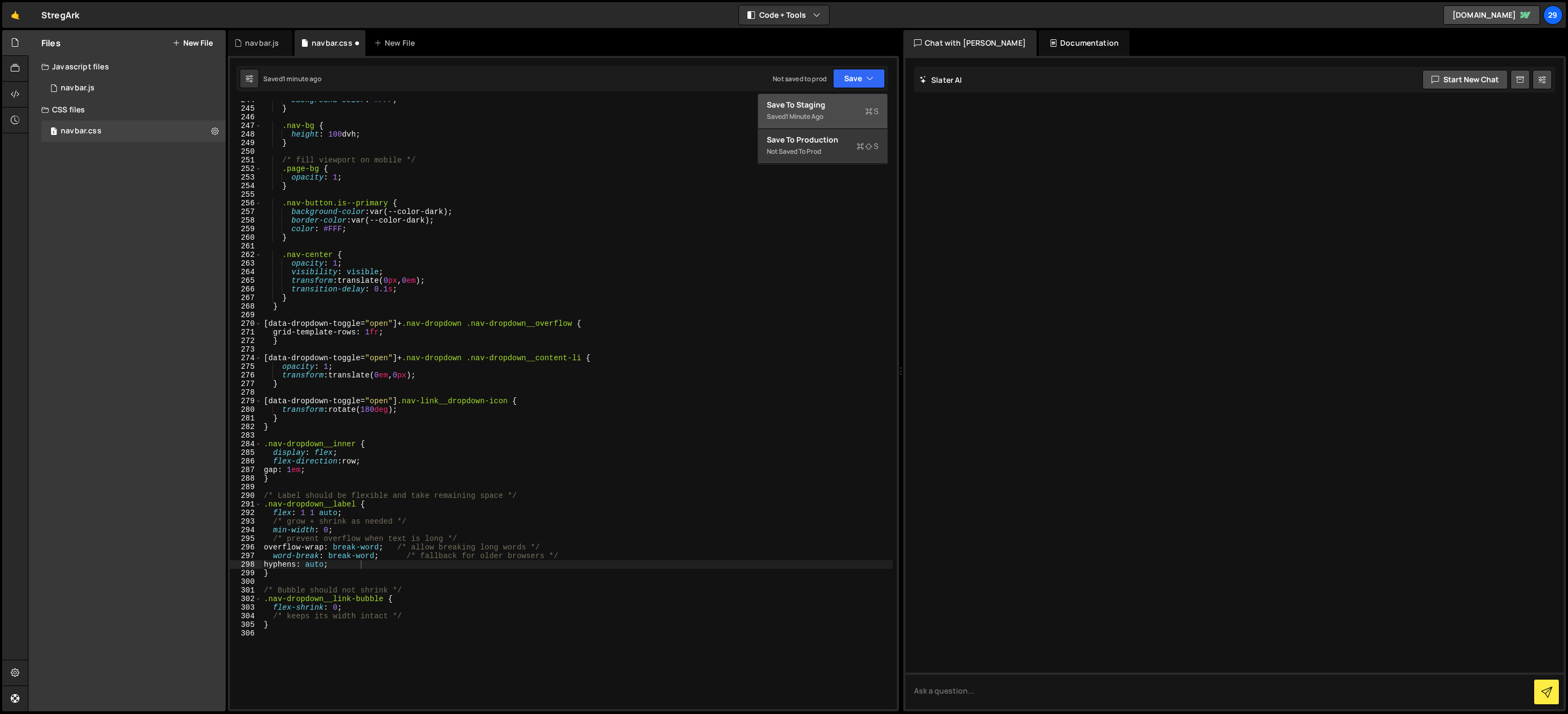
click at [788, 112] on div "1 minute ago" at bounding box center [805, 116] width 38 height 9
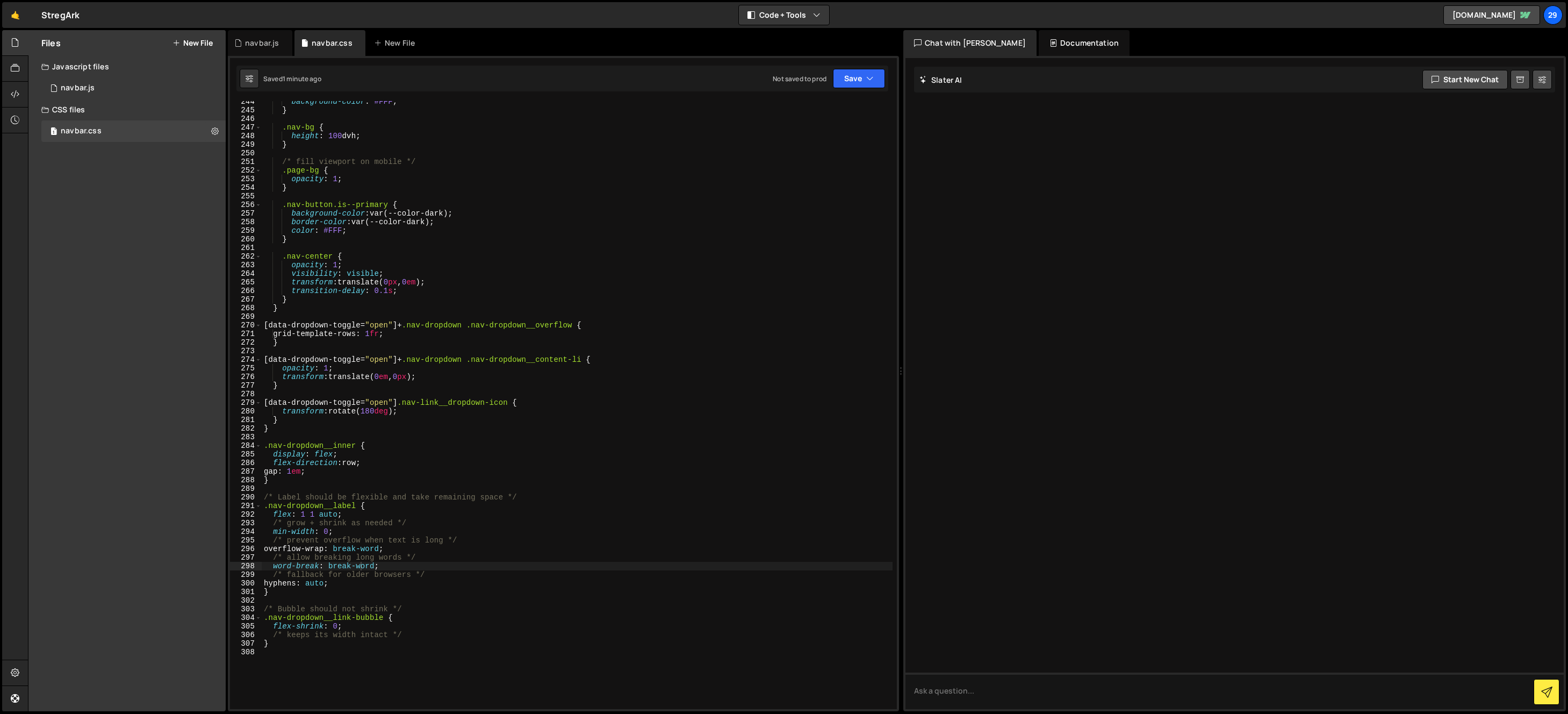
scroll to position [2102, 0]
type textarea "display: flex;"
click at [343, 451] on div "background-color : #FFF ; } .nav-bg { height : 100 dvh ; } /* fill viewport on …" at bounding box center [577, 410] width 631 height 625
drag, startPoint x: 355, startPoint y: 442, endPoint x: 367, endPoint y: 434, distance: 14.4
click at [356, 440] on div "background-color : #FFF ; } .nav-bg { height : 100 dvh ; } /* fill viewport on …" at bounding box center [577, 410] width 631 height 625
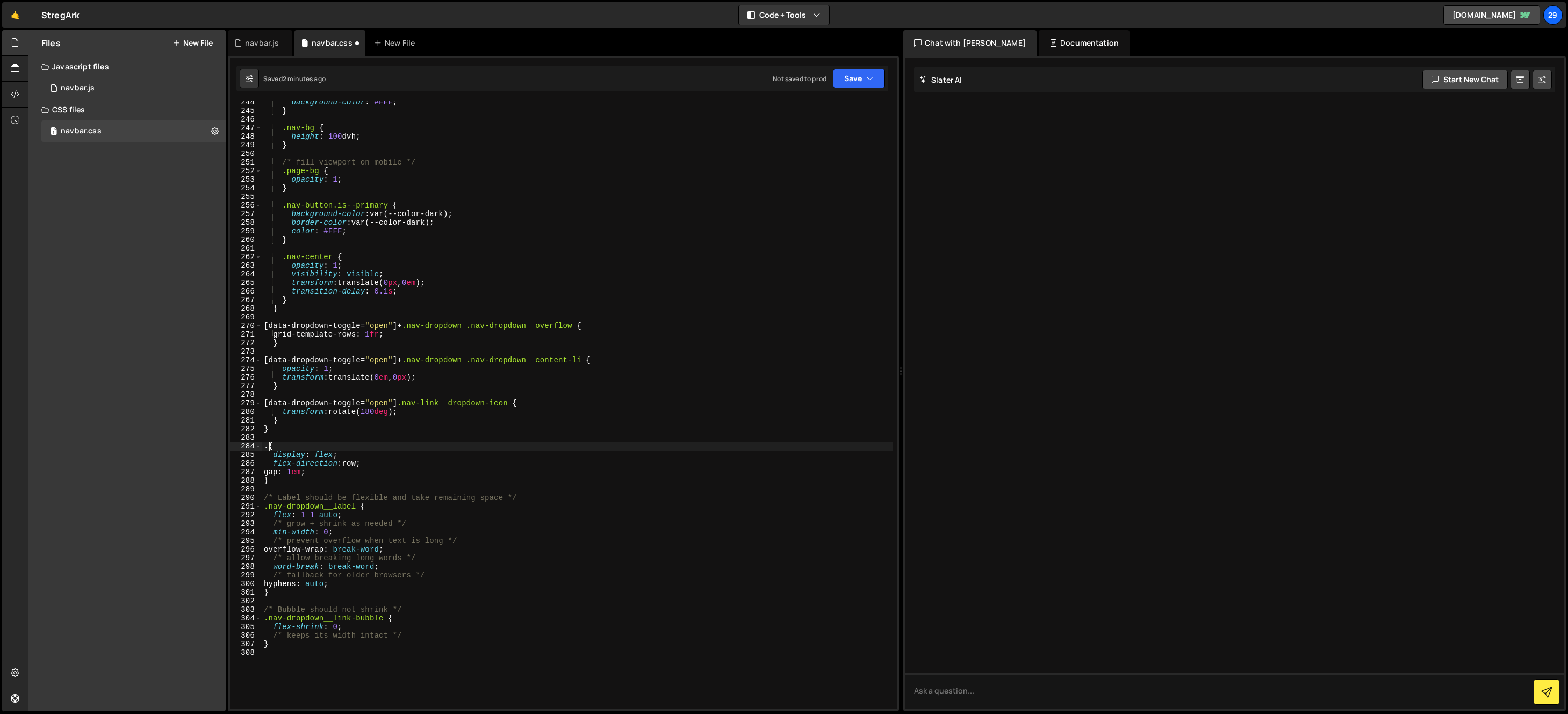
paste textarea "nav-dropdown__link-inner"
click at [868, 81] on icon "button" at bounding box center [870, 78] width 7 height 11
click at [616, 149] on div "background-color : #FFF ; } .nav-bg { height : 100 dvh ; } /* fill viewport on …" at bounding box center [577, 410] width 631 height 625
click at [301, 639] on div "background-color : #FFF ; } .nav-bg { height : 100 dvh ; } /* fill viewport on …" at bounding box center [577, 410] width 631 height 625
click at [267, 515] on div "background-color : #FFF ; } .nav-bg { height : 100 dvh ; } /* fill viewport on …" at bounding box center [577, 410] width 631 height 625
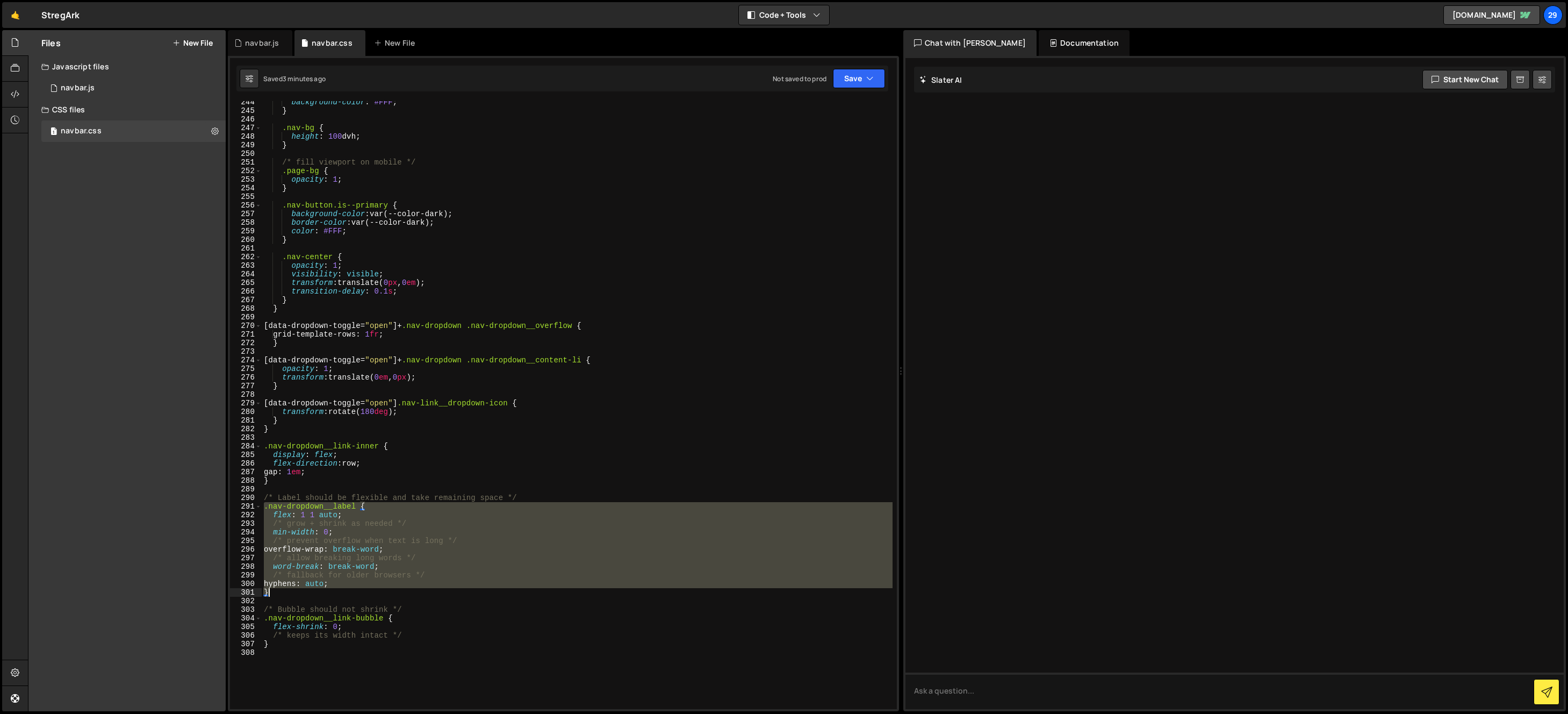
drag, startPoint x: 264, startPoint y: 506, endPoint x: 331, endPoint y: 591, distance: 108.2
click at [331, 591] on div "background-color : #FFF ; } .nav-bg { height : 100 dvh ; } /* fill viewport on …" at bounding box center [577, 410] width 631 height 625
paste textarea
click at [309, 529] on div "background-color : #FFF ; } .nav-bg { height : 100 dvh ; } /* fill viewport on …" at bounding box center [577, 405] width 631 height 608
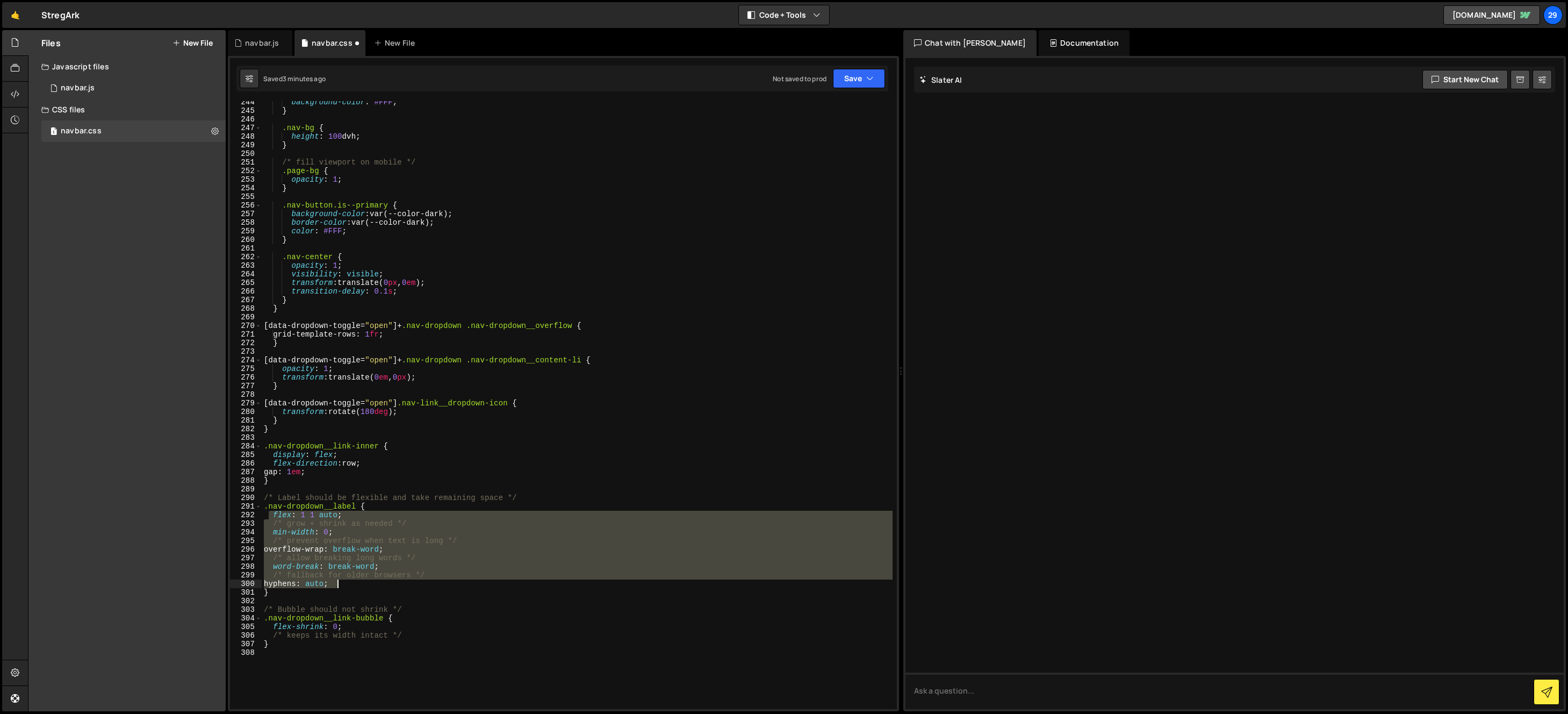
drag, startPoint x: 270, startPoint y: 515, endPoint x: 375, endPoint y: 585, distance: 126.2
click at [375, 585] on div "background-color : #FFF ; } .nav-bg { height : 100 dvh ; } /* fill viewport on …" at bounding box center [577, 410] width 631 height 625
paste textarea "}"
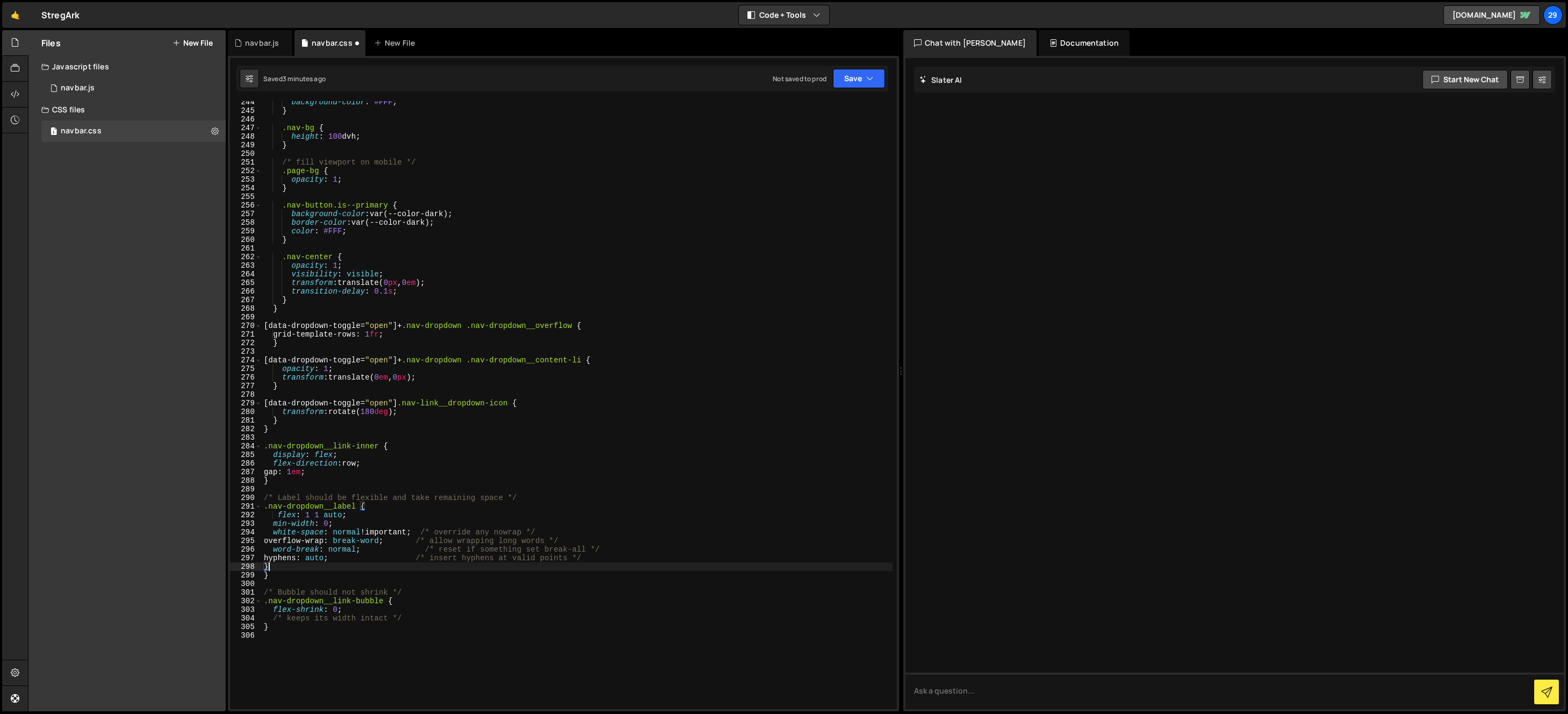
click at [277, 513] on div "background-color : #FFF ; } .nav-bg { height : 100 dvh ; } /* fill viewport on …" at bounding box center [577, 410] width 631 height 625
click at [273, 563] on div "background-color : #FFF ; } .nav-bg { height : 100 dvh ; } /* fill viewport on …" at bounding box center [577, 410] width 631 height 625
type textarea "}"
click at [389, 537] on div "background-color : #FFF ; } .nav-bg { height : 100 dvh ; } /* fill viewport on …" at bounding box center [577, 408] width 631 height 625
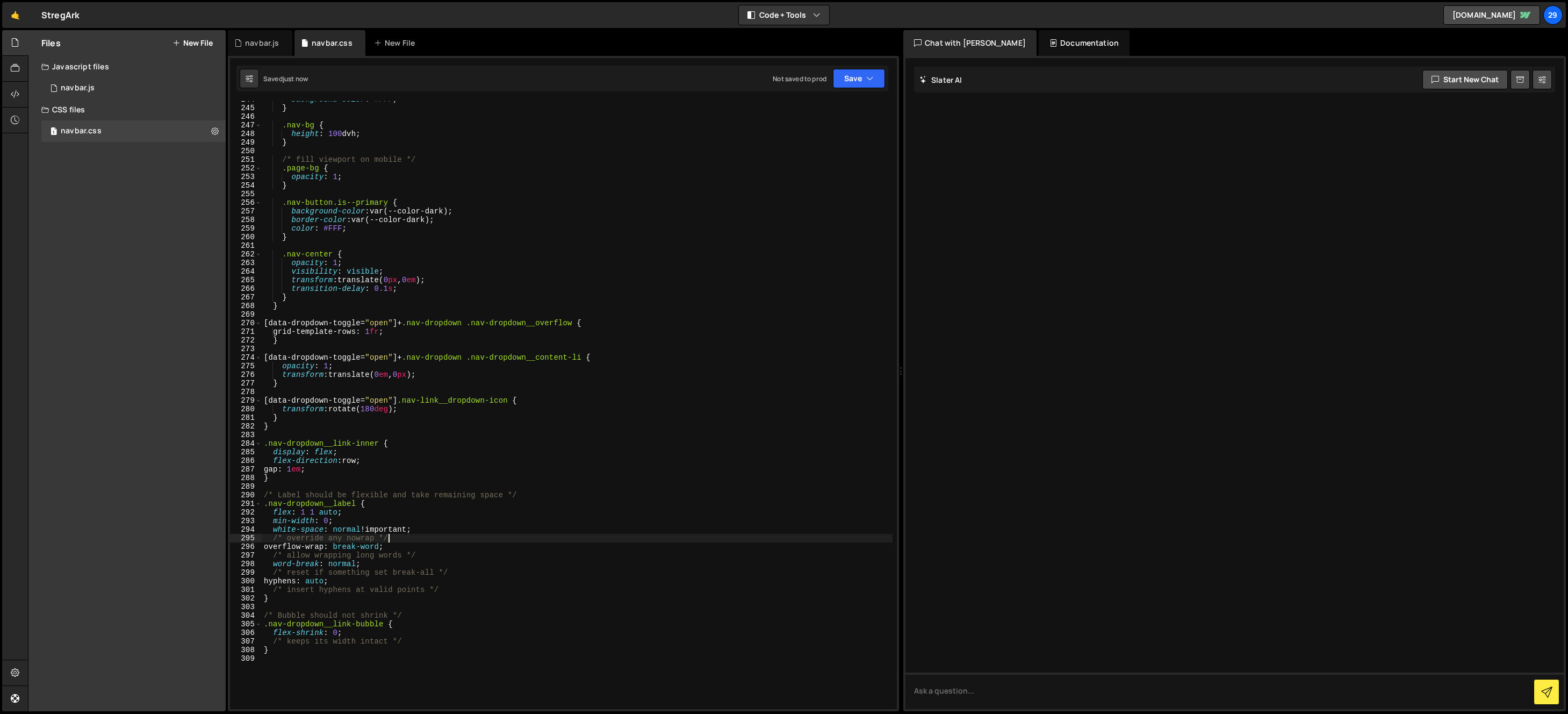
type textarea "/* override any nowrap */"
type textarea "/* reset if something set break-all */"
type textarea "/* insert hyphens at valid points */"
click at [405, 529] on div "background-color : #FFF ; } .nav-bg { height : 100 dvh ; } /* fill viewport on …" at bounding box center [577, 408] width 631 height 625
type textarea "white-space: normal !important;"
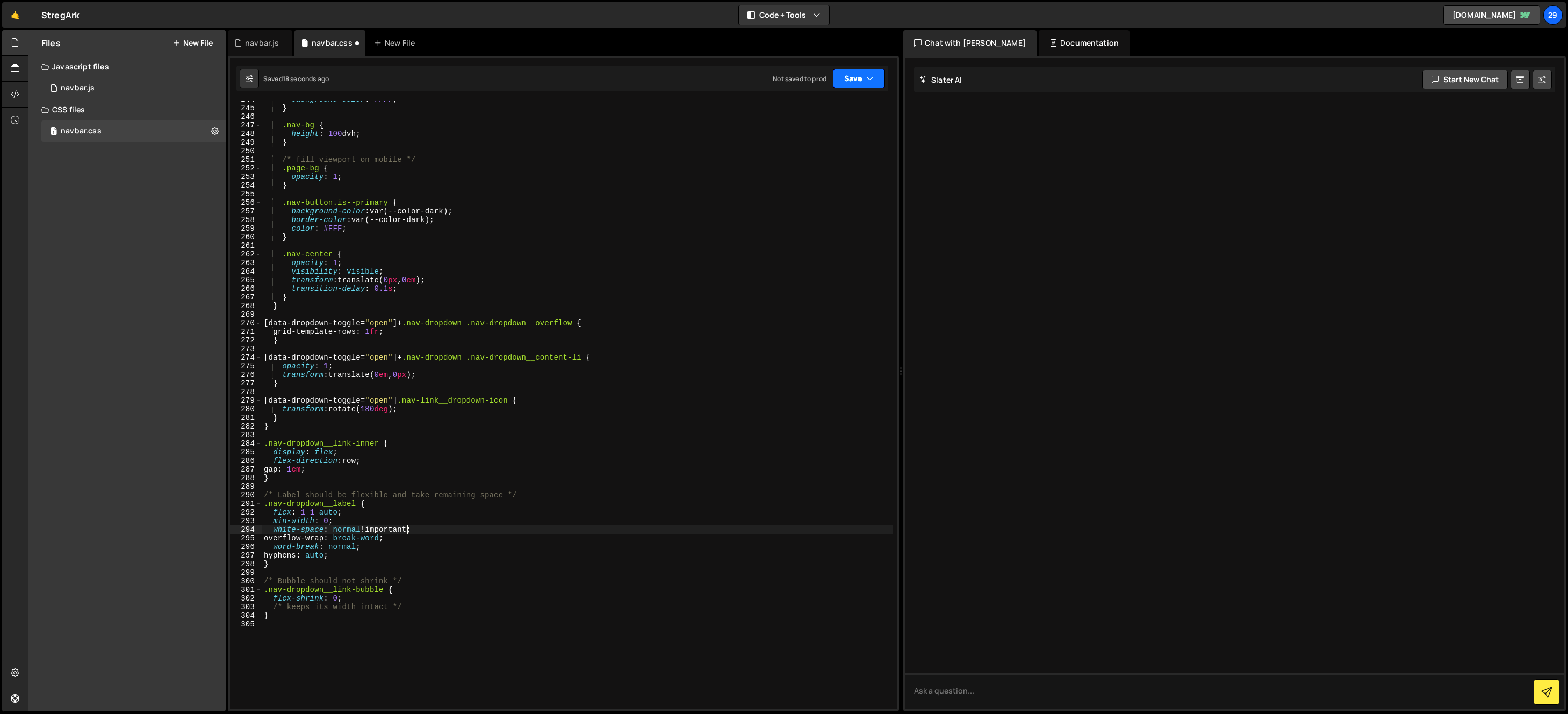
click at [852, 76] on button "Save" at bounding box center [859, 79] width 53 height 20
click at [802, 108] on div "Save to Staging S" at bounding box center [823, 104] width 112 height 11
click at [387, 570] on div "background-color : #FFF ; } .nav-bg { height : 100 dvh ; } /* fill viewport on …" at bounding box center [577, 408] width 631 height 625
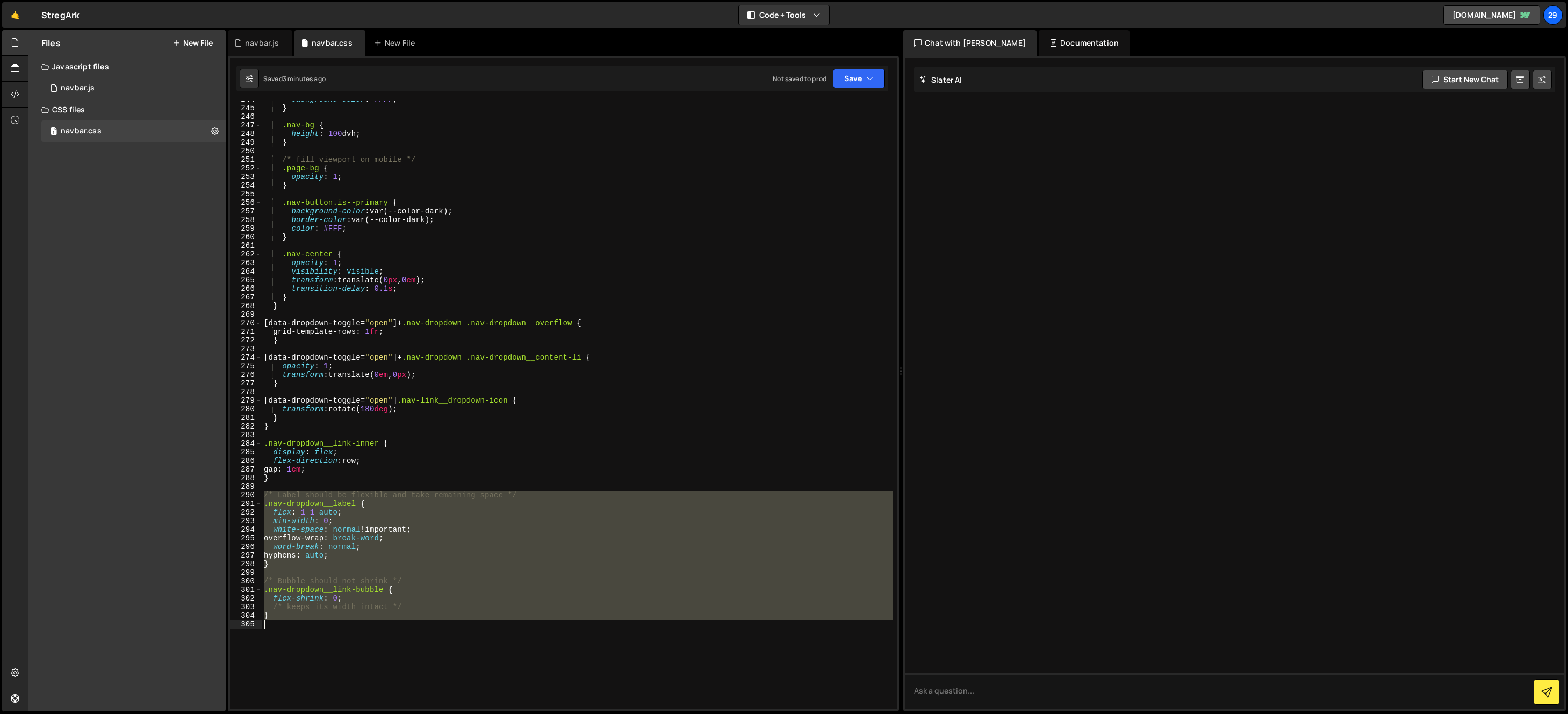
drag, startPoint x: 263, startPoint y: 492, endPoint x: 411, endPoint y: 625, distance: 199.0
click at [411, 625] on div "background-color : #FFF ; } .nav-bg { height : 100 dvh ; } /* fill viewport on …" at bounding box center [577, 408] width 631 height 625
paste textarea
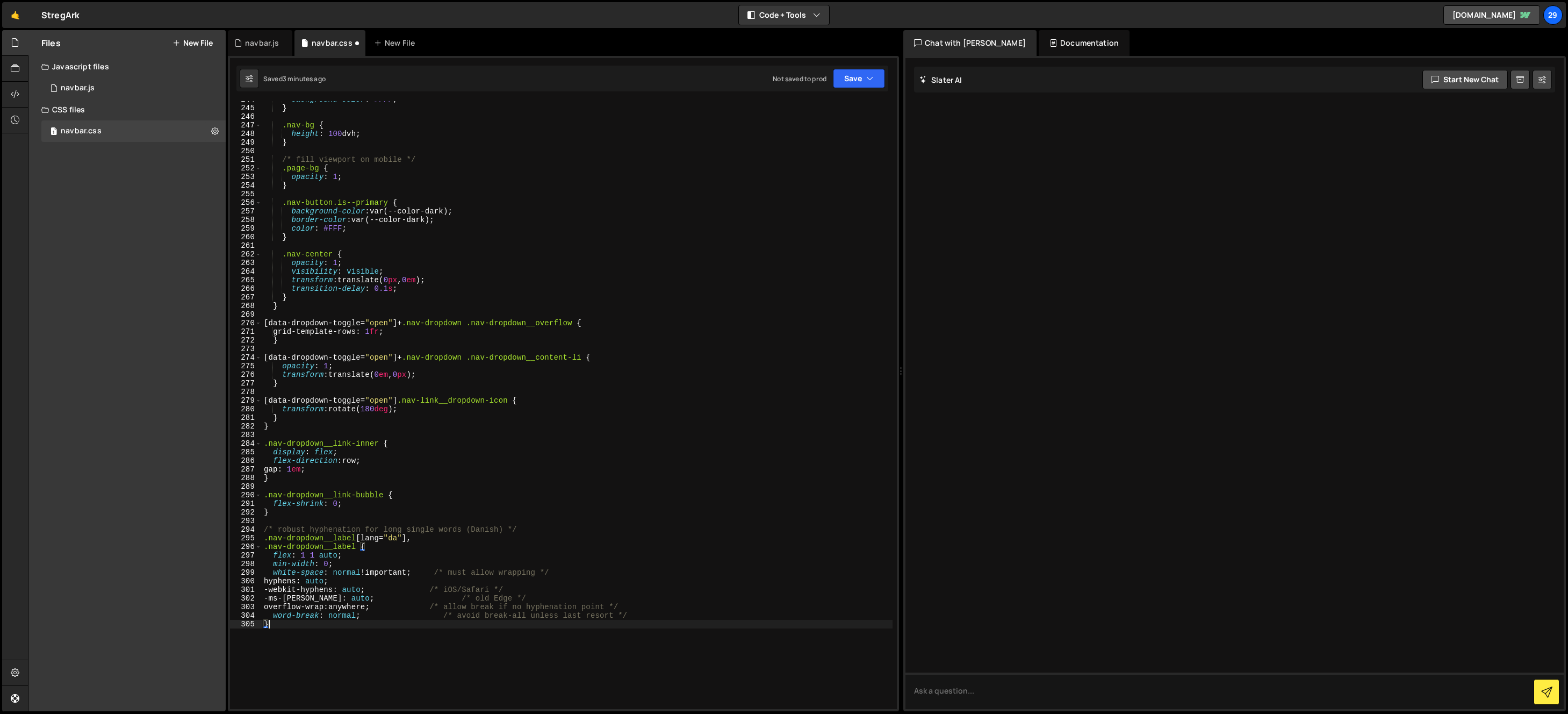
click at [406, 536] on div "background-color : #FFF ; } .nav-bg { height : 100 dvh ; } /* fill viewport on …" at bounding box center [577, 408] width 631 height 625
type textarea ".nav-dropdown__label[lang="da"],"
drag, startPoint x: 419, startPoint y: 538, endPoint x: 257, endPoint y: 536, distance: 162.0
click at [257, 536] on div ".nav-dropdown__label[lang="da"], 244 245 246 247 248 249 250 251 252 253 254 25…" at bounding box center [563, 405] width 667 height 608
type textarea ".nav-dropdown__label {"
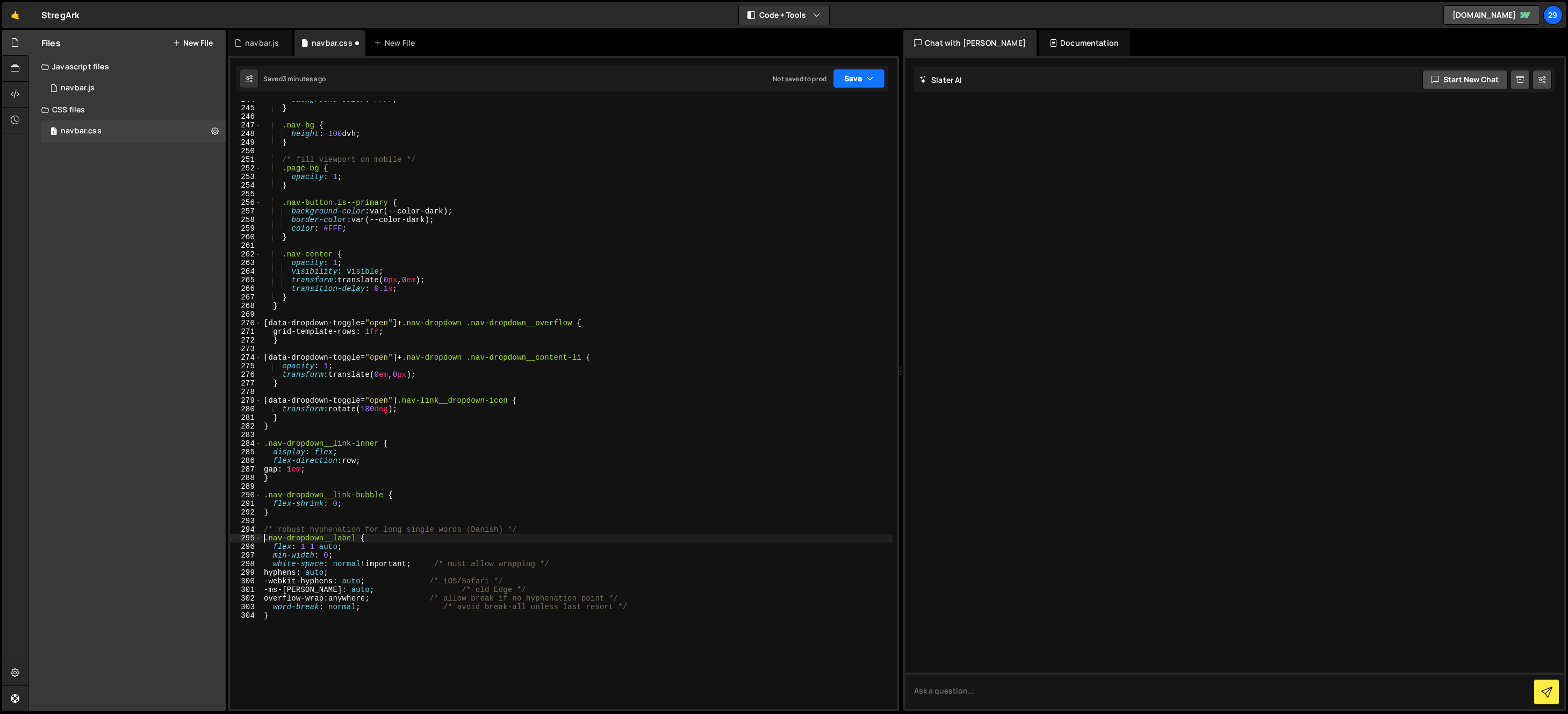
click at [851, 72] on button "Save" at bounding box center [859, 79] width 53 height 20
click at [796, 104] on div "Save to Staging S" at bounding box center [823, 104] width 112 height 11
